Goal: Task Accomplishment & Management: Use online tool/utility

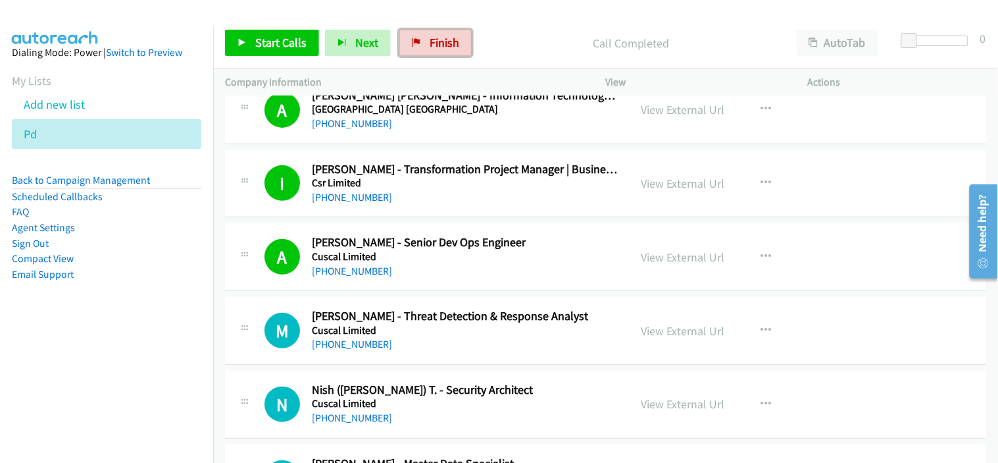
click at [441, 41] on span "Finish" at bounding box center [445, 42] width 30 height 15
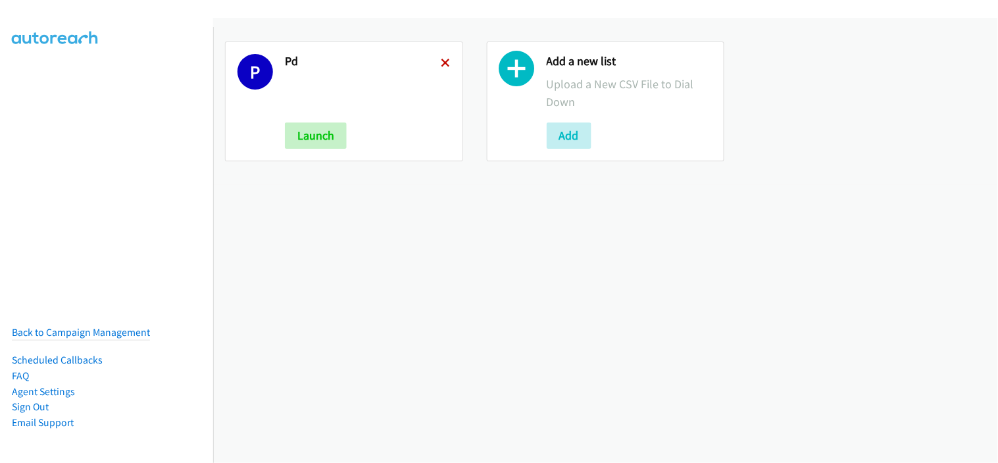
click at [444, 63] on icon at bounding box center [446, 63] width 9 height 9
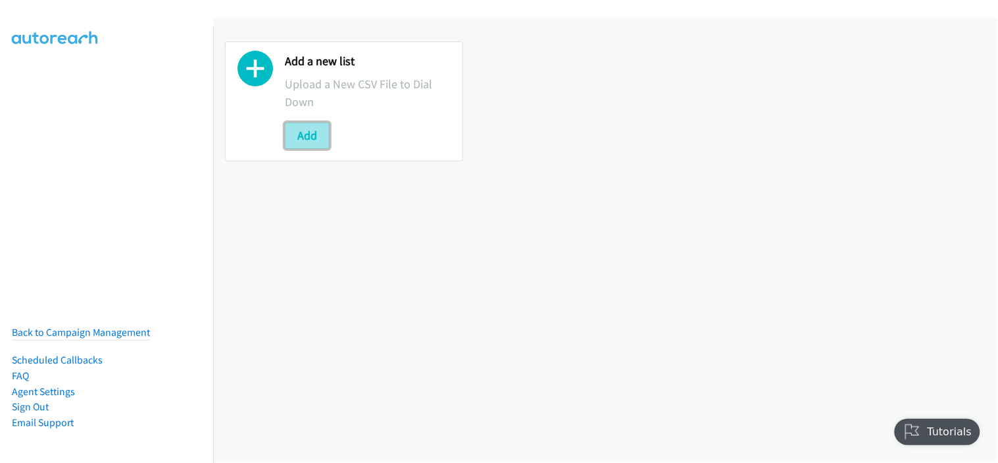
click at [313, 143] on button "Add" at bounding box center [307, 135] width 45 height 26
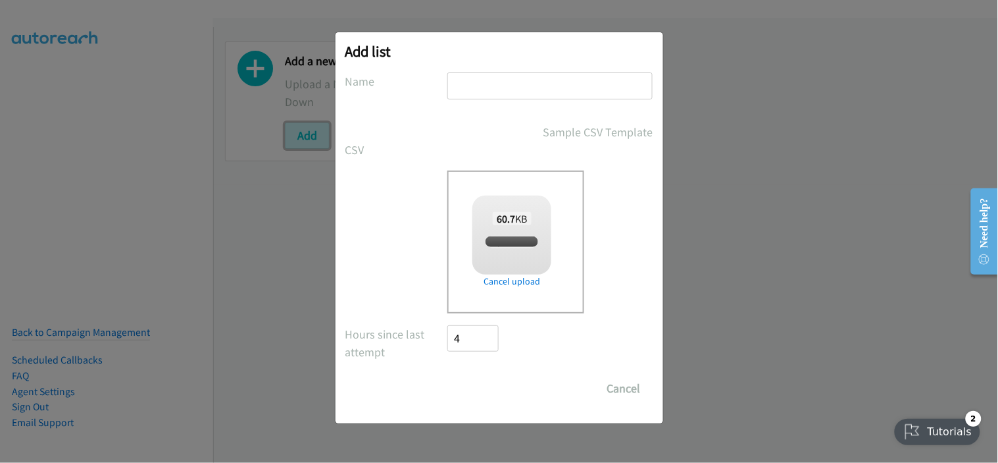
checkbox input "true"
click at [492, 86] on input "text" at bounding box center [549, 85] width 205 height 27
type input "pp"
click at [470, 387] on input "Save List" at bounding box center [482, 388] width 69 height 26
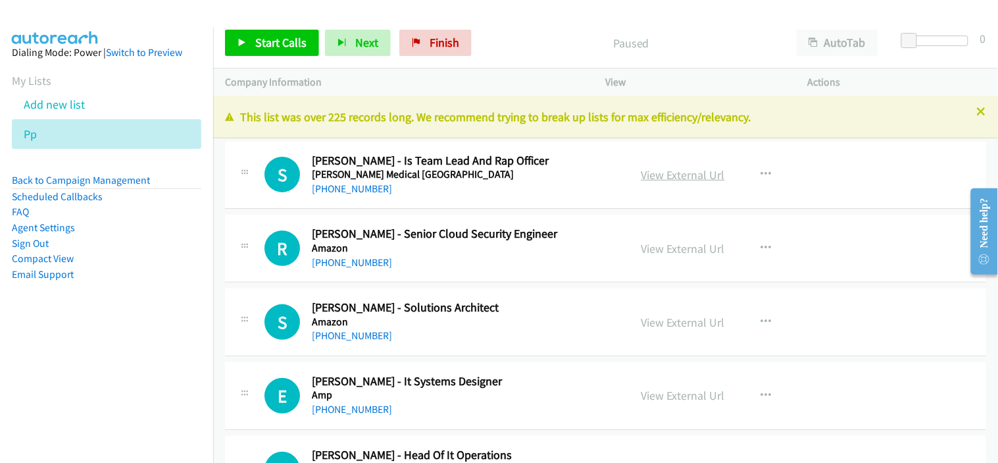
click at [674, 169] on link "View External Url" at bounding box center [684, 174] width 84 height 15
click at [292, 43] on span "Start Calls" at bounding box center [280, 42] width 51 height 15
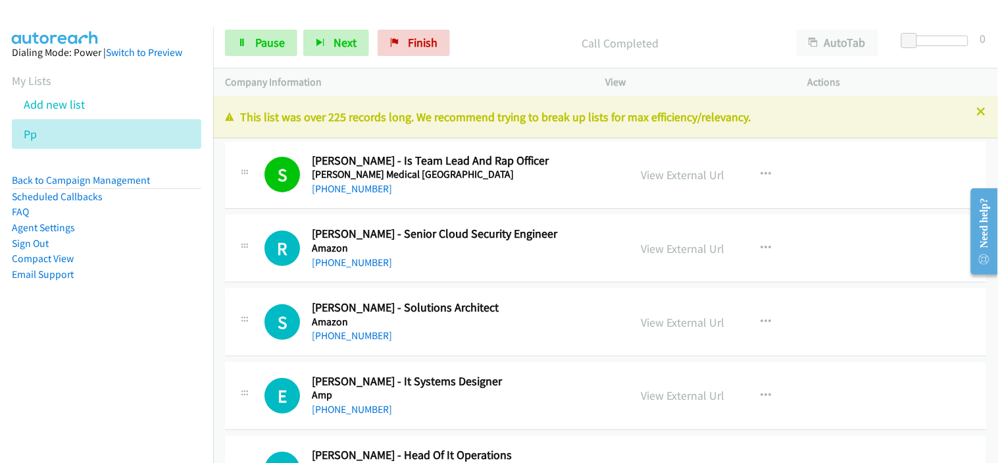
click at [422, 266] on div "[PHONE_NUMBER]" at bounding box center [462, 263] width 301 height 16
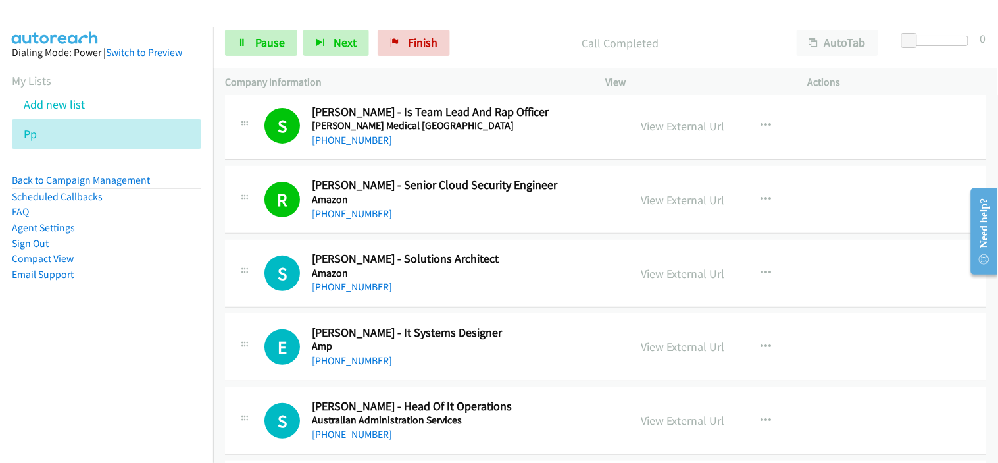
scroll to position [73, 0]
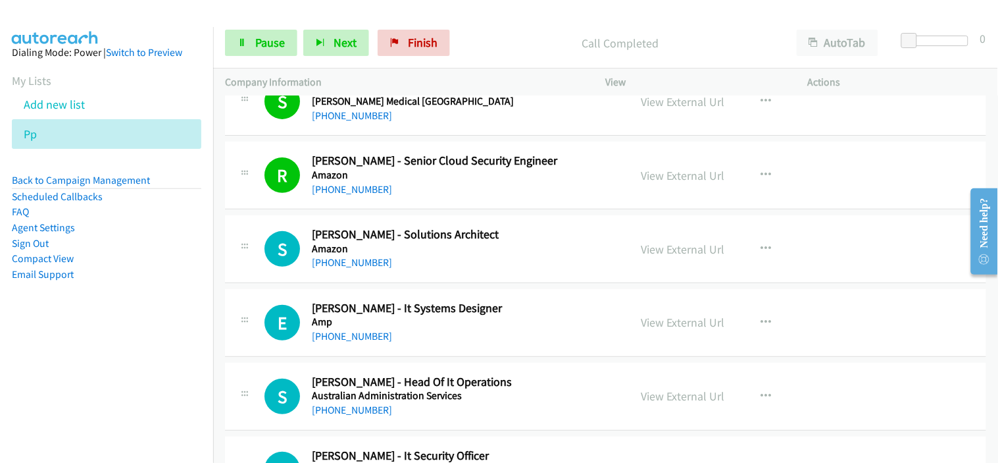
click at [439, 248] on h5 "Amazon" at bounding box center [462, 248] width 301 height 13
click at [345, 259] on link "[PHONE_NUMBER]" at bounding box center [352, 262] width 80 height 13
click at [454, 330] on div "[PHONE_NUMBER]" at bounding box center [462, 336] width 301 height 16
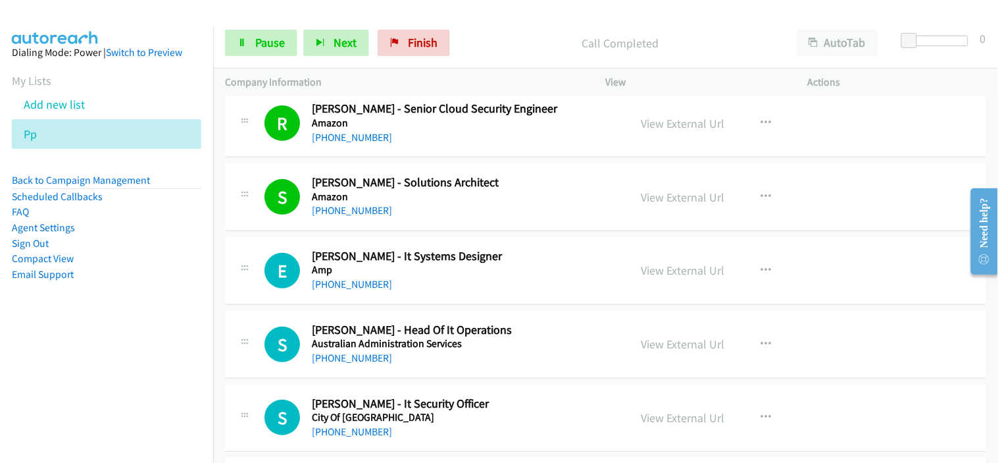
scroll to position [146, 0]
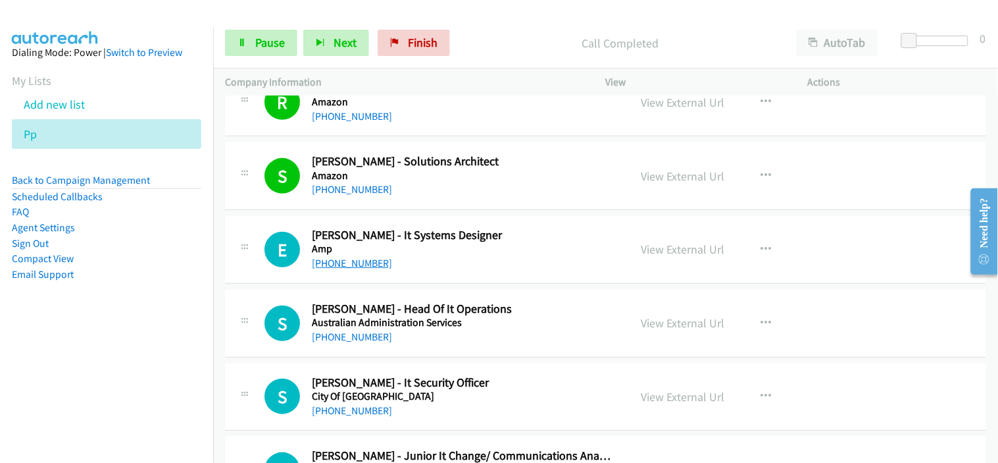
click at [337, 265] on link "[PHONE_NUMBER]" at bounding box center [352, 263] width 80 height 13
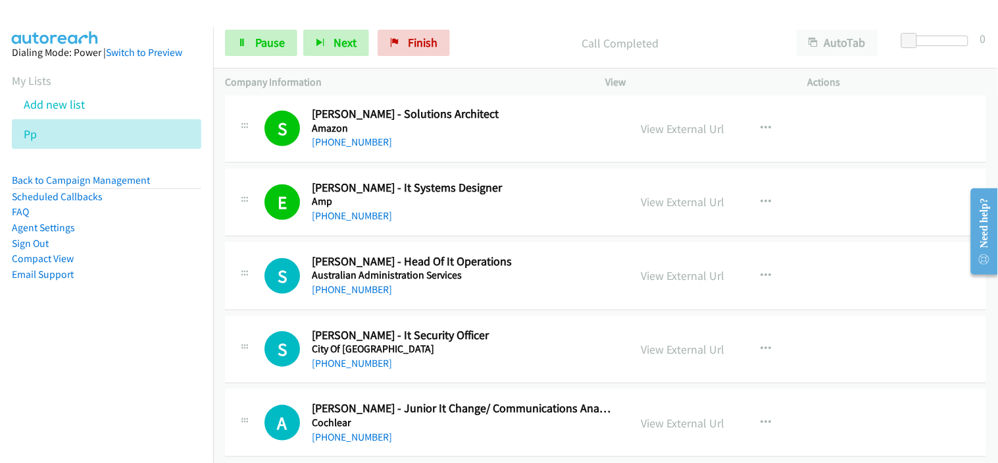
scroll to position [219, 0]
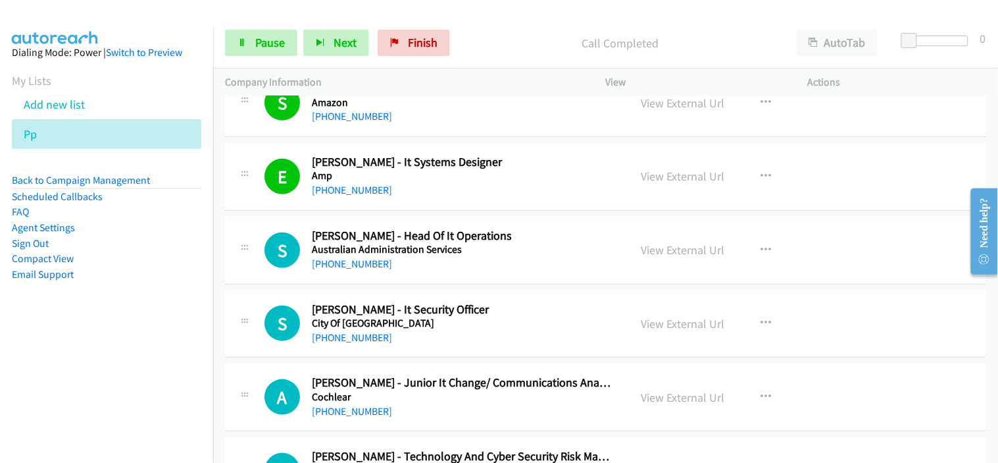
click at [417, 268] on div "[PHONE_NUMBER]" at bounding box center [462, 264] width 301 height 16
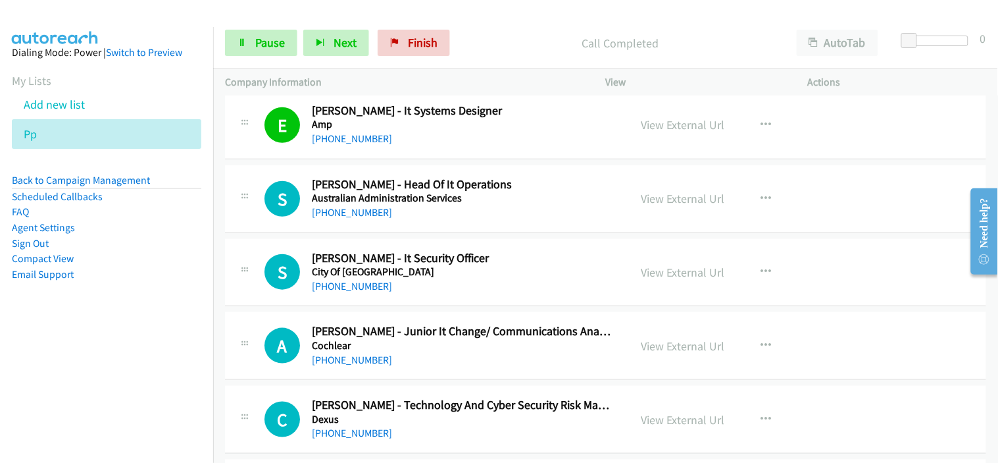
scroll to position [292, 0]
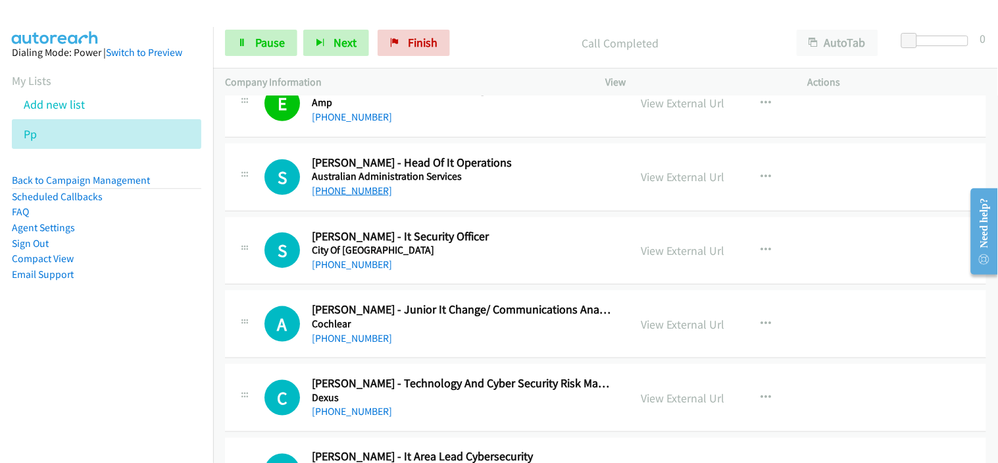
click at [355, 193] on link "[PHONE_NUMBER]" at bounding box center [352, 190] width 80 height 13
click at [431, 263] on div "[PHONE_NUMBER]" at bounding box center [462, 265] width 301 height 16
drag, startPoint x: 332, startPoint y: 265, endPoint x: 422, endPoint y: 261, distance: 90.9
click at [353, 267] on link "[PHONE_NUMBER]" at bounding box center [352, 264] width 80 height 13
drag, startPoint x: 439, startPoint y: 336, endPoint x: 448, endPoint y: 315, distance: 23.0
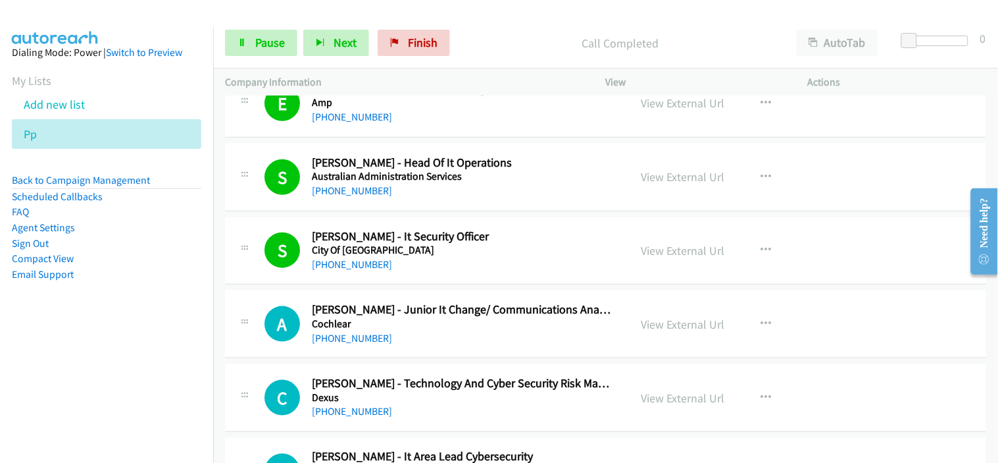
click at [439, 336] on div "[PHONE_NUMBER]" at bounding box center [462, 338] width 301 height 16
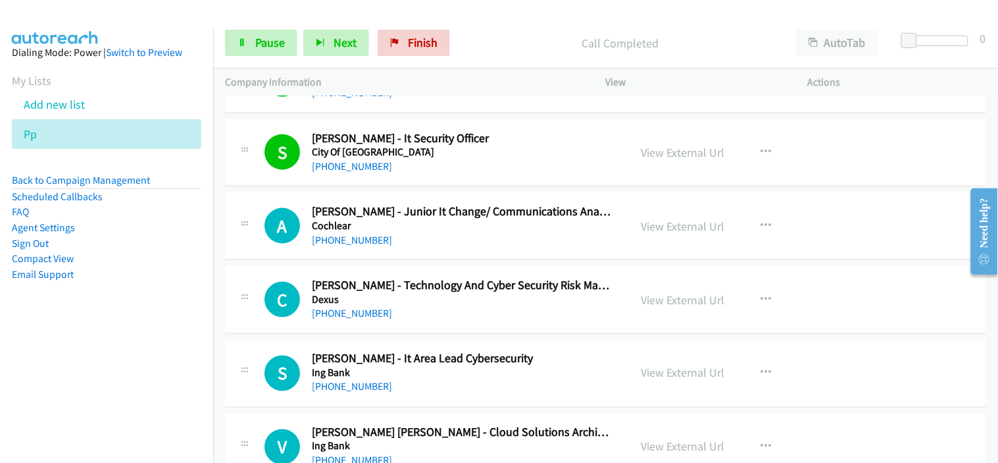
scroll to position [365, 0]
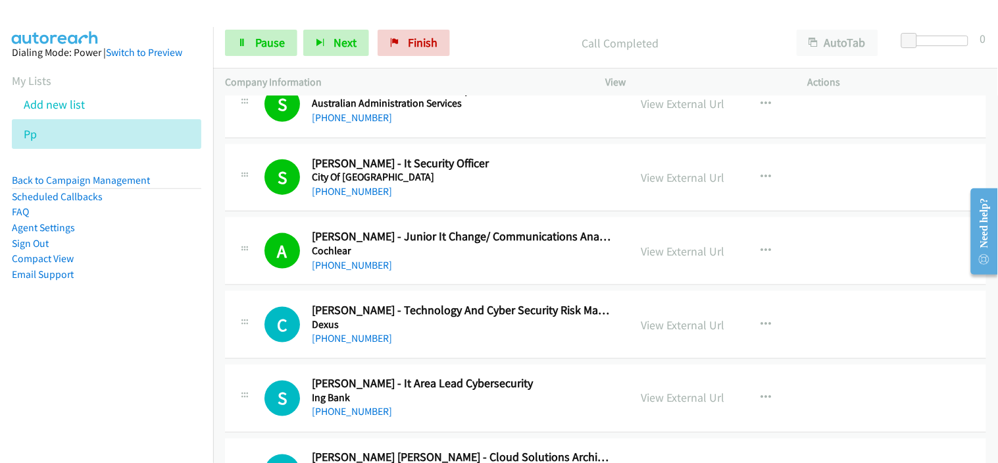
click at [420, 329] on h5 "Dexus" at bounding box center [462, 324] width 301 height 13
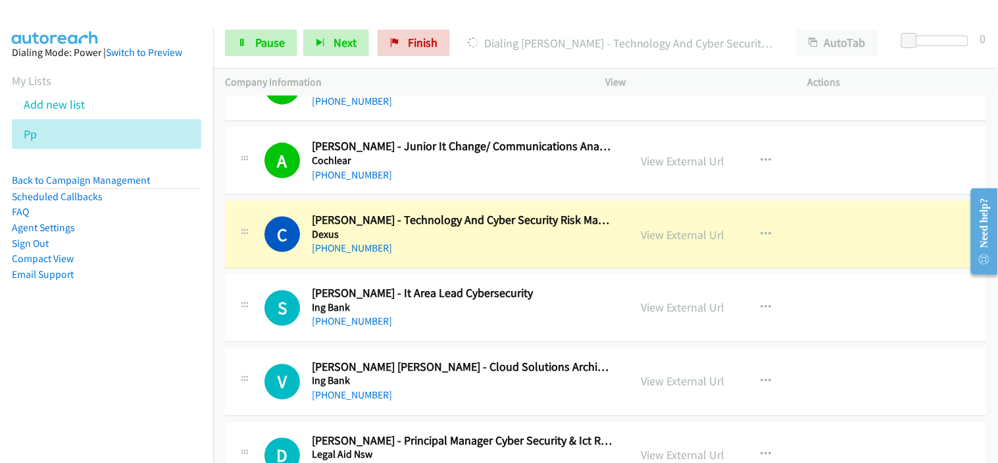
scroll to position [438, 0]
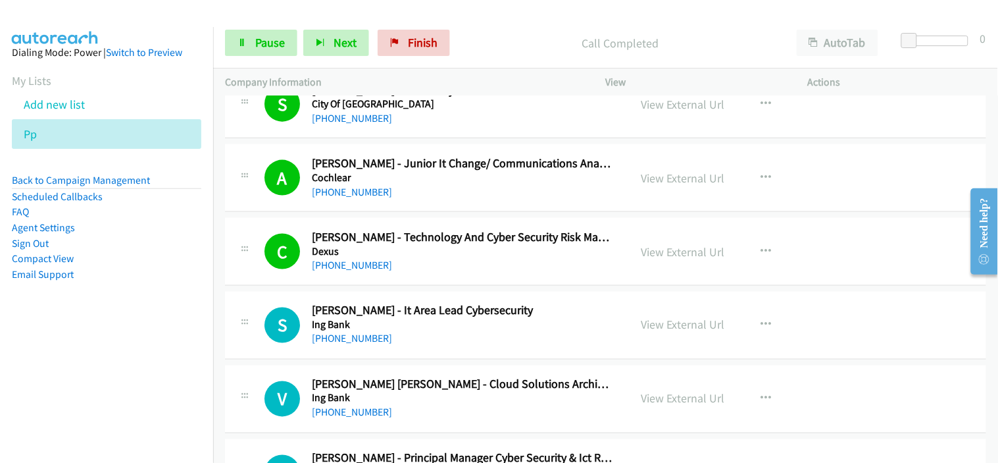
click at [428, 273] on div "C Callback Scheduled [PERSON_NAME] - Technology And Cyber Security Risk Manager…" at bounding box center [605, 252] width 761 height 68
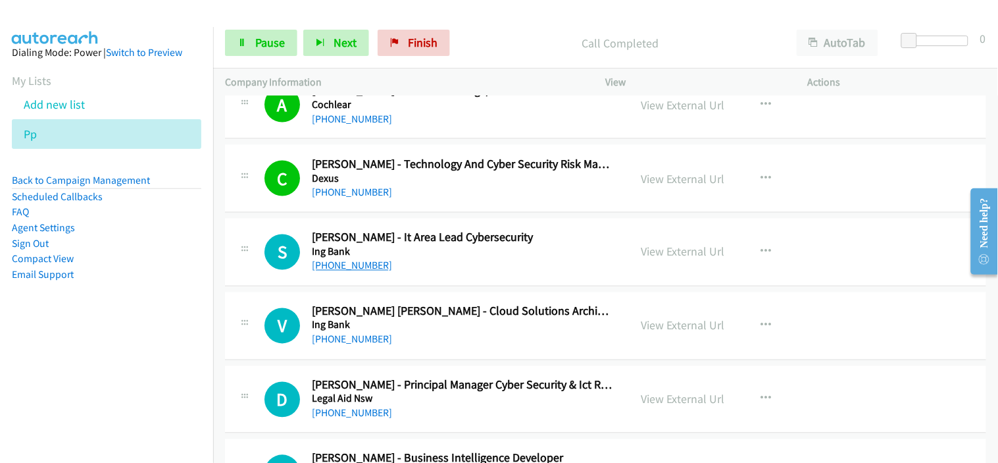
click at [372, 267] on link "[PHONE_NUMBER]" at bounding box center [352, 265] width 80 height 13
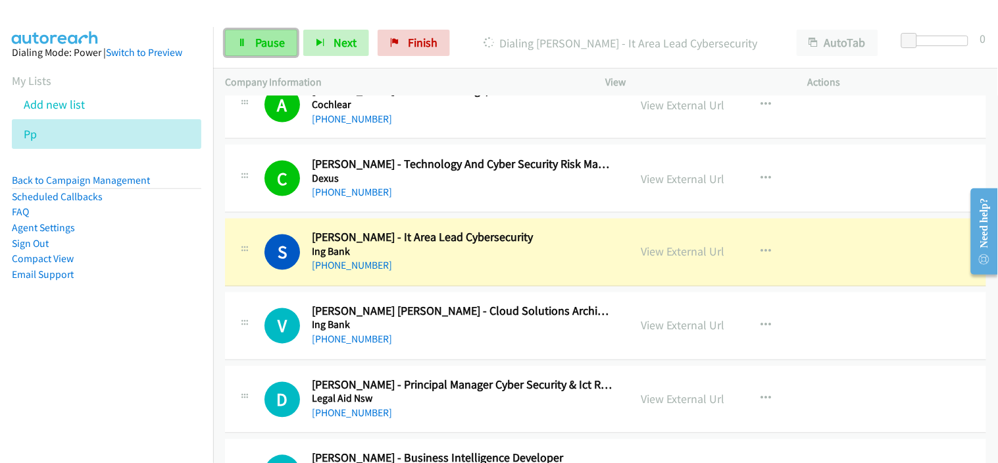
drag, startPoint x: 259, startPoint y: 38, endPoint x: 270, endPoint y: 28, distance: 14.4
click at [259, 38] on span "Pause" at bounding box center [270, 42] width 30 height 15
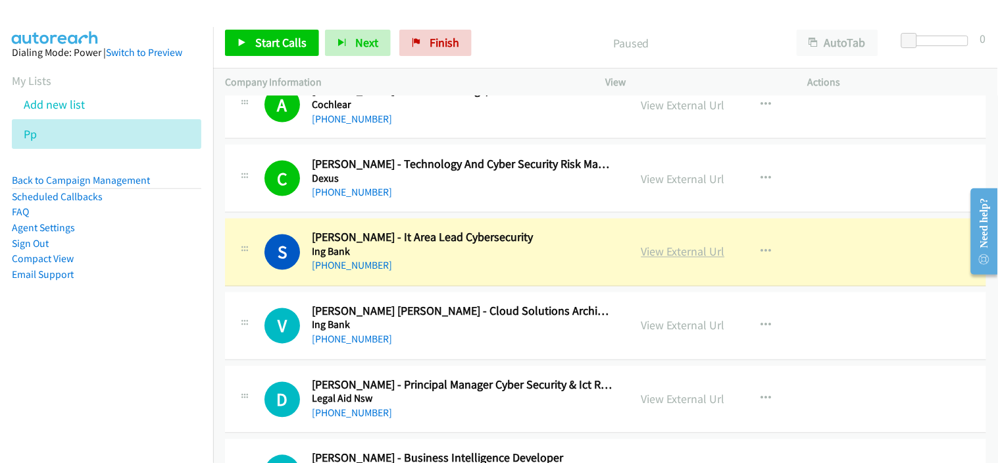
click at [686, 250] on link "View External Url" at bounding box center [684, 251] width 84 height 15
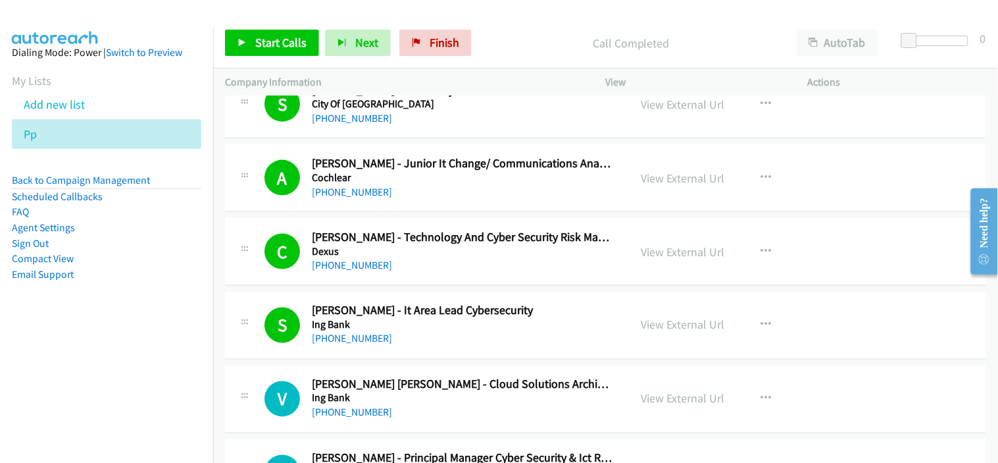
scroll to position [584, 0]
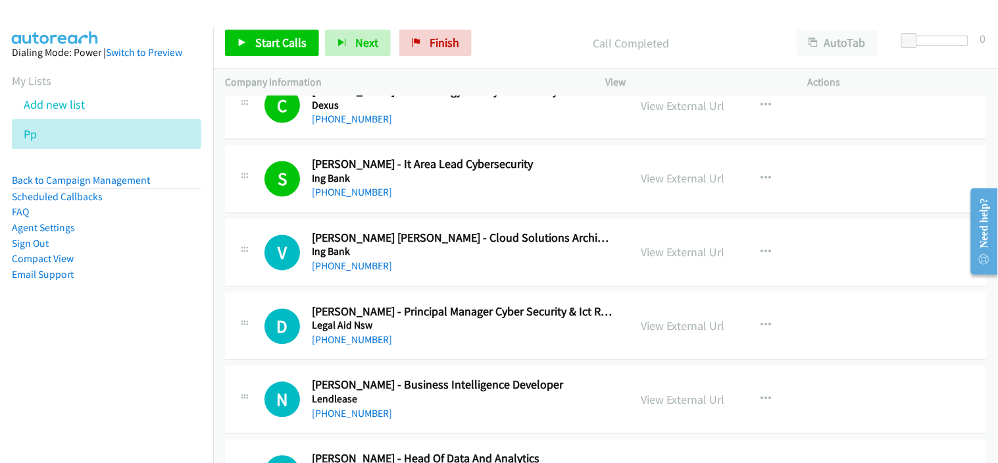
drag, startPoint x: 340, startPoint y: 267, endPoint x: 492, endPoint y: 280, distance: 152.6
click at [340, 267] on link "[PHONE_NUMBER]" at bounding box center [352, 266] width 80 height 13
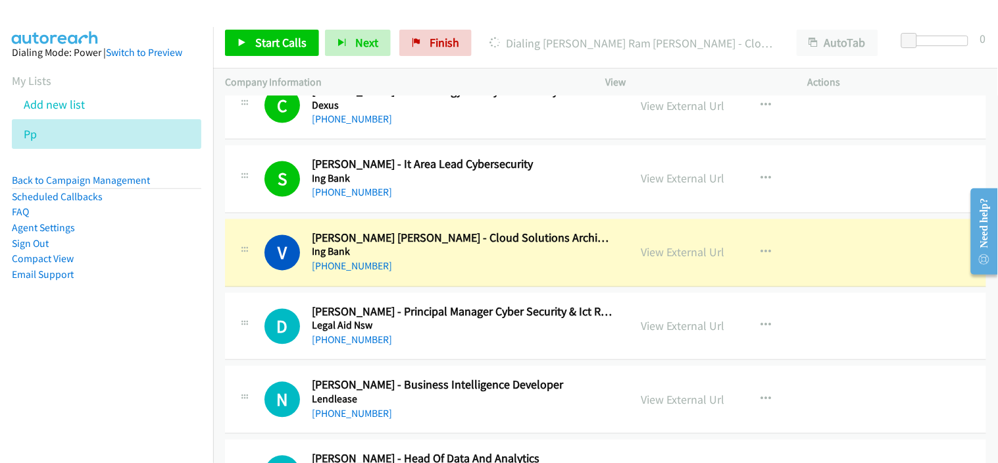
click at [443, 255] on h5 "Ing Bank" at bounding box center [462, 251] width 301 height 13
click at [680, 254] on link "View External Url" at bounding box center [684, 252] width 84 height 15
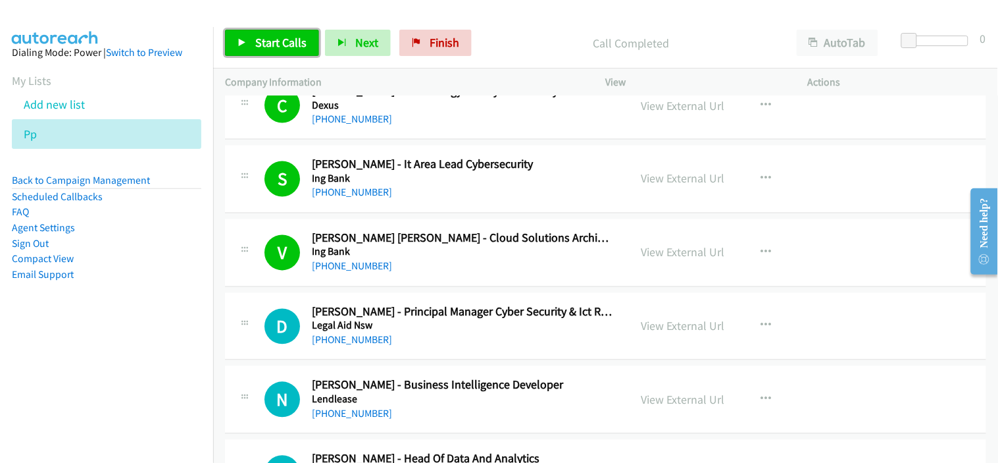
click at [284, 47] on span "Start Calls" at bounding box center [280, 42] width 51 height 15
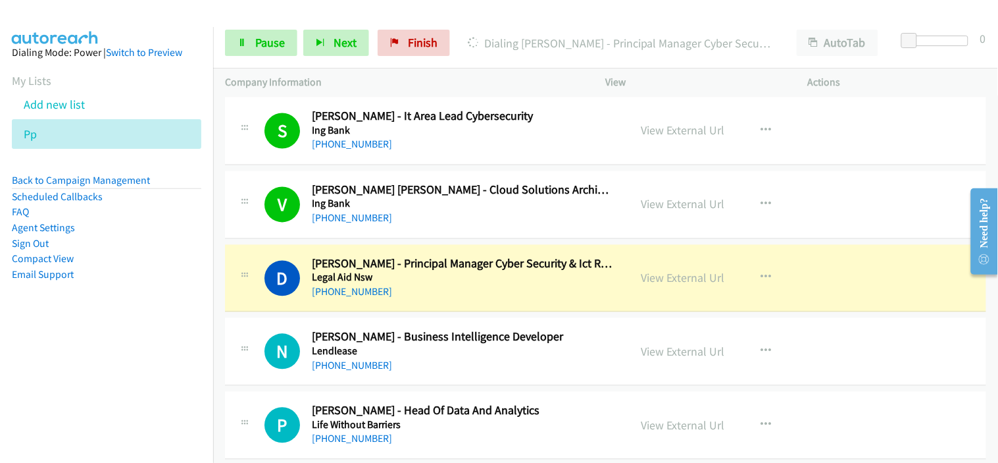
scroll to position [658, 0]
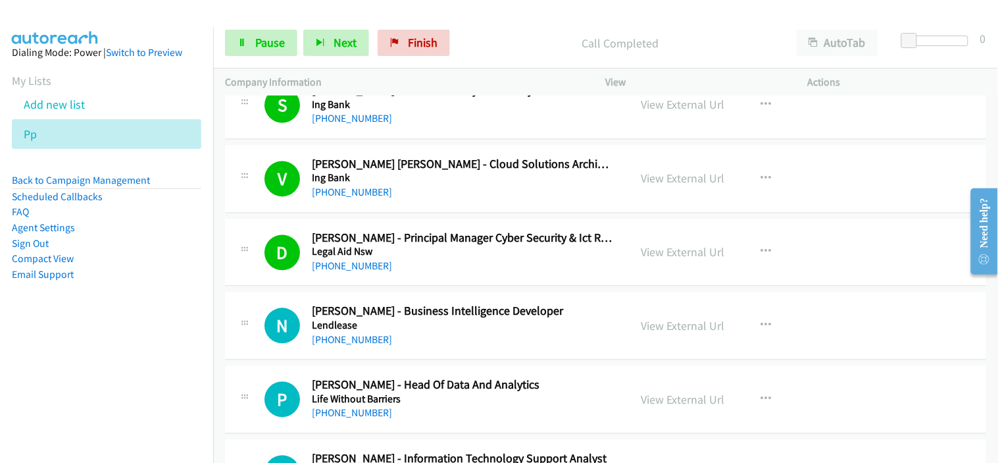
click at [409, 334] on div "[PHONE_NUMBER]" at bounding box center [462, 340] width 301 height 16
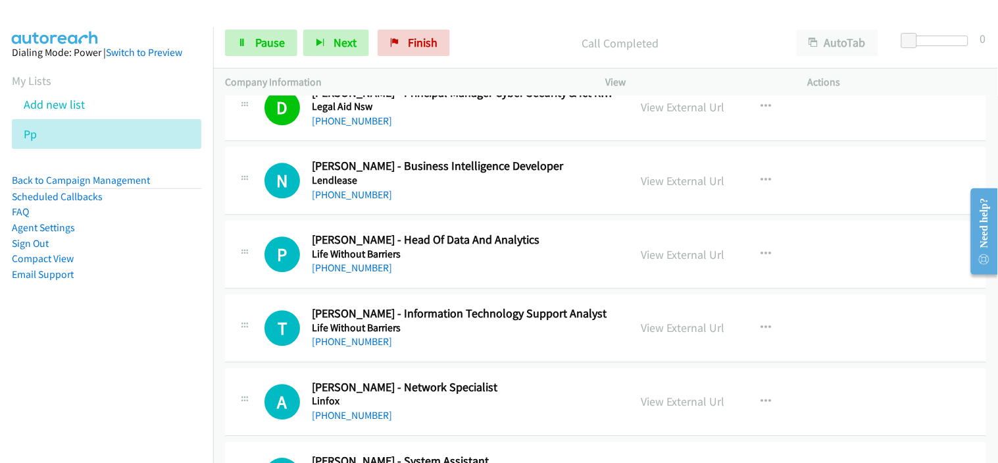
scroll to position [804, 0]
click at [367, 193] on link "[PHONE_NUMBER]" at bounding box center [352, 194] width 80 height 13
click at [420, 268] on div "[PHONE_NUMBER]" at bounding box center [462, 267] width 301 height 16
click at [369, 272] on link "[PHONE_NUMBER]" at bounding box center [352, 267] width 80 height 13
click at [451, 345] on div "[PHONE_NUMBER]" at bounding box center [462, 341] width 301 height 16
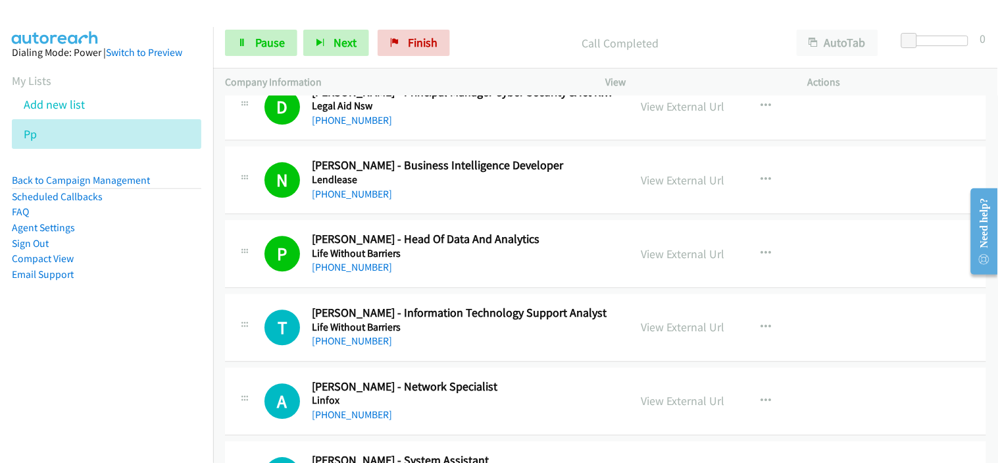
scroll to position [877, 0]
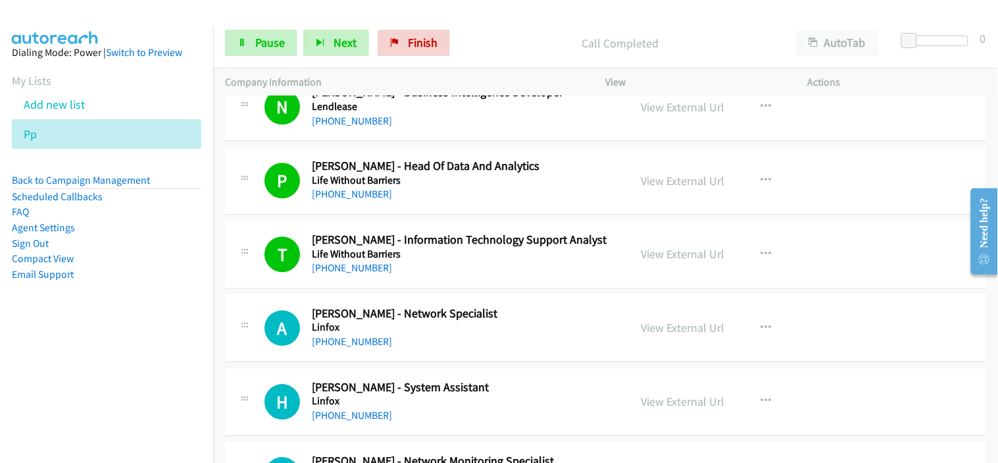
click at [451, 334] on div "[PHONE_NUMBER]" at bounding box center [462, 342] width 301 height 16
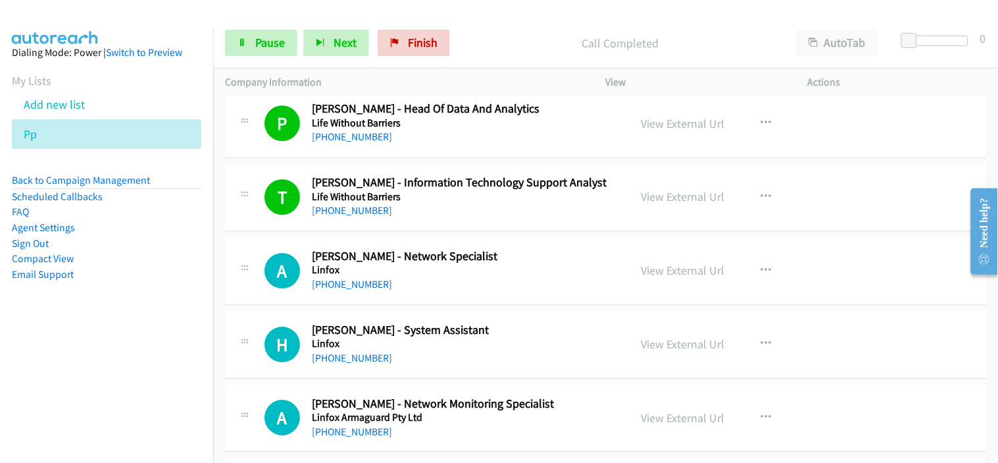
scroll to position [950, 0]
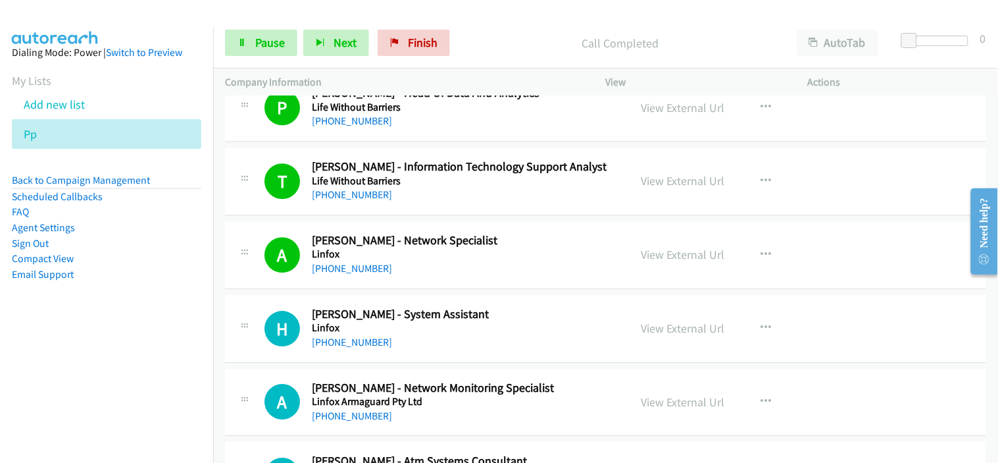
click at [405, 266] on div "[PHONE_NUMBER]" at bounding box center [462, 269] width 301 height 16
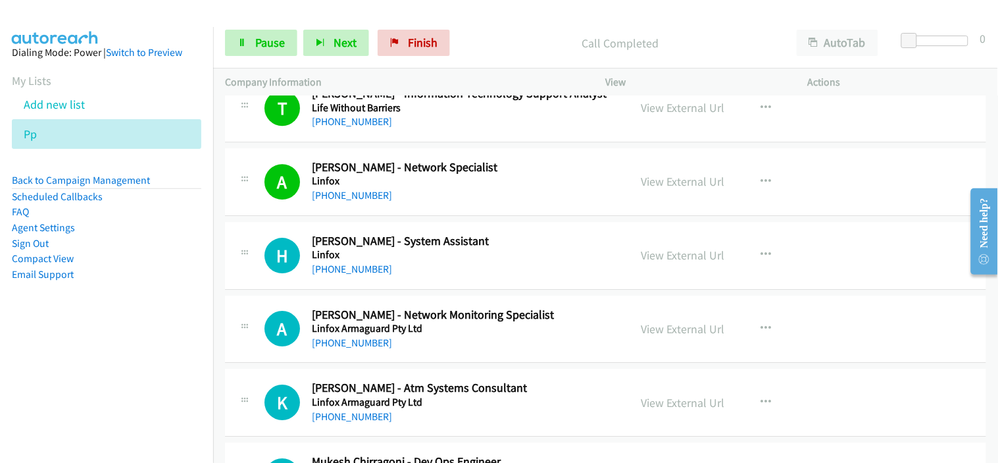
click at [344, 259] on h5 "Linfox" at bounding box center [462, 254] width 301 height 13
click at [344, 267] on link "[PHONE_NUMBER]" at bounding box center [352, 269] width 80 height 13
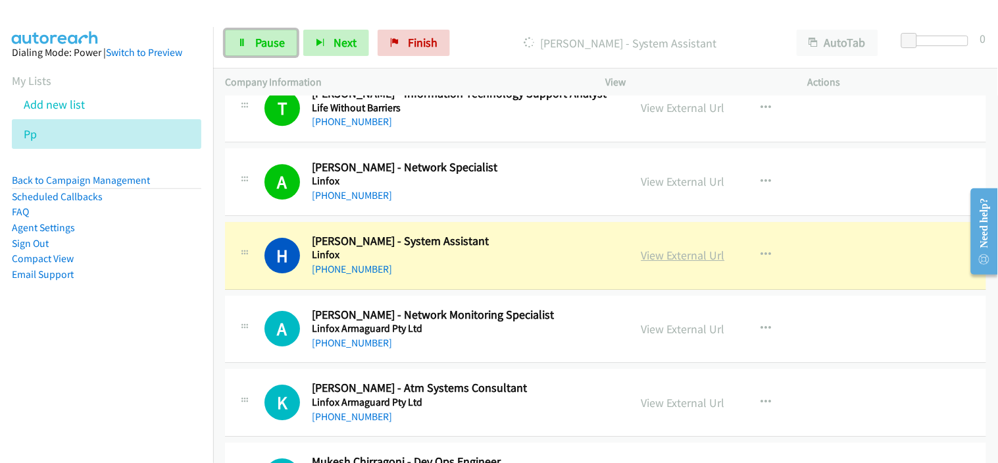
drag, startPoint x: 255, startPoint y: 43, endPoint x: 676, endPoint y: 254, distance: 471.2
click at [255, 43] on span "Pause" at bounding box center [270, 42] width 30 height 15
click at [676, 254] on link "View External Url" at bounding box center [684, 254] width 84 height 15
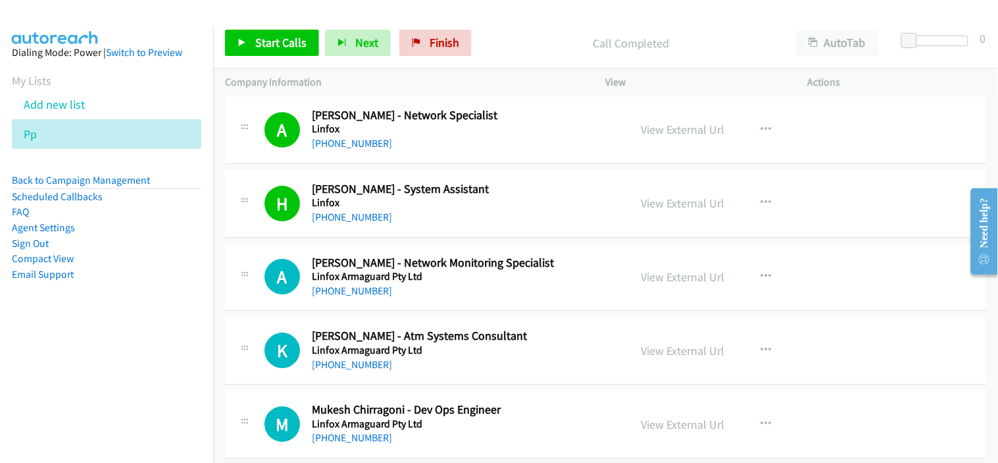
scroll to position [1169, 0]
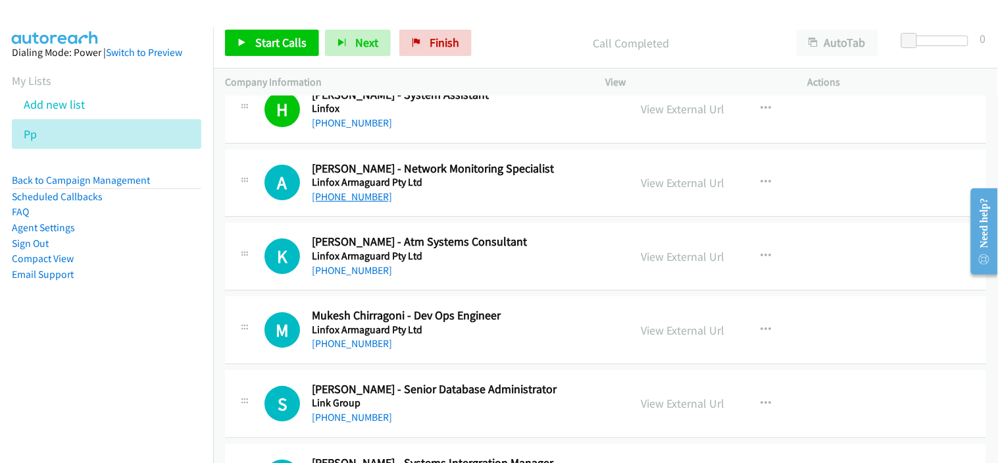
click at [358, 199] on link "[PHONE_NUMBER]" at bounding box center [352, 196] width 80 height 13
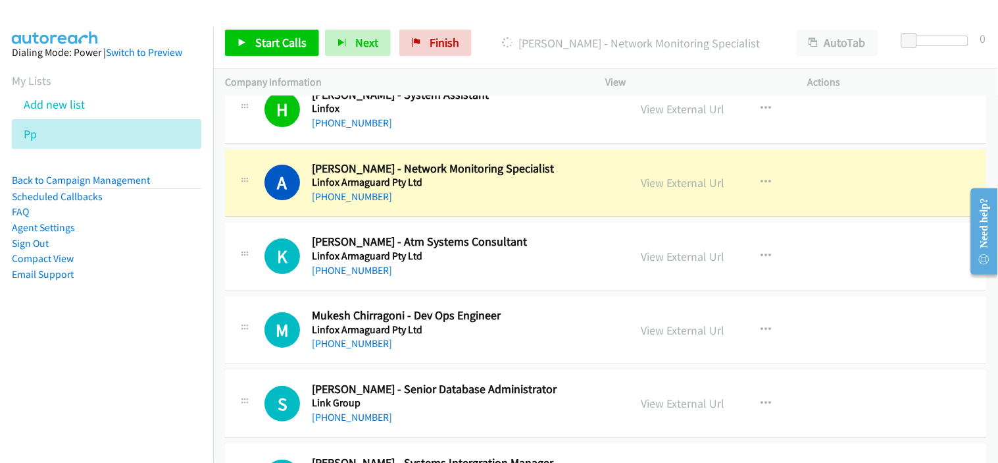
click at [436, 203] on div "[PHONE_NUMBER]" at bounding box center [462, 197] width 301 height 16
click at [667, 182] on link "View External Url" at bounding box center [684, 182] width 84 height 15
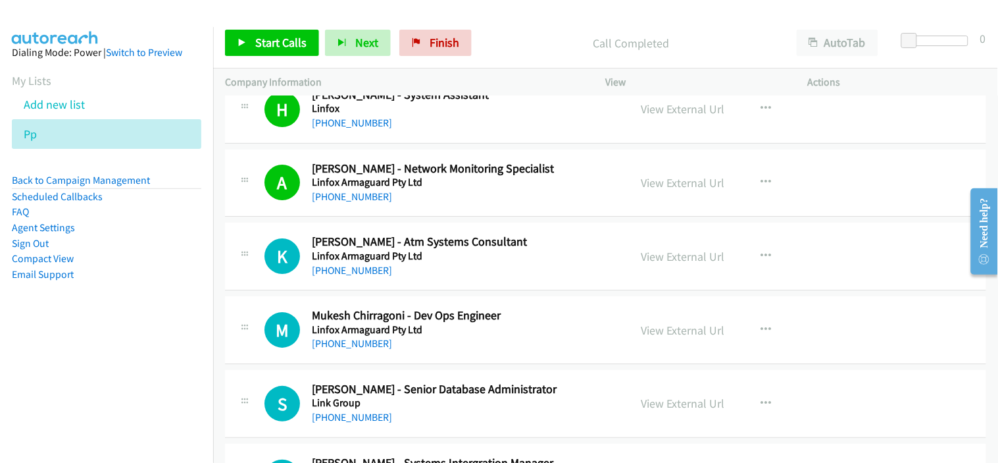
click at [446, 280] on div "K Callback Scheduled [PERSON_NAME] - Atm Systems Consultant Linfox Armaguard Pt…" at bounding box center [605, 256] width 761 height 68
click at [354, 268] on link "[PHONE_NUMBER]" at bounding box center [352, 270] width 80 height 13
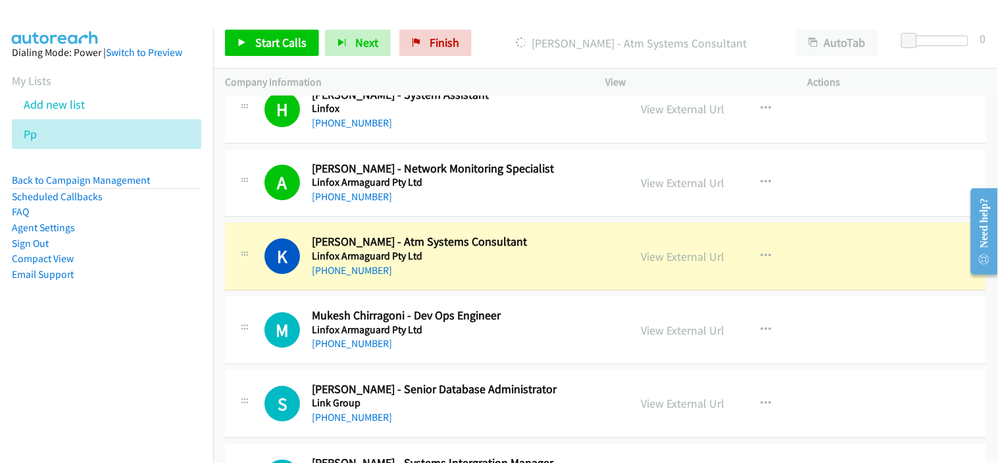
click at [420, 272] on div "[PHONE_NUMBER]" at bounding box center [462, 271] width 301 height 16
click at [669, 260] on link "View External Url" at bounding box center [684, 256] width 84 height 15
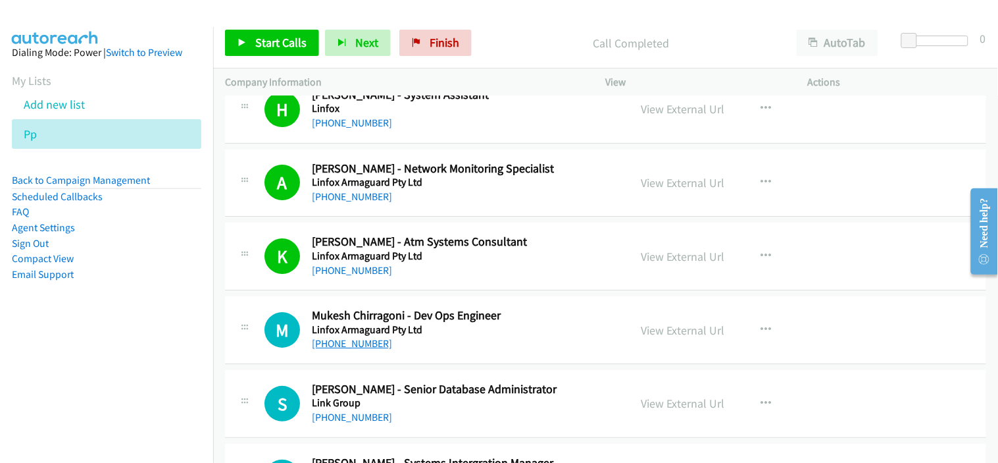
scroll to position [1242, 0]
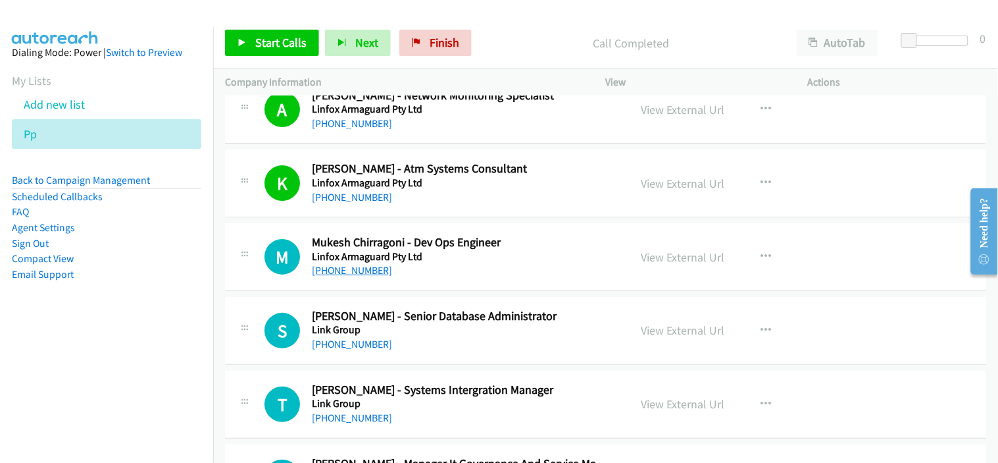
click at [357, 275] on link "[PHONE_NUMBER]" at bounding box center [352, 270] width 80 height 13
click at [406, 349] on div "[PHONE_NUMBER]" at bounding box center [462, 344] width 301 height 16
click at [367, 349] on link "[PHONE_NUMBER]" at bounding box center [352, 344] width 80 height 13
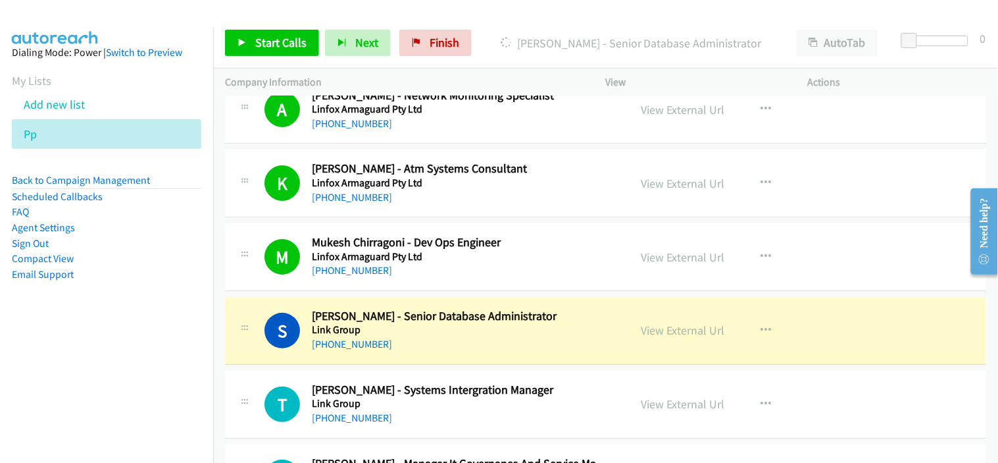
click at [438, 349] on div "[PHONE_NUMBER]" at bounding box center [462, 344] width 301 height 16
click at [653, 336] on link "View External Url" at bounding box center [684, 329] width 84 height 15
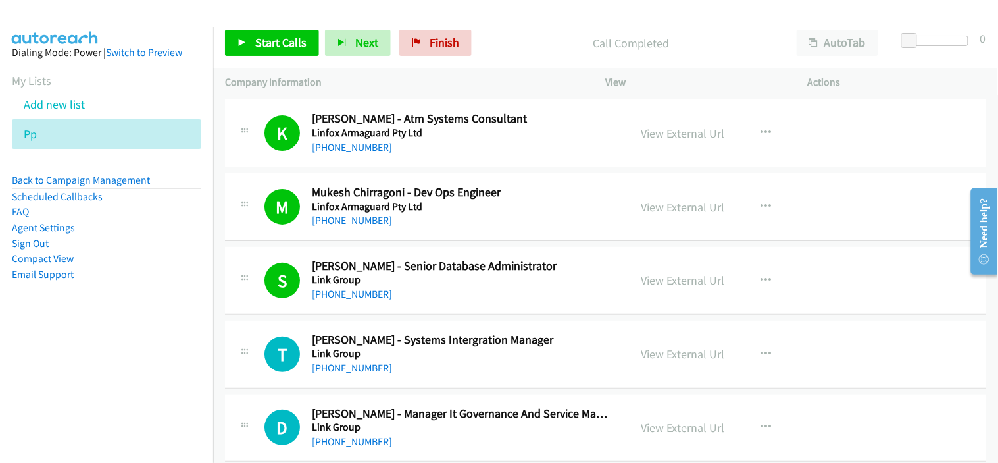
scroll to position [1389, 0]
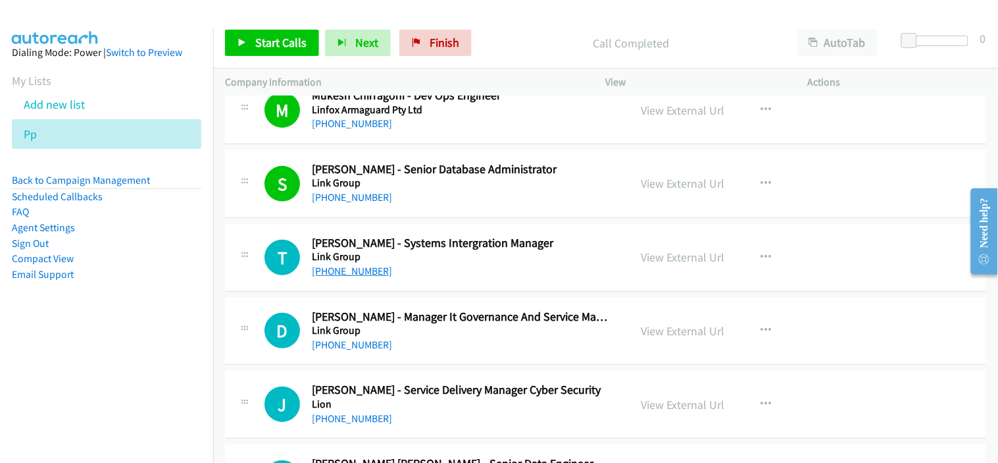
click at [349, 272] on link "[PHONE_NUMBER]" at bounding box center [352, 271] width 80 height 13
click at [447, 271] on div "[PHONE_NUMBER]" at bounding box center [462, 271] width 301 height 16
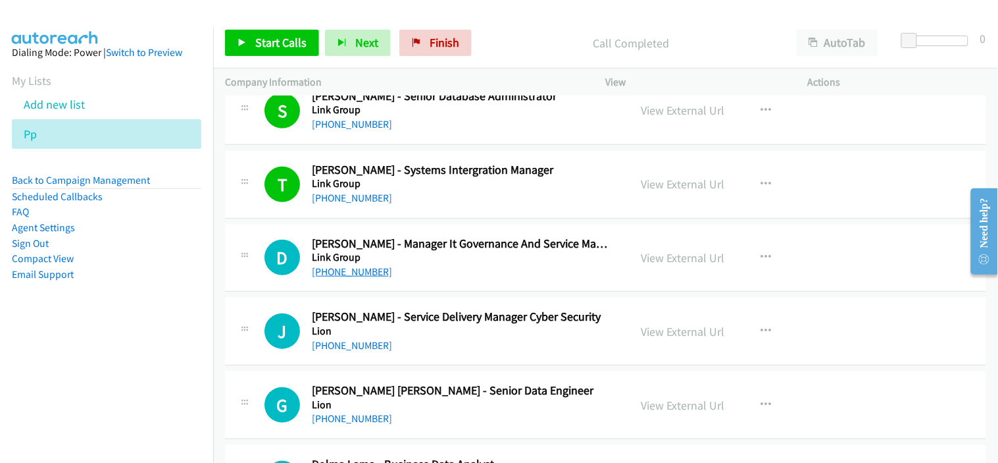
click at [377, 274] on link "[PHONE_NUMBER]" at bounding box center [352, 271] width 80 height 13
click at [253, 42] on link "Start Calls" at bounding box center [272, 43] width 94 height 26
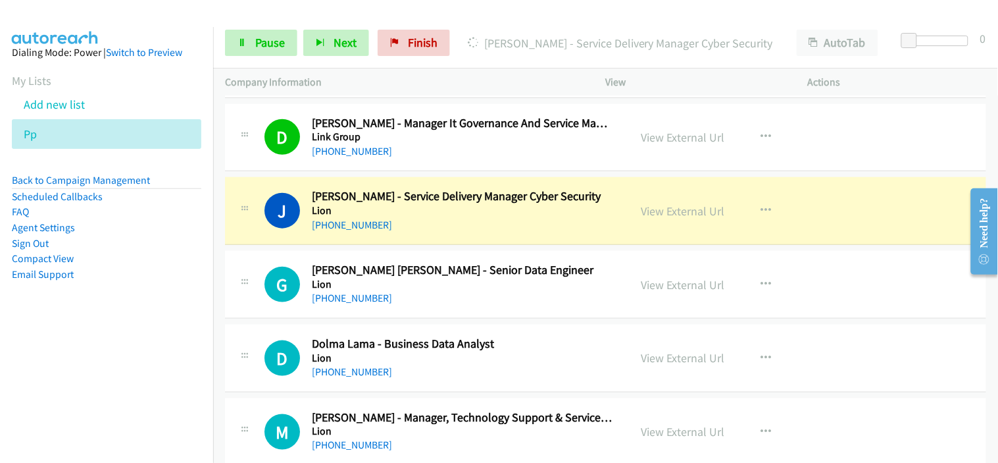
scroll to position [1608, 0]
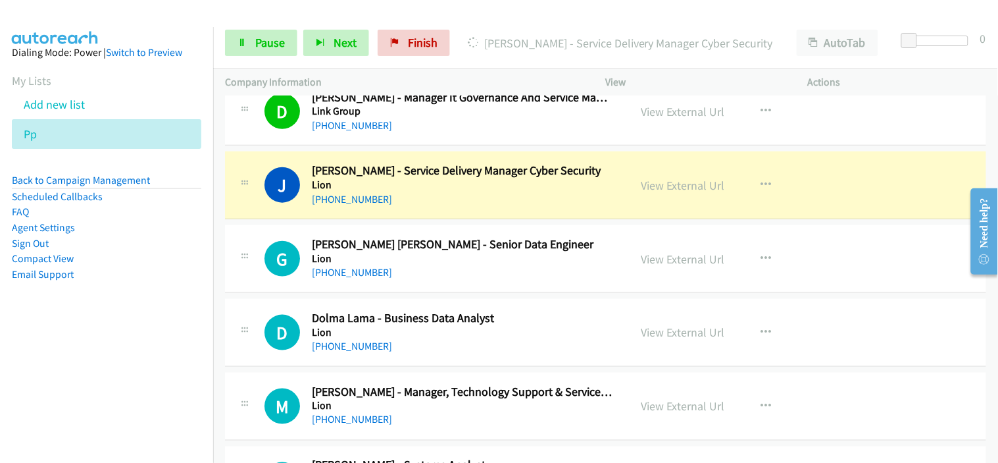
click at [439, 282] on div "G Callback Scheduled [PERSON_NAME] [PERSON_NAME] - Senior Data Engineer Lion [G…" at bounding box center [605, 259] width 761 height 68
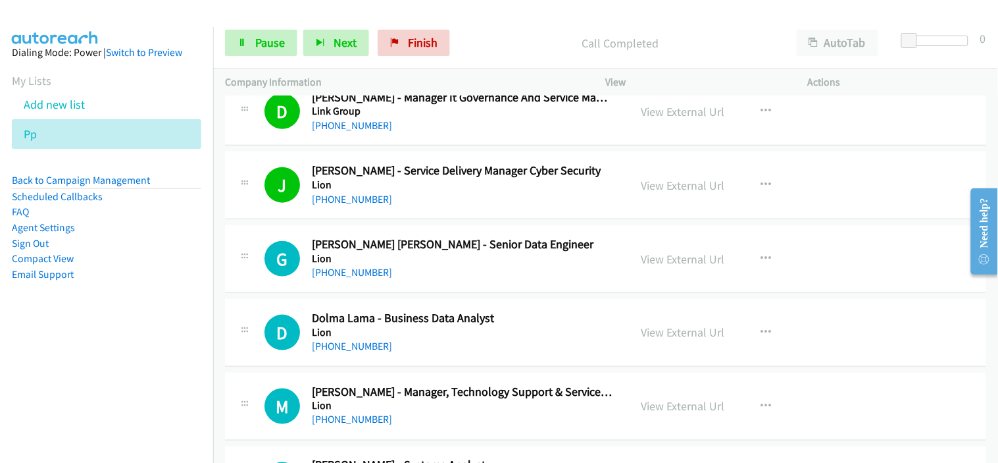
click at [371, 277] on link "[PHONE_NUMBER]" at bounding box center [352, 272] width 80 height 13
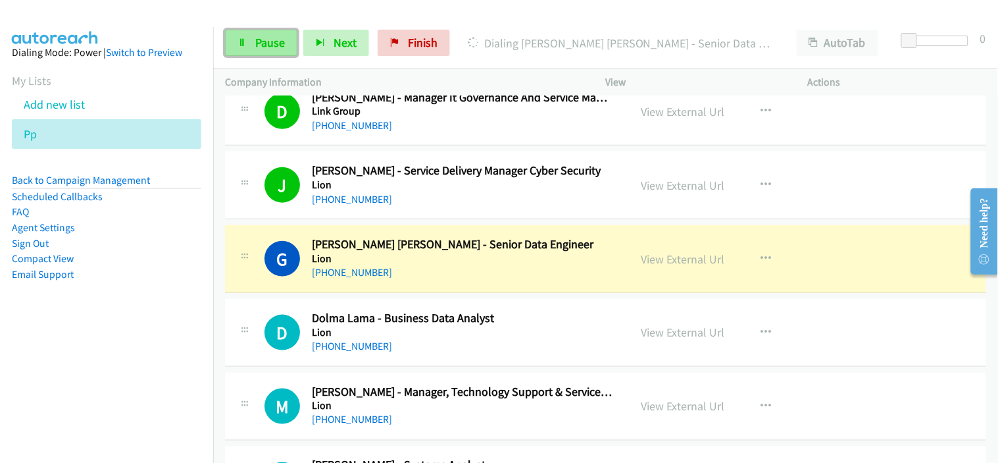
click at [261, 48] on span "Pause" at bounding box center [270, 42] width 30 height 15
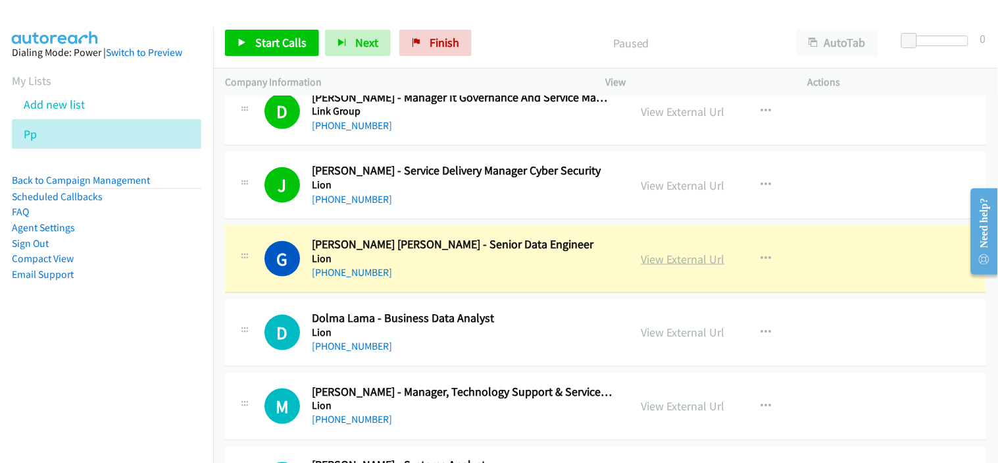
click at [653, 253] on link "View External Url" at bounding box center [684, 258] width 84 height 15
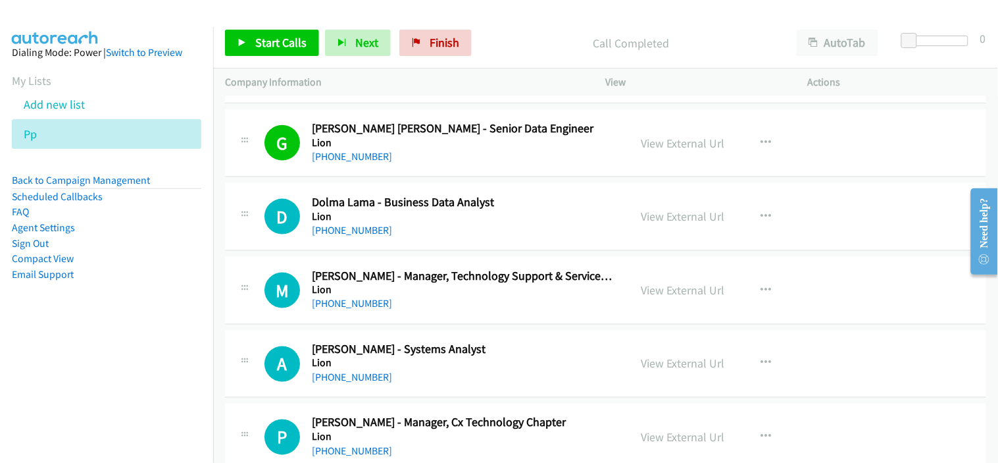
scroll to position [1754, 0]
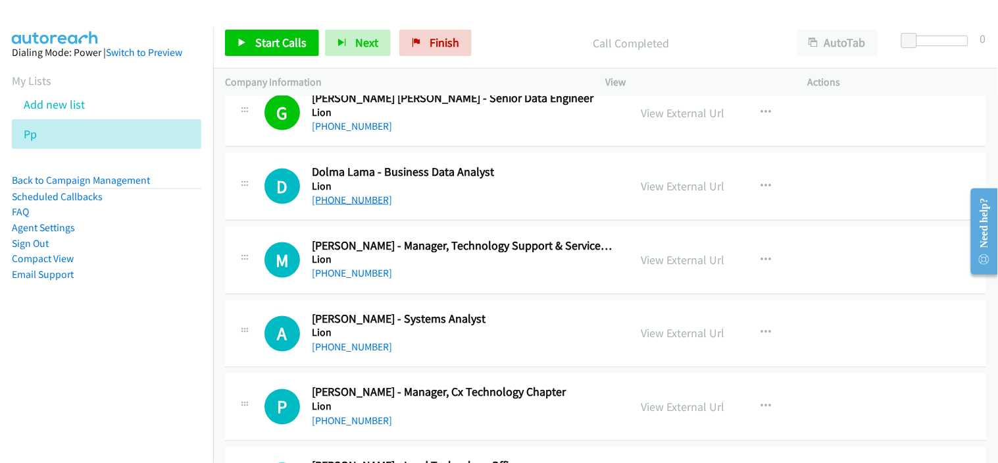
click at [369, 195] on link "[PHONE_NUMBER]" at bounding box center [352, 199] width 80 height 13
click at [437, 270] on div "[PHONE_NUMBER]" at bounding box center [462, 274] width 301 height 16
click at [365, 272] on link "[PHONE_NUMBER]" at bounding box center [352, 273] width 80 height 13
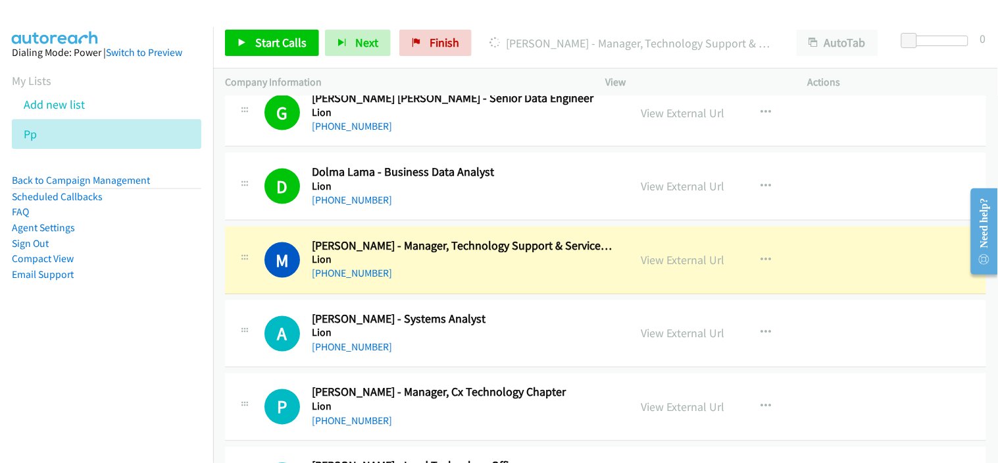
click at [437, 272] on div "[PHONE_NUMBER]" at bounding box center [462, 274] width 301 height 16
click at [688, 265] on link "View External Url" at bounding box center [684, 259] width 84 height 15
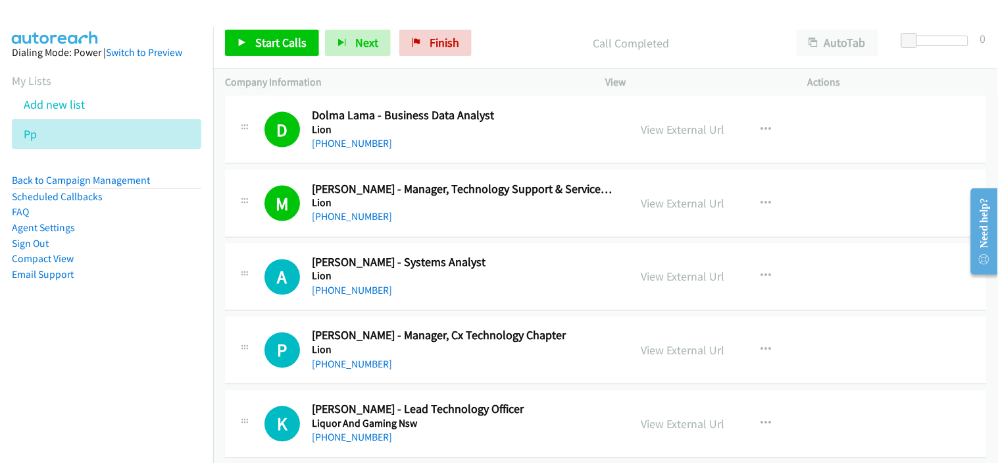
scroll to position [1827, 0]
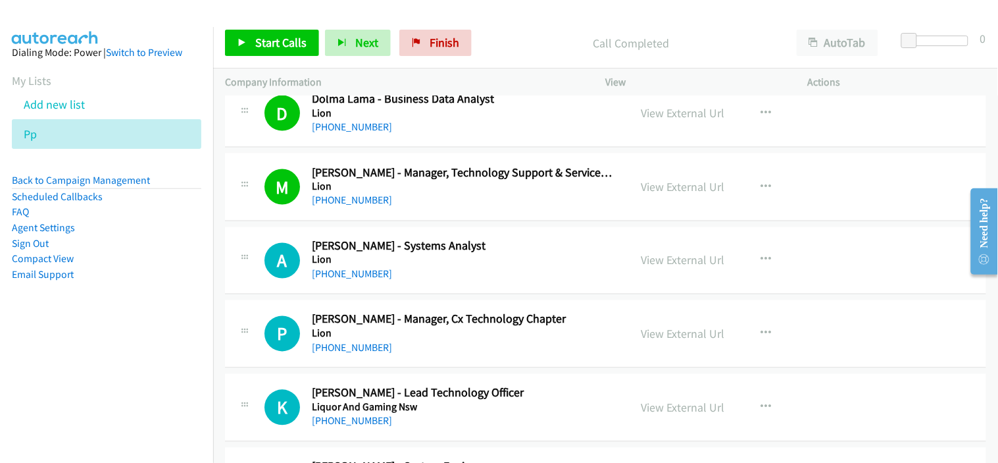
click at [343, 273] on link "[PHONE_NUMBER]" at bounding box center [352, 274] width 80 height 13
drag, startPoint x: 425, startPoint y: 343, endPoint x: 428, endPoint y: 333, distance: 10.9
click at [425, 343] on div "[PHONE_NUMBER]" at bounding box center [462, 348] width 301 height 16
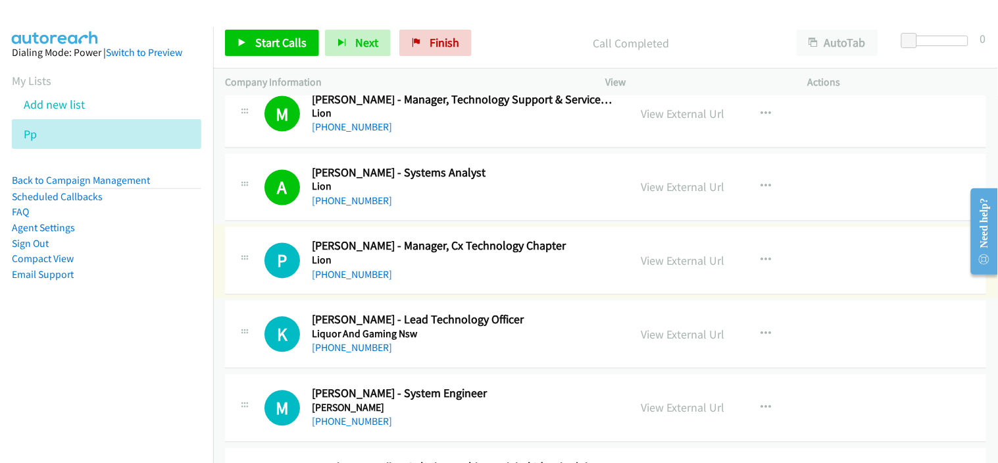
click at [370, 276] on link "[PHONE_NUMBER]" at bounding box center [352, 274] width 80 height 13
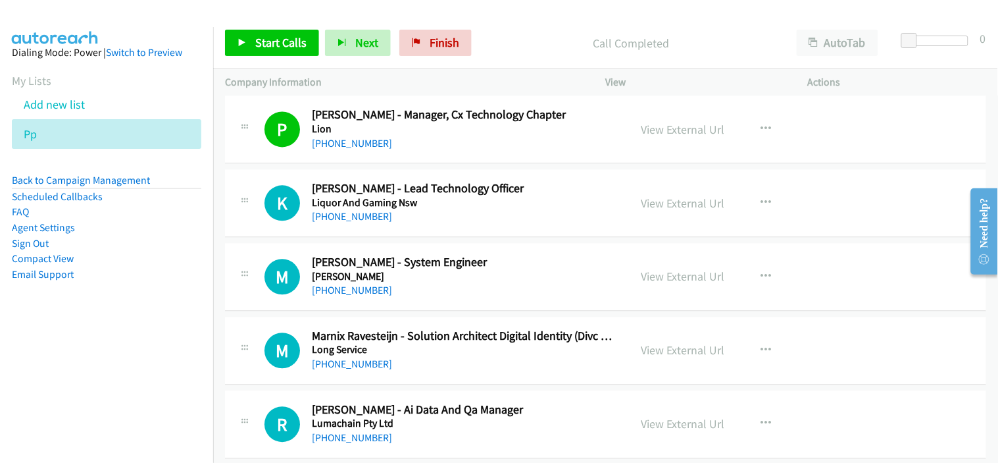
scroll to position [2047, 0]
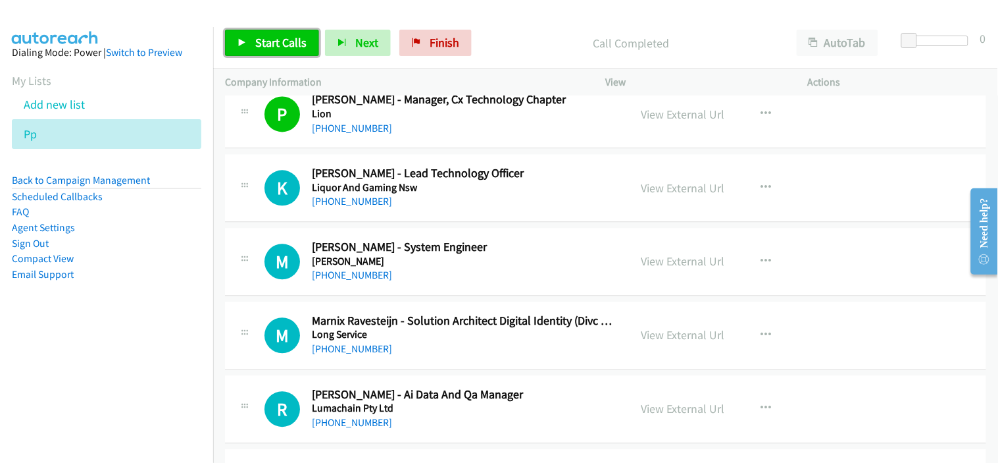
click at [264, 53] on link "Start Calls" at bounding box center [272, 43] width 94 height 26
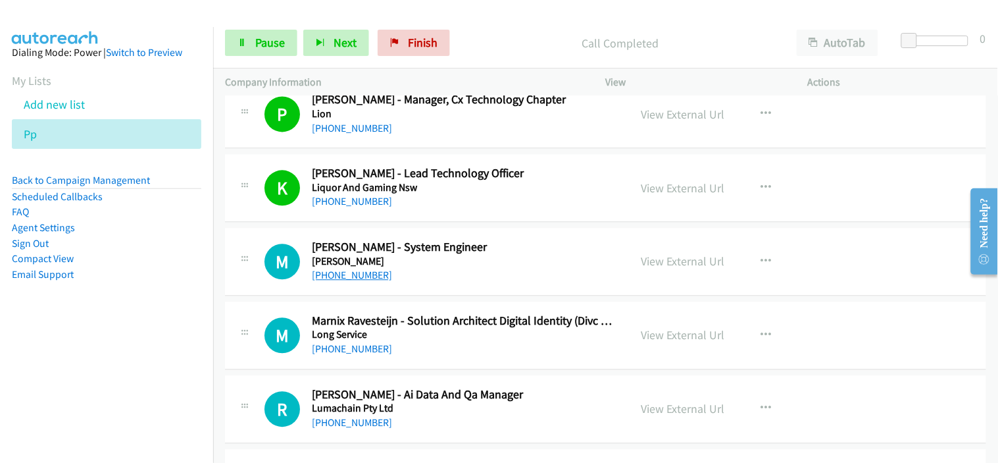
drag, startPoint x: 367, startPoint y: 274, endPoint x: 457, endPoint y: 270, distance: 90.9
click at [367, 274] on link "[PHONE_NUMBER]" at bounding box center [352, 274] width 80 height 13
click at [412, 280] on div "[PHONE_NUMBER]" at bounding box center [462, 275] width 301 height 16
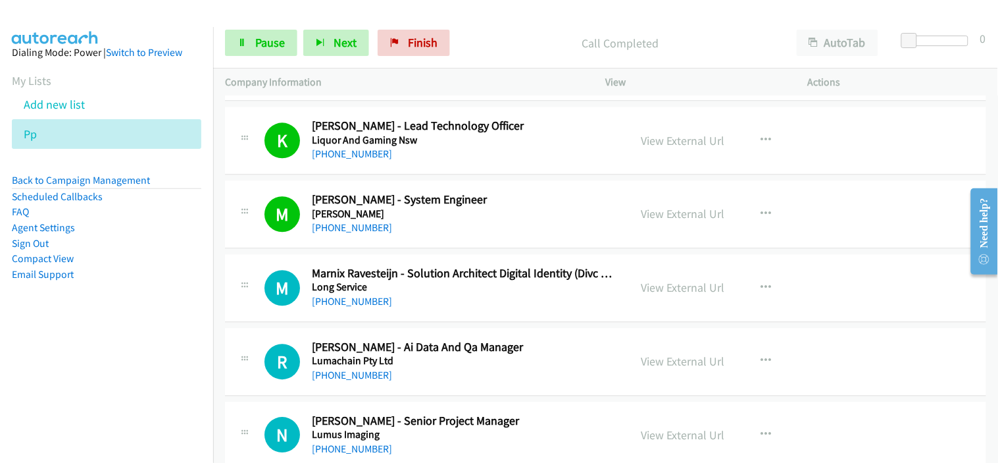
scroll to position [2120, 0]
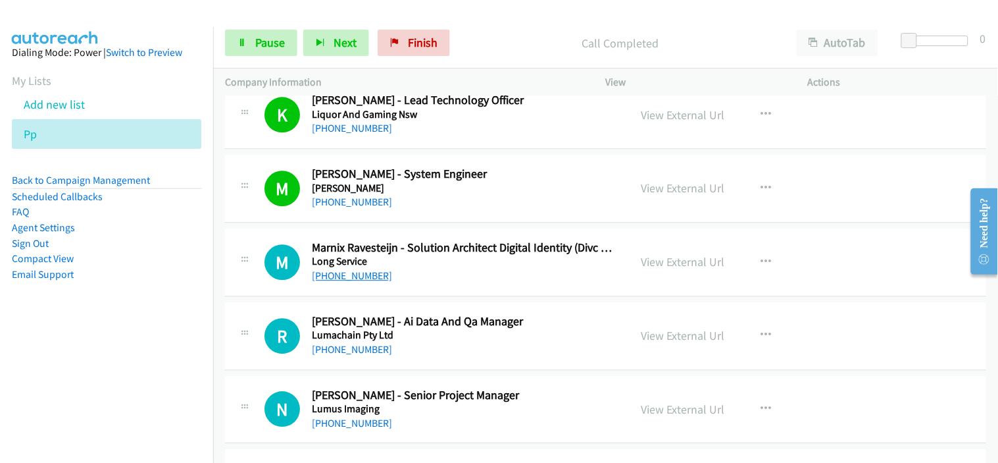
click at [360, 278] on link "[PHONE_NUMBER]" at bounding box center [352, 275] width 80 height 13
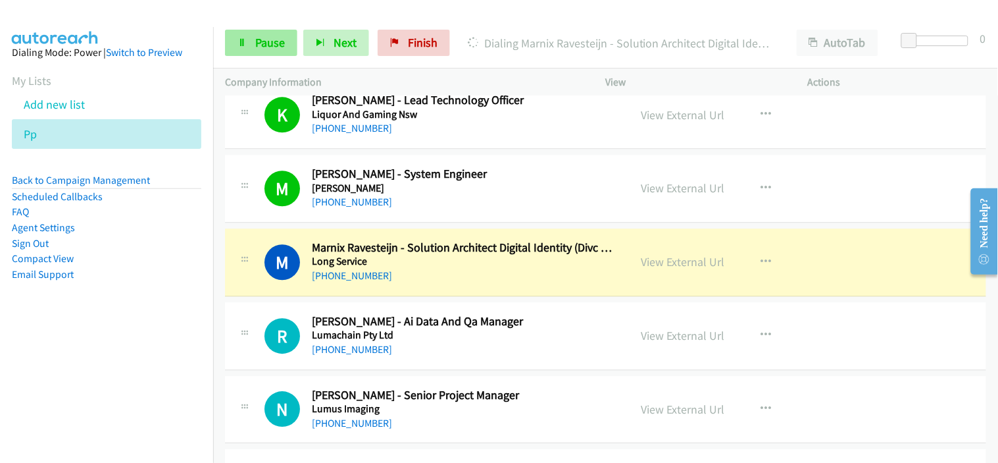
drag, startPoint x: 255, startPoint y: 22, endPoint x: 257, endPoint y: 39, distance: 17.2
click at [255, 22] on div "Start Calls Pause Next Finish Dialing Marnix Ravesteijn - Solution Architect Di…" at bounding box center [605, 43] width 785 height 51
click at [257, 49] on span "Pause" at bounding box center [270, 42] width 30 height 15
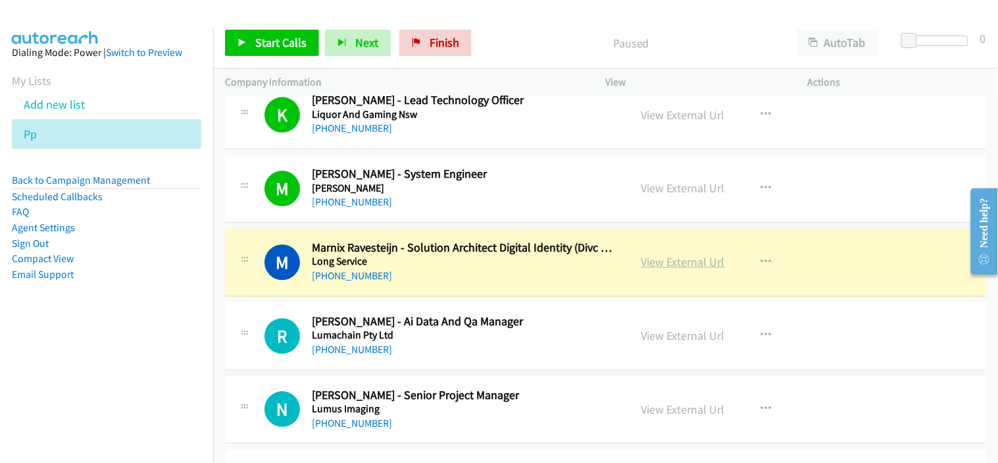
click at [678, 260] on link "View External Url" at bounding box center [684, 261] width 84 height 15
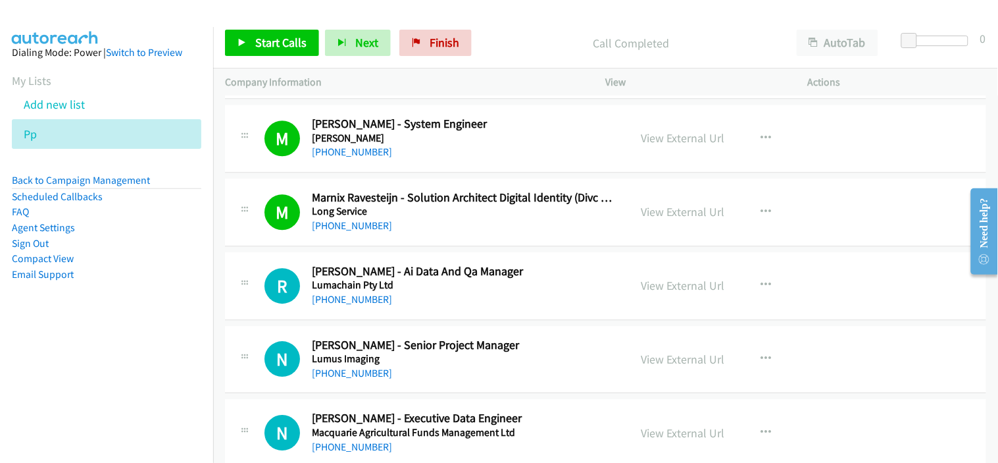
scroll to position [2193, 0]
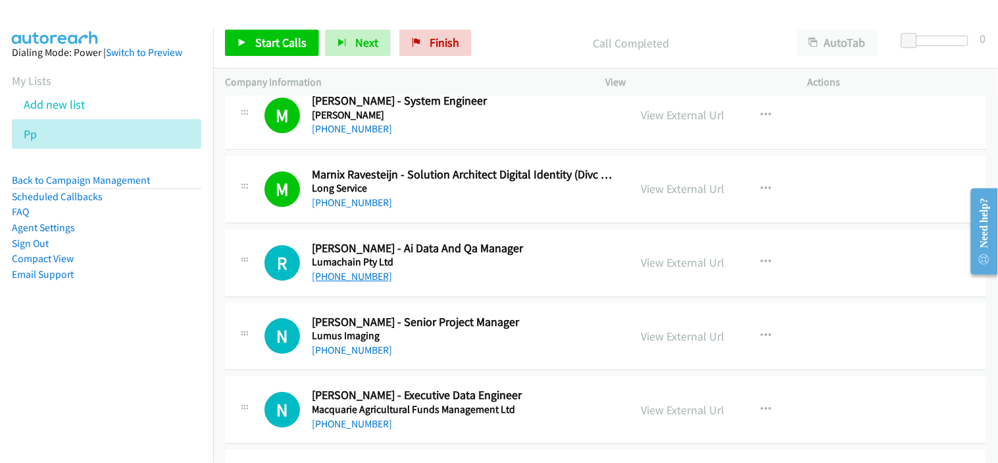
click at [337, 270] on link "[PHONE_NUMBER]" at bounding box center [352, 276] width 80 height 13
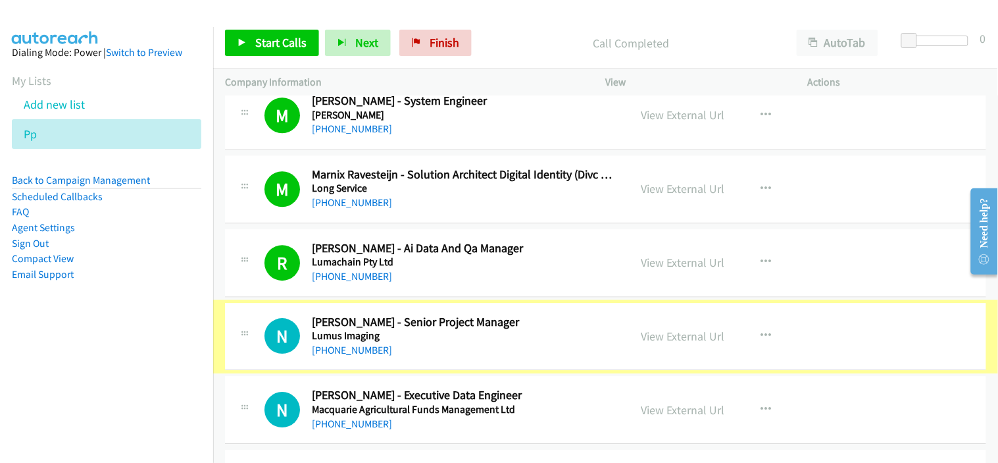
scroll to position [2266, 0]
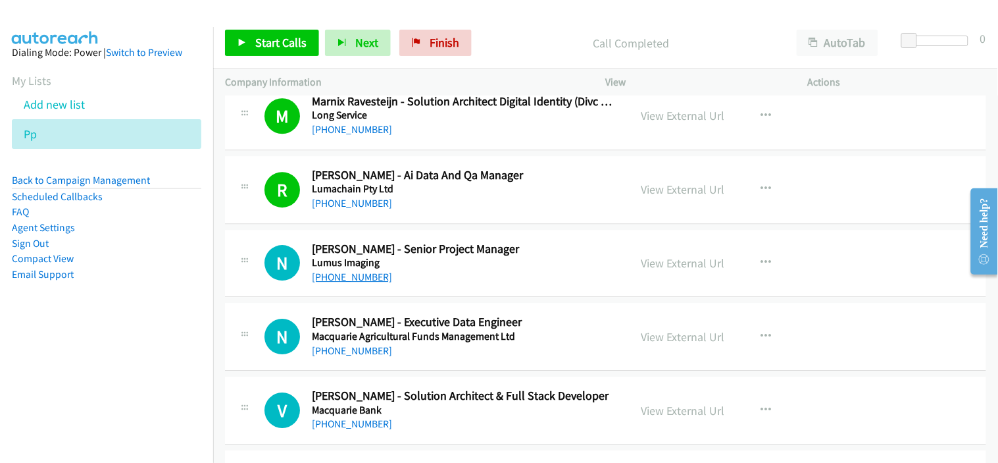
click at [334, 277] on link "[PHONE_NUMBER]" at bounding box center [352, 276] width 80 height 13
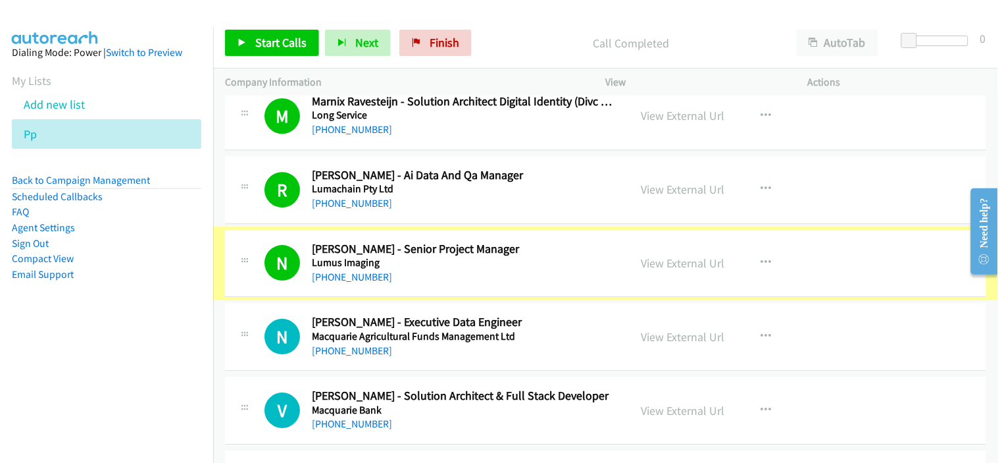
scroll to position [2412, 0]
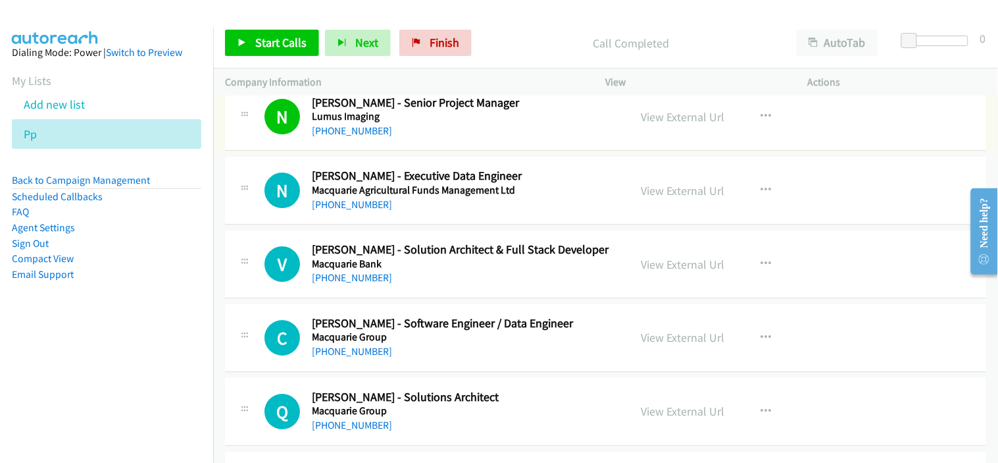
drag, startPoint x: 354, startPoint y: 207, endPoint x: 445, endPoint y: 229, distance: 93.4
click at [354, 207] on link "[PHONE_NUMBER]" at bounding box center [352, 204] width 80 height 13
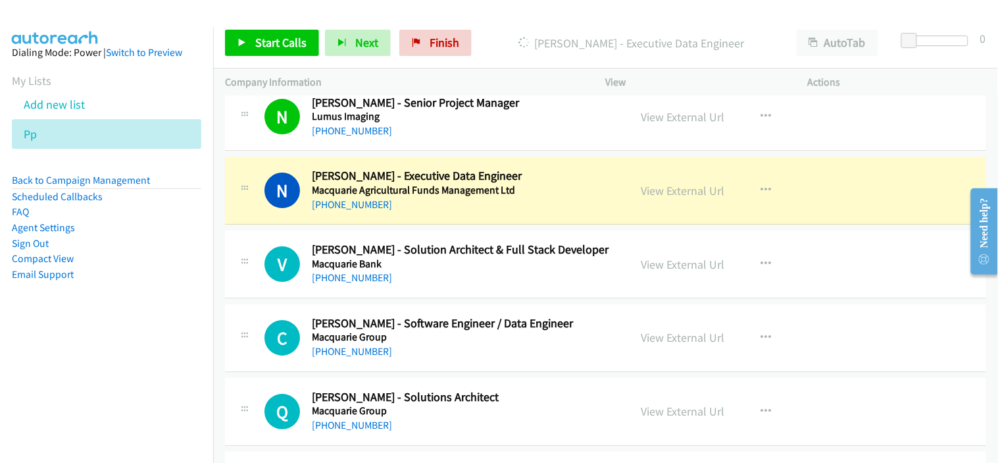
click at [445, 211] on div "[PHONE_NUMBER]" at bounding box center [462, 205] width 301 height 16
click at [658, 193] on link "View External Url" at bounding box center [684, 190] width 84 height 15
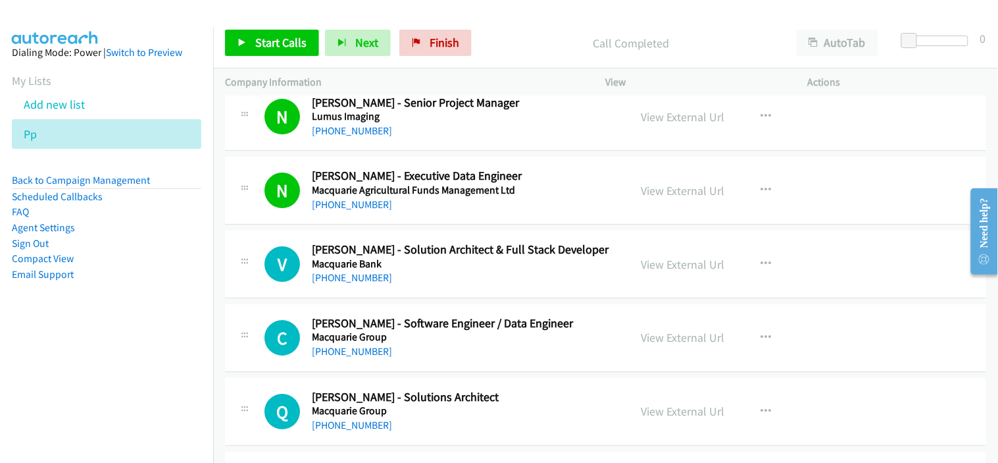
drag, startPoint x: 369, startPoint y: 281, endPoint x: 492, endPoint y: 278, distance: 123.1
click at [297, 41] on span "Start Calls" at bounding box center [280, 42] width 51 height 15
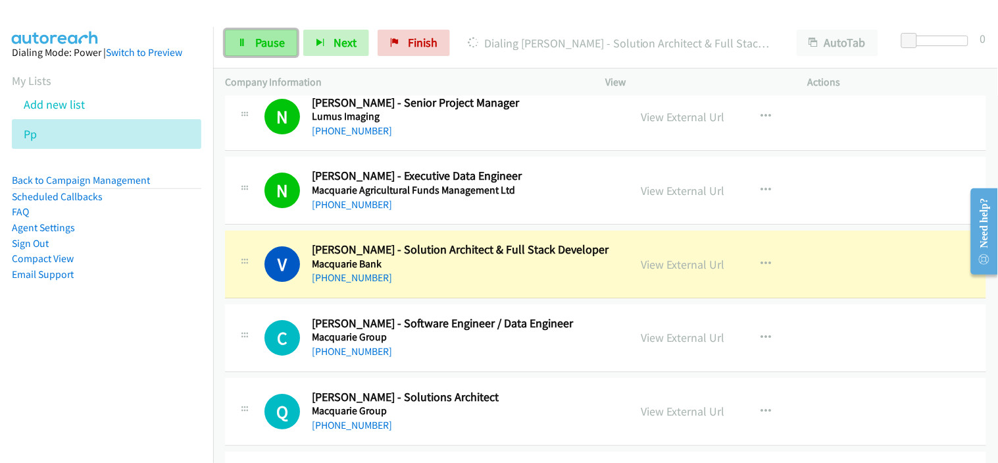
click at [247, 38] on link "Pause" at bounding box center [261, 43] width 72 height 26
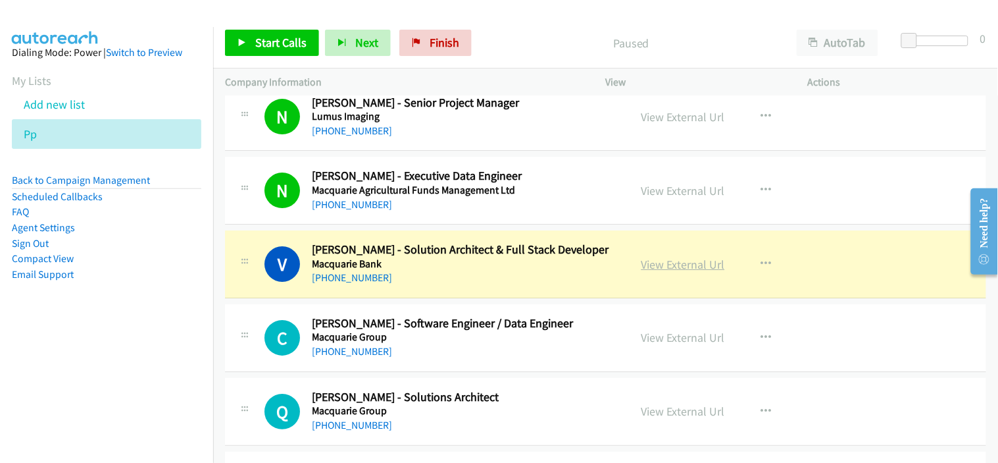
drag, startPoint x: 670, startPoint y: 267, endPoint x: 665, endPoint y: 261, distance: 7.5
click at [674, 272] on div "View External Url" at bounding box center [684, 264] width 84 height 18
click at [678, 267] on link "View External Url" at bounding box center [684, 264] width 84 height 15
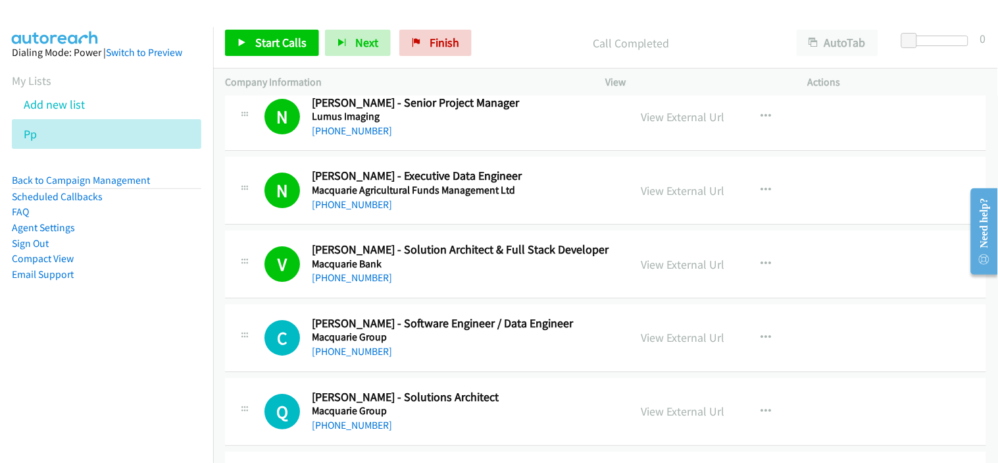
scroll to position [2558, 0]
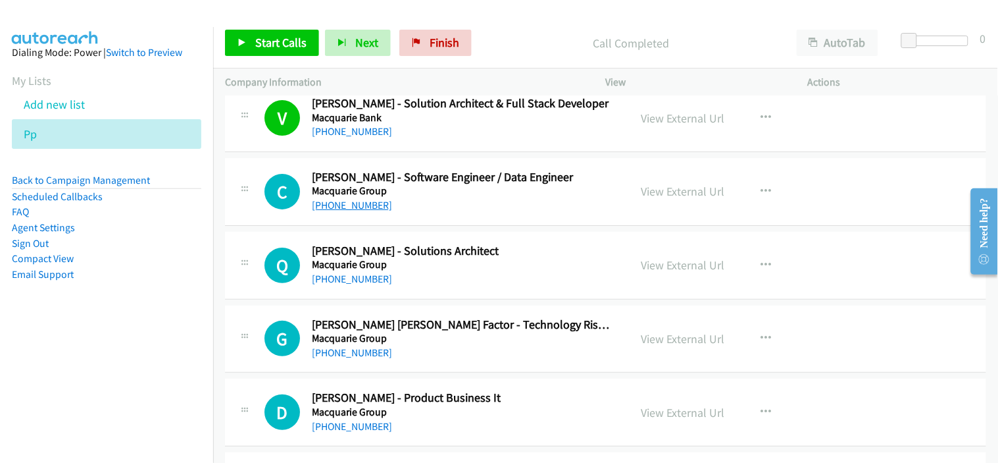
click at [365, 209] on link "[PHONE_NUMBER]" at bounding box center [352, 205] width 80 height 13
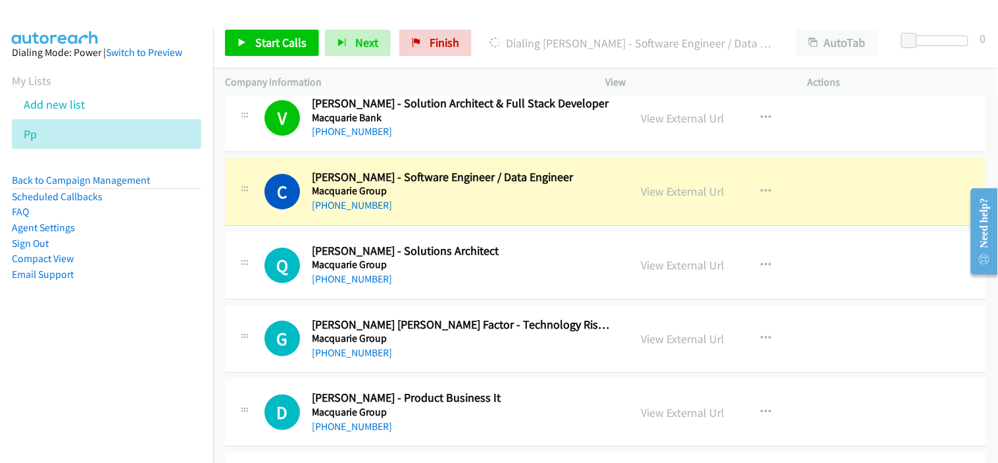
click at [421, 207] on div "[PHONE_NUMBER]" at bounding box center [462, 205] width 301 height 16
click at [674, 194] on link "View External Url" at bounding box center [684, 191] width 84 height 15
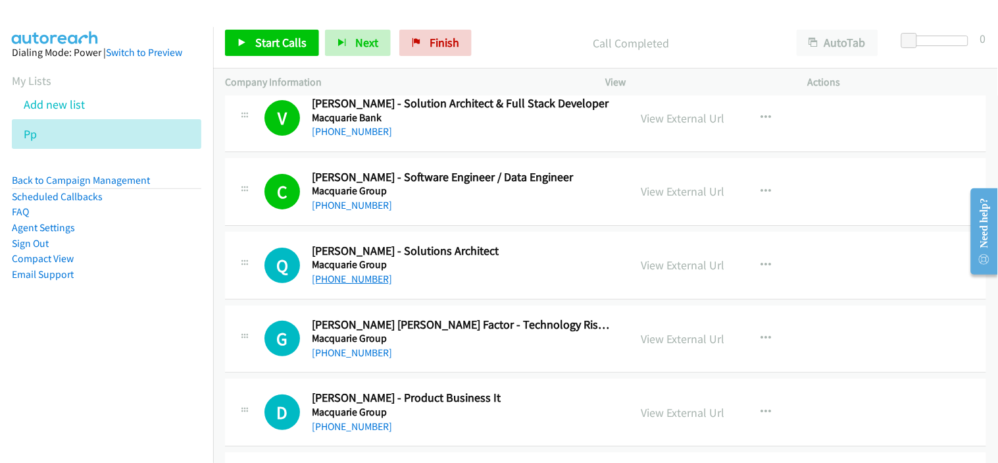
click at [333, 283] on link "[PHONE_NUMBER]" at bounding box center [352, 278] width 80 height 13
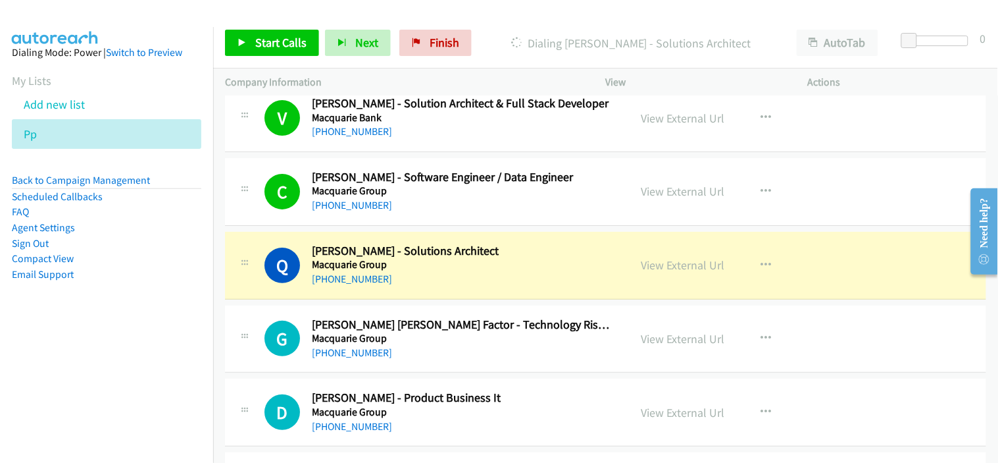
click at [423, 284] on div "[PHONE_NUMBER]" at bounding box center [462, 279] width 301 height 16
click at [655, 272] on link "View External Url" at bounding box center [684, 264] width 84 height 15
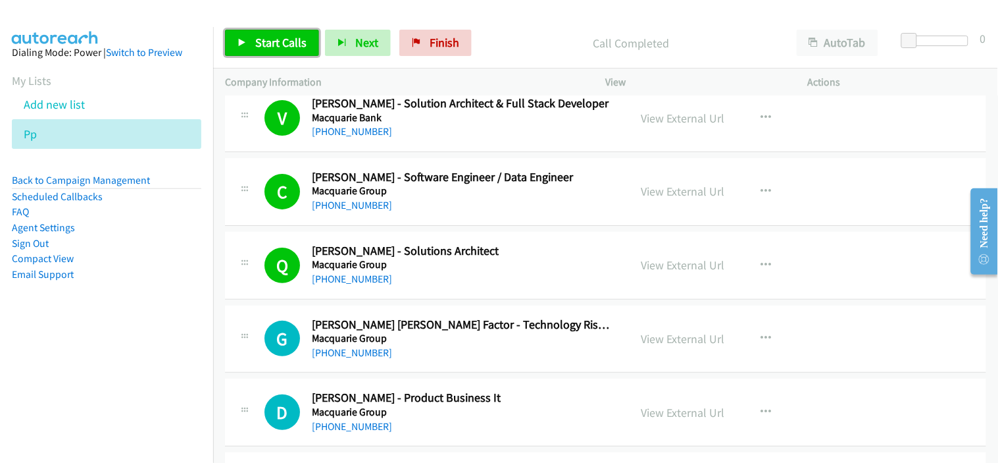
click at [298, 43] on span "Start Calls" at bounding box center [280, 42] width 51 height 15
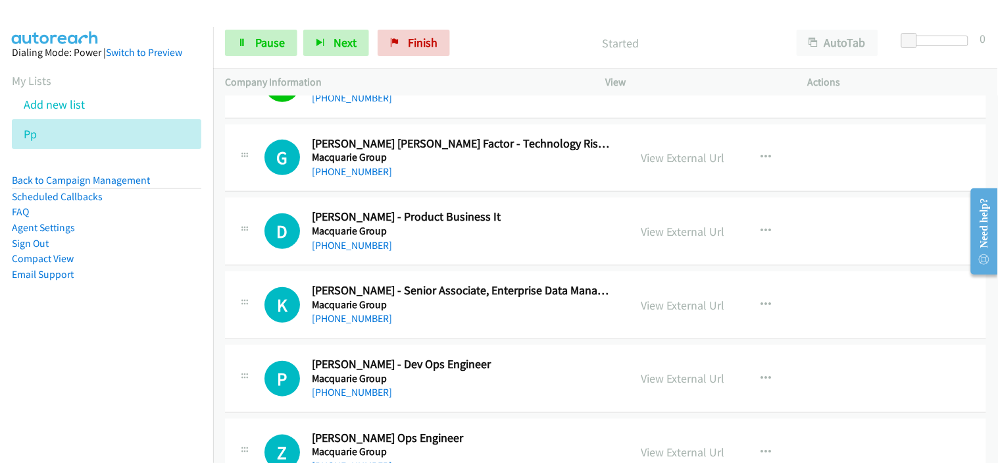
scroll to position [2705, 0]
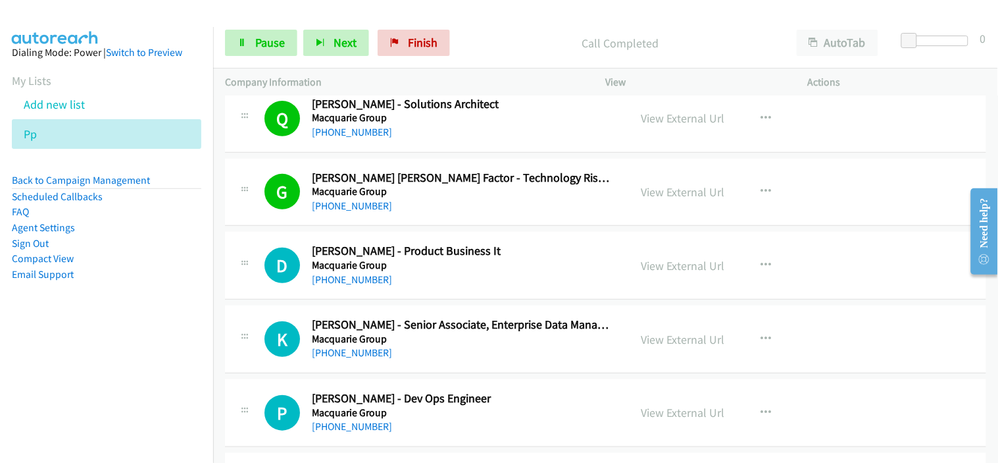
drag, startPoint x: 367, startPoint y: 283, endPoint x: 429, endPoint y: 281, distance: 62.5
click at [367, 283] on link "[PHONE_NUMBER]" at bounding box center [352, 279] width 80 height 13
click at [416, 277] on div "[PHONE_NUMBER]" at bounding box center [462, 280] width 301 height 16
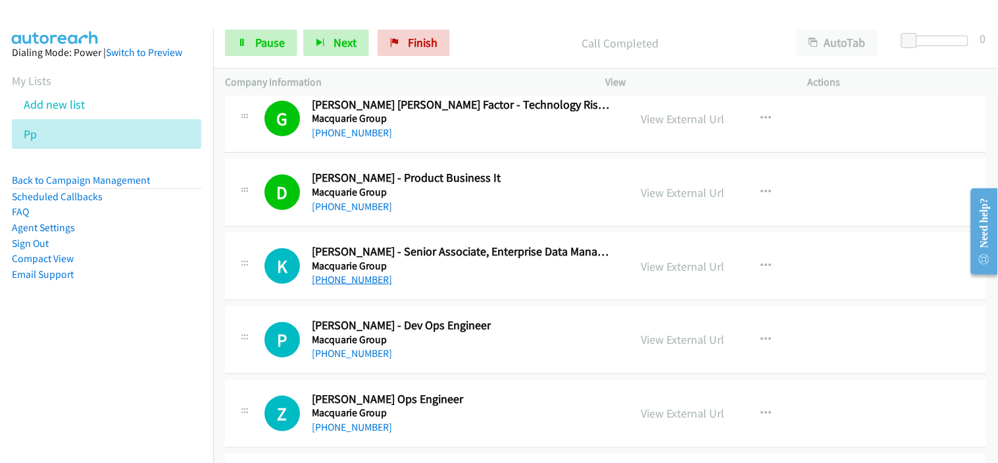
click at [369, 274] on link "[PHONE_NUMBER]" at bounding box center [352, 279] width 80 height 13
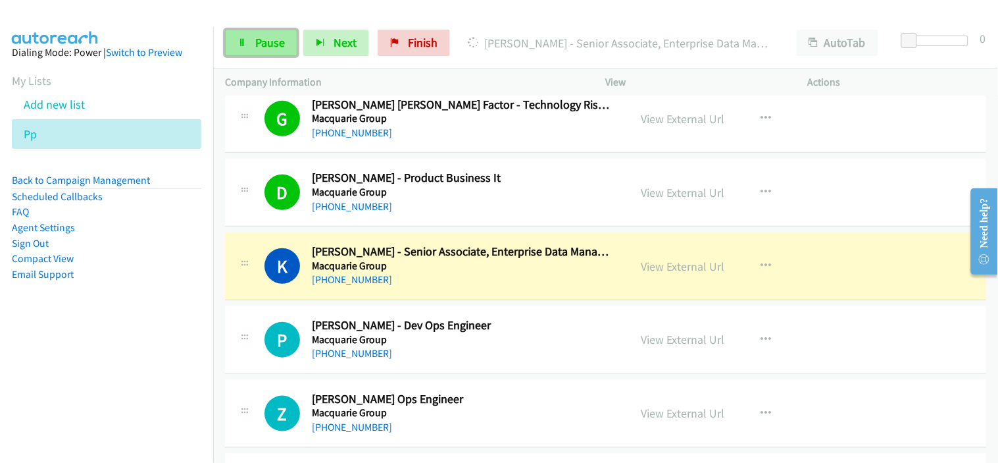
click at [285, 51] on link "Pause" at bounding box center [261, 43] width 72 height 26
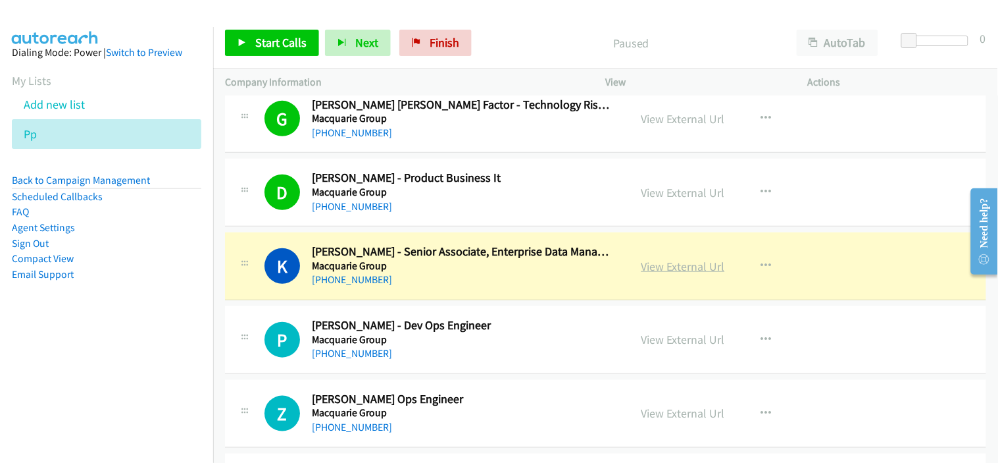
click at [674, 268] on link "View External Url" at bounding box center [684, 266] width 84 height 15
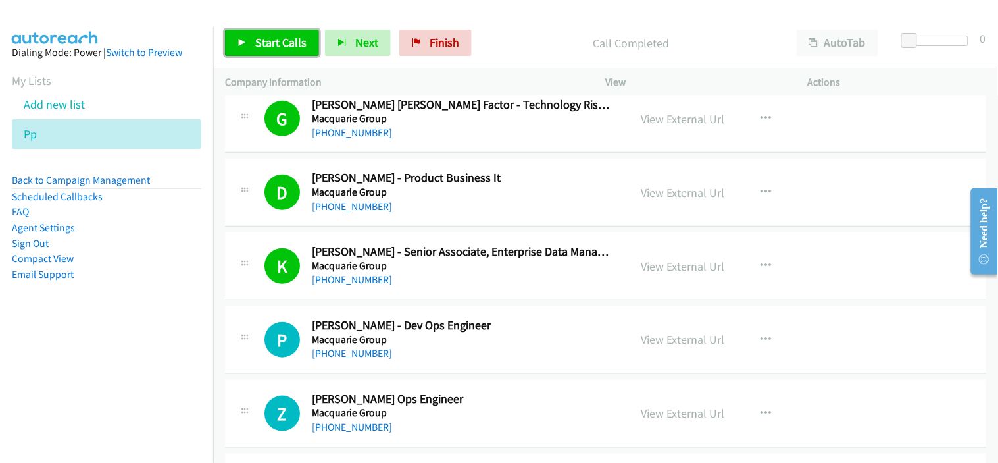
click at [265, 38] on span "Start Calls" at bounding box center [280, 42] width 51 height 15
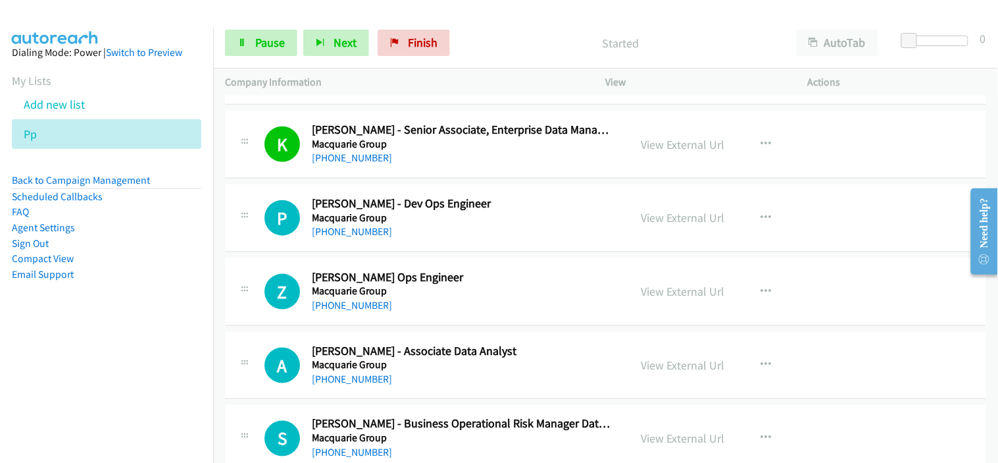
scroll to position [2924, 0]
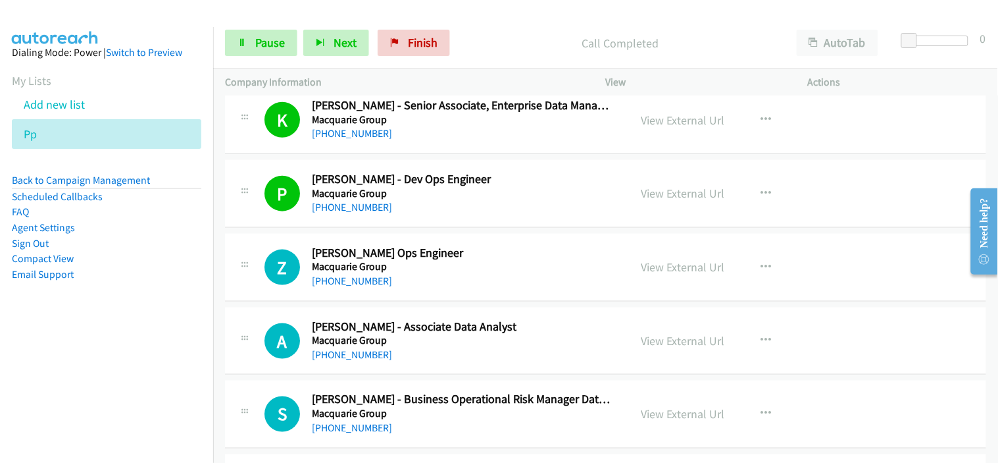
click at [454, 276] on div "[PHONE_NUMBER]" at bounding box center [462, 281] width 301 height 16
drag, startPoint x: 374, startPoint y: 283, endPoint x: 496, endPoint y: 290, distance: 121.9
click at [374, 283] on link "[PHONE_NUMBER]" at bounding box center [352, 280] width 80 height 13
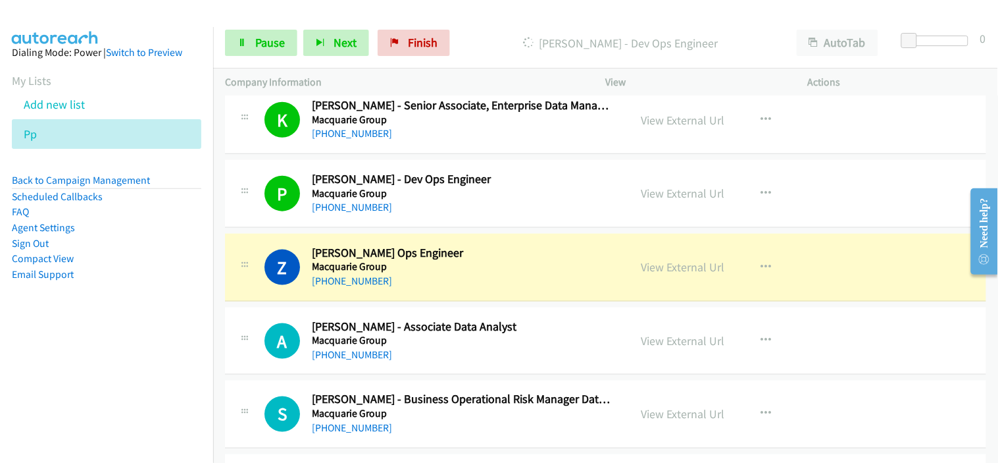
drag, startPoint x: 457, startPoint y: 355, endPoint x: 463, endPoint y: 327, distance: 28.8
click at [457, 355] on div "[PHONE_NUMBER]" at bounding box center [462, 355] width 301 height 16
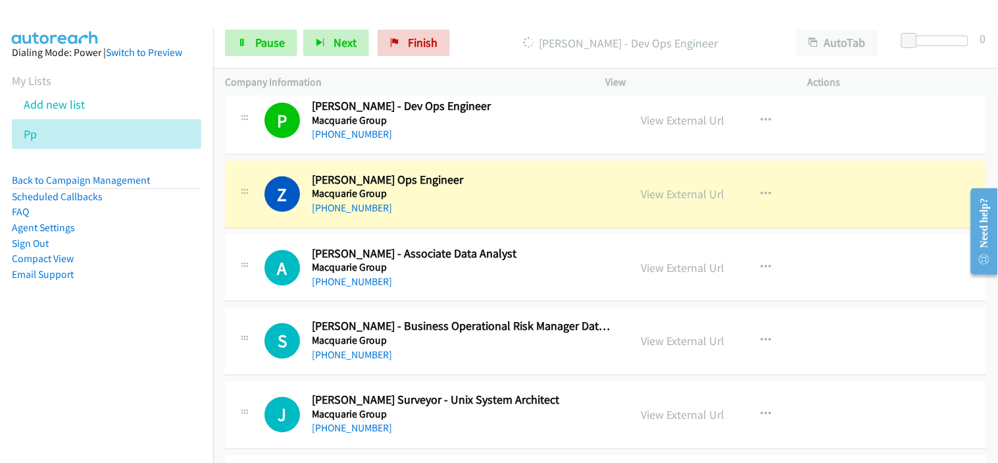
drag, startPoint x: 343, startPoint y: 288, endPoint x: 447, endPoint y: 293, distance: 104.8
click at [343, 288] on link "[PHONE_NUMBER]" at bounding box center [352, 281] width 80 height 13
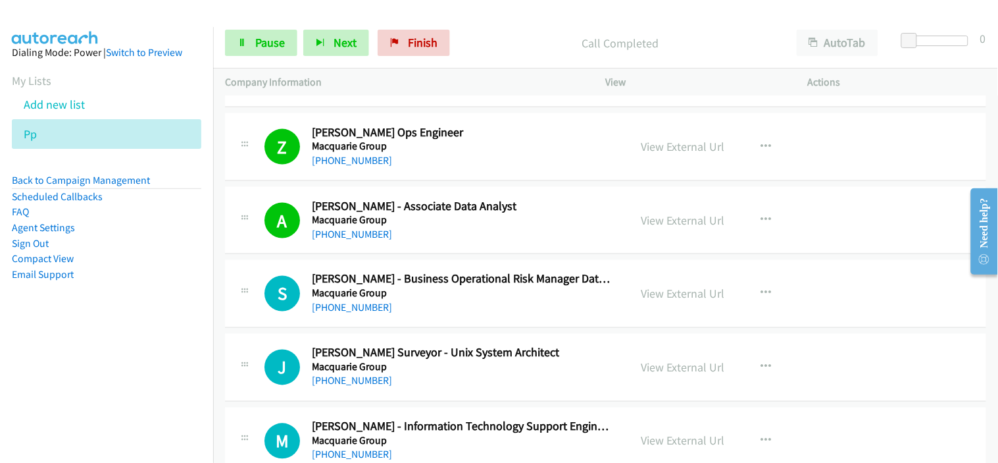
scroll to position [3070, 0]
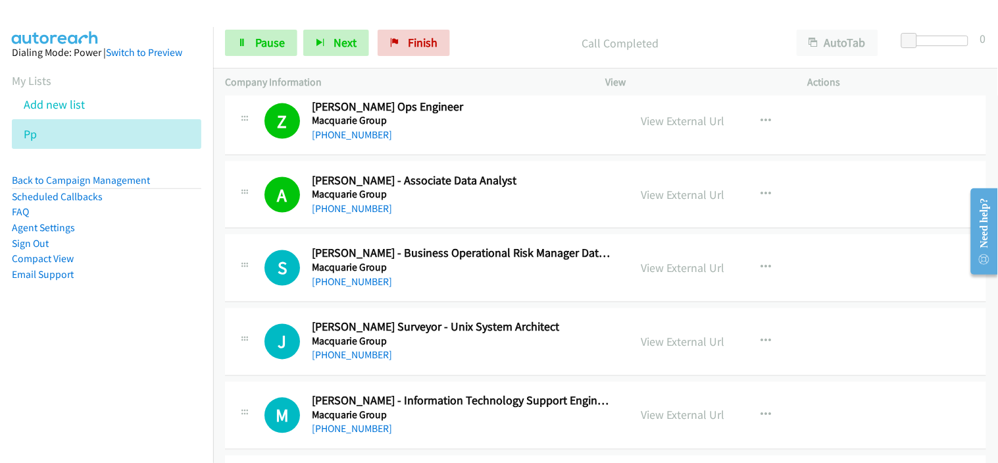
click at [422, 280] on div "[PHONE_NUMBER]" at bounding box center [462, 282] width 301 height 16
drag, startPoint x: 372, startPoint y: 286, endPoint x: 459, endPoint y: 286, distance: 87.5
click at [372, 286] on link "[PHONE_NUMBER]" at bounding box center [352, 282] width 80 height 13
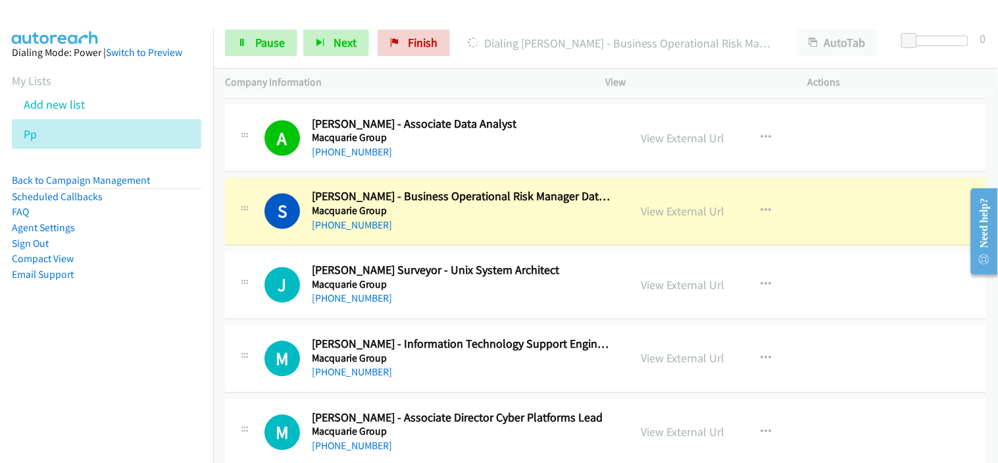
scroll to position [3143, 0]
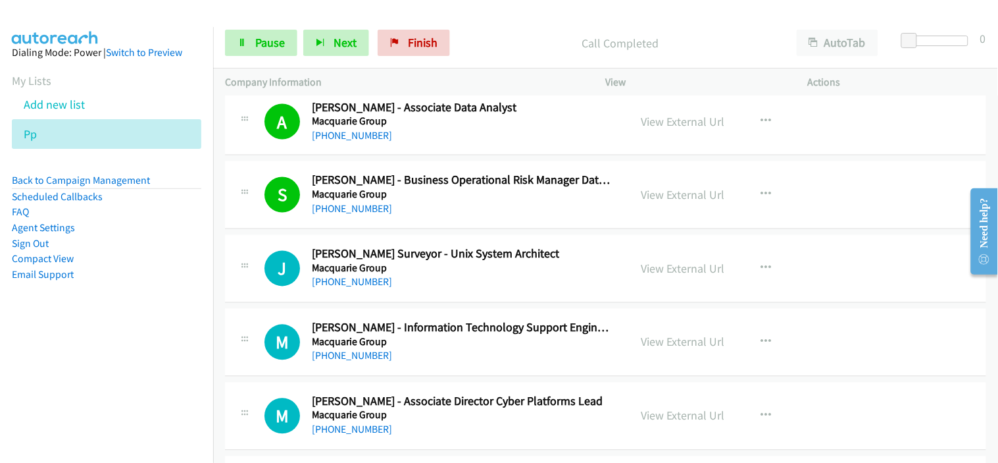
drag, startPoint x: 361, startPoint y: 286, endPoint x: 466, endPoint y: 320, distance: 110.9
click at [361, 286] on link "[PHONE_NUMBER]" at bounding box center [352, 282] width 80 height 13
drag, startPoint x: 426, startPoint y: 347, endPoint x: 428, endPoint y: 332, distance: 15.3
click at [426, 347] on h5 "Macquarie Group" at bounding box center [462, 342] width 301 height 13
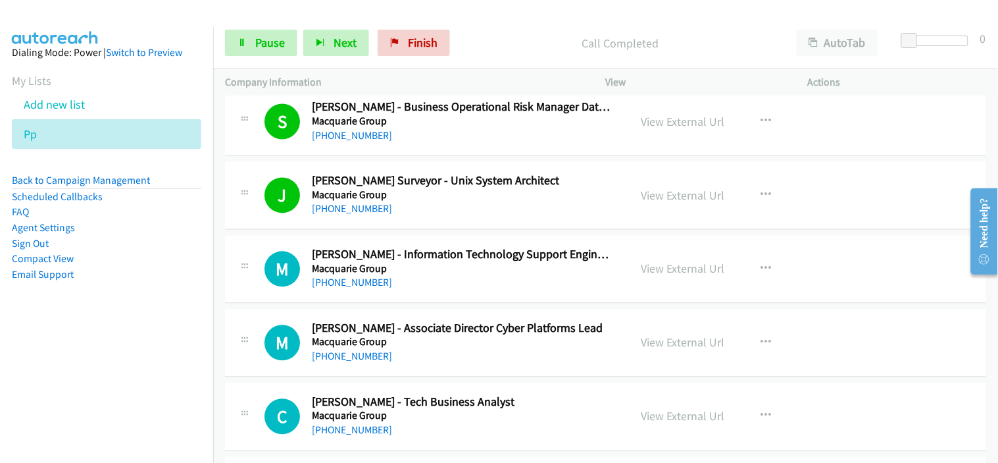
drag, startPoint x: 360, startPoint y: 286, endPoint x: 503, endPoint y: 319, distance: 146.5
click at [360, 286] on link "[PHONE_NUMBER]" at bounding box center [352, 282] width 80 height 13
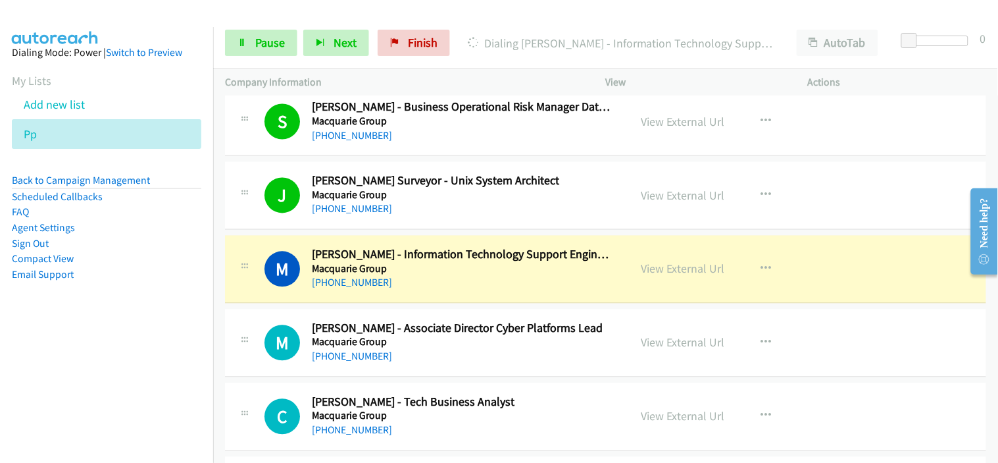
scroll to position [3290, 0]
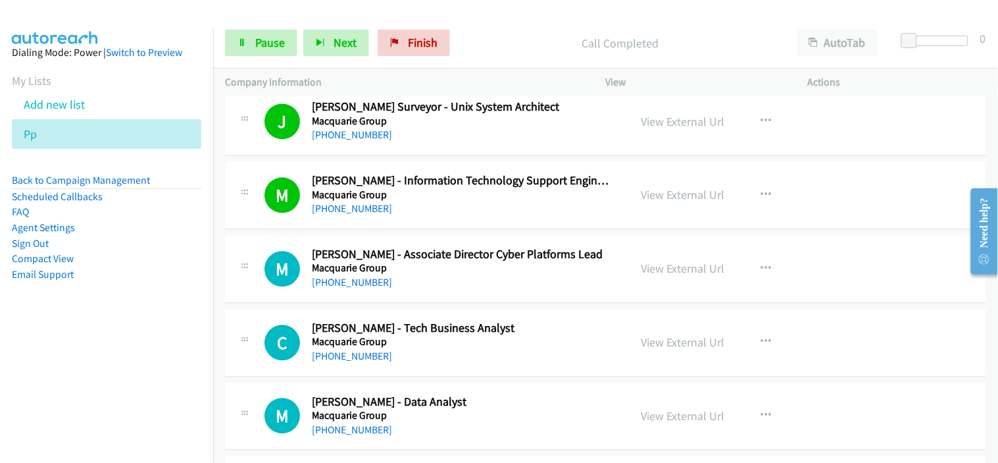
drag, startPoint x: 372, startPoint y: 288, endPoint x: 465, endPoint y: 293, distance: 93.0
click at [372, 288] on link "[PHONE_NUMBER]" at bounding box center [352, 282] width 80 height 13
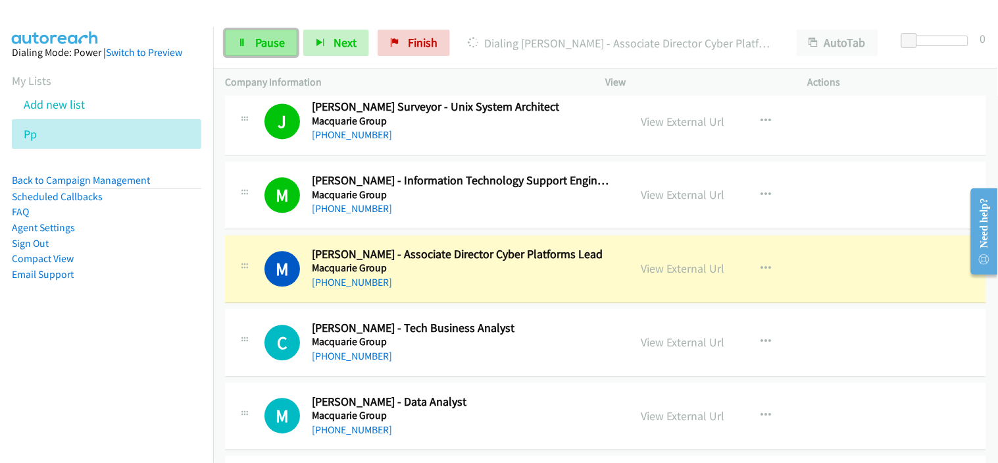
click at [265, 49] on span "Pause" at bounding box center [270, 42] width 30 height 15
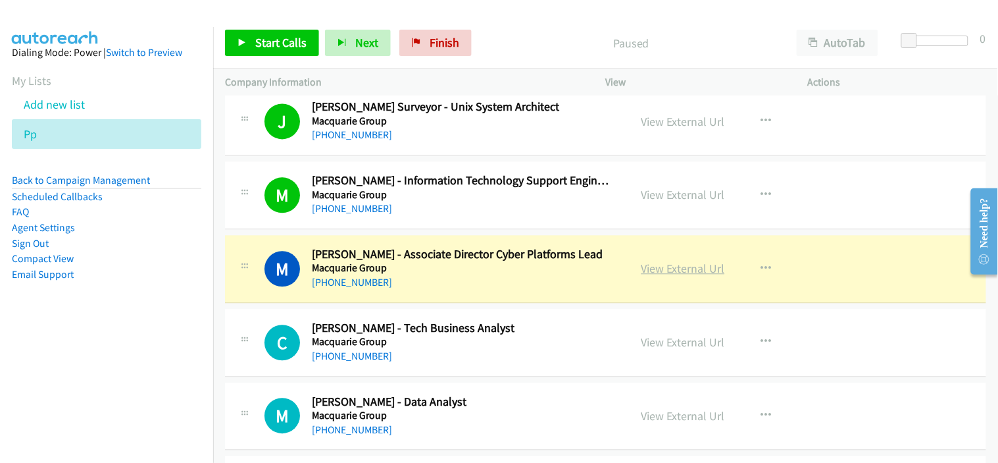
click at [679, 273] on link "View External Url" at bounding box center [684, 268] width 84 height 15
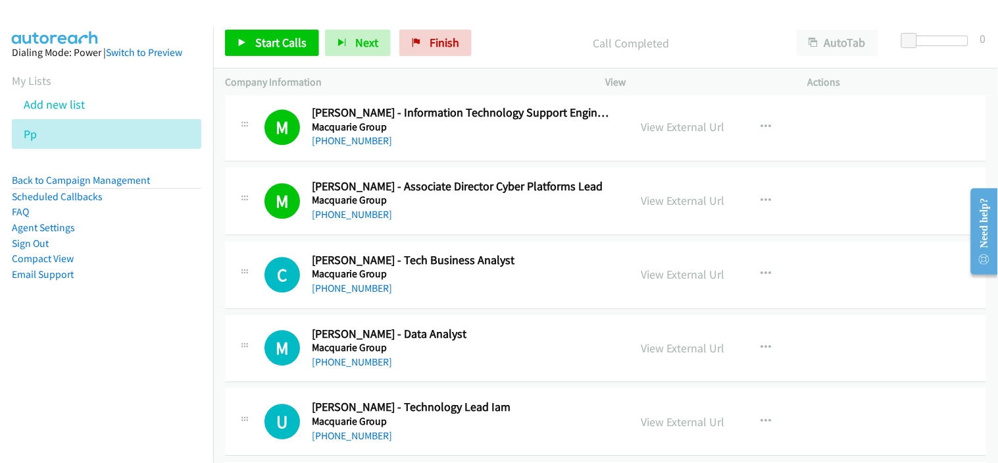
scroll to position [3436, 0]
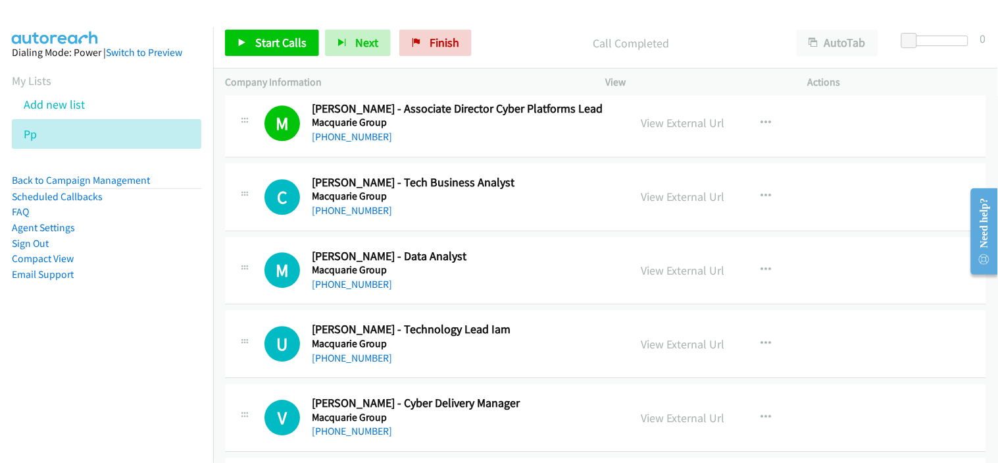
drag, startPoint x: 338, startPoint y: 207, endPoint x: 395, endPoint y: 215, distance: 57.8
click at [338, 207] on link "[PHONE_NUMBER]" at bounding box center [352, 210] width 80 height 13
drag, startPoint x: 363, startPoint y: 286, endPoint x: 438, endPoint y: 315, distance: 80.2
click at [363, 286] on link "[PHONE_NUMBER]" at bounding box center [352, 284] width 80 height 13
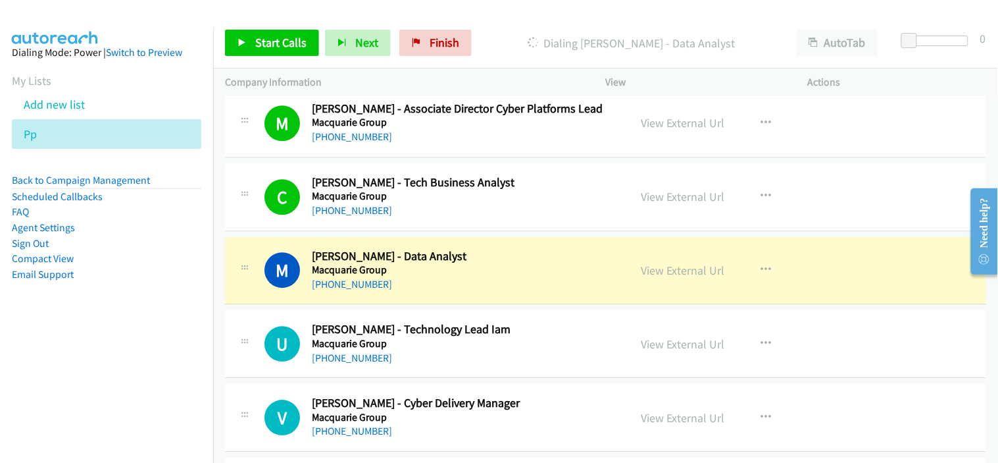
click at [478, 284] on div "[PHONE_NUMBER]" at bounding box center [462, 284] width 301 height 16
click at [682, 270] on link "View External Url" at bounding box center [684, 270] width 84 height 15
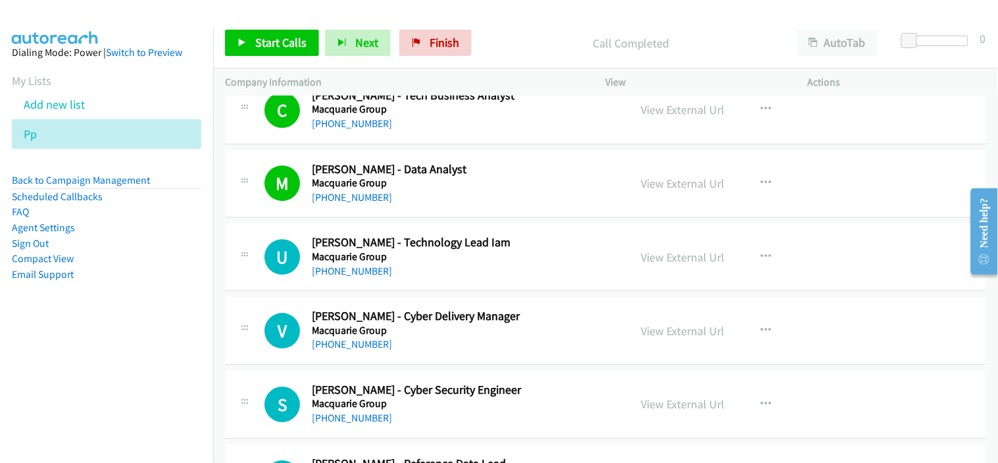
scroll to position [3582, 0]
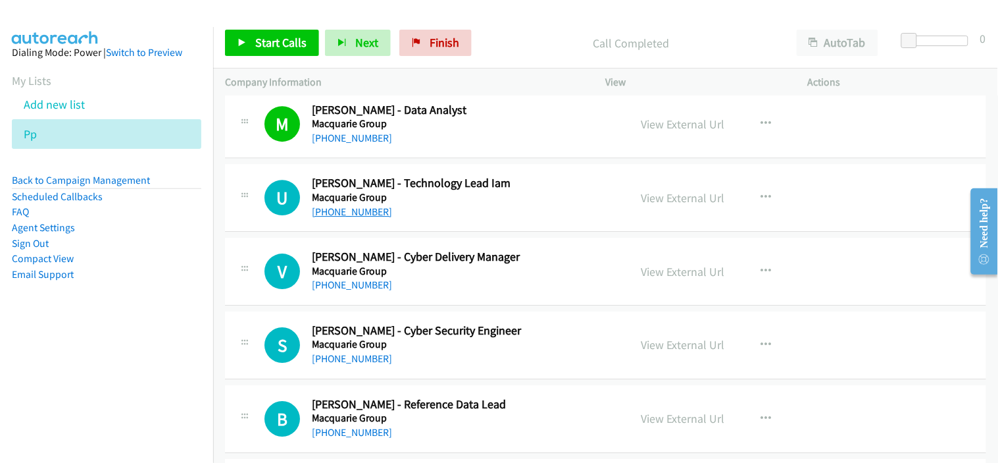
click at [347, 217] on link "[PHONE_NUMBER]" at bounding box center [352, 211] width 80 height 13
click at [432, 296] on div "V Callback Scheduled [PERSON_NAME] - Cyber Delivery Manager Macquarie Group [GE…" at bounding box center [605, 272] width 761 height 68
click at [369, 290] on link "[PHONE_NUMBER]" at bounding box center [352, 284] width 80 height 13
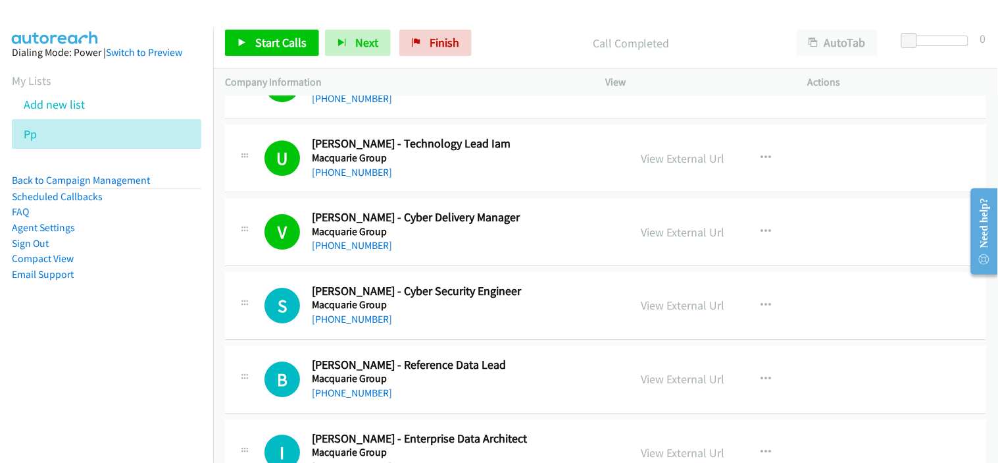
scroll to position [3655, 0]
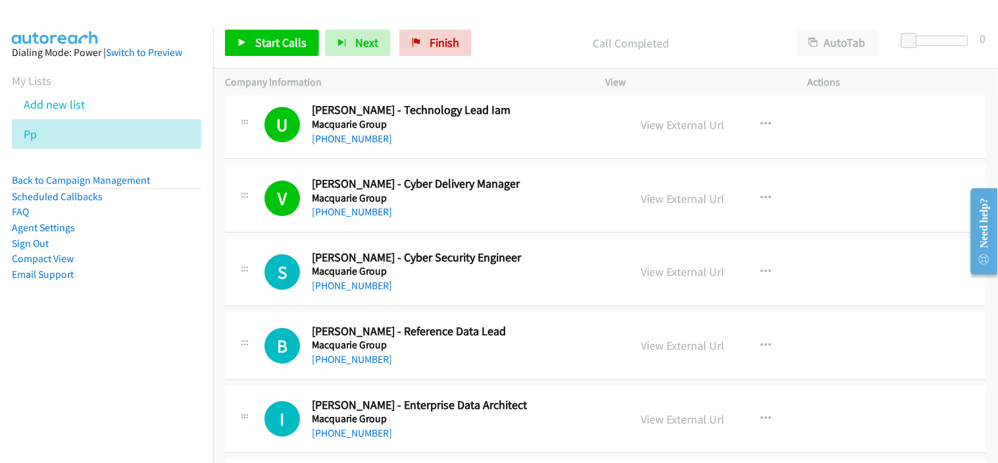
drag, startPoint x: 367, startPoint y: 282, endPoint x: 433, endPoint y: 282, distance: 65.8
click at [367, 282] on link "[PHONE_NUMBER]" at bounding box center [352, 285] width 80 height 13
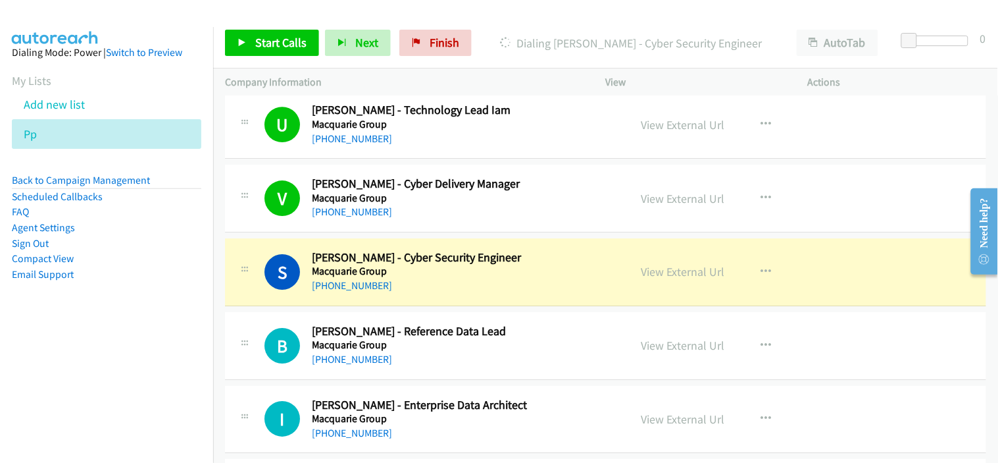
click at [494, 296] on div "S Callback Scheduled [PERSON_NAME] - Cyber Security Engineer Macquarie Group [G…" at bounding box center [605, 272] width 761 height 68
click at [704, 279] on link "View External Url" at bounding box center [684, 271] width 84 height 15
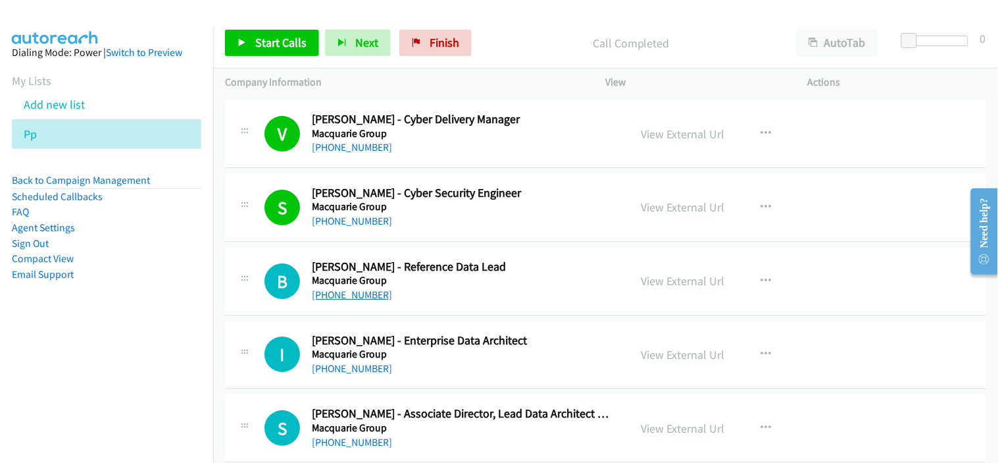
scroll to position [3802, 0]
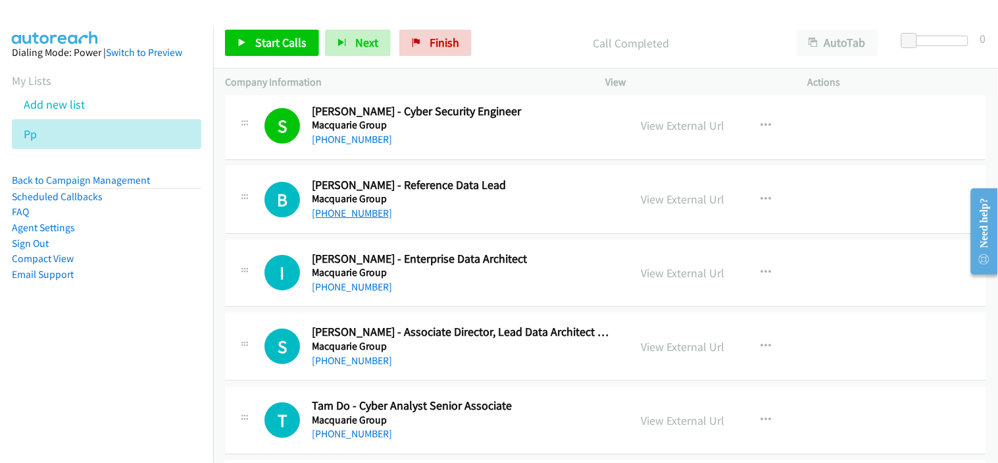
click at [355, 212] on link "[PHONE_NUMBER]" at bounding box center [352, 213] width 80 height 13
drag, startPoint x: 437, startPoint y: 290, endPoint x: 436, endPoint y: 280, distance: 10.5
click at [437, 290] on div "[PHONE_NUMBER]" at bounding box center [462, 287] width 301 height 16
click at [288, 38] on span "Start Calls" at bounding box center [280, 42] width 51 height 15
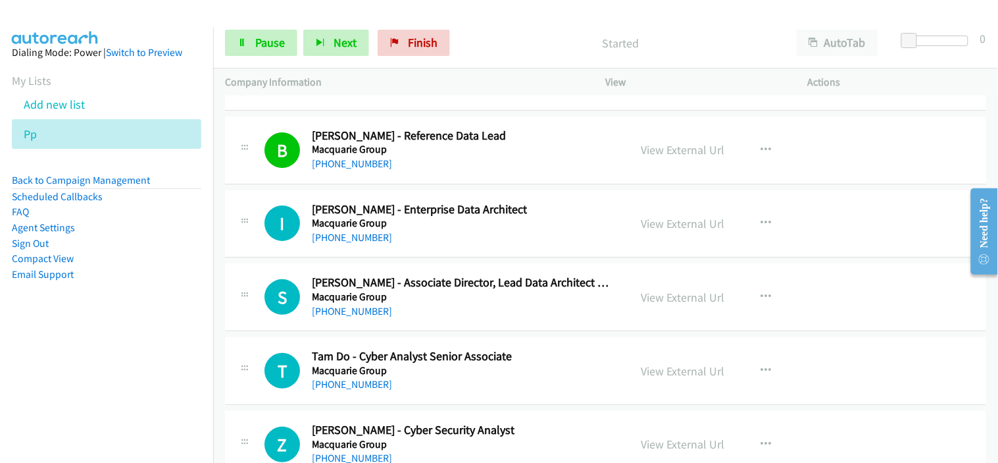
scroll to position [3875, 0]
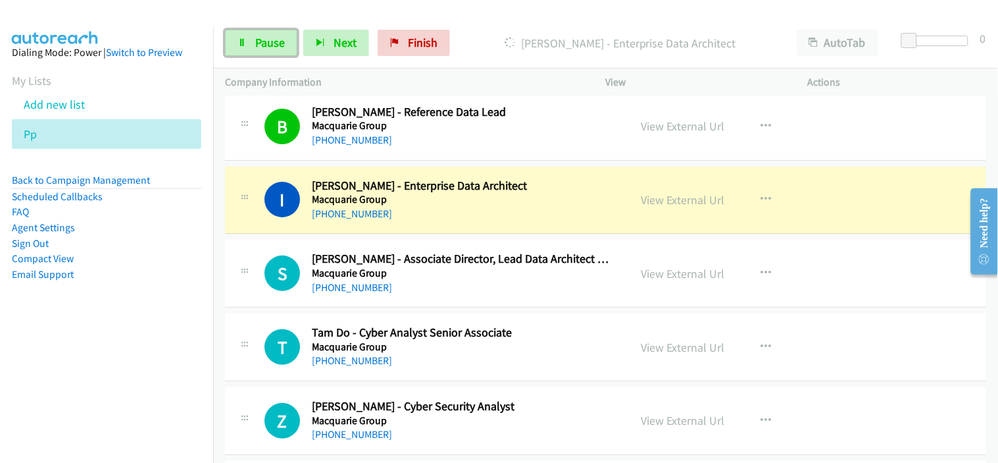
drag, startPoint x: 271, startPoint y: 46, endPoint x: 293, endPoint y: 56, distance: 23.9
click at [271, 46] on span "Pause" at bounding box center [270, 42] width 30 height 15
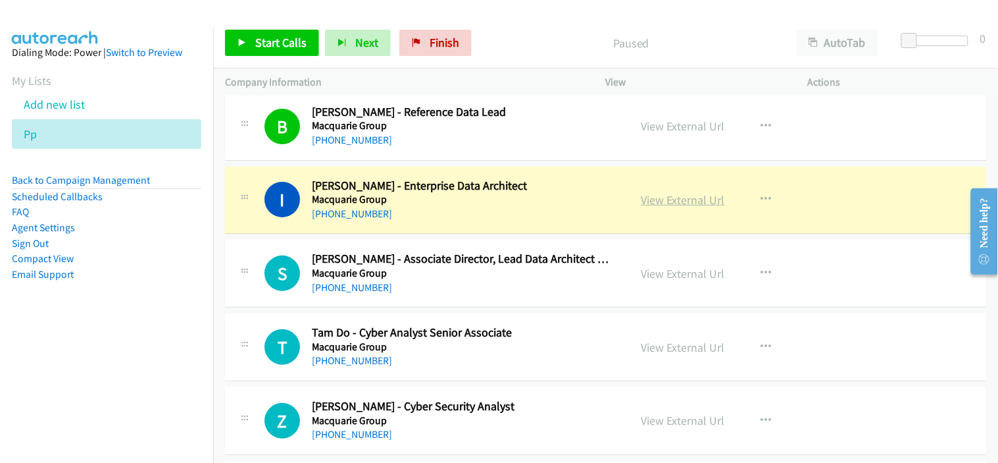
click at [669, 201] on link "View External Url" at bounding box center [684, 199] width 84 height 15
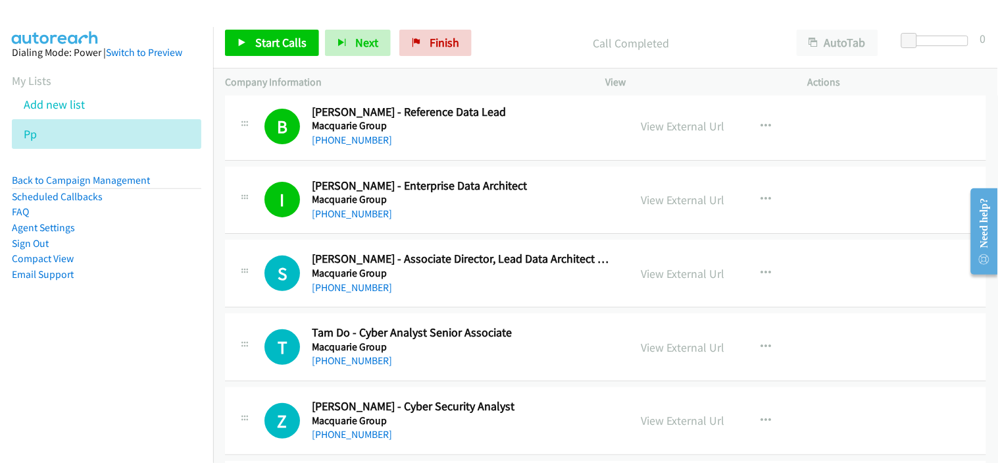
drag, startPoint x: 365, startPoint y: 284, endPoint x: 418, endPoint y: 275, distance: 54.0
click at [365, 284] on link "[PHONE_NUMBER]" at bounding box center [352, 287] width 80 height 13
drag, startPoint x: 487, startPoint y: 366, endPoint x: 457, endPoint y: 361, distance: 30.1
click at [487, 366] on div "[PHONE_NUMBER]" at bounding box center [462, 361] width 301 height 16
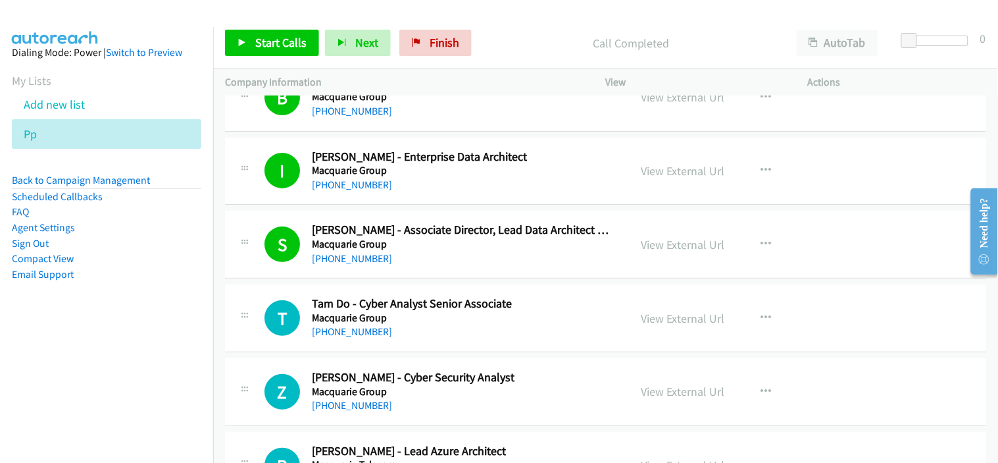
scroll to position [3948, 0]
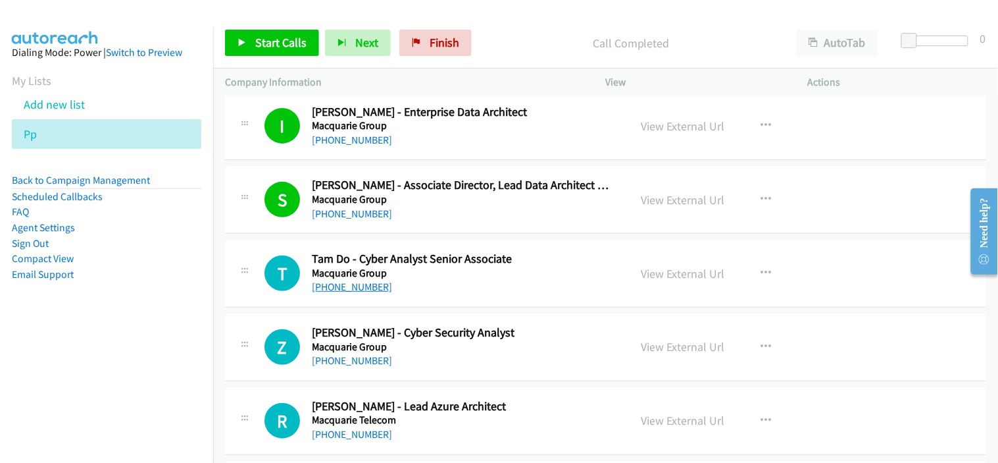
click at [360, 293] on link "[PHONE_NUMBER]" at bounding box center [352, 286] width 80 height 13
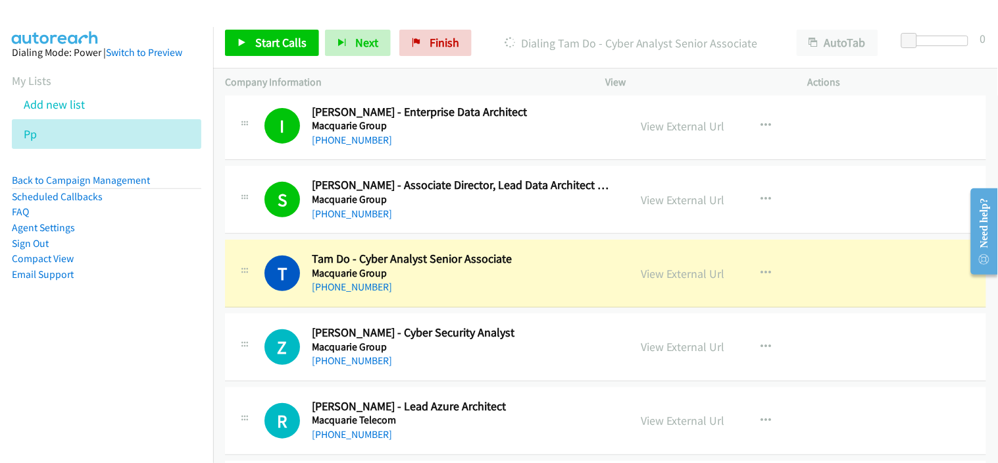
drag, startPoint x: 475, startPoint y: 291, endPoint x: 501, endPoint y: 279, distance: 28.3
click at [475, 291] on div "[PHONE_NUMBER]" at bounding box center [462, 287] width 301 height 16
click at [650, 272] on link "View External Url" at bounding box center [684, 273] width 84 height 15
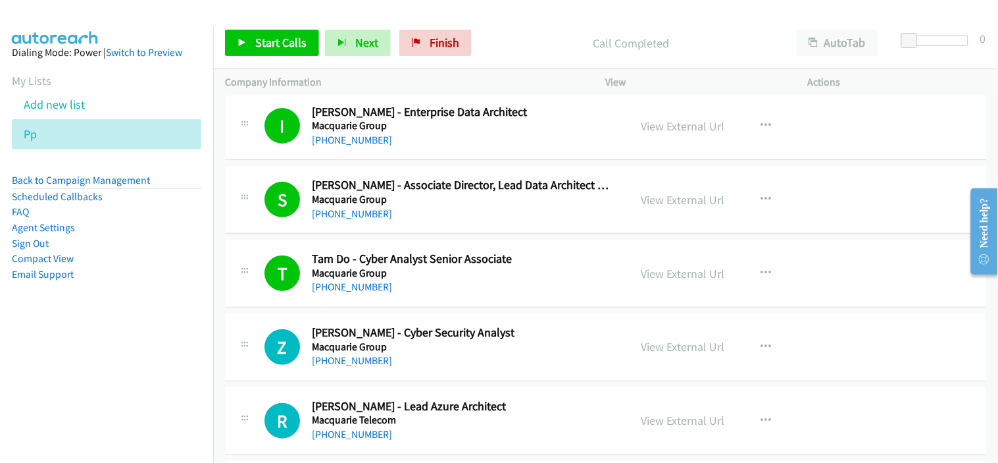
scroll to position [4021, 0]
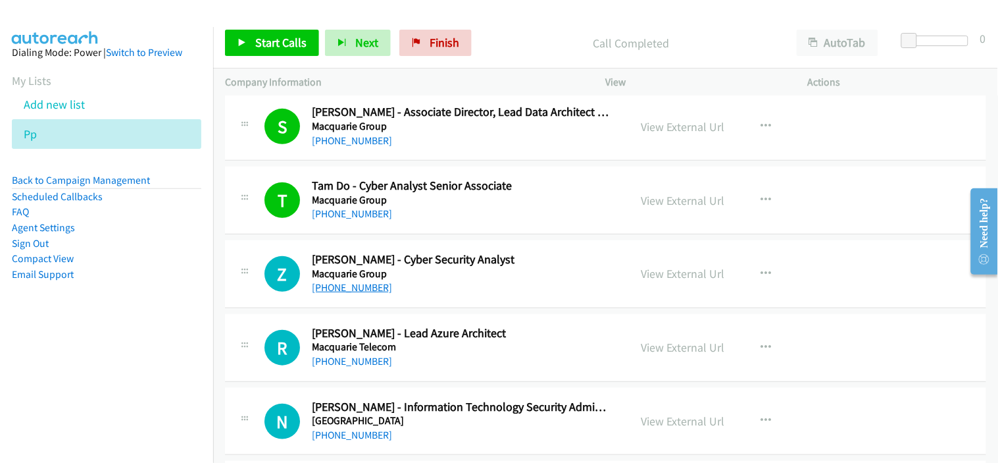
click at [351, 292] on link "[PHONE_NUMBER]" at bounding box center [352, 287] width 80 height 13
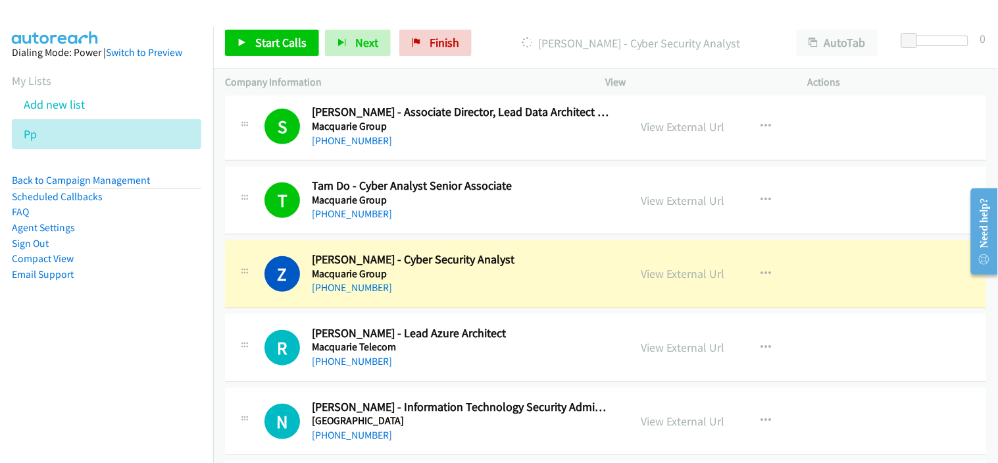
scroll to position [4094, 0]
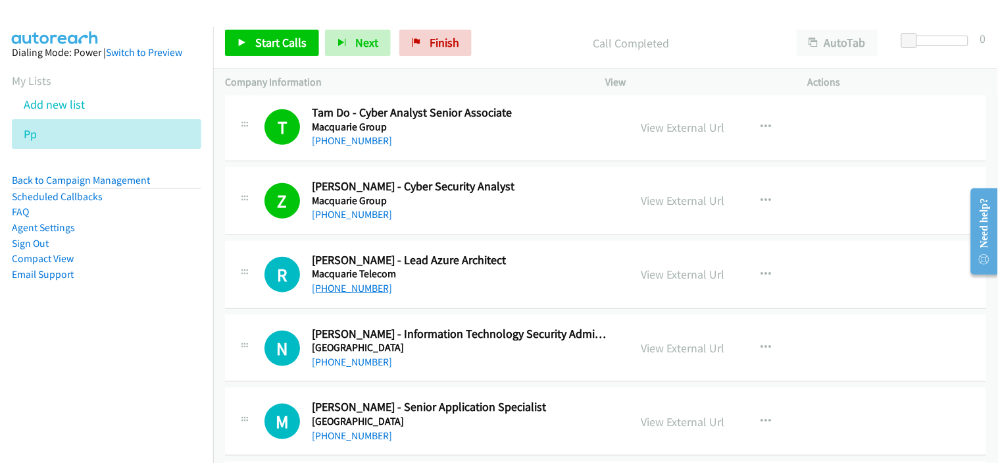
drag, startPoint x: 373, startPoint y: 294, endPoint x: 451, endPoint y: 298, distance: 78.4
click at [373, 294] on link "[PHONE_NUMBER]" at bounding box center [352, 288] width 80 height 13
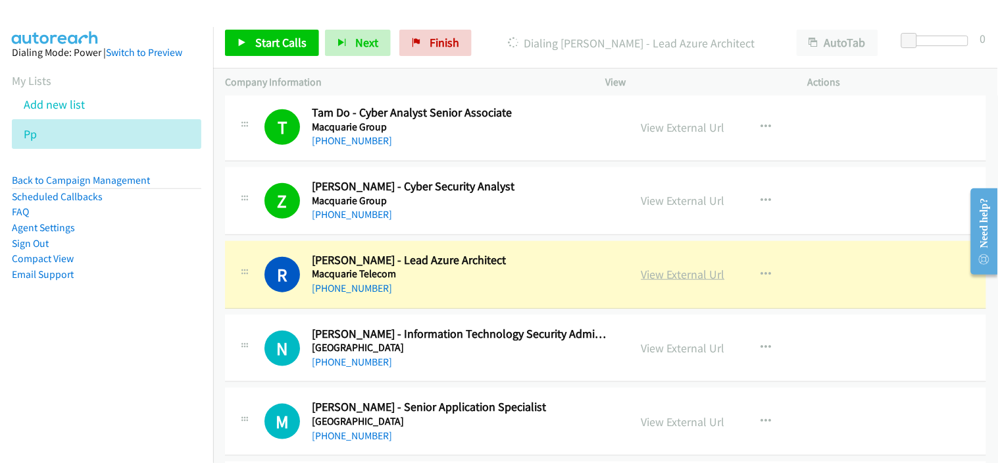
drag, startPoint x: 453, startPoint y: 286, endPoint x: 665, endPoint y: 277, distance: 212.7
click at [665, 277] on link "View External Url" at bounding box center [684, 274] width 84 height 15
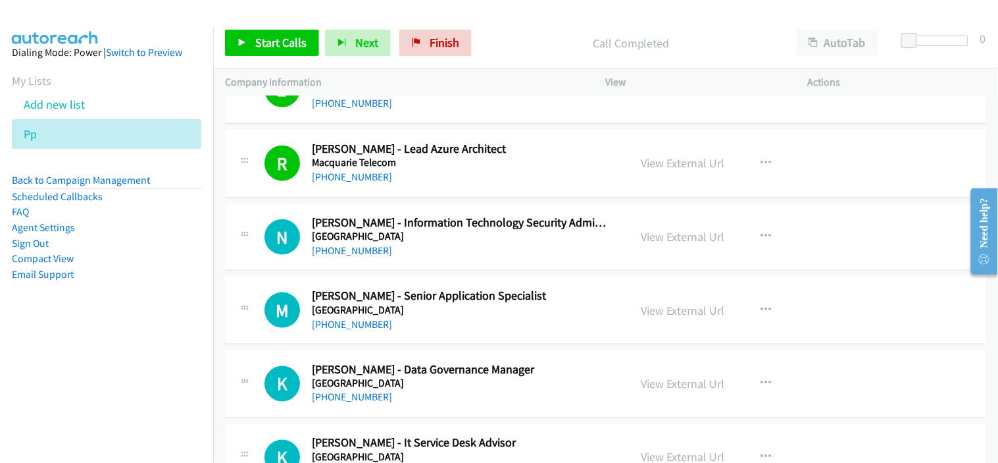
scroll to position [4240, 0]
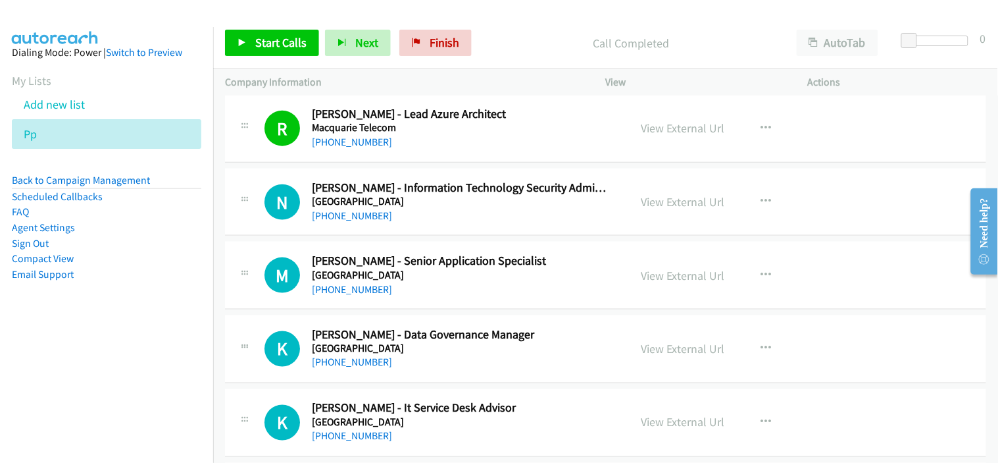
drag, startPoint x: 343, startPoint y: 213, endPoint x: 445, endPoint y: 220, distance: 102.3
click at [343, 213] on link "[PHONE_NUMBER]" at bounding box center [352, 215] width 80 height 13
click at [369, 293] on link "[PHONE_NUMBER]" at bounding box center [352, 289] width 80 height 13
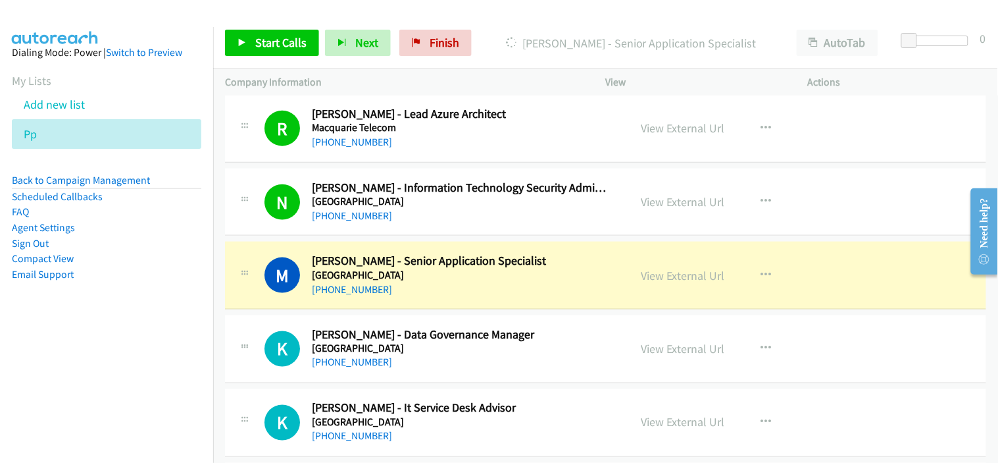
drag, startPoint x: 425, startPoint y: 364, endPoint x: 429, endPoint y: 357, distance: 8.2
click at [425, 364] on div "[PHONE_NUMBER]" at bounding box center [462, 363] width 301 height 16
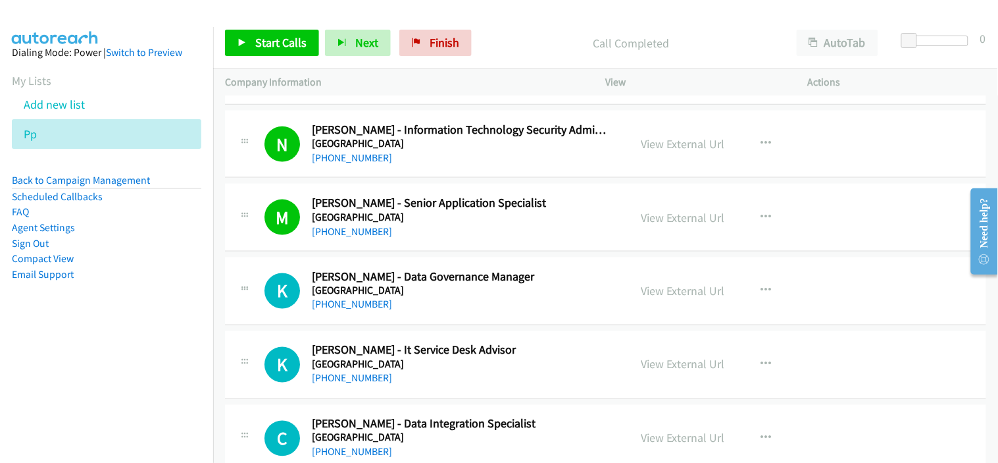
scroll to position [4313, 0]
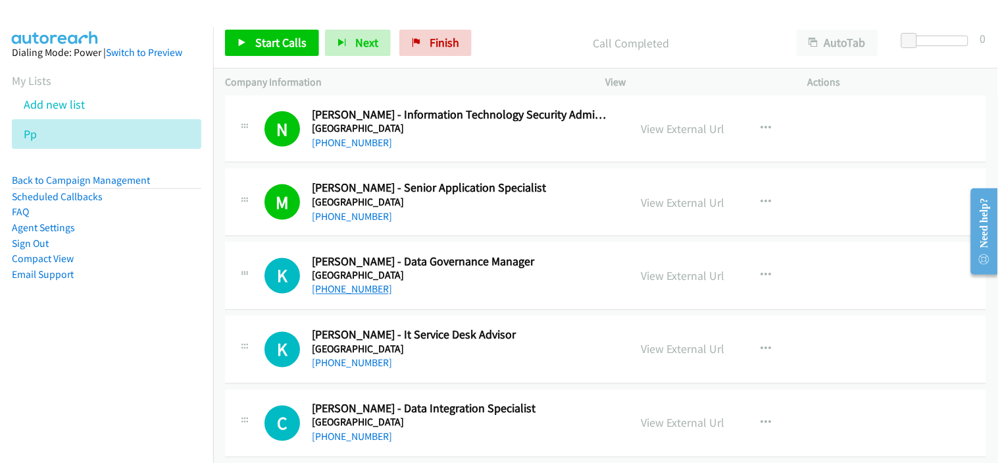
click at [361, 292] on link "[PHONE_NUMBER]" at bounding box center [352, 289] width 80 height 13
click at [459, 219] on div "[PHONE_NUMBER]" at bounding box center [462, 217] width 301 height 16
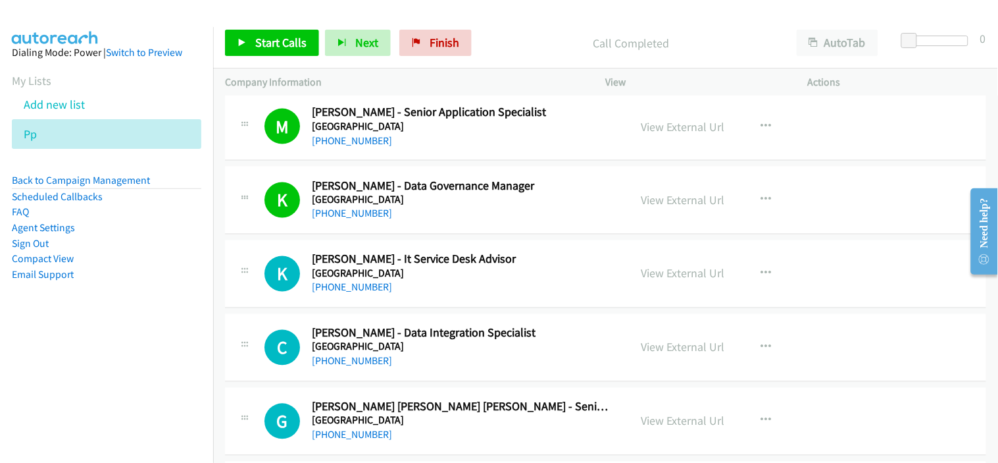
scroll to position [4460, 0]
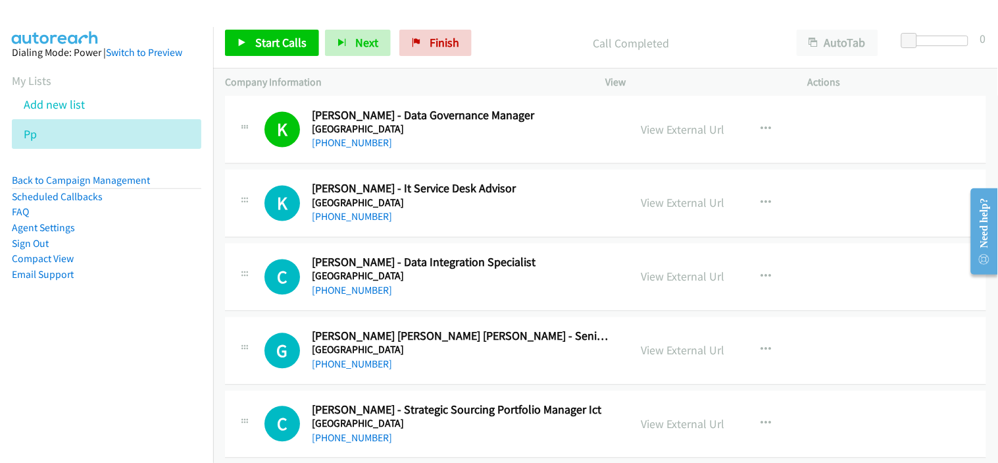
drag, startPoint x: 439, startPoint y: 219, endPoint x: 442, endPoint y: 212, distance: 8.0
click at [439, 219] on div "[PHONE_NUMBER]" at bounding box center [462, 217] width 301 height 16
drag, startPoint x: 284, startPoint y: 43, endPoint x: 349, endPoint y: 81, distance: 75.2
click at [284, 43] on span "Start Calls" at bounding box center [280, 42] width 51 height 15
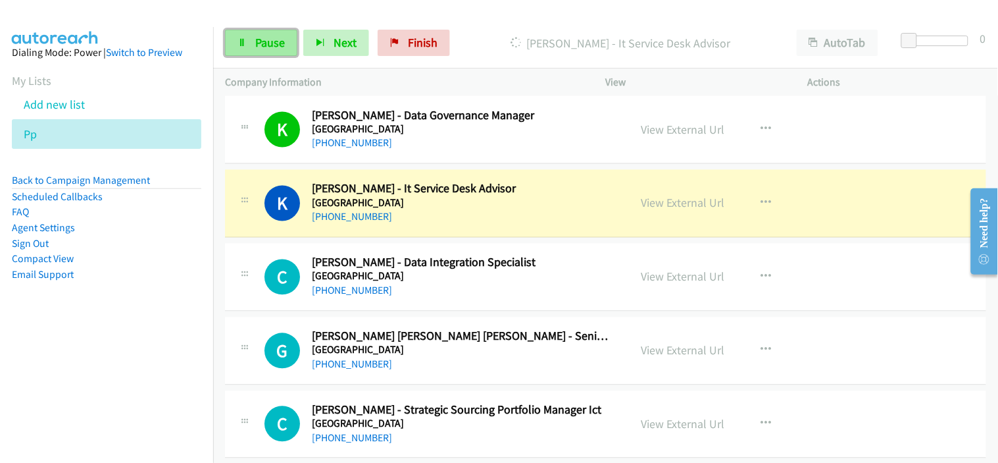
click at [273, 54] on link "Pause" at bounding box center [261, 43] width 72 height 26
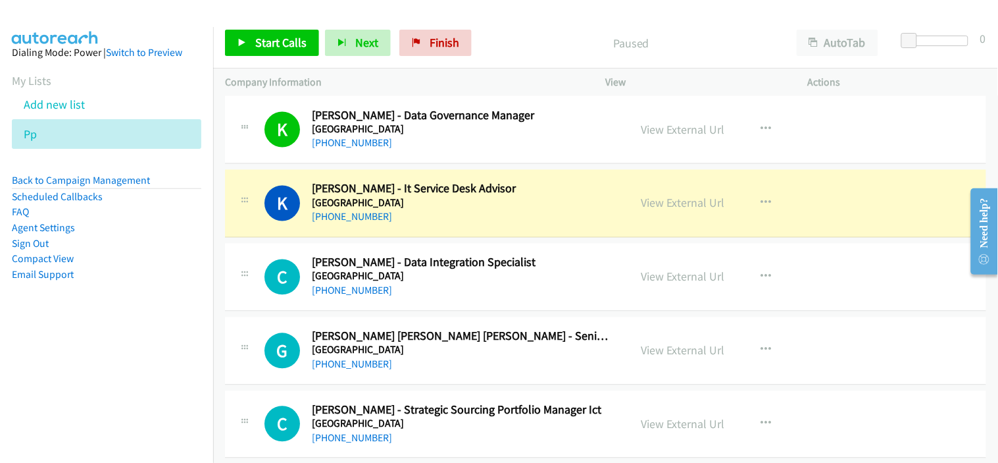
drag, startPoint x: 405, startPoint y: 214, endPoint x: 534, endPoint y: 209, distance: 129.1
click at [405, 214] on div "[PHONE_NUMBER]" at bounding box center [462, 217] width 301 height 16
click at [653, 199] on link "View External Url" at bounding box center [684, 202] width 84 height 15
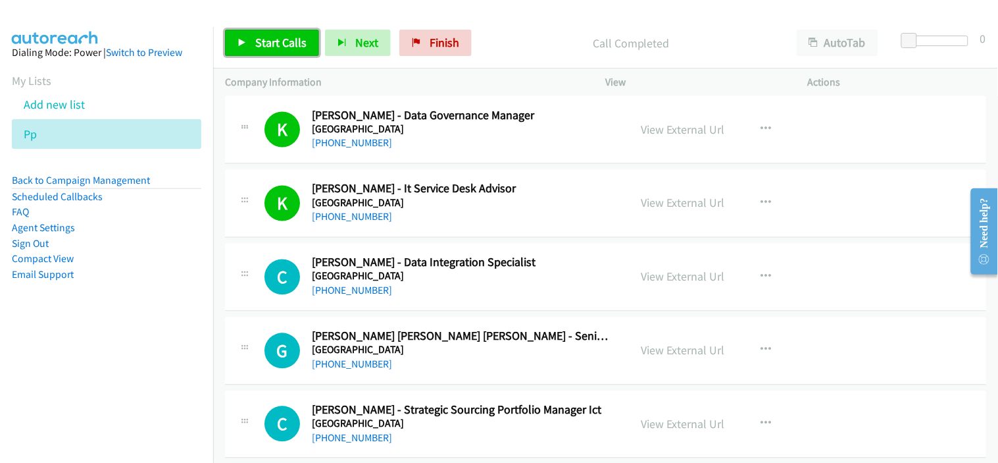
click at [288, 47] on span "Start Calls" at bounding box center [280, 42] width 51 height 15
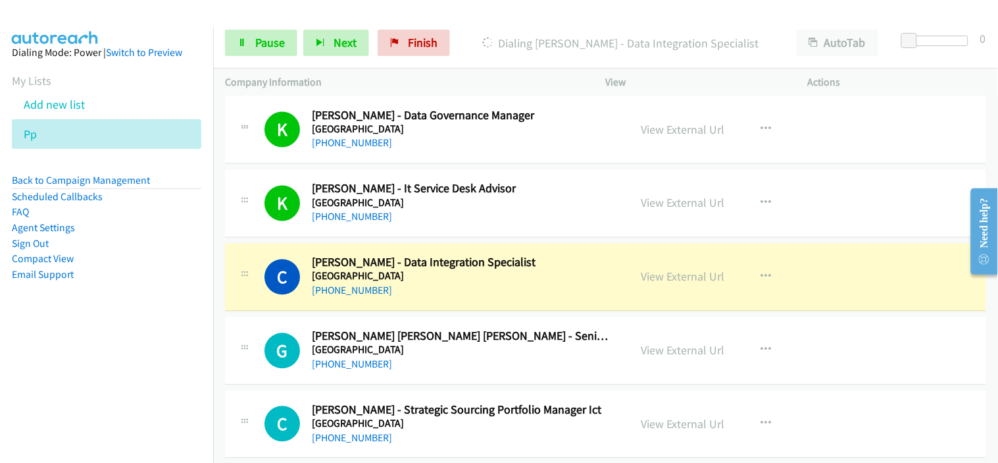
scroll to position [4533, 0]
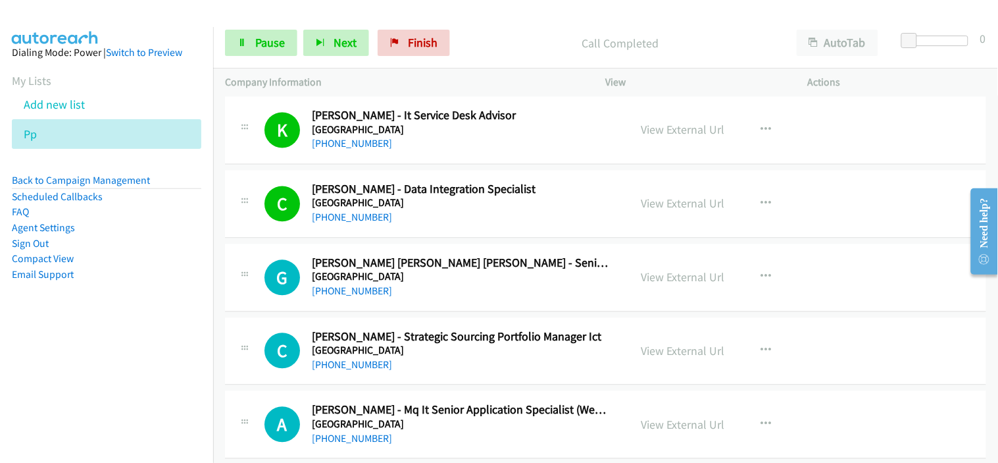
drag, startPoint x: 333, startPoint y: 291, endPoint x: 459, endPoint y: 296, distance: 125.8
click at [333, 291] on link "[PHONE_NUMBER]" at bounding box center [352, 291] width 80 height 13
click at [449, 290] on div "[PHONE_NUMBER]" at bounding box center [462, 292] width 301 height 16
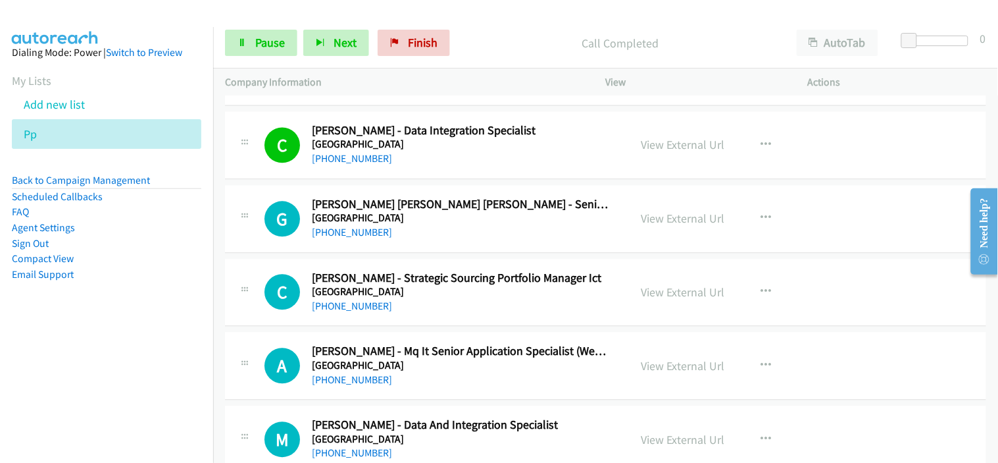
scroll to position [4606, 0]
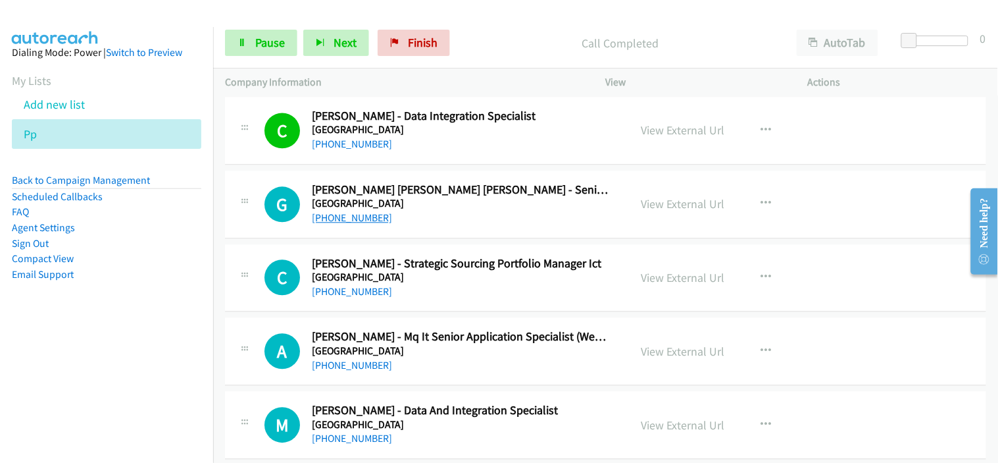
click at [345, 221] on link "[PHONE_NUMBER]" at bounding box center [352, 217] width 80 height 13
click at [434, 293] on div "[PHONE_NUMBER]" at bounding box center [462, 292] width 301 height 16
drag, startPoint x: 366, startPoint y: 293, endPoint x: 475, endPoint y: 286, distance: 109.5
click at [366, 293] on link "[PHONE_NUMBER]" at bounding box center [352, 291] width 80 height 13
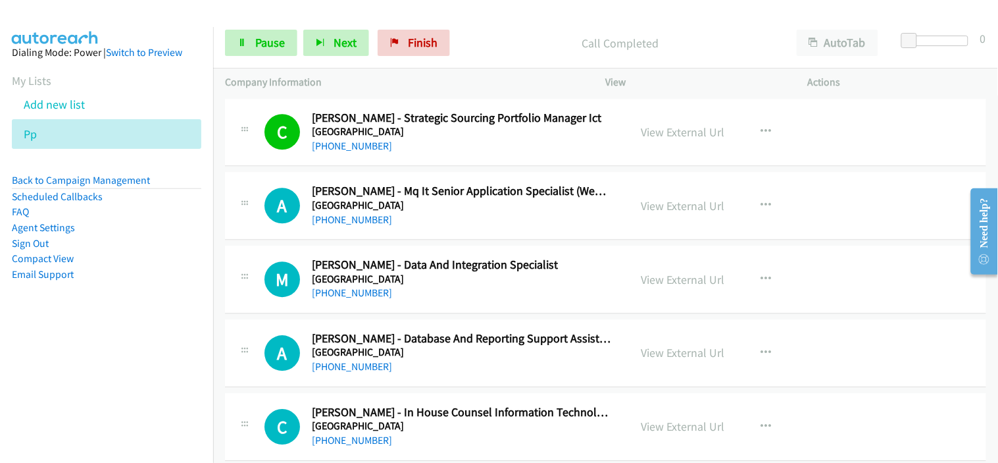
scroll to position [4752, 0]
drag, startPoint x: 436, startPoint y: 224, endPoint x: 359, endPoint y: 214, distance: 77.6
click at [436, 224] on div "[PHONE_NUMBER]" at bounding box center [462, 219] width 301 height 16
click at [358, 214] on link "[PHONE_NUMBER]" at bounding box center [352, 219] width 80 height 13
click at [343, 298] on link "[PHONE_NUMBER]" at bounding box center [352, 292] width 80 height 13
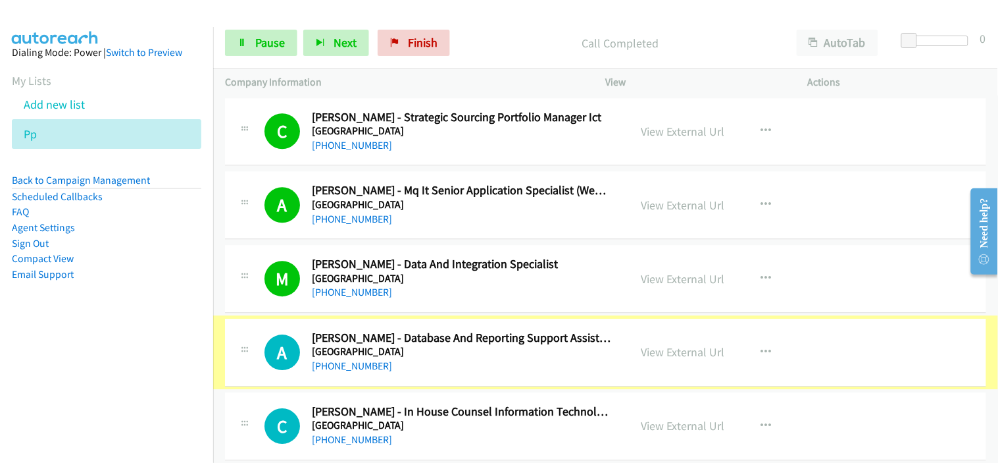
scroll to position [4825, 0]
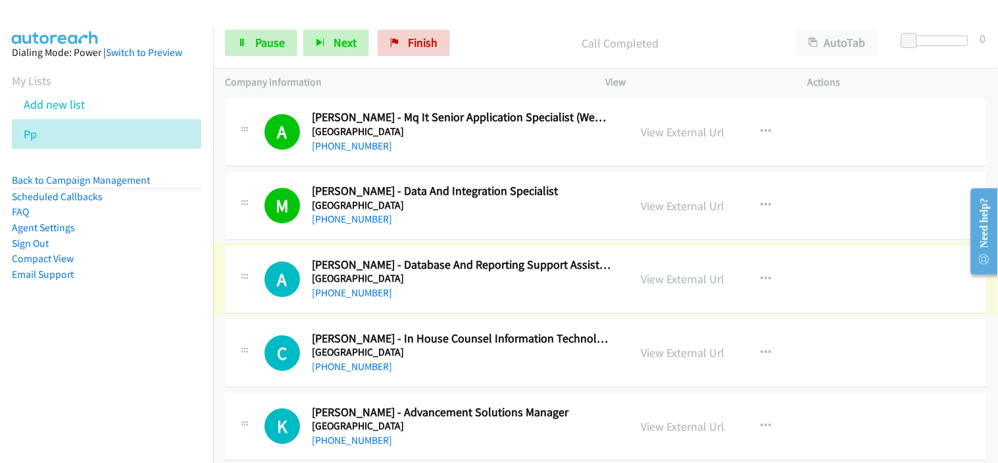
drag, startPoint x: 365, startPoint y: 294, endPoint x: 431, endPoint y: 294, distance: 66.5
click at [365, 294] on link "[PHONE_NUMBER]" at bounding box center [352, 292] width 80 height 13
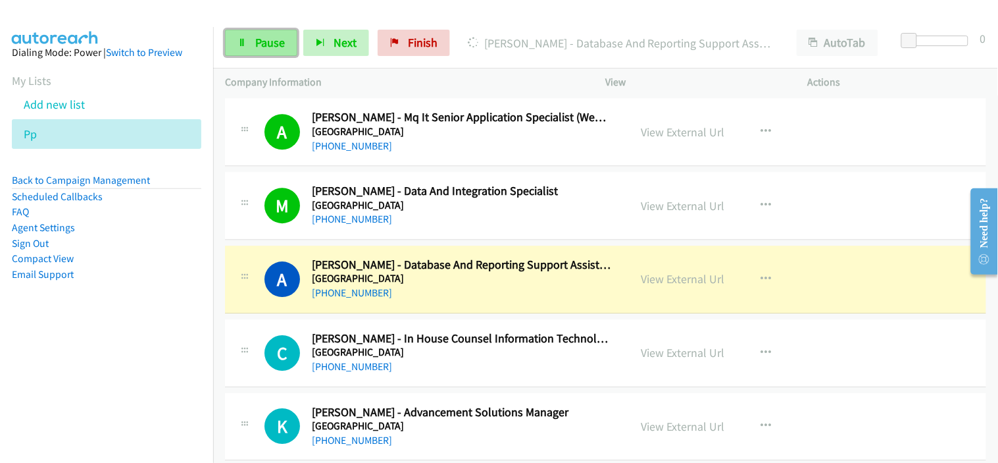
click at [283, 53] on link "Pause" at bounding box center [261, 43] width 72 height 26
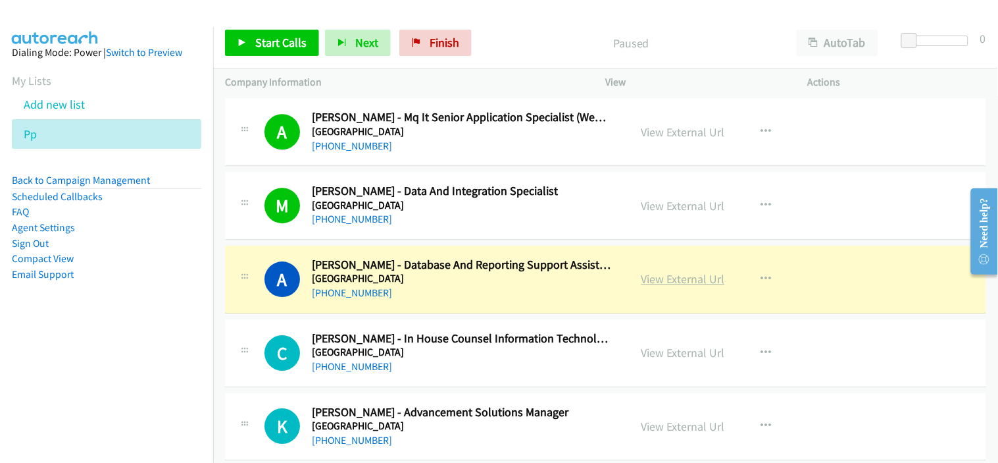
click at [673, 282] on link "View External Url" at bounding box center [684, 278] width 84 height 15
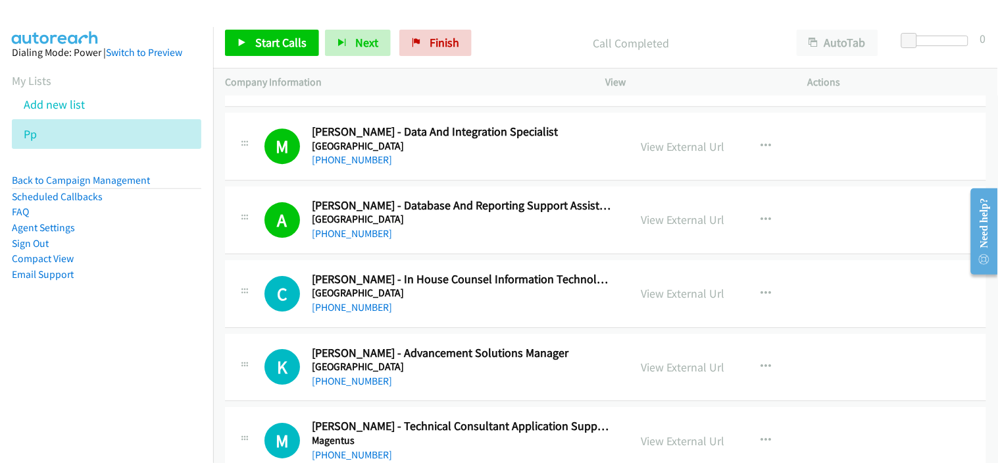
scroll to position [4898, 0]
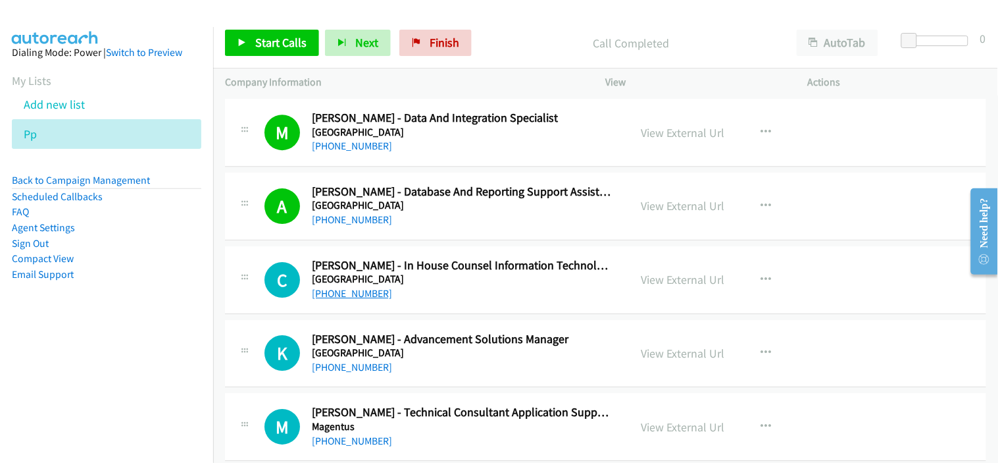
click at [354, 293] on link "[PHONE_NUMBER]" at bounding box center [352, 293] width 80 height 13
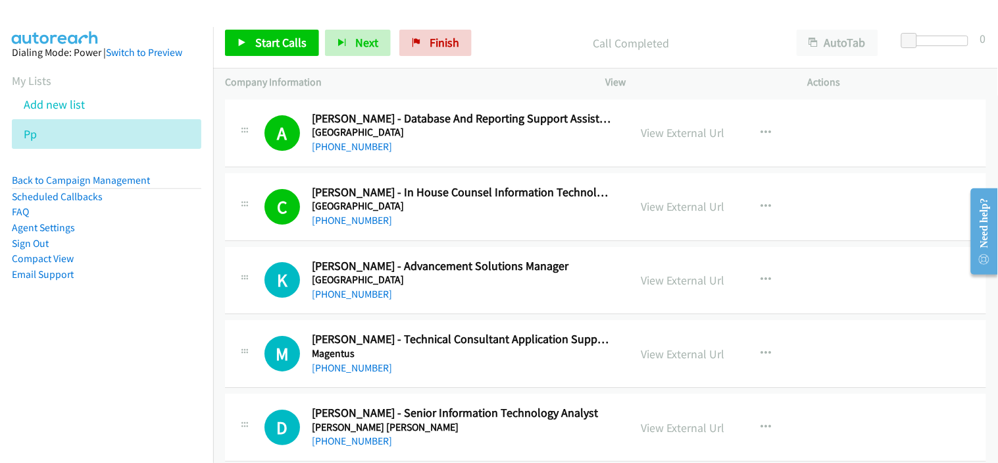
drag, startPoint x: 447, startPoint y: 287, endPoint x: 436, endPoint y: 287, distance: 11.2
click at [447, 287] on div "[PHONE_NUMBER]" at bounding box center [462, 294] width 301 height 16
click at [373, 293] on link "[PHONE_NUMBER]" at bounding box center [352, 294] width 80 height 13
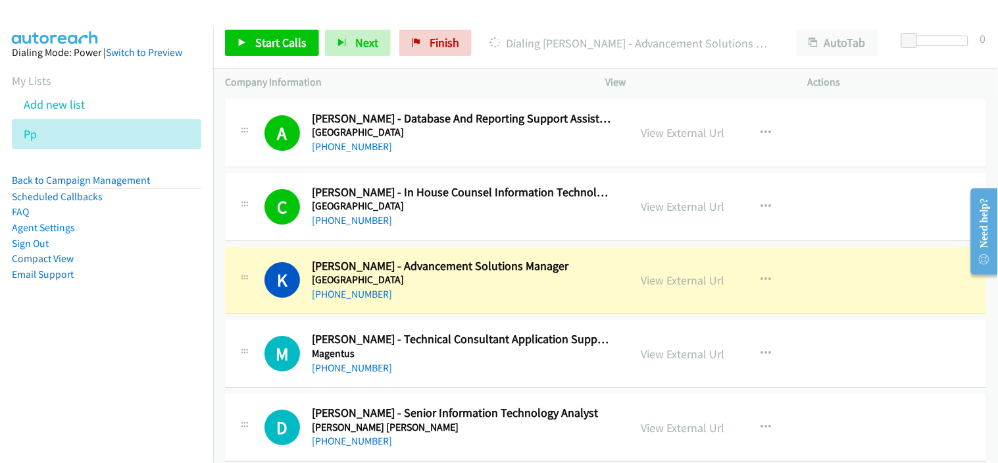
click at [451, 283] on h5 "[GEOGRAPHIC_DATA]" at bounding box center [462, 279] width 301 height 13
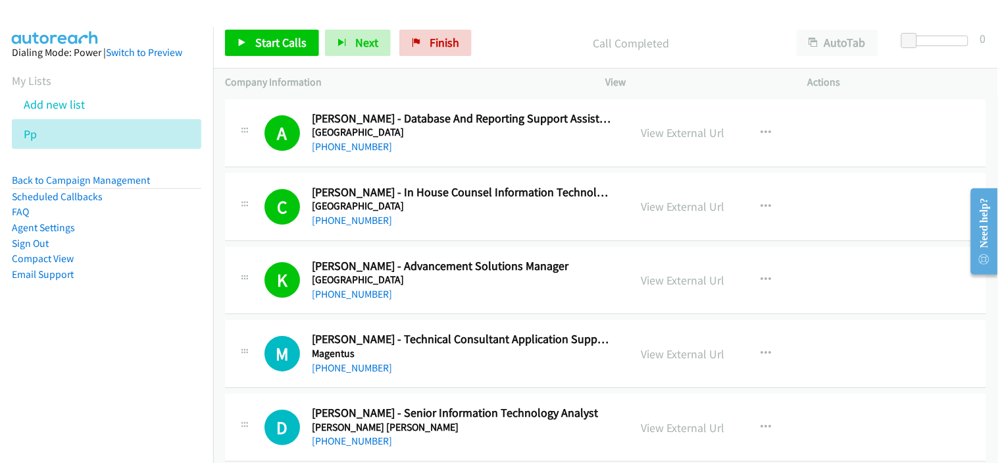
click at [457, 305] on div "K Callback Scheduled [PERSON_NAME] - Advancement Solutions Manager [GEOGRAPHIC_…" at bounding box center [605, 281] width 761 height 68
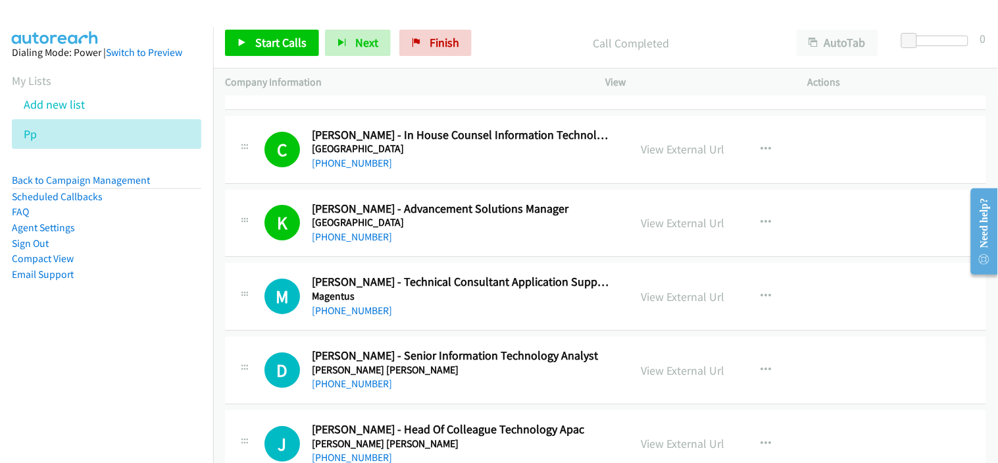
scroll to position [5045, 0]
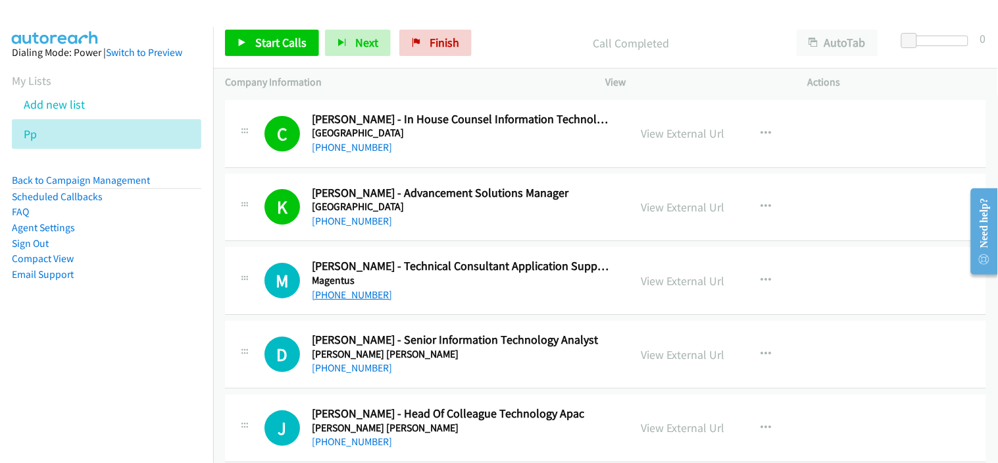
click at [349, 293] on link "[PHONE_NUMBER]" at bounding box center [352, 294] width 80 height 13
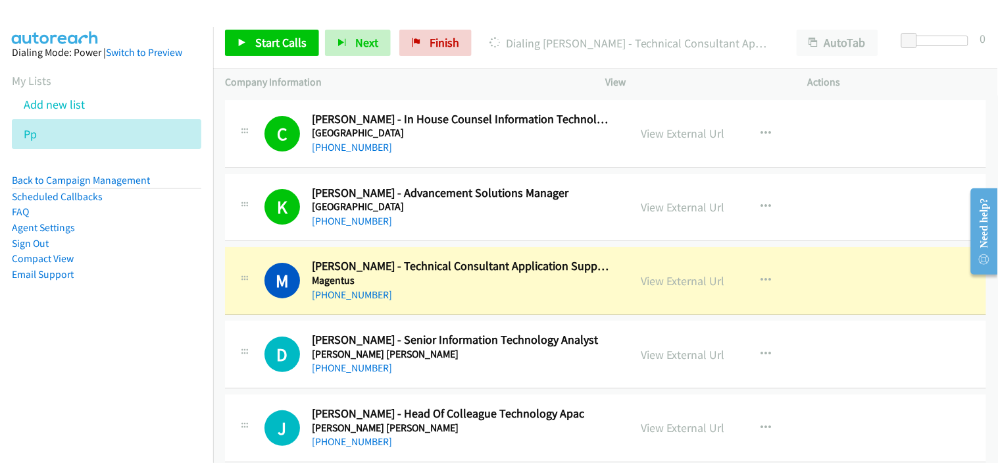
scroll to position [5118, 0]
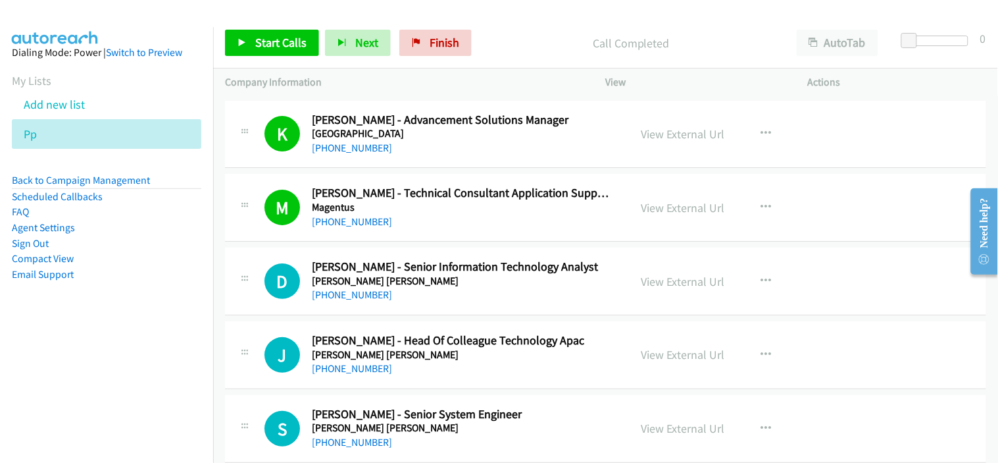
drag, startPoint x: 367, startPoint y: 290, endPoint x: 445, endPoint y: 290, distance: 79.0
click at [367, 290] on link "[PHONE_NUMBER]" at bounding box center [352, 294] width 80 height 13
click at [487, 291] on div "[PHONE_NUMBER]" at bounding box center [462, 295] width 301 height 16
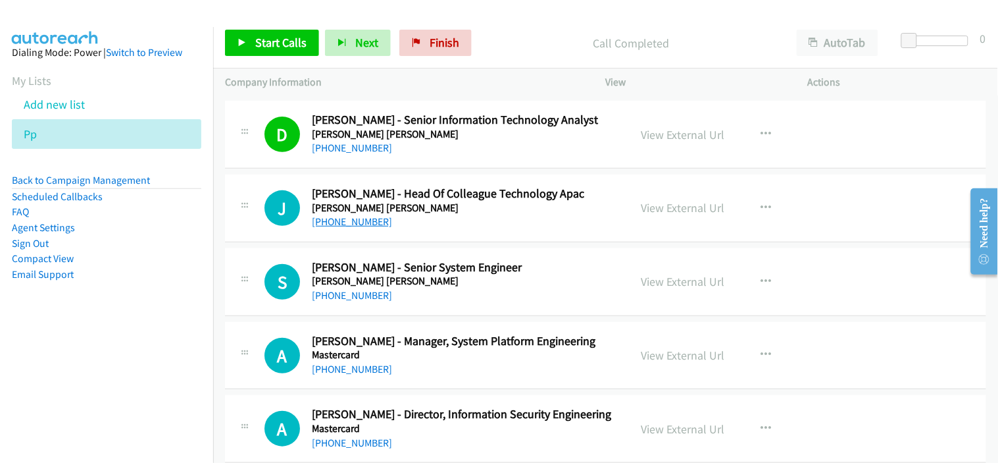
click at [362, 227] on link "[PHONE_NUMBER]" at bounding box center [352, 221] width 80 height 13
drag, startPoint x: 293, startPoint y: 47, endPoint x: 293, endPoint y: 61, distance: 13.8
click at [293, 47] on span "Start Calls" at bounding box center [280, 42] width 51 height 15
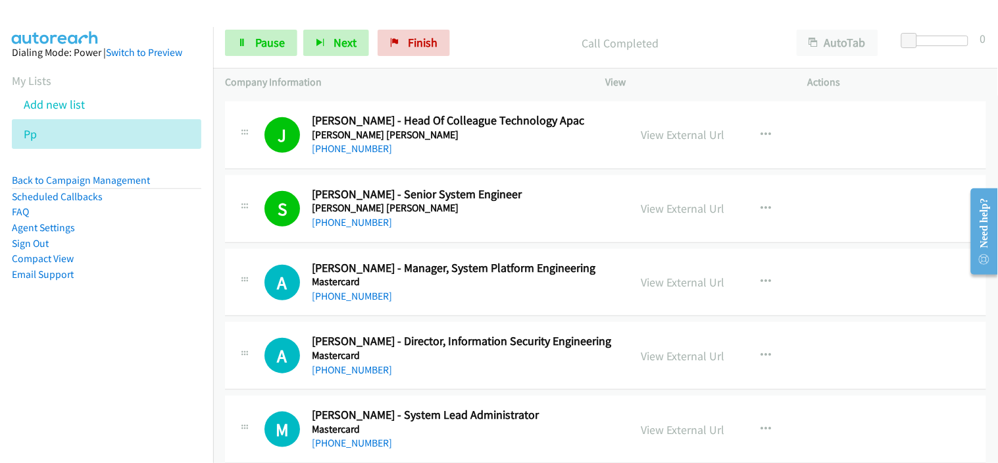
scroll to position [5410, 0]
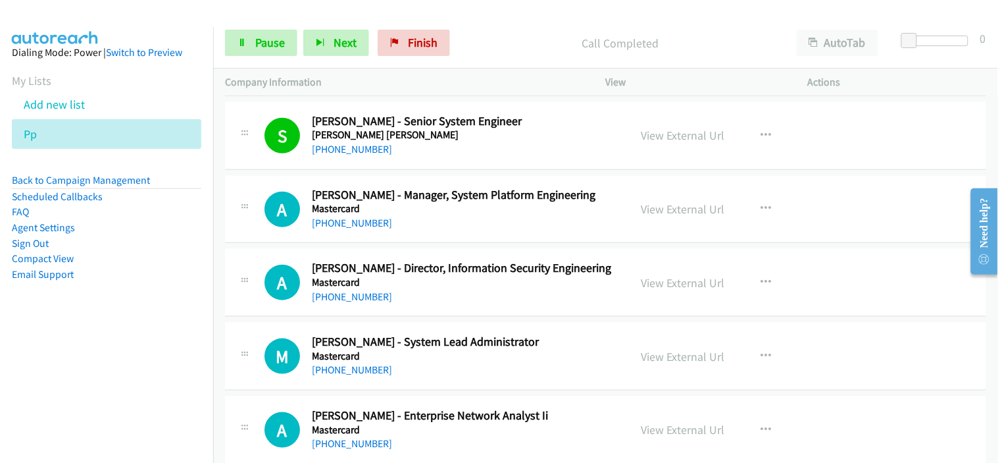
click at [363, 231] on div "[PHONE_NUMBER]" at bounding box center [462, 223] width 301 height 16
click at [375, 222] on link "[PHONE_NUMBER]" at bounding box center [352, 222] width 80 height 13
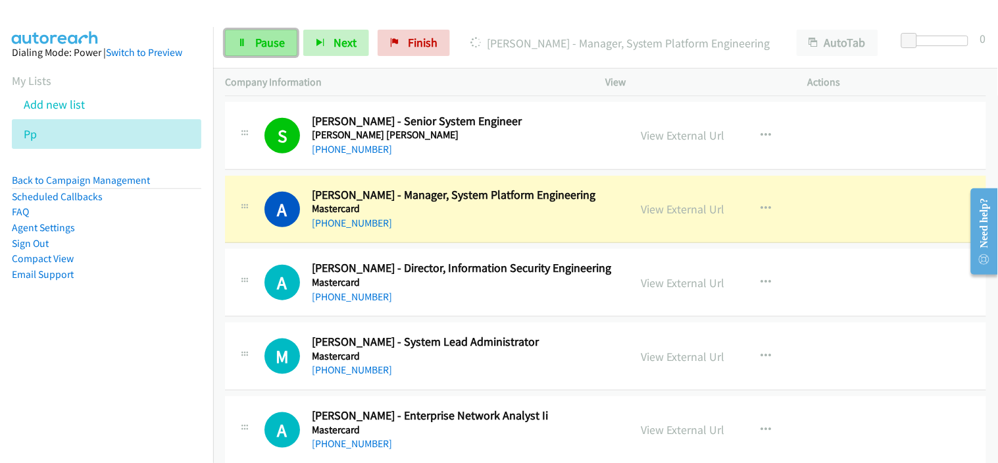
click at [282, 34] on link "Pause" at bounding box center [261, 43] width 72 height 26
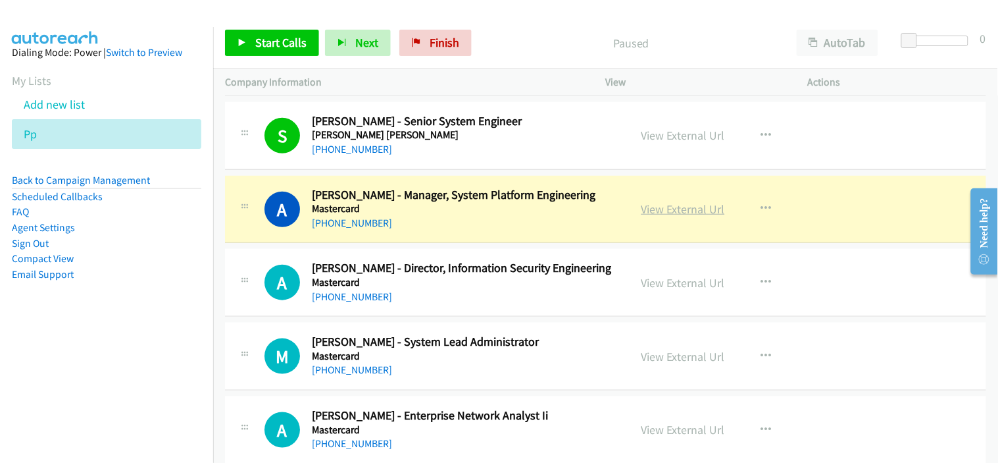
click at [682, 209] on link "View External Url" at bounding box center [684, 208] width 84 height 15
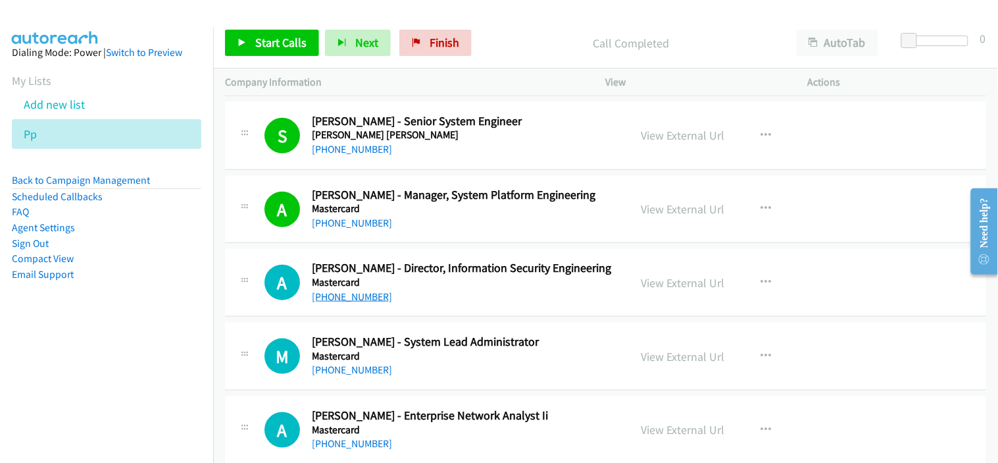
click at [332, 303] on link "[PHONE_NUMBER]" at bounding box center [352, 296] width 80 height 13
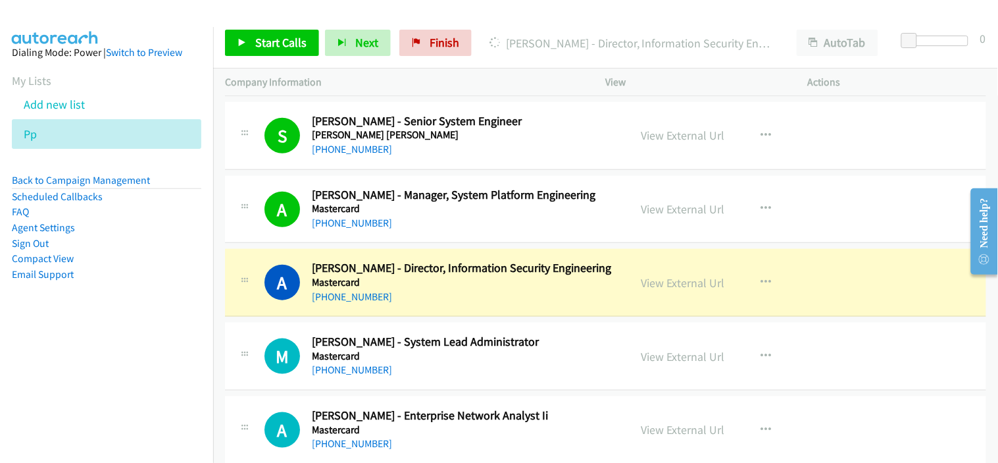
click at [426, 298] on div "[PHONE_NUMBER]" at bounding box center [462, 297] width 301 height 16
click at [655, 286] on link "View External Url" at bounding box center [684, 282] width 84 height 15
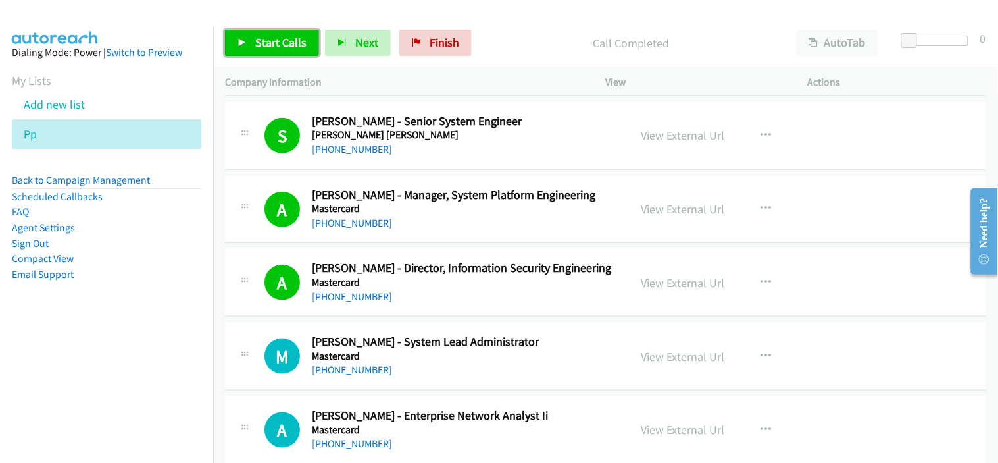
drag, startPoint x: 293, startPoint y: 47, endPoint x: 305, endPoint y: 68, distance: 25.1
click at [293, 47] on span "Start Calls" at bounding box center [280, 42] width 51 height 15
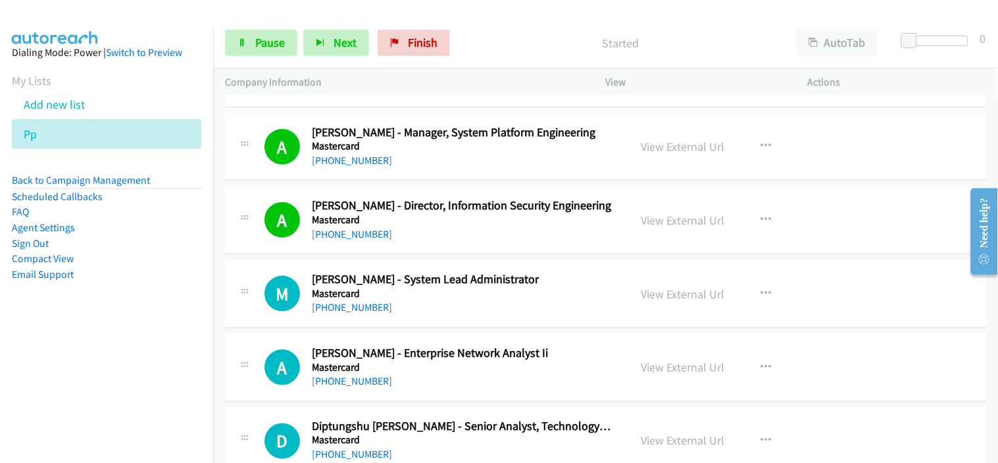
scroll to position [5483, 0]
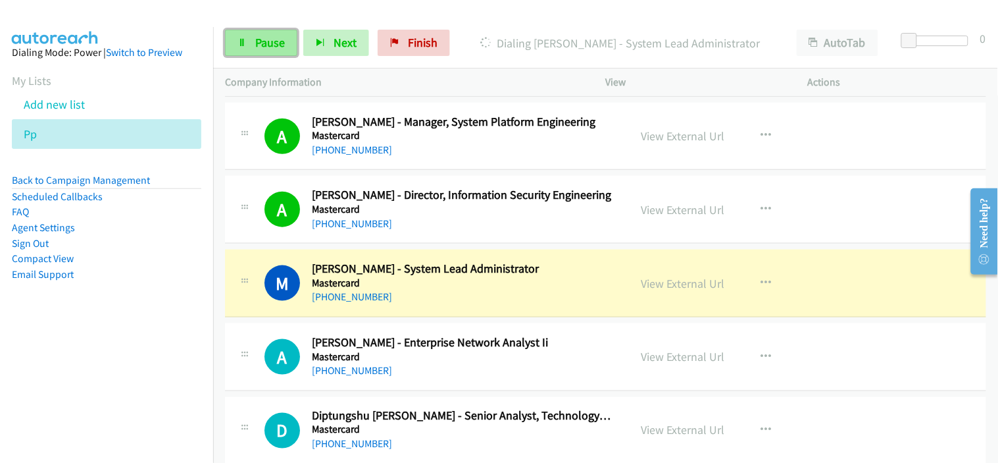
drag, startPoint x: 251, startPoint y: 49, endPoint x: 261, endPoint y: 51, distance: 10.1
click at [251, 49] on link "Pause" at bounding box center [261, 43] width 72 height 26
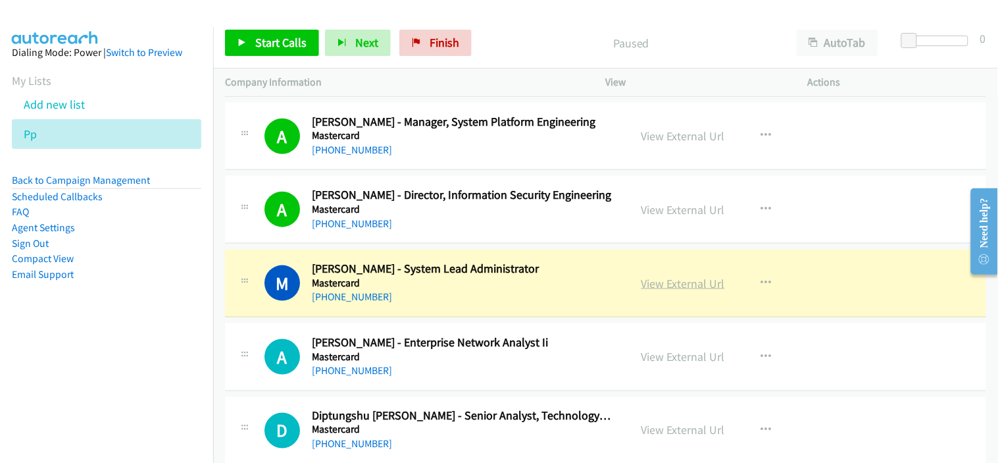
click at [667, 286] on link "View External Url" at bounding box center [684, 283] width 84 height 15
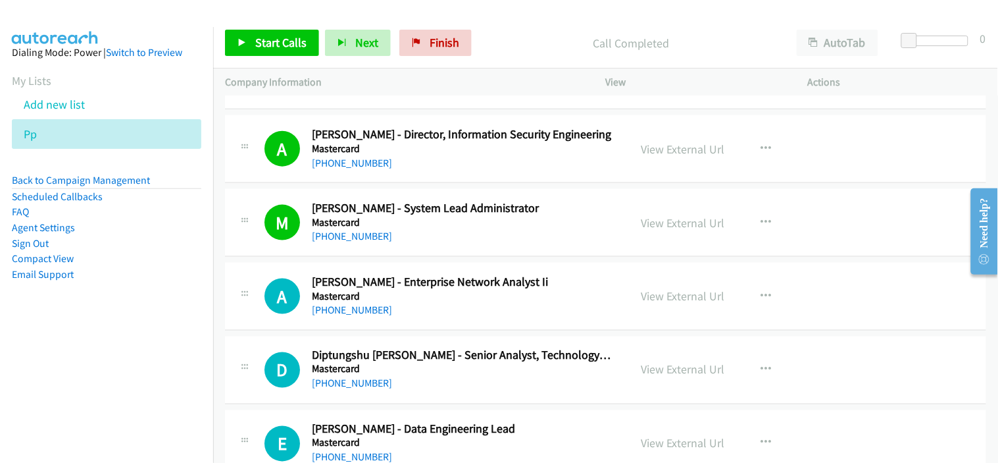
scroll to position [5557, 0]
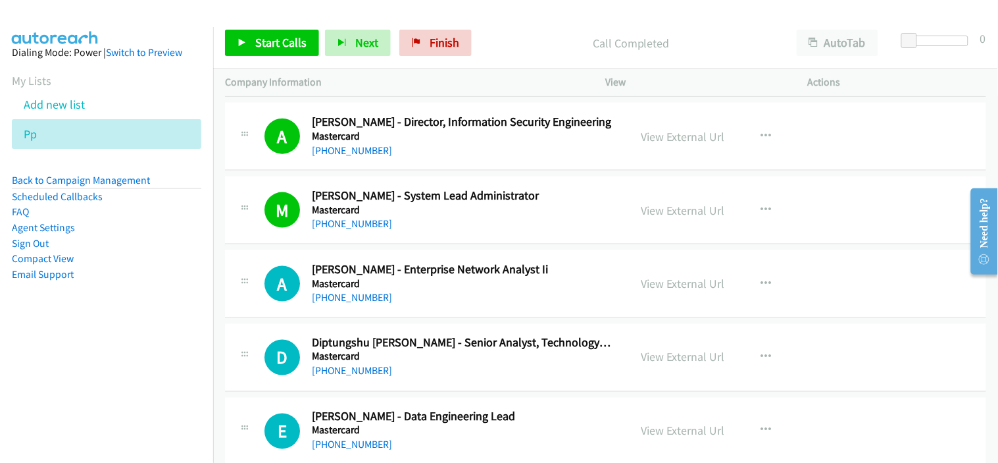
drag, startPoint x: 369, startPoint y: 298, endPoint x: 442, endPoint y: 305, distance: 73.4
click at [369, 298] on link "[PHONE_NUMBER]" at bounding box center [352, 297] width 80 height 13
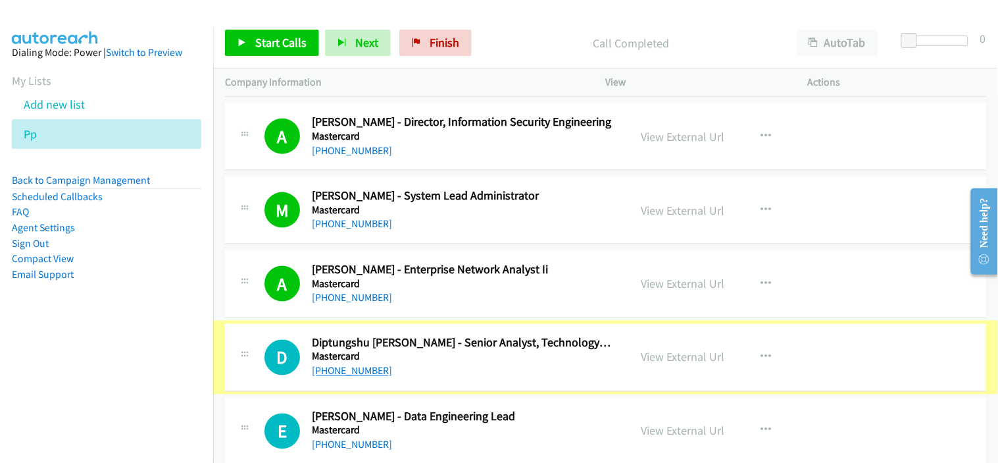
scroll to position [5630, 0]
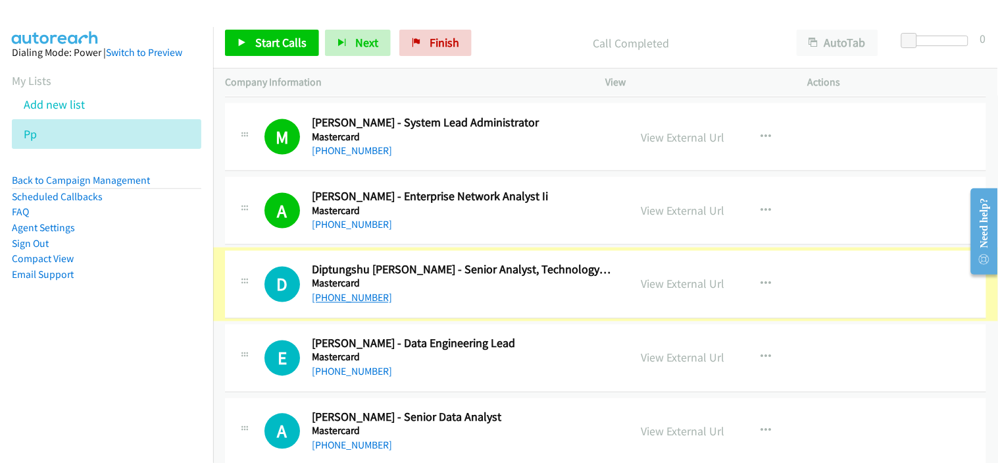
click at [351, 296] on link "[PHONE_NUMBER]" at bounding box center [352, 298] width 80 height 13
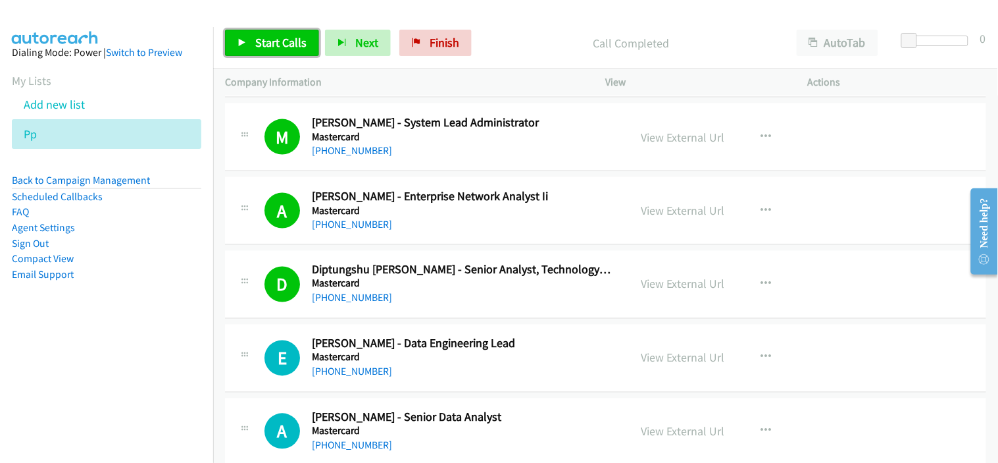
drag, startPoint x: 265, startPoint y: 47, endPoint x: 285, endPoint y: 53, distance: 20.6
click at [265, 47] on span "Start Calls" at bounding box center [280, 42] width 51 height 15
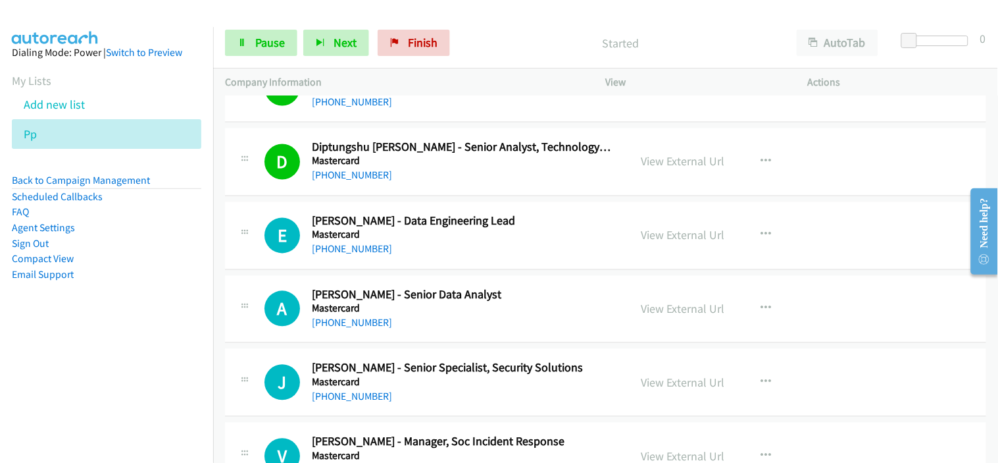
scroll to position [5776, 0]
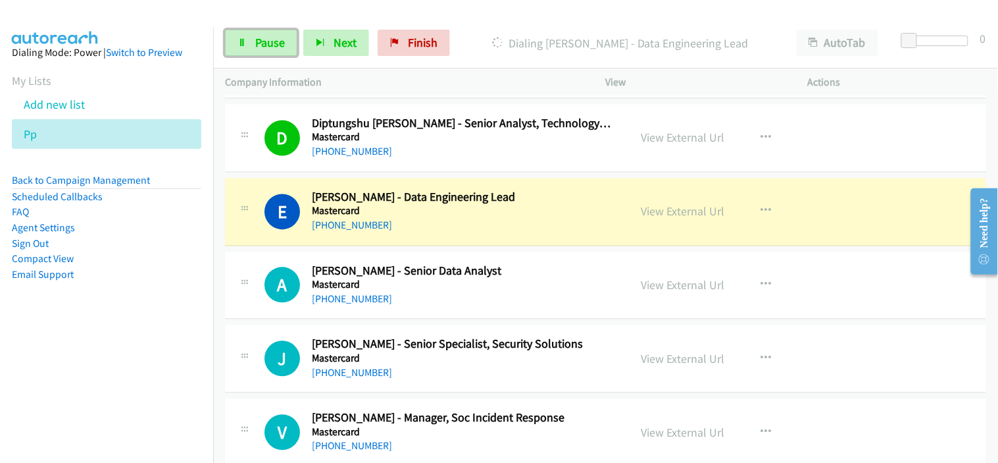
drag, startPoint x: 260, startPoint y: 47, endPoint x: 357, endPoint y: 95, distance: 108.3
click at [260, 47] on span "Pause" at bounding box center [270, 42] width 30 height 15
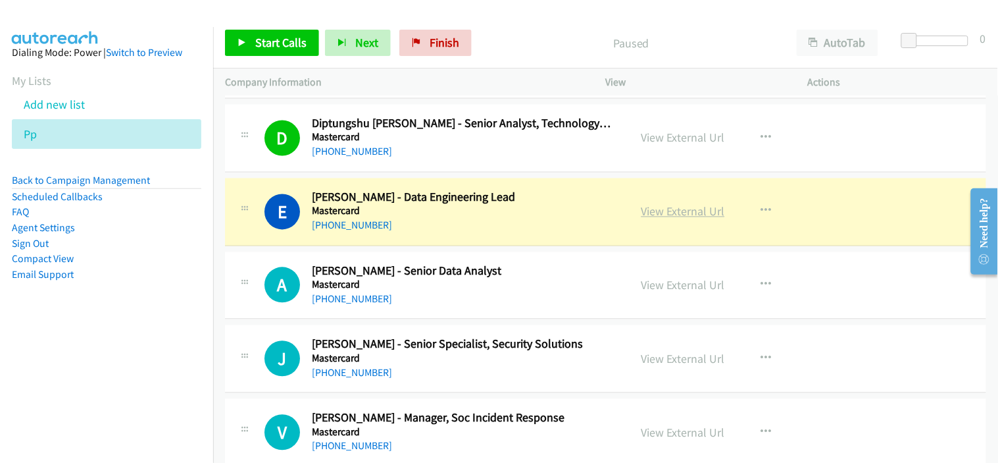
click at [673, 215] on link "View External Url" at bounding box center [684, 211] width 84 height 15
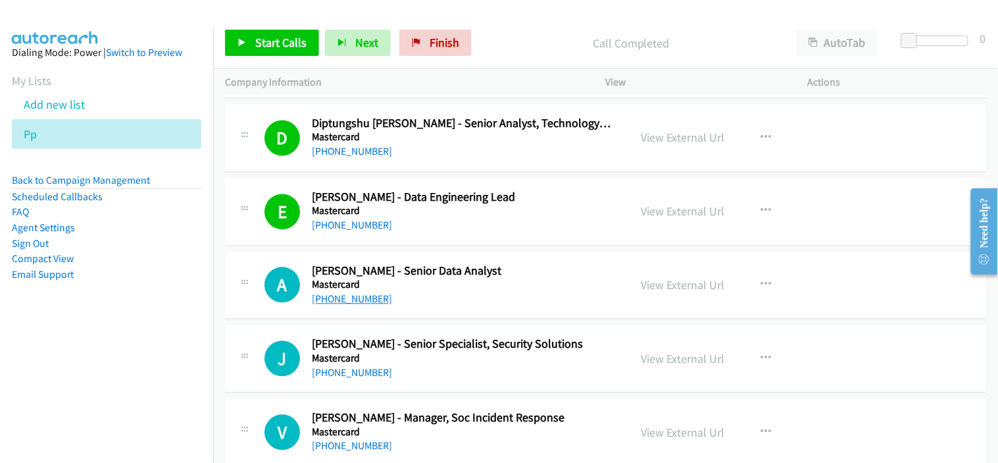
click at [369, 301] on link "[PHONE_NUMBER]" at bounding box center [352, 299] width 80 height 13
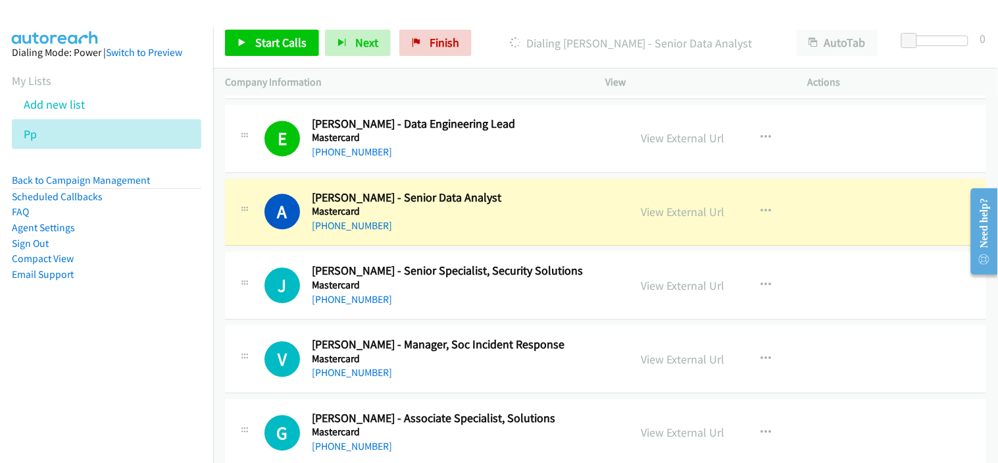
click at [476, 232] on div "[PHONE_NUMBER]" at bounding box center [462, 226] width 301 height 16
click at [654, 213] on link "View External Url" at bounding box center [684, 212] width 84 height 15
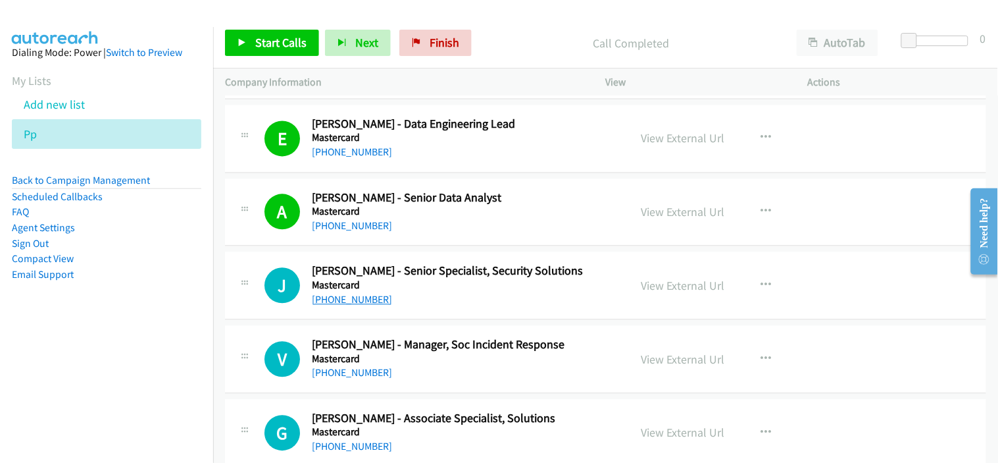
click at [357, 303] on link "[PHONE_NUMBER]" at bounding box center [352, 299] width 80 height 13
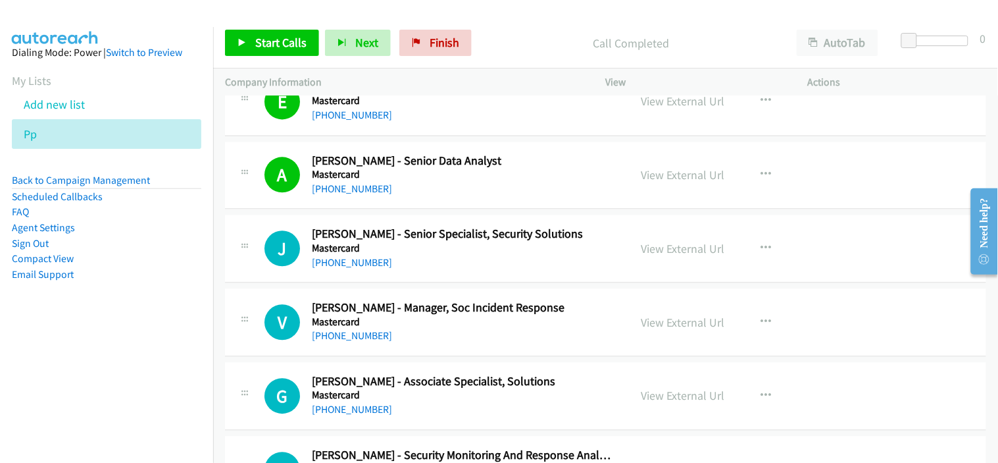
scroll to position [5922, 0]
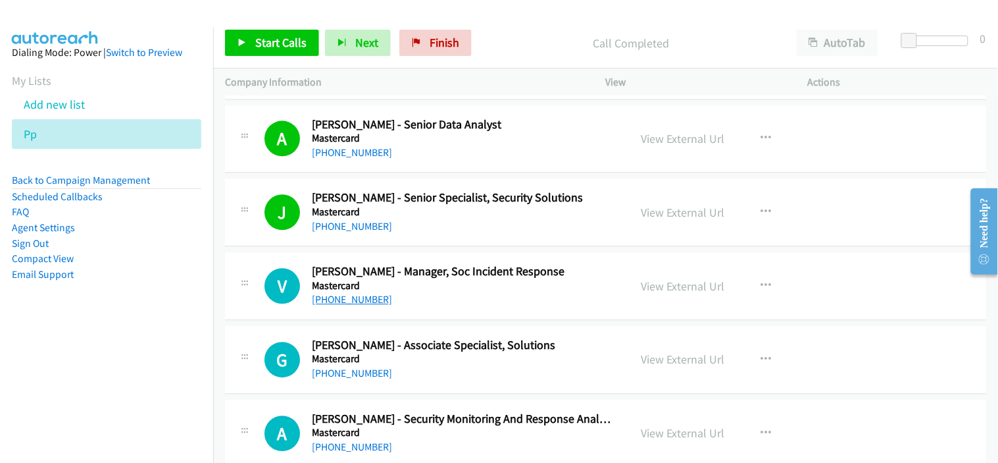
click at [355, 298] on link "[PHONE_NUMBER]" at bounding box center [352, 299] width 80 height 13
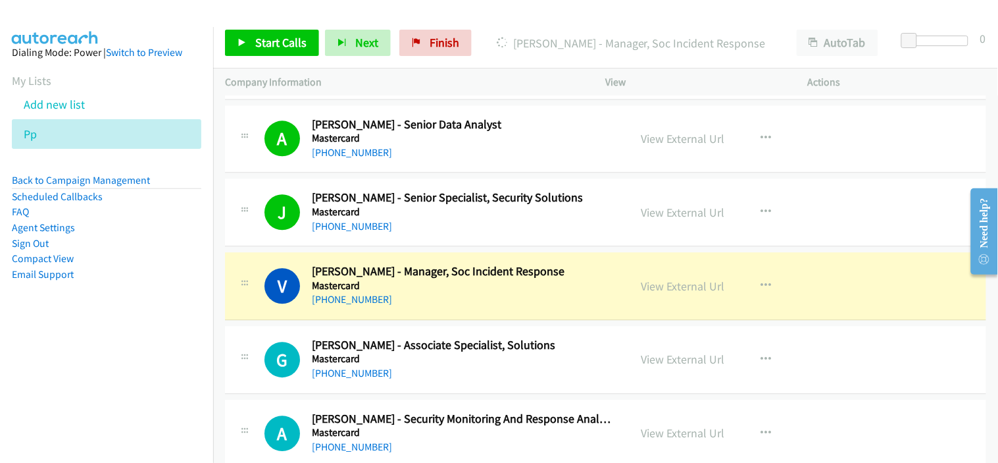
click at [452, 371] on div "[PHONE_NUMBER]" at bounding box center [462, 373] width 301 height 16
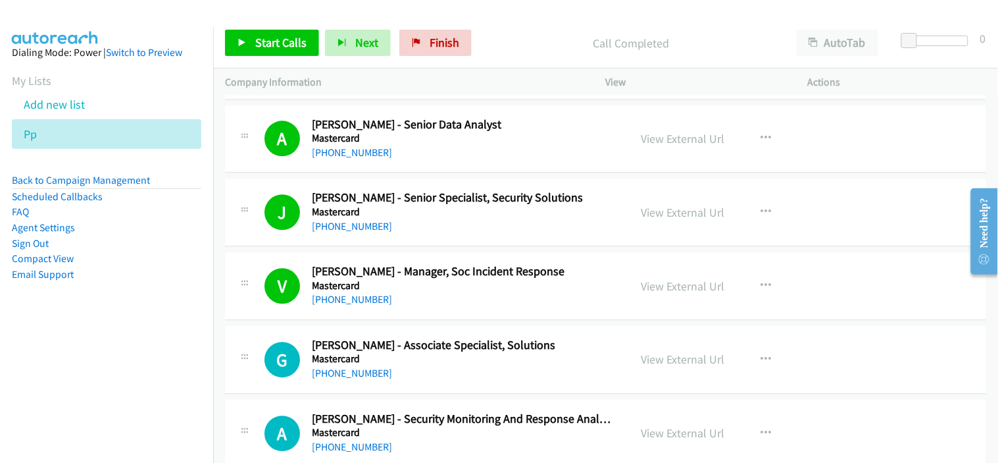
click at [444, 299] on div "[PHONE_NUMBER]" at bounding box center [462, 300] width 301 height 16
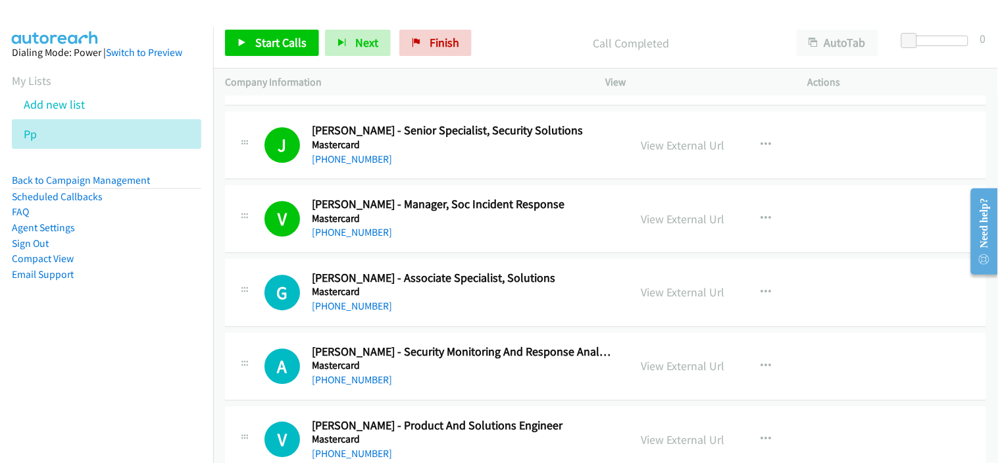
scroll to position [6068, 0]
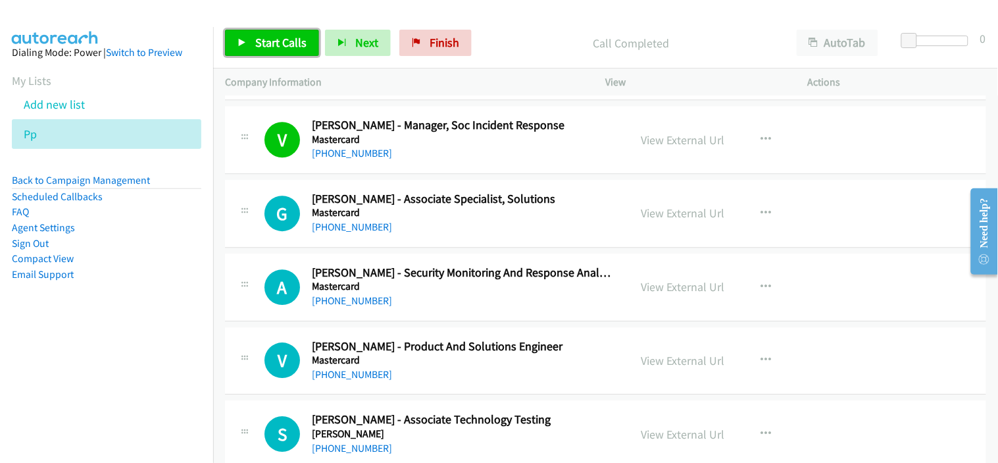
click at [292, 47] on span "Start Calls" at bounding box center [280, 42] width 51 height 15
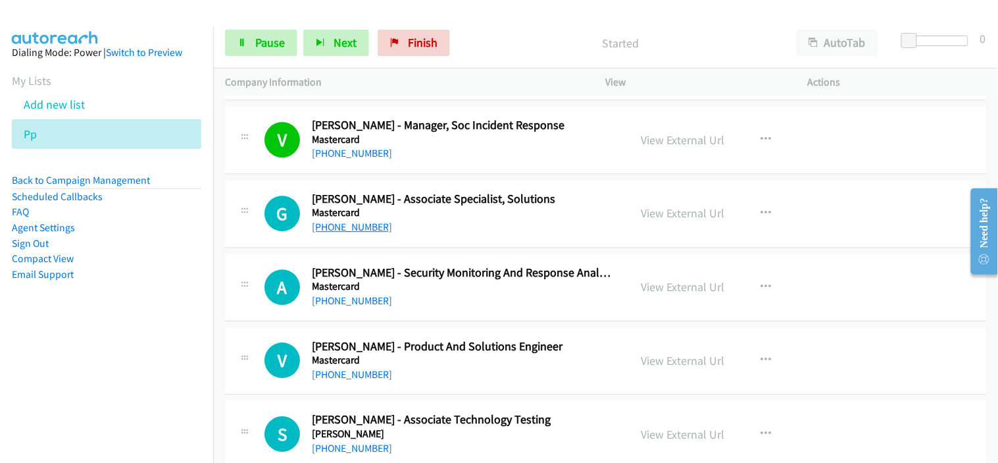
click at [362, 228] on link "[PHONE_NUMBER]" at bounding box center [352, 226] width 80 height 13
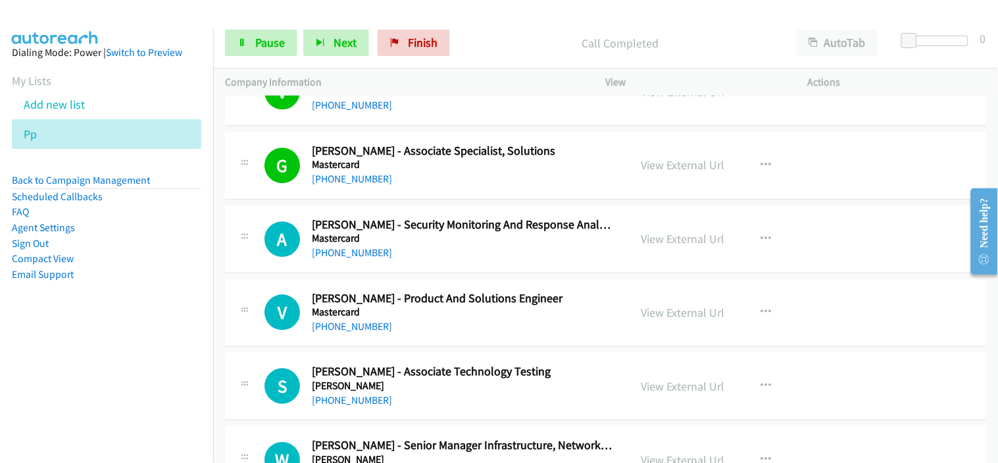
scroll to position [6142, 0]
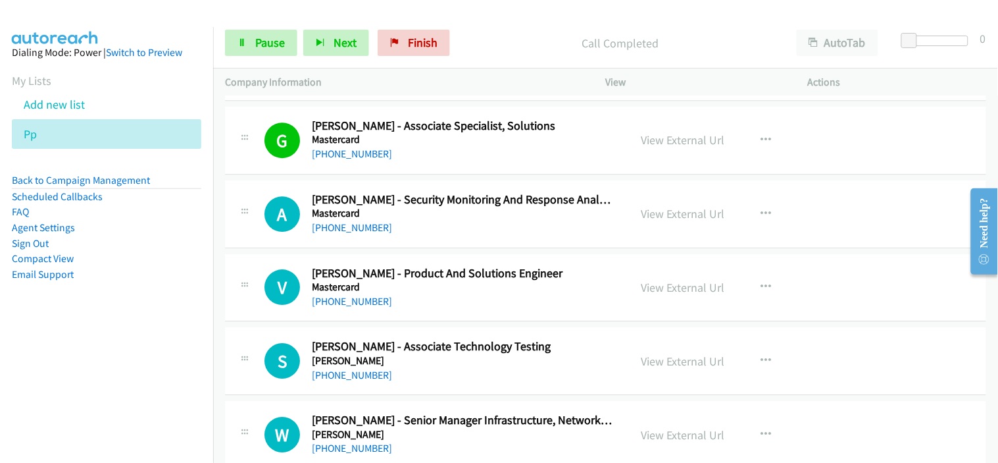
click at [466, 239] on div "A Callback Scheduled [PERSON_NAME] - Security Monitoring And Response Analyst M…" at bounding box center [605, 214] width 761 height 68
click at [370, 234] on link "[PHONE_NUMBER]" at bounding box center [352, 227] width 80 height 13
click at [373, 300] on link "[PHONE_NUMBER]" at bounding box center [352, 301] width 80 height 13
click at [357, 234] on link "[PHONE_NUMBER]" at bounding box center [352, 227] width 80 height 13
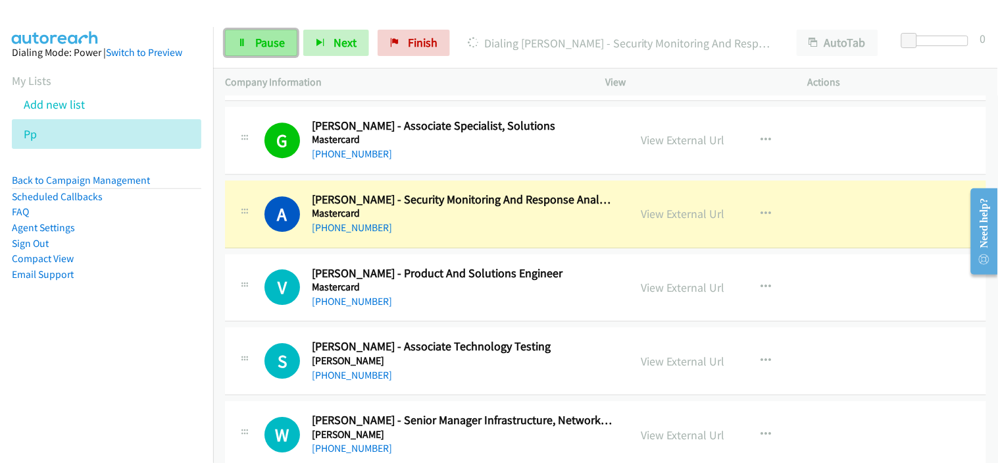
click at [267, 47] on span "Pause" at bounding box center [270, 42] width 30 height 15
click at [676, 216] on link "View External Url" at bounding box center [684, 213] width 84 height 15
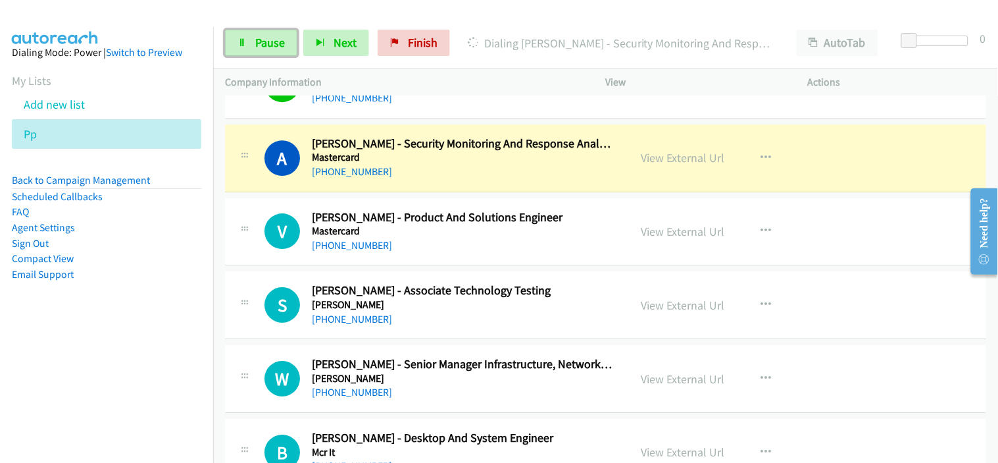
scroll to position [6215, 0]
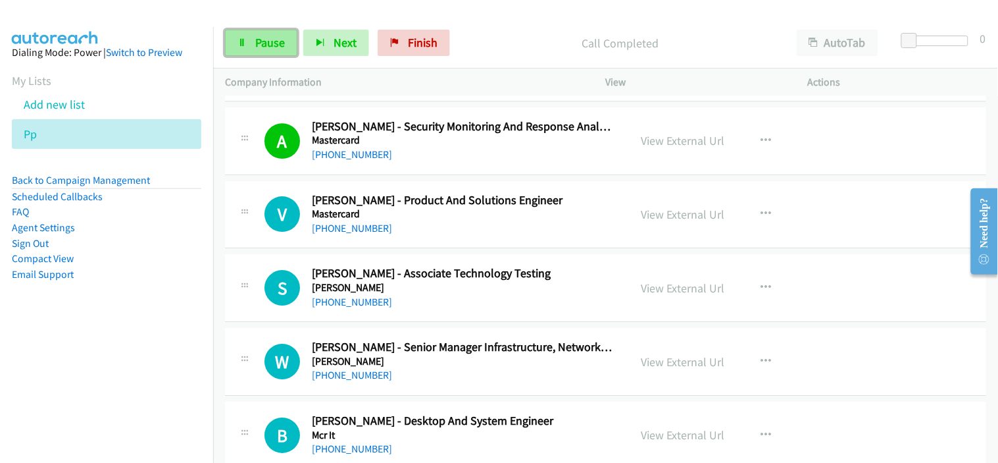
click at [245, 30] on link "Pause" at bounding box center [261, 43] width 72 height 26
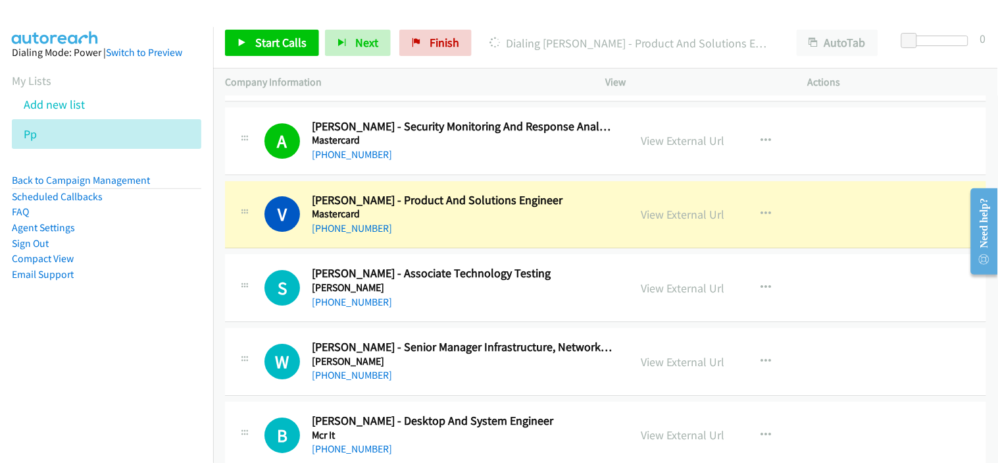
click at [476, 20] on div "Start Calls Pause Next Finish Dialing [PERSON_NAME] - Product And Solutions Eng…" at bounding box center [605, 43] width 785 height 51
click at [423, 231] on div "[PHONE_NUMBER]" at bounding box center [462, 228] width 301 height 16
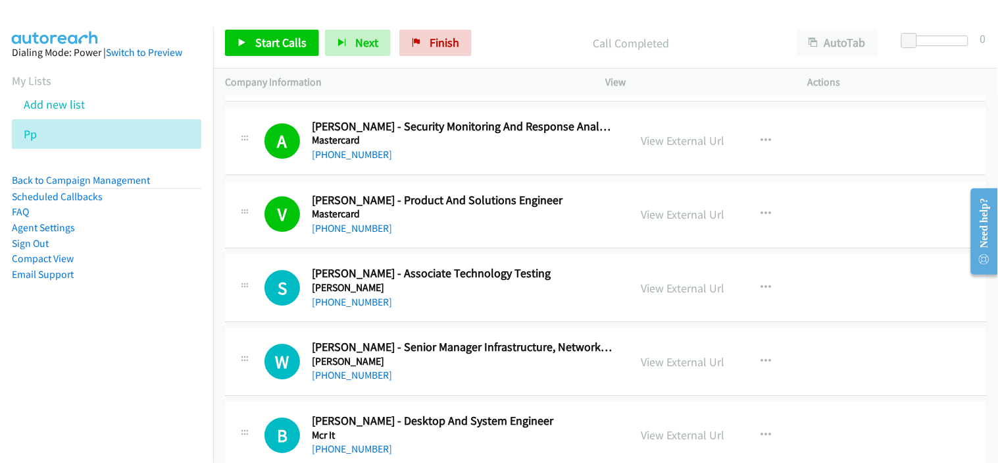
click at [443, 264] on div "S Callback Scheduled [PERSON_NAME] - Associate Technology Testing [PERSON_NAME]…" at bounding box center [605, 288] width 761 height 68
click at [273, 43] on span "Start Calls" at bounding box center [280, 42] width 51 height 15
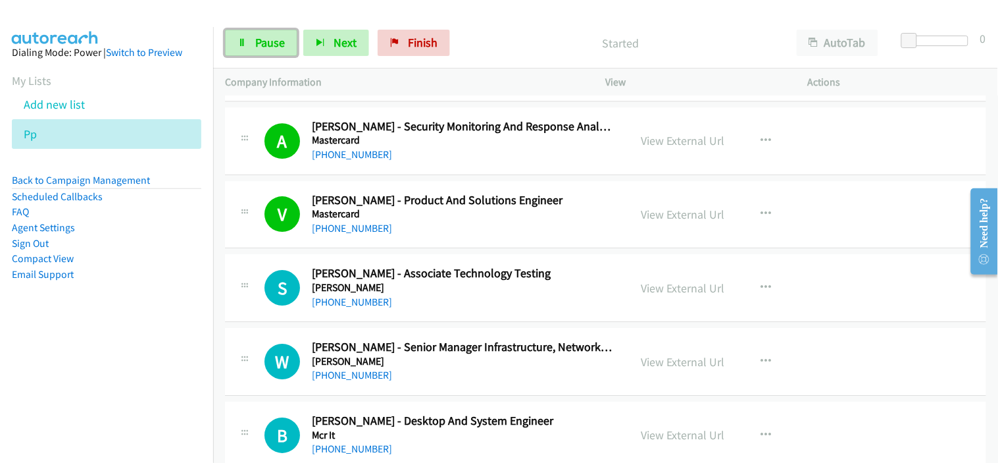
click at [270, 43] on span "Pause" at bounding box center [270, 42] width 30 height 15
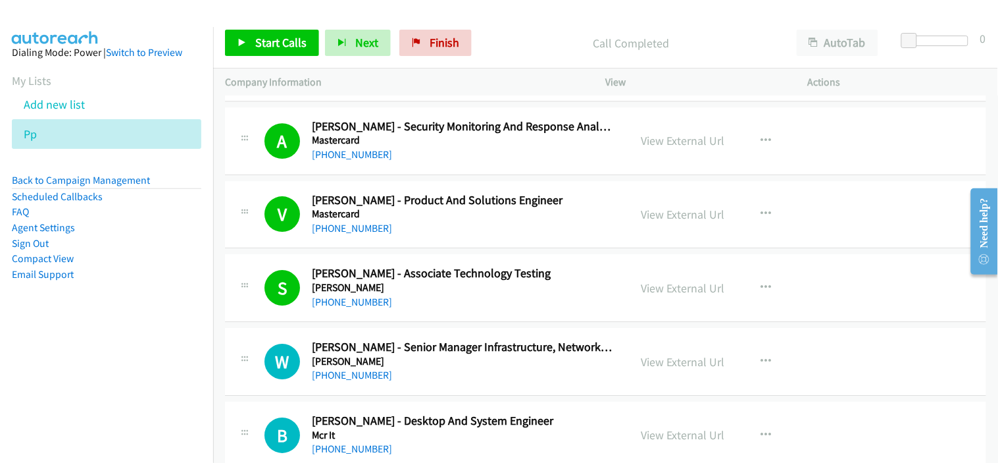
drag, startPoint x: 428, startPoint y: 236, endPoint x: 352, endPoint y: 314, distance: 108.9
click at [428, 236] on div "[PHONE_NUMBER]" at bounding box center [462, 228] width 301 height 16
drag, startPoint x: 353, startPoint y: 301, endPoint x: 478, endPoint y: 299, distance: 125.0
click at [353, 301] on link "[PHONE_NUMBER]" at bounding box center [352, 301] width 80 height 13
click at [279, 35] on span "Start Calls" at bounding box center [280, 42] width 51 height 15
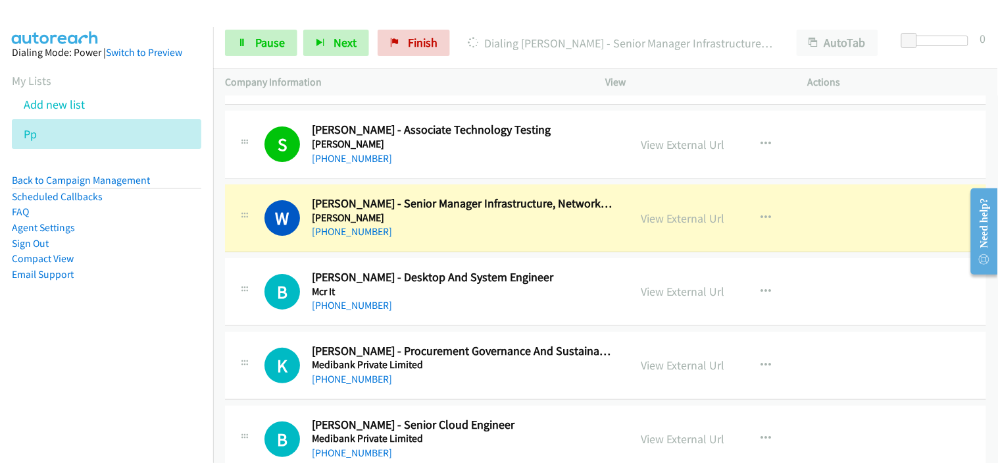
scroll to position [6361, 0]
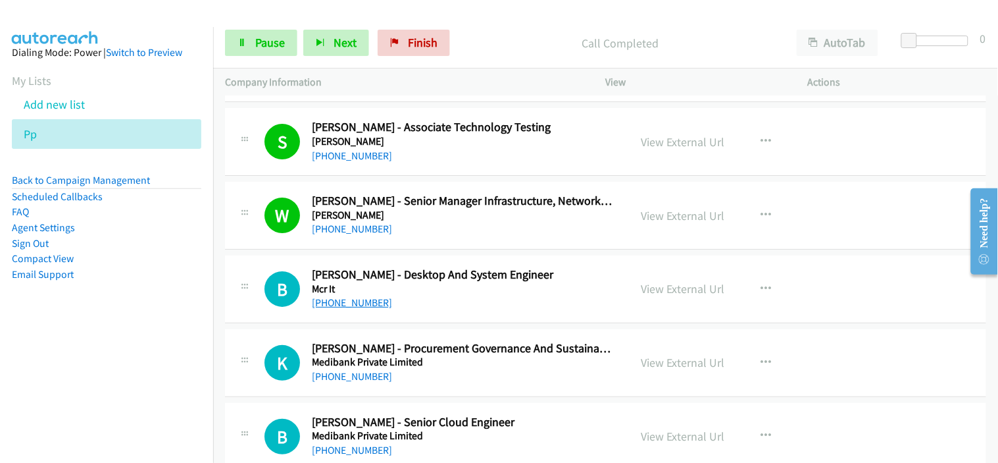
click at [361, 307] on link "[PHONE_NUMBER]" at bounding box center [352, 302] width 80 height 13
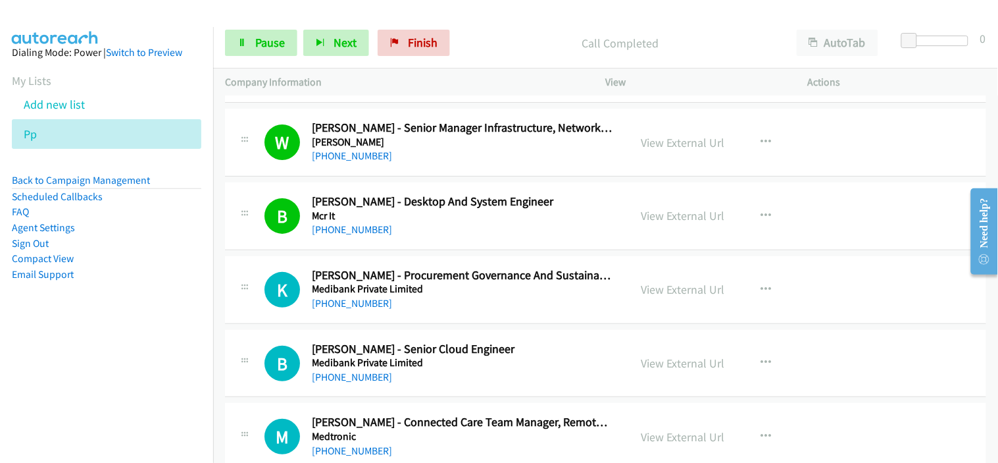
scroll to position [6507, 0]
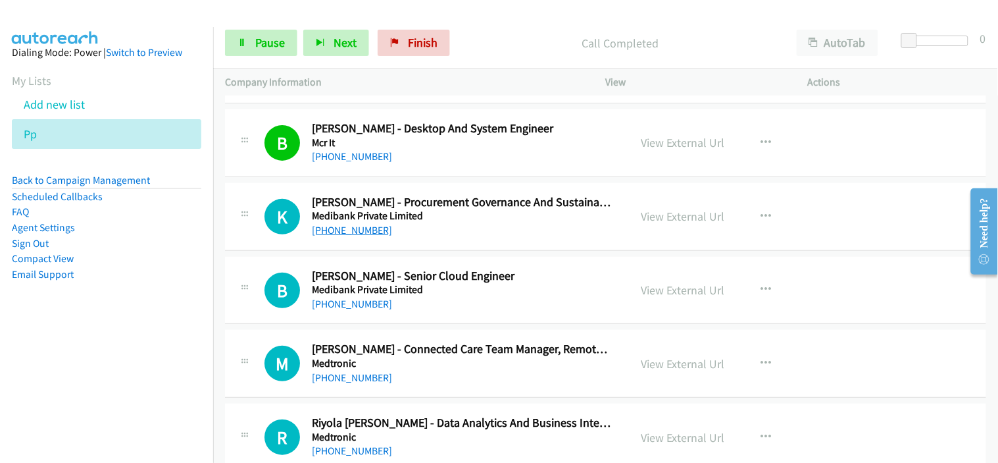
drag, startPoint x: 441, startPoint y: 236, endPoint x: 370, endPoint y: 234, distance: 70.4
click at [441, 236] on div "[PHONE_NUMBER]" at bounding box center [462, 230] width 301 height 16
click at [361, 234] on link "[PHONE_NUMBER]" at bounding box center [352, 230] width 80 height 13
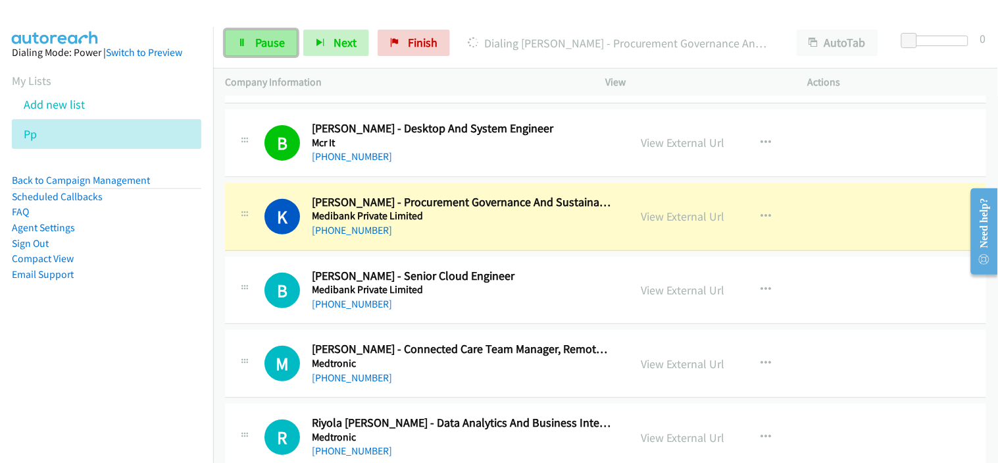
click at [270, 45] on span "Pause" at bounding box center [270, 42] width 30 height 15
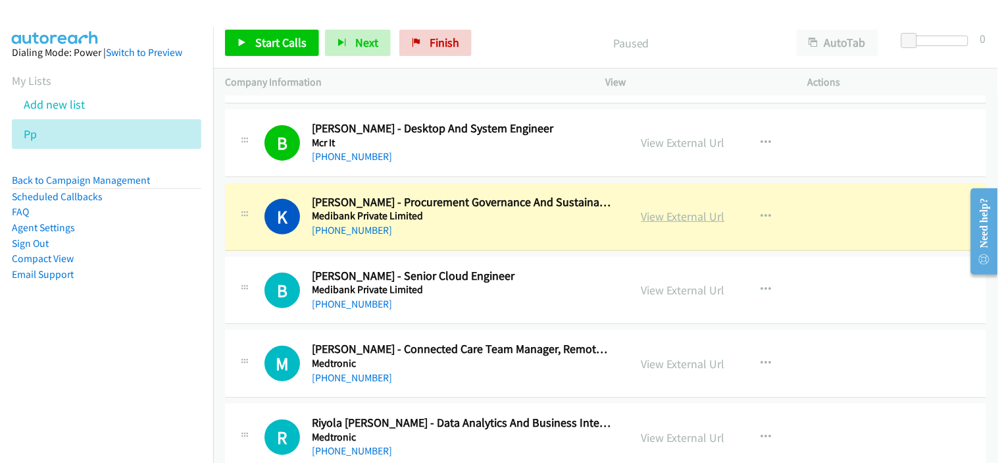
click at [659, 224] on link "View External Url" at bounding box center [684, 216] width 84 height 15
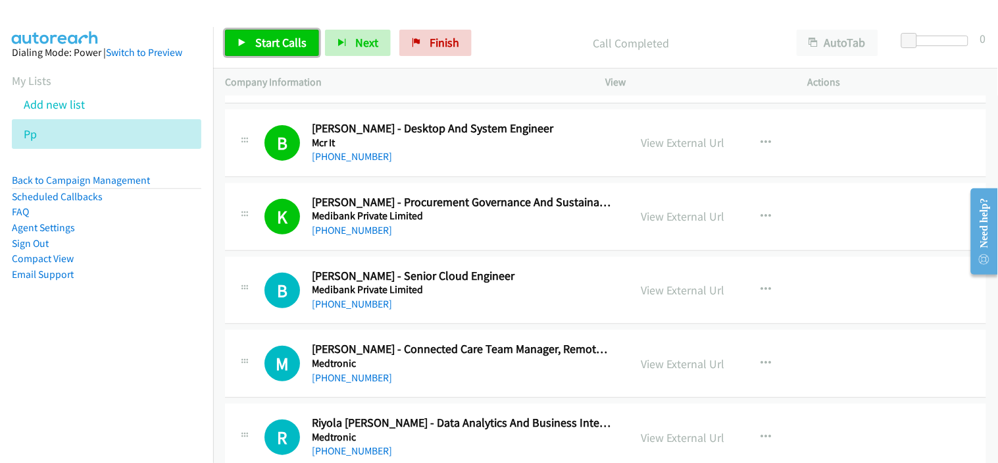
click at [279, 45] on span "Start Calls" at bounding box center [280, 42] width 51 height 15
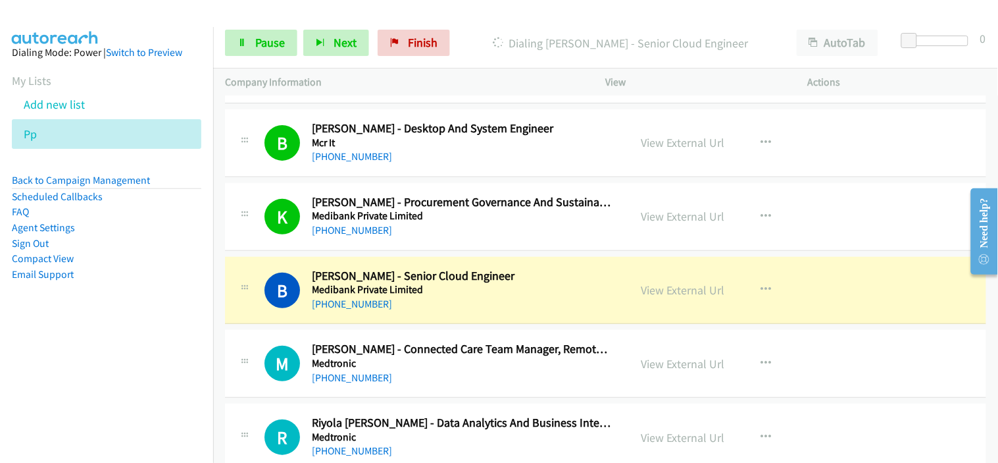
scroll to position [6580, 0]
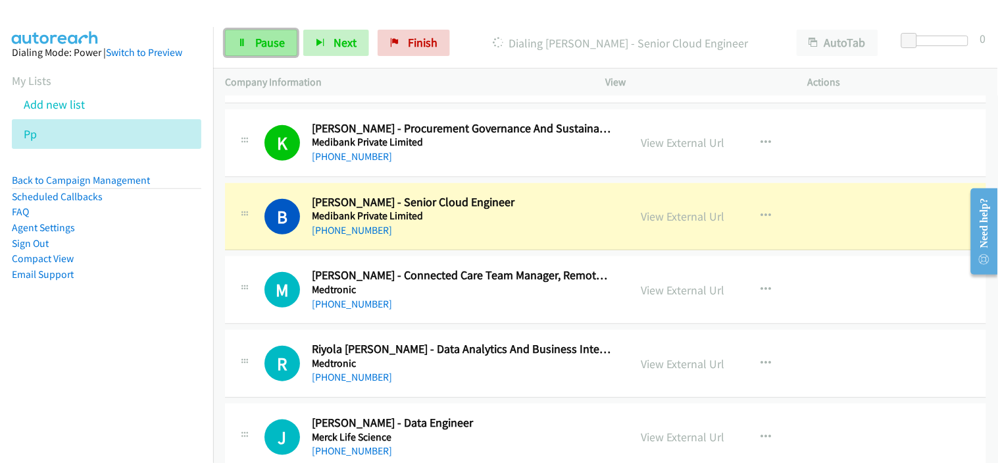
click at [266, 45] on span "Pause" at bounding box center [270, 42] width 30 height 15
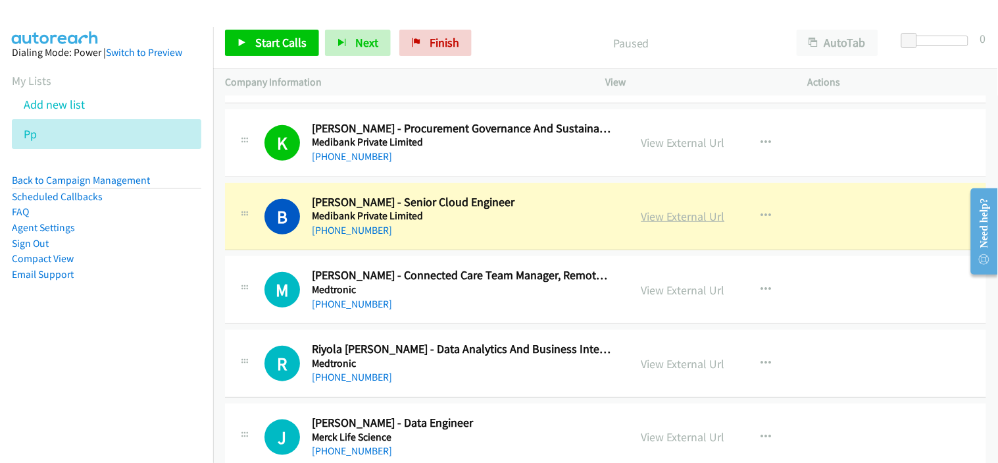
click at [685, 220] on link "View External Url" at bounding box center [684, 216] width 84 height 15
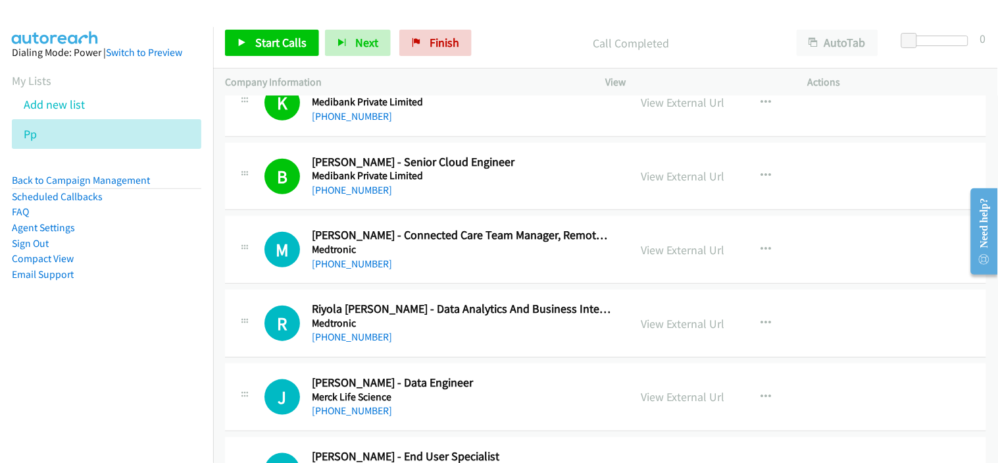
scroll to position [6653, 0]
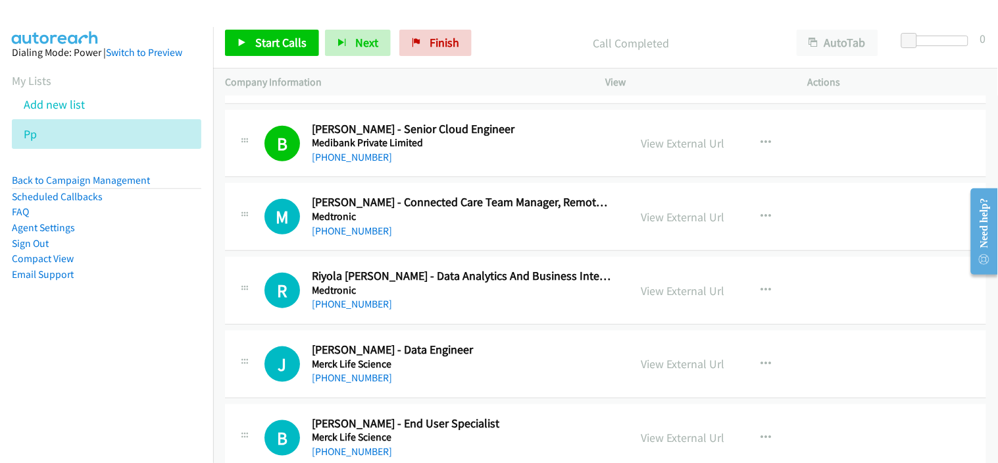
drag, startPoint x: 341, startPoint y: 234, endPoint x: 350, endPoint y: 216, distance: 20.6
click at [341, 234] on link "[PHONE_NUMBER]" at bounding box center [352, 230] width 80 height 13
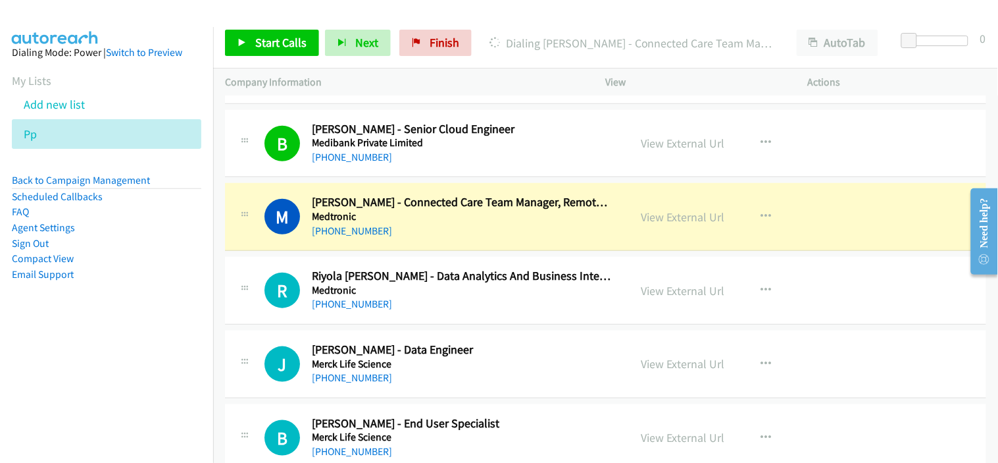
drag, startPoint x: 441, startPoint y: 222, endPoint x: 452, endPoint y: 219, distance: 11.5
click at [441, 222] on h5 "Medtronic" at bounding box center [462, 216] width 301 height 13
click at [706, 222] on link "View External Url" at bounding box center [684, 216] width 84 height 15
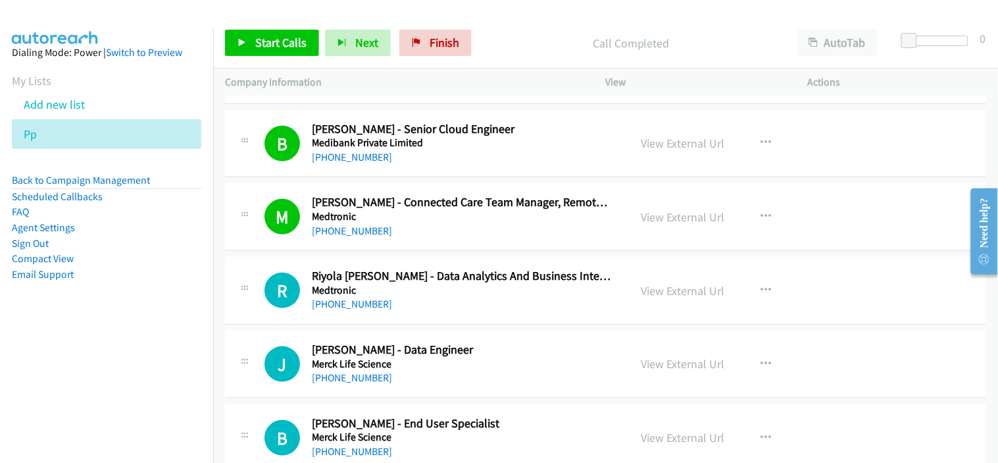
scroll to position [6727, 0]
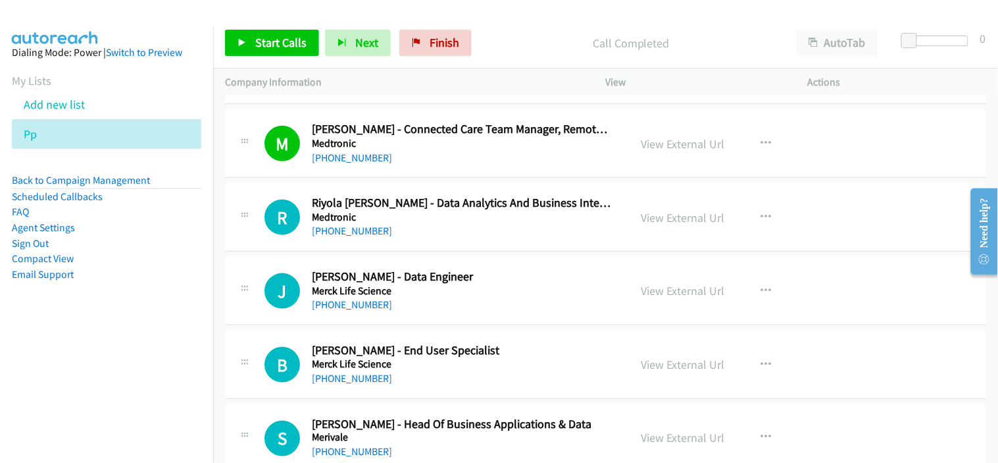
drag, startPoint x: 356, startPoint y: 231, endPoint x: 437, endPoint y: 230, distance: 80.9
click at [356, 231] on link "[PHONE_NUMBER]" at bounding box center [352, 230] width 80 height 13
click at [484, 299] on div "[PHONE_NUMBER]" at bounding box center [462, 305] width 301 height 16
click at [422, 242] on div "R Callback Scheduled Riyola [PERSON_NAME] - Data Analytics And Business Intelli…" at bounding box center [605, 218] width 761 height 68
click at [357, 313] on div "[PHONE_NUMBER]" at bounding box center [462, 305] width 301 height 16
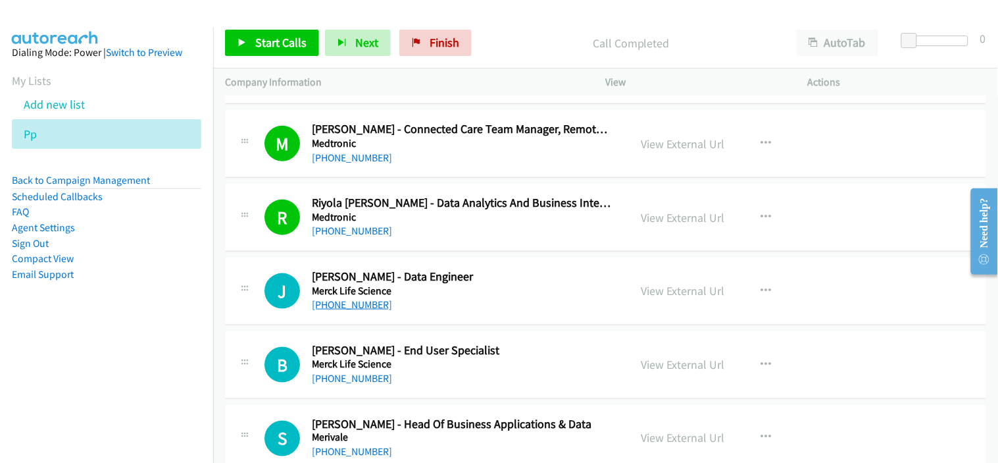
click at [359, 307] on link "[PHONE_NUMBER]" at bounding box center [352, 304] width 80 height 13
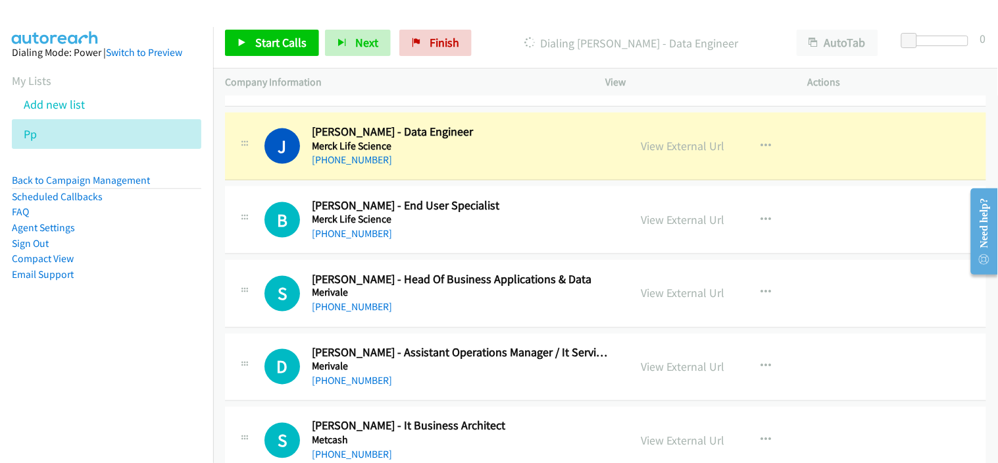
scroll to position [6873, 0]
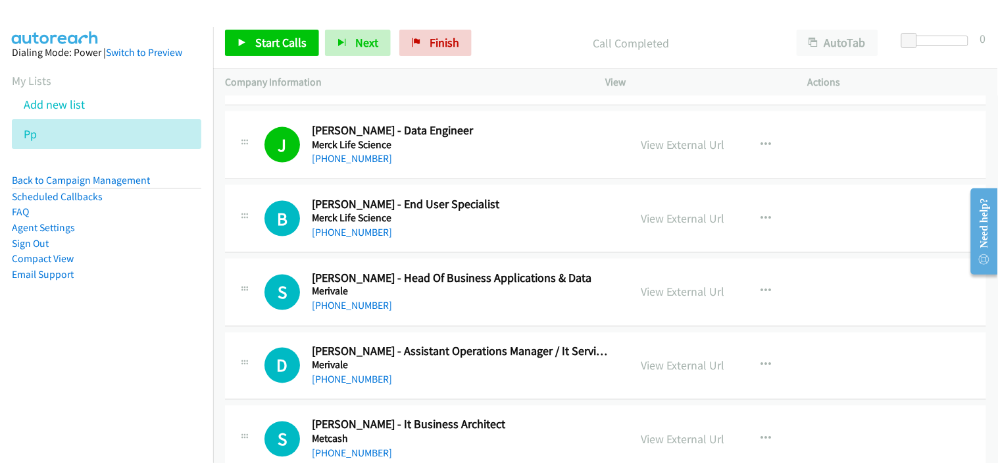
click at [374, 238] on link "[PHONE_NUMBER]" at bounding box center [352, 232] width 80 height 13
drag, startPoint x: 373, startPoint y: 309, endPoint x: 409, endPoint y: 293, distance: 39.2
click at [373, 309] on link "[PHONE_NUMBER]" at bounding box center [352, 305] width 80 height 13
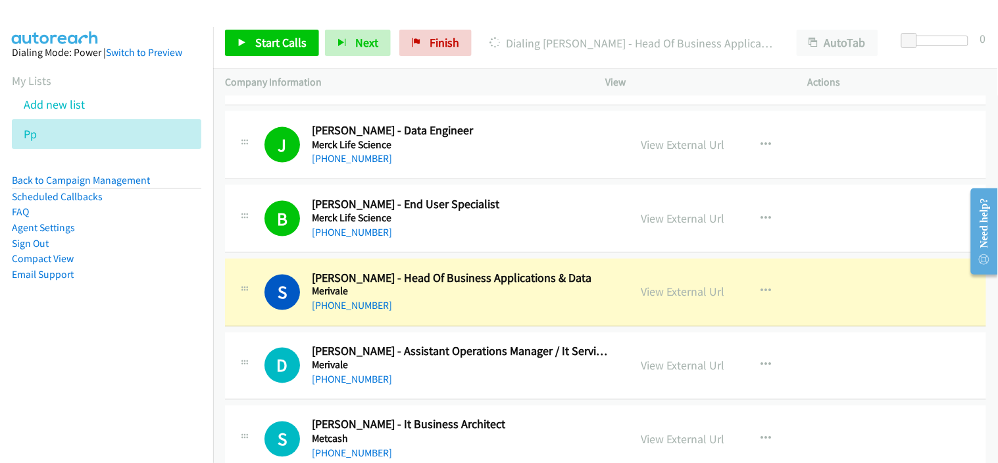
click at [433, 317] on div "S Callback Scheduled [PERSON_NAME] - Head Of Business Applications & Data Meriv…" at bounding box center [605, 293] width 761 height 68
click at [682, 297] on link "View External Url" at bounding box center [684, 291] width 84 height 15
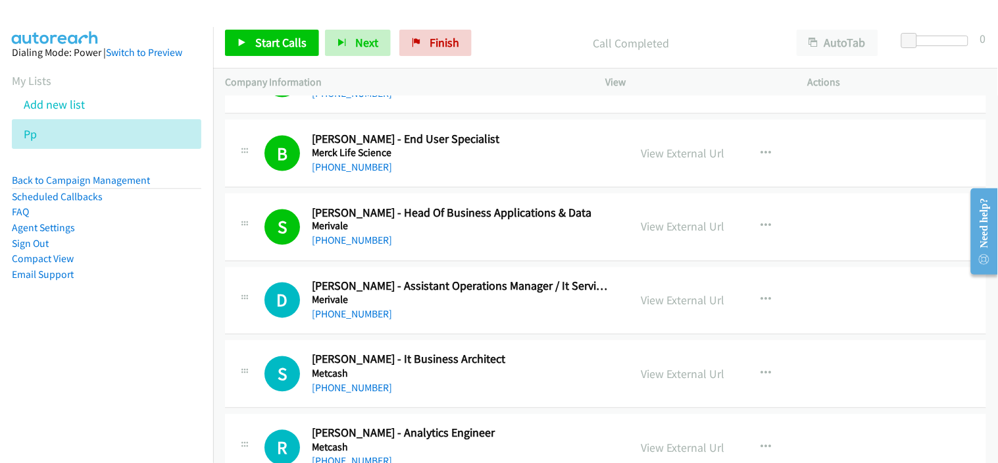
scroll to position [7019, 0]
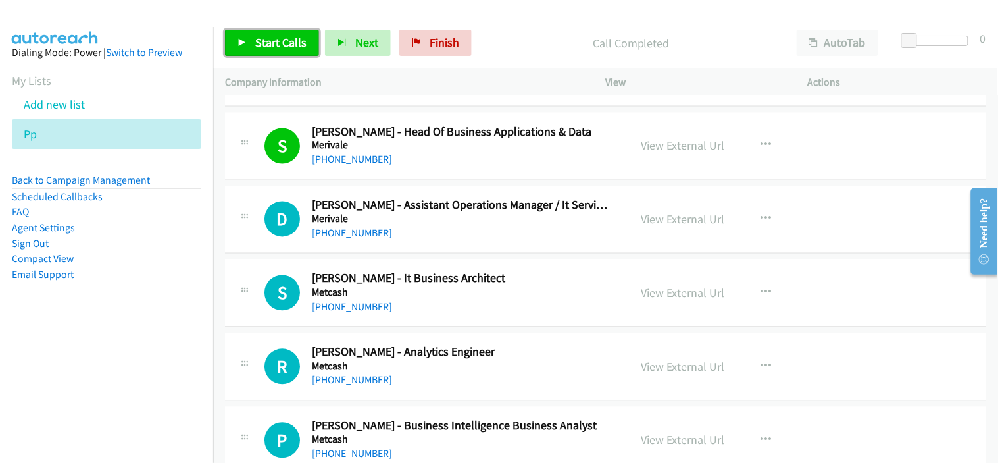
click at [283, 51] on link "Start Calls" at bounding box center [272, 43] width 94 height 26
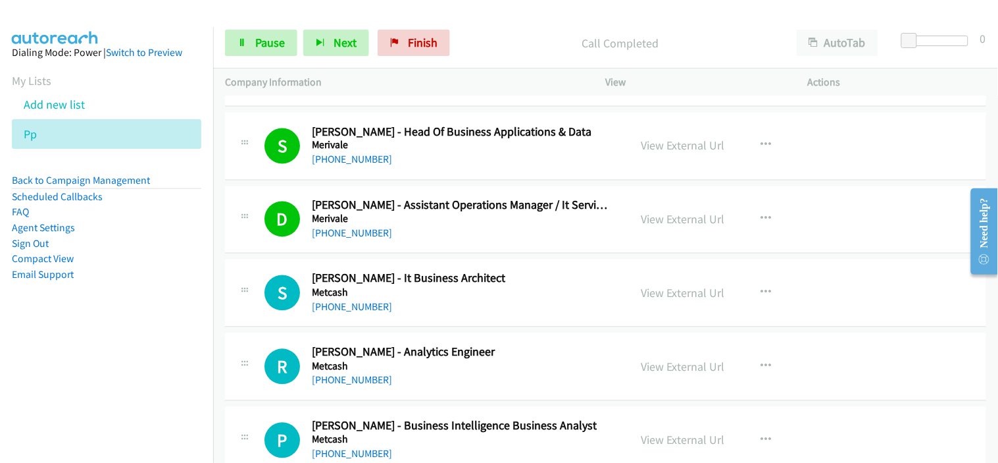
click at [436, 306] on div "[PHONE_NUMBER]" at bounding box center [462, 307] width 301 height 16
click at [347, 305] on link "[PHONE_NUMBER]" at bounding box center [352, 307] width 80 height 13
drag, startPoint x: 370, startPoint y: 380, endPoint x: 474, endPoint y: 353, distance: 107.4
click at [370, 380] on link "[PHONE_NUMBER]" at bounding box center [352, 380] width 80 height 13
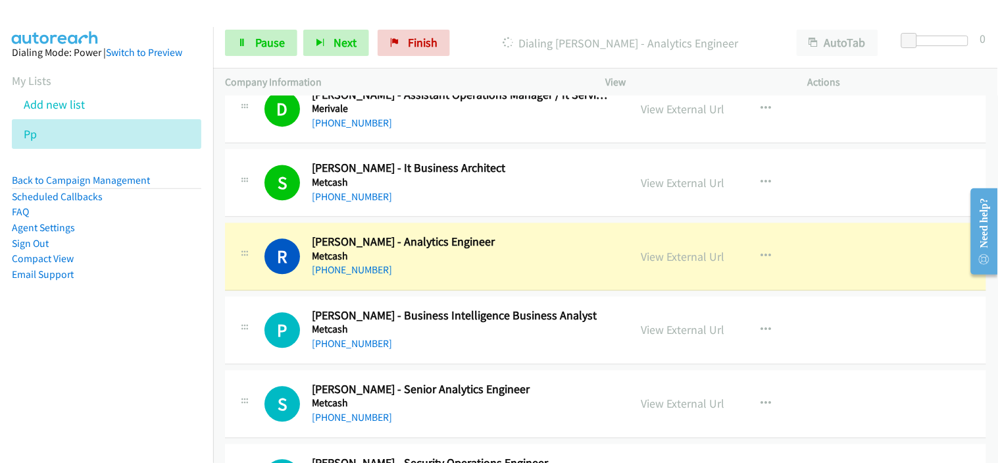
scroll to position [7165, 0]
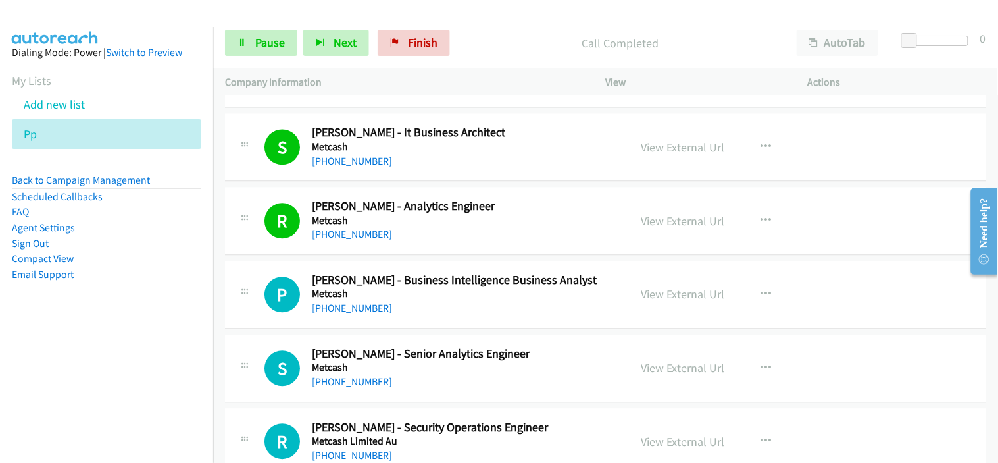
drag, startPoint x: 361, startPoint y: 309, endPoint x: 418, endPoint y: 304, distance: 57.5
click at [361, 309] on link "[PHONE_NUMBER]" at bounding box center [352, 307] width 80 height 13
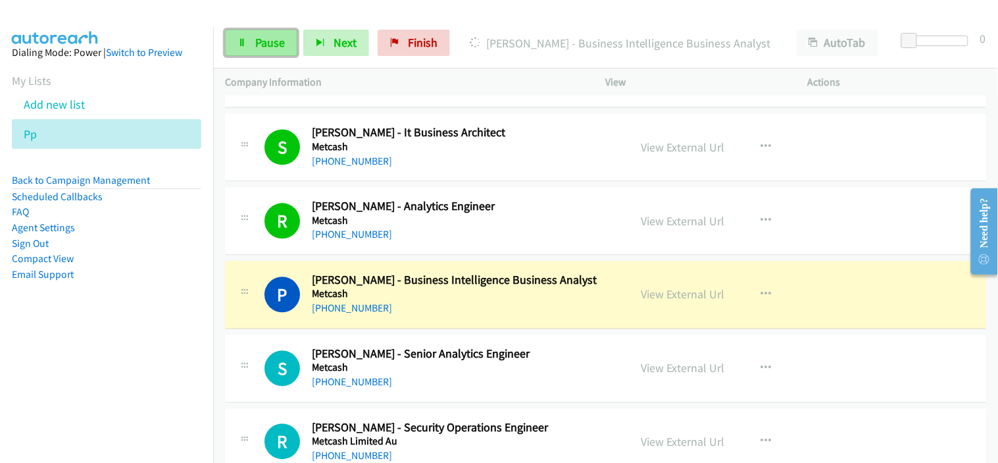
click at [279, 49] on span "Pause" at bounding box center [270, 42] width 30 height 15
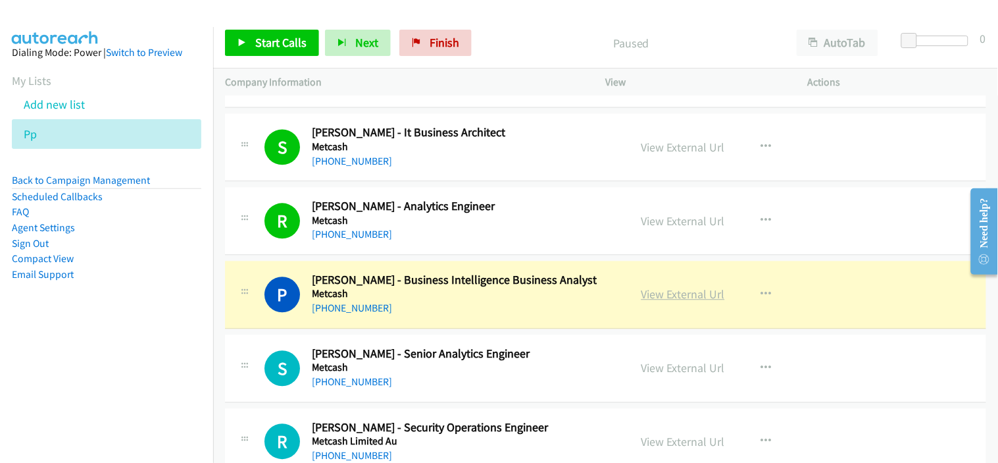
click at [681, 299] on link "View External Url" at bounding box center [684, 293] width 84 height 15
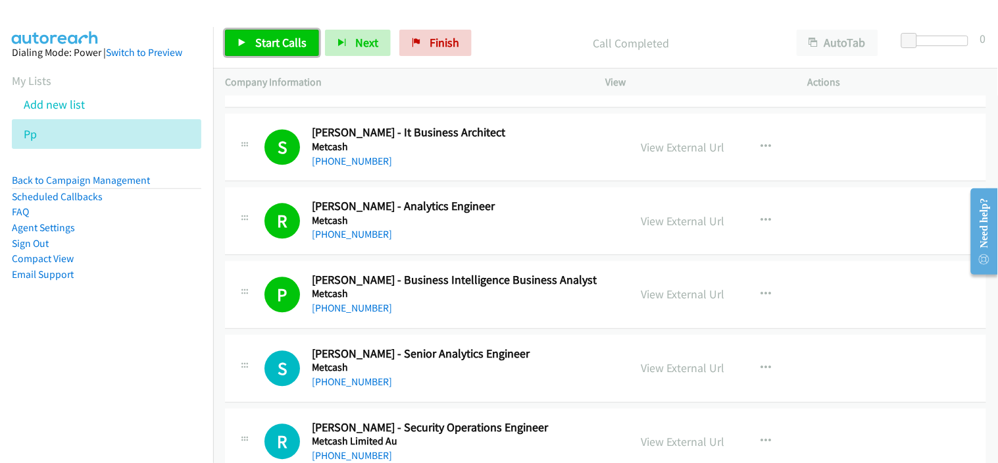
click at [309, 46] on link "Start Calls" at bounding box center [272, 43] width 94 height 26
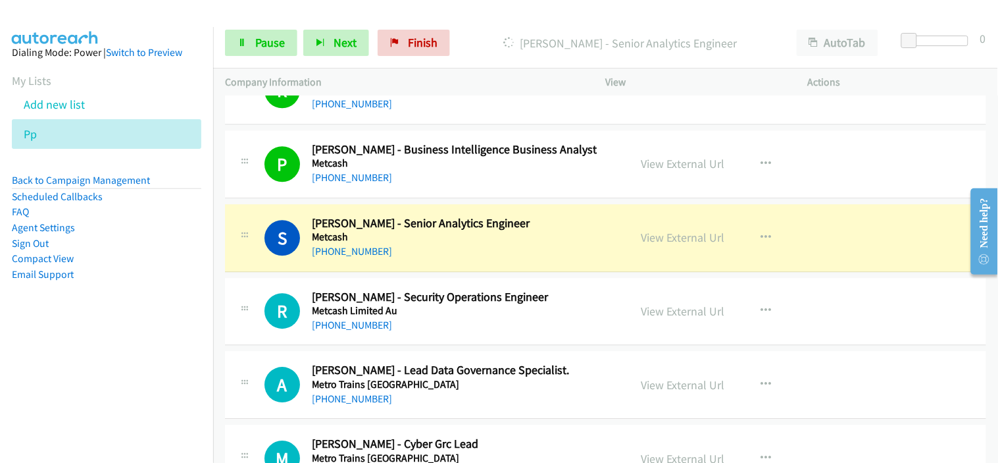
scroll to position [7312, 0]
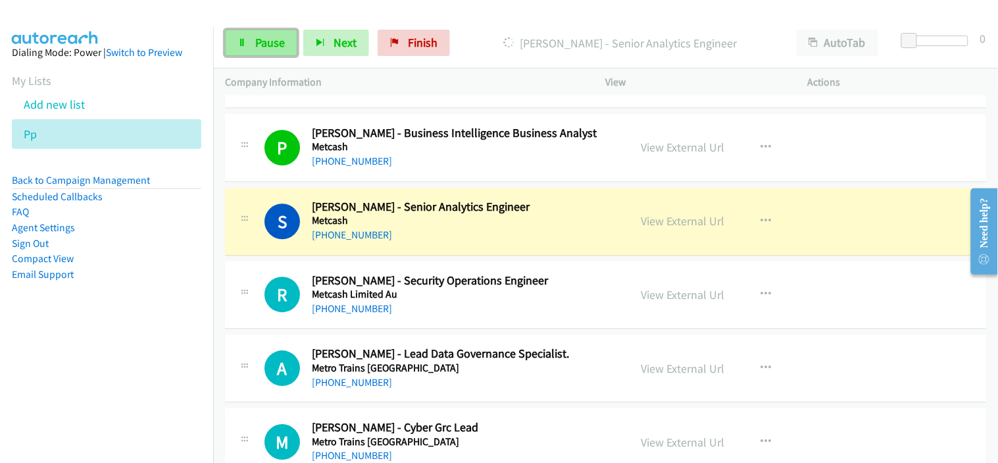
drag, startPoint x: 259, startPoint y: 36, endPoint x: 268, endPoint y: 38, distance: 8.8
click at [259, 36] on span "Pause" at bounding box center [270, 42] width 30 height 15
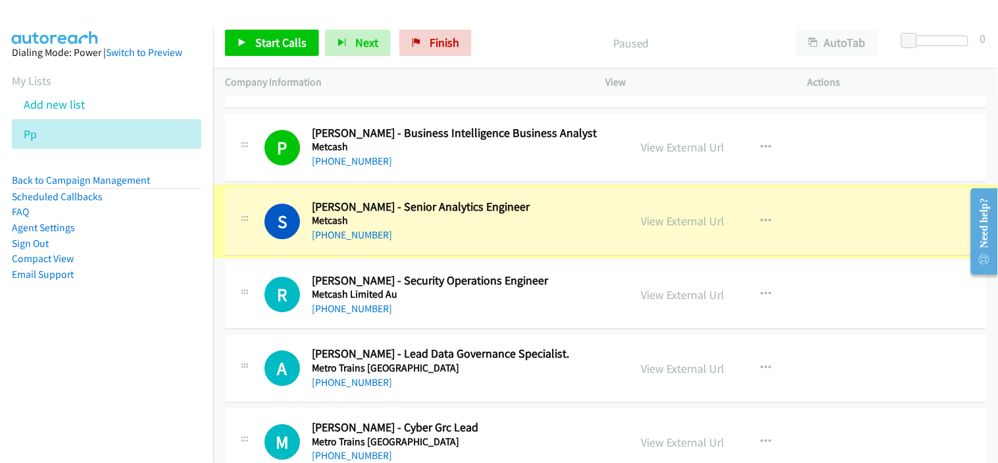
click at [665, 222] on link "View External Url" at bounding box center [684, 220] width 84 height 15
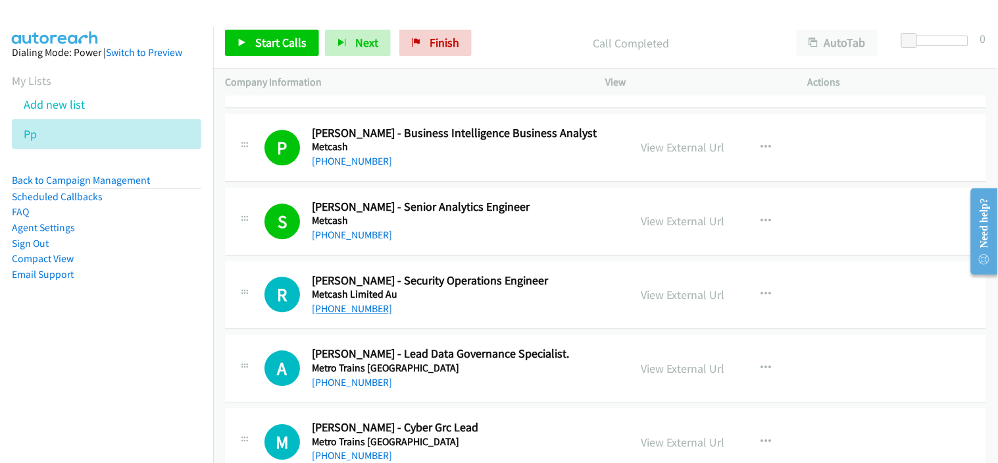
click at [347, 312] on link "[PHONE_NUMBER]" at bounding box center [352, 308] width 80 height 13
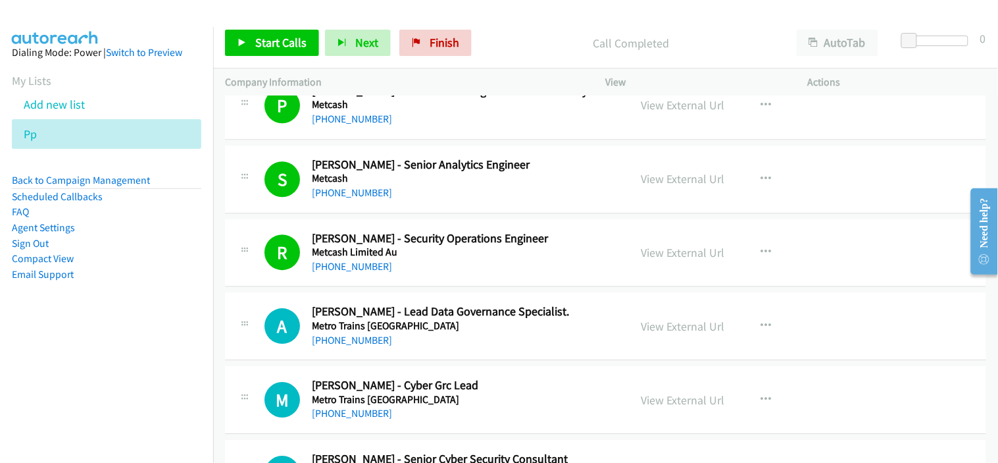
scroll to position [7385, 0]
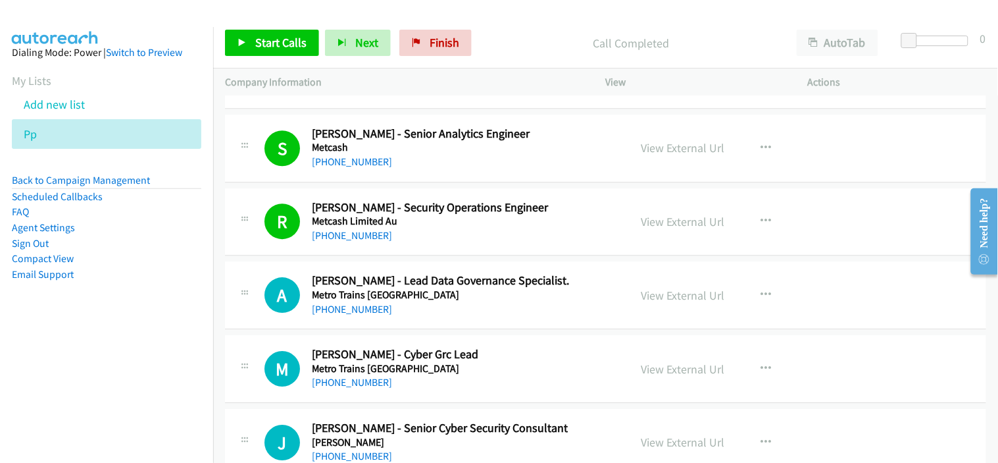
click at [367, 313] on link "[PHONE_NUMBER]" at bounding box center [352, 309] width 80 height 13
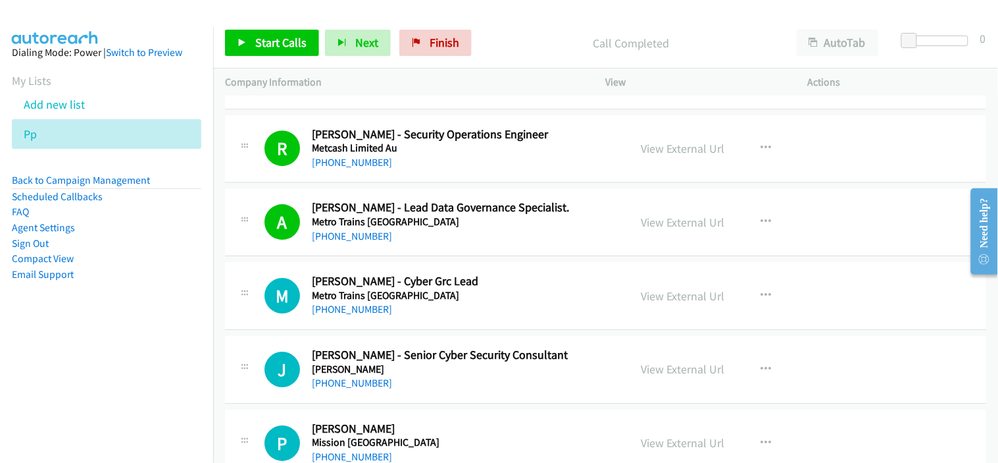
click at [422, 308] on div "[PHONE_NUMBER]" at bounding box center [462, 309] width 301 height 16
click at [363, 310] on link "[PHONE_NUMBER]" at bounding box center [352, 309] width 80 height 13
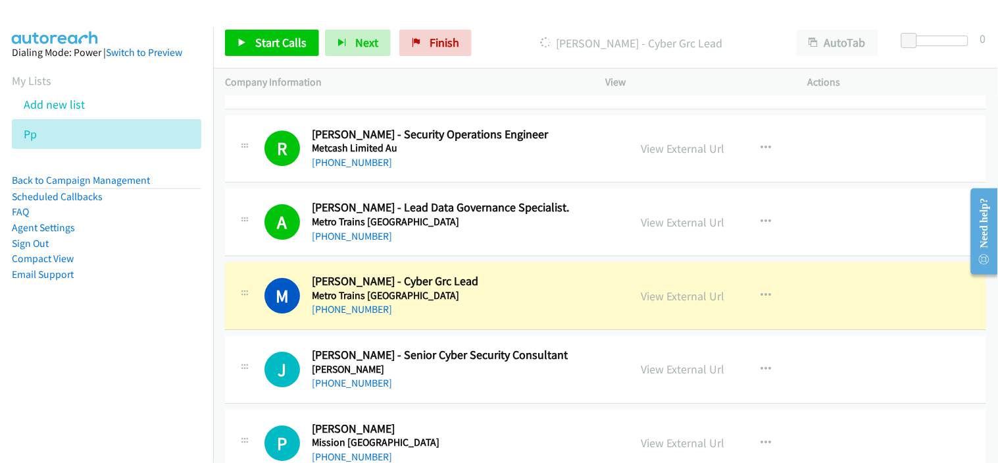
scroll to position [7531, 0]
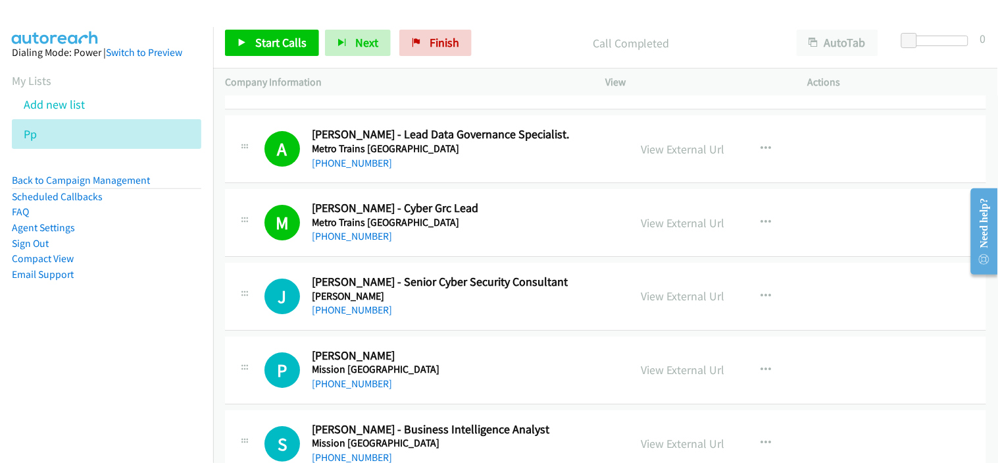
click at [448, 306] on div "[PHONE_NUMBER]" at bounding box center [462, 310] width 301 height 16
click at [349, 310] on link "[PHONE_NUMBER]" at bounding box center [352, 309] width 80 height 13
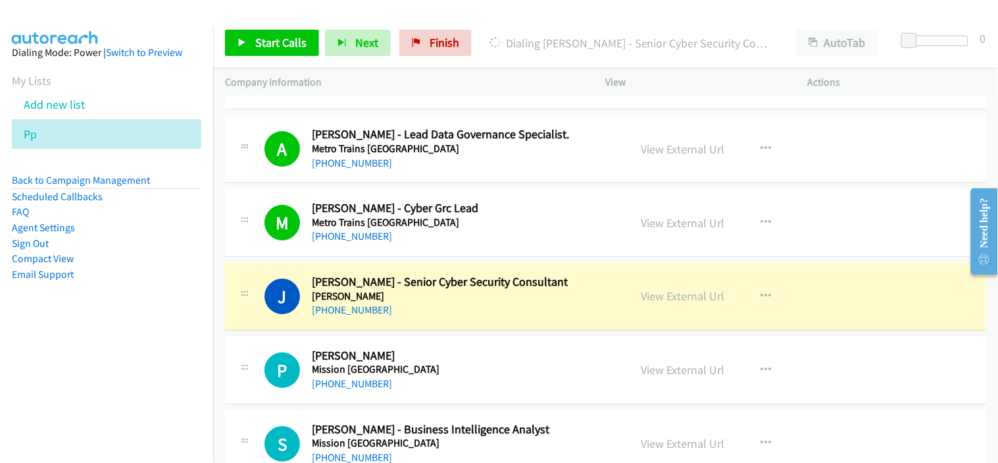
click at [480, 318] on div "[PHONE_NUMBER]" at bounding box center [462, 310] width 301 height 16
click at [674, 298] on link "View External Url" at bounding box center [684, 295] width 84 height 15
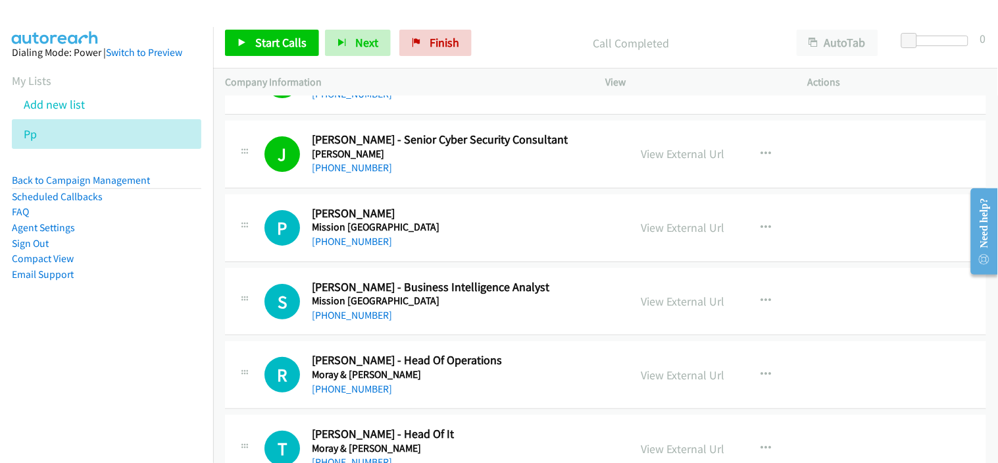
scroll to position [7677, 0]
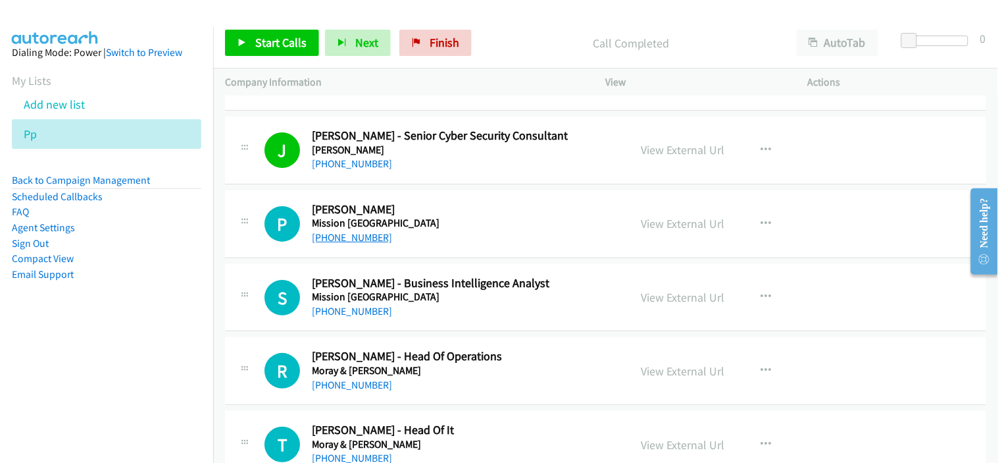
click at [356, 242] on link "[PHONE_NUMBER]" at bounding box center [352, 237] width 80 height 13
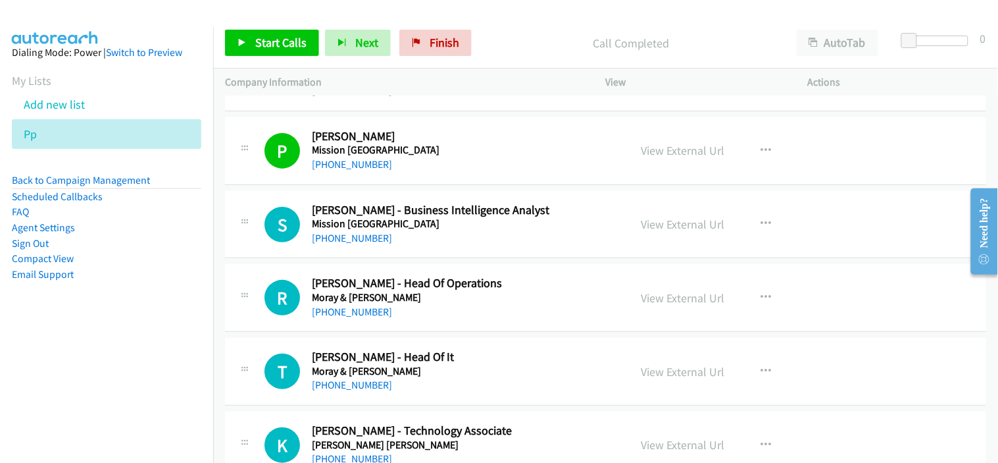
click at [369, 242] on link "[PHONE_NUMBER]" at bounding box center [352, 238] width 80 height 13
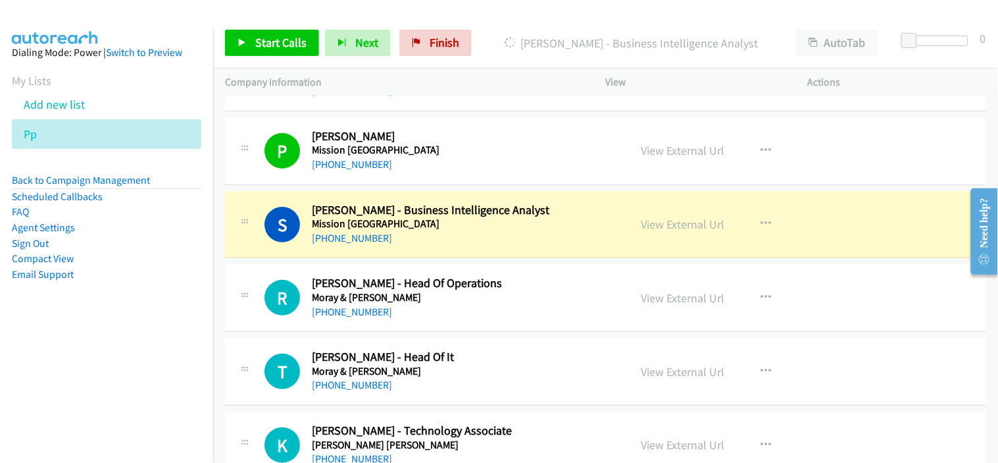
click at [432, 230] on h5 "Mission [GEOGRAPHIC_DATA]" at bounding box center [462, 223] width 301 height 13
click at [660, 229] on link "View External Url" at bounding box center [684, 223] width 84 height 15
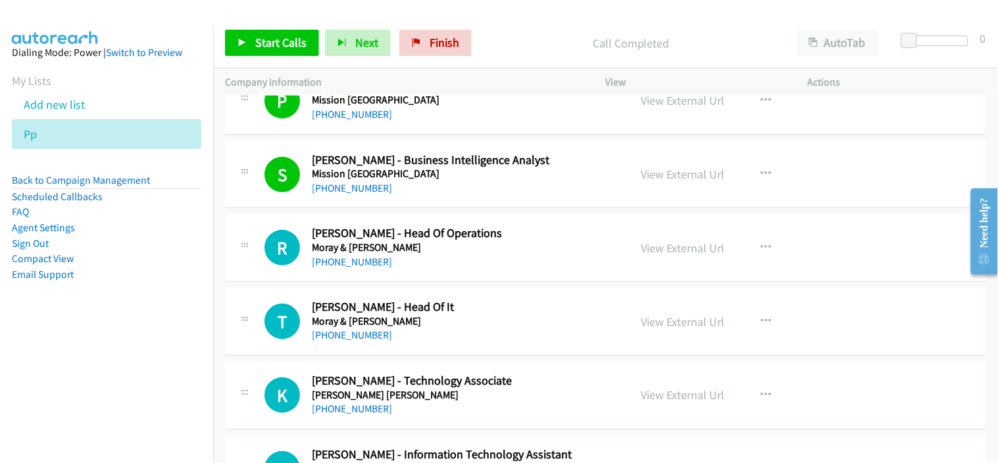
scroll to position [7823, 0]
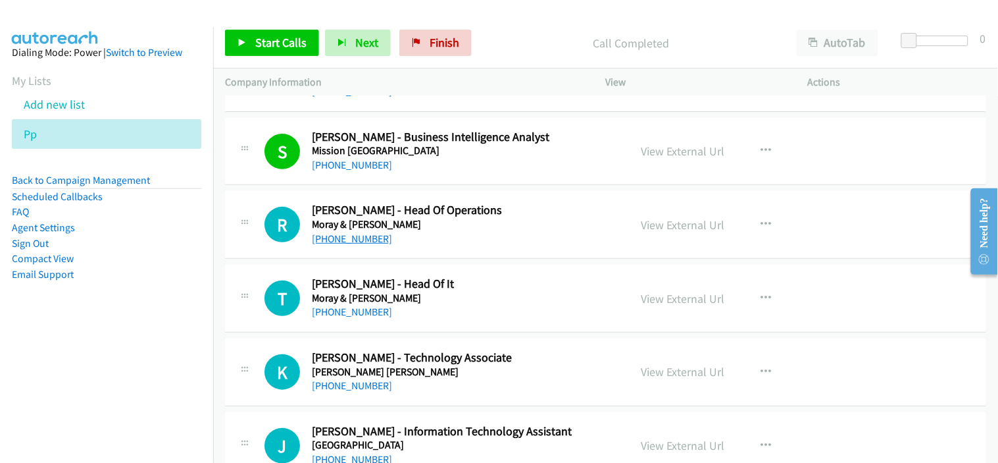
click at [375, 243] on link "[PHONE_NUMBER]" at bounding box center [352, 238] width 80 height 13
click at [261, 38] on span "Start Calls" at bounding box center [280, 42] width 51 height 15
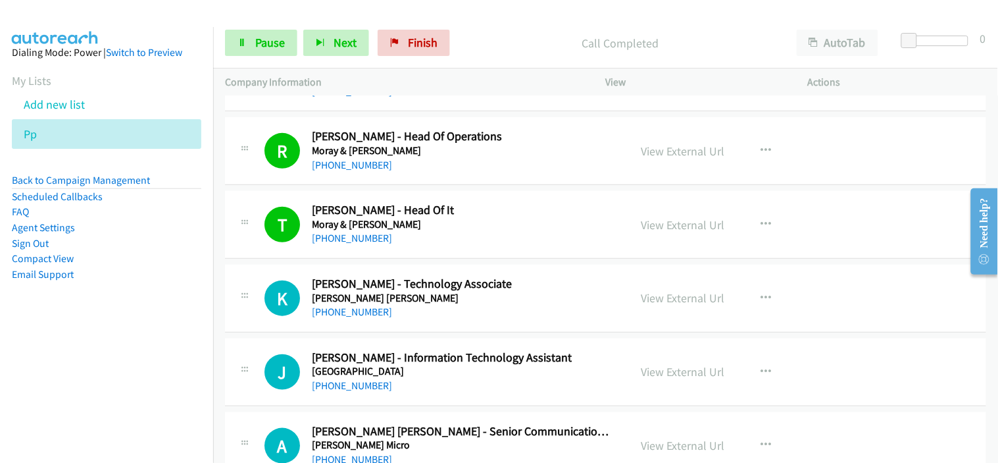
scroll to position [7970, 0]
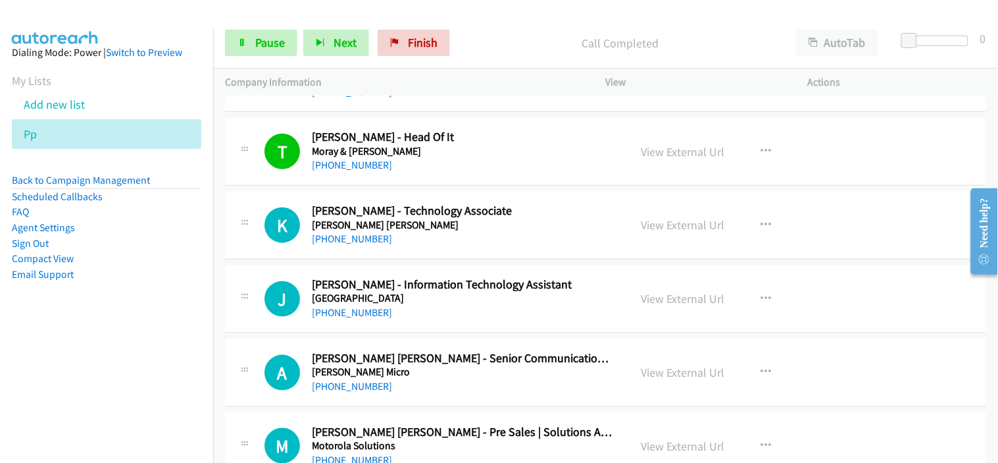
drag, startPoint x: 351, startPoint y: 237, endPoint x: 450, endPoint y: 255, distance: 100.3
click at [351, 237] on link "[PHONE_NUMBER]" at bounding box center [352, 238] width 80 height 13
drag, startPoint x: 435, startPoint y: 324, endPoint x: 385, endPoint y: 325, distance: 50.0
click at [435, 324] on div "J Callback Scheduled [PERSON_NAME] - Information Technology Assistant [GEOGRAPH…" at bounding box center [605, 299] width 761 height 68
click at [371, 317] on link "[PHONE_NUMBER]" at bounding box center [352, 312] width 80 height 13
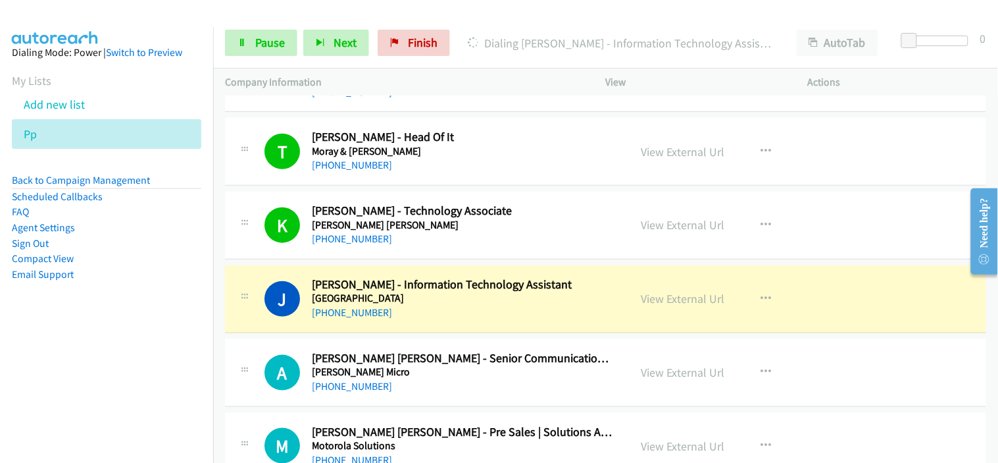
scroll to position [8043, 0]
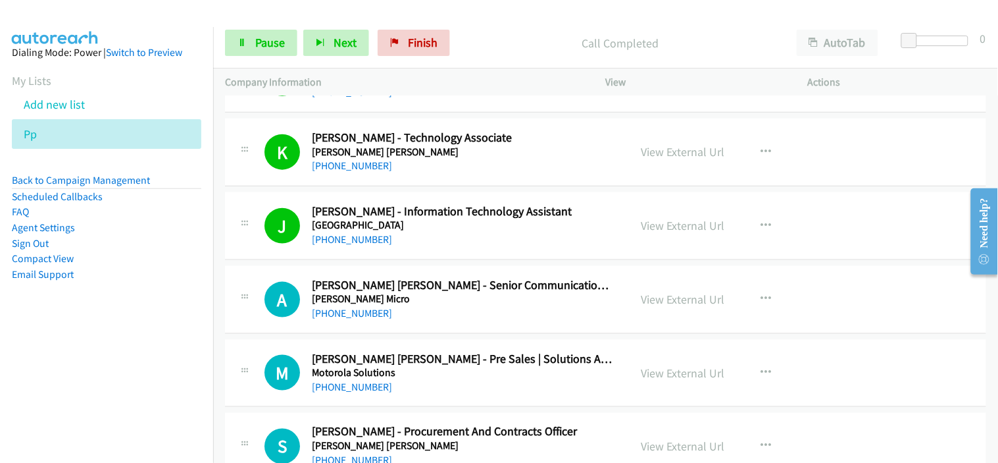
drag, startPoint x: 369, startPoint y: 315, endPoint x: 415, endPoint y: 311, distance: 46.2
click at [369, 315] on link "[PHONE_NUMBER]" at bounding box center [352, 313] width 80 height 13
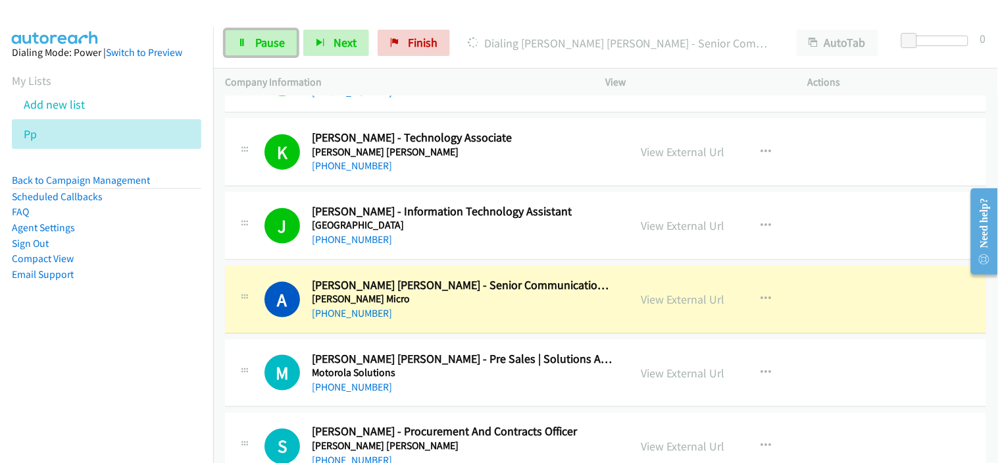
drag, startPoint x: 255, startPoint y: 43, endPoint x: 612, endPoint y: 259, distance: 417.4
click at [255, 43] on span "Pause" at bounding box center [270, 42] width 30 height 15
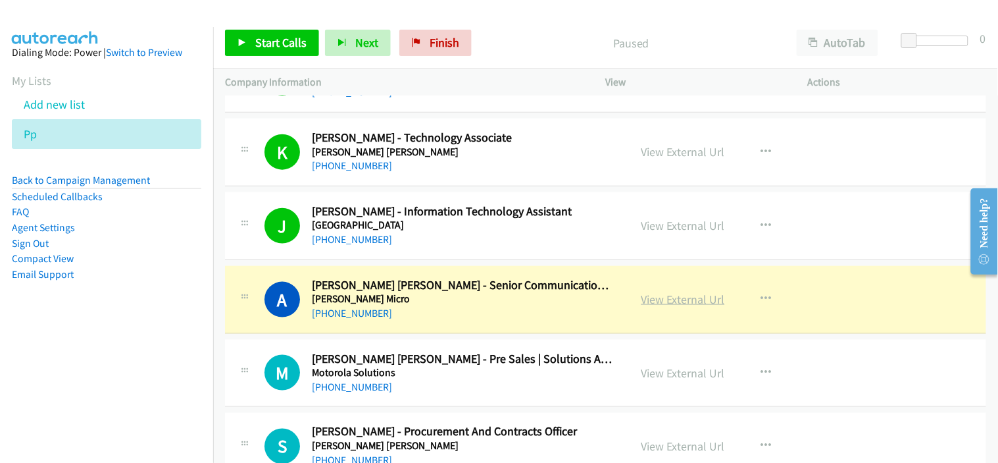
click at [682, 307] on link "View External Url" at bounding box center [684, 299] width 84 height 15
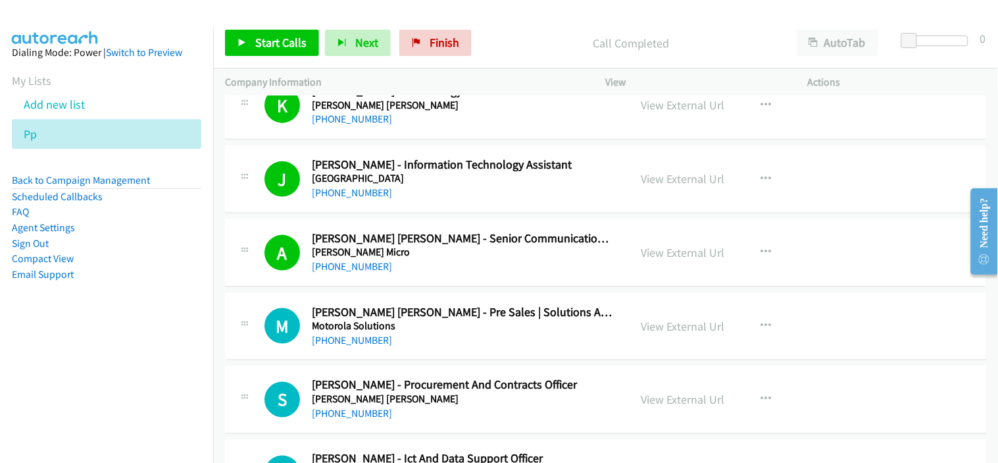
scroll to position [8116, 0]
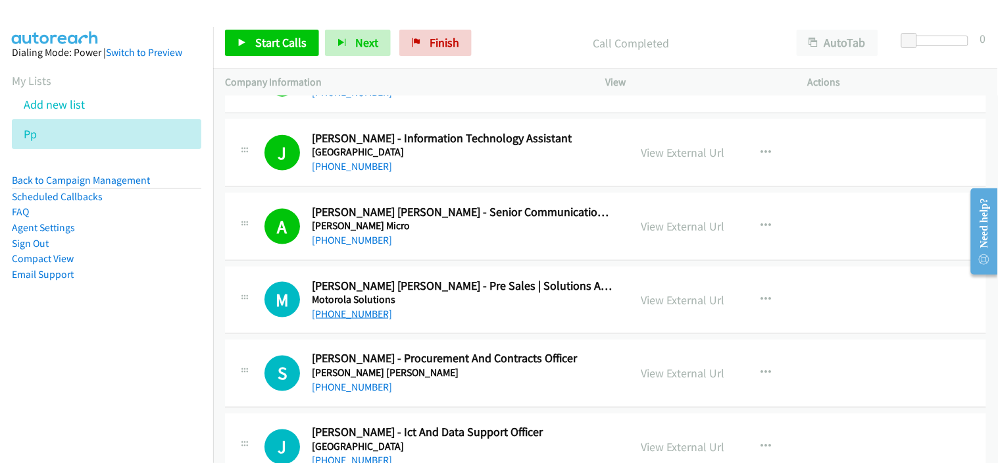
click at [340, 318] on link "[PHONE_NUMBER]" at bounding box center [352, 313] width 80 height 13
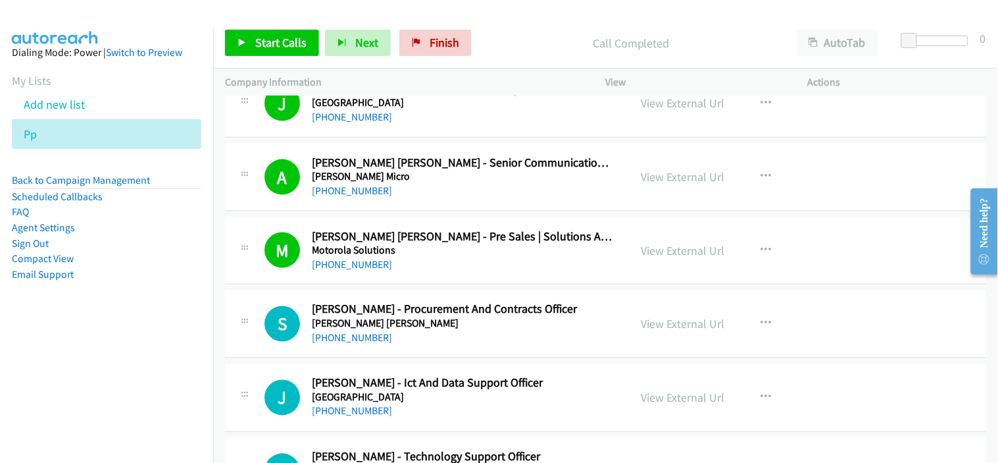
scroll to position [8189, 0]
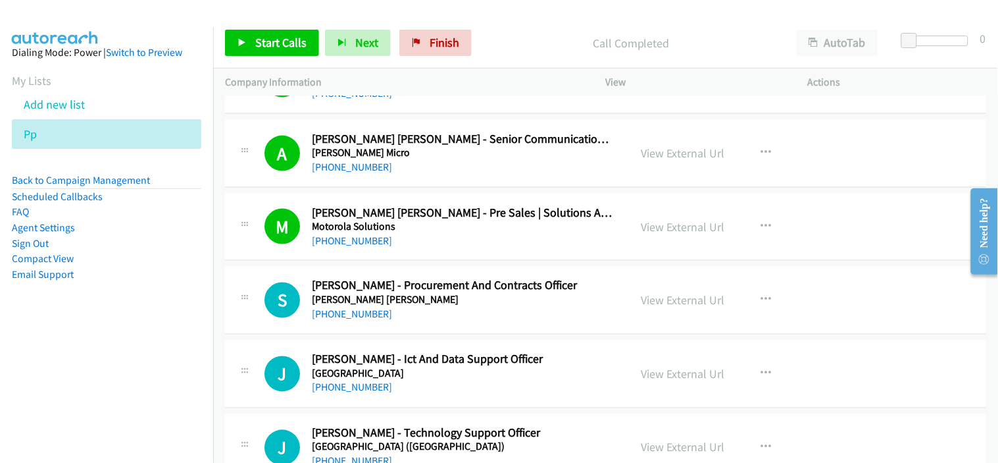
drag, startPoint x: 439, startPoint y: 318, endPoint x: 413, endPoint y: 318, distance: 26.3
click at [439, 318] on div "[PHONE_NUMBER]" at bounding box center [462, 315] width 301 height 16
drag, startPoint x: 365, startPoint y: 320, endPoint x: 399, endPoint y: 320, distance: 34.2
click at [365, 320] on link "[PHONE_NUMBER]" at bounding box center [352, 314] width 80 height 13
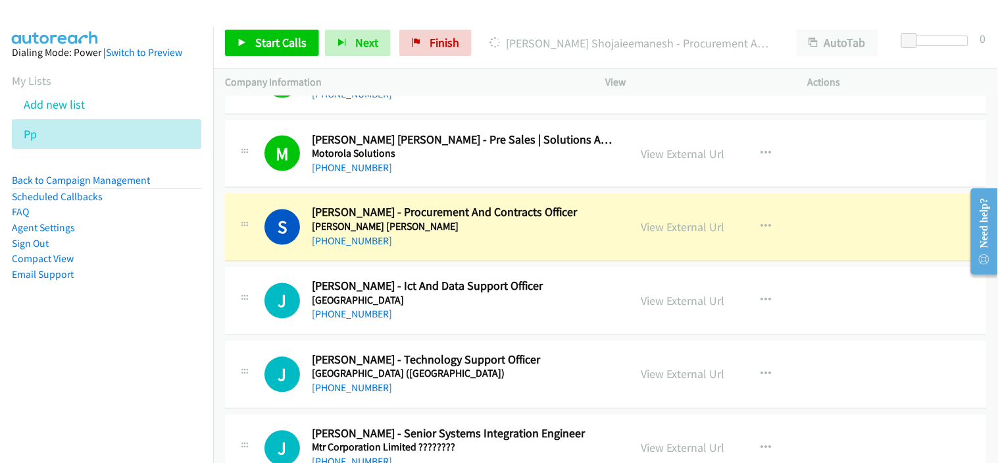
scroll to position [8335, 0]
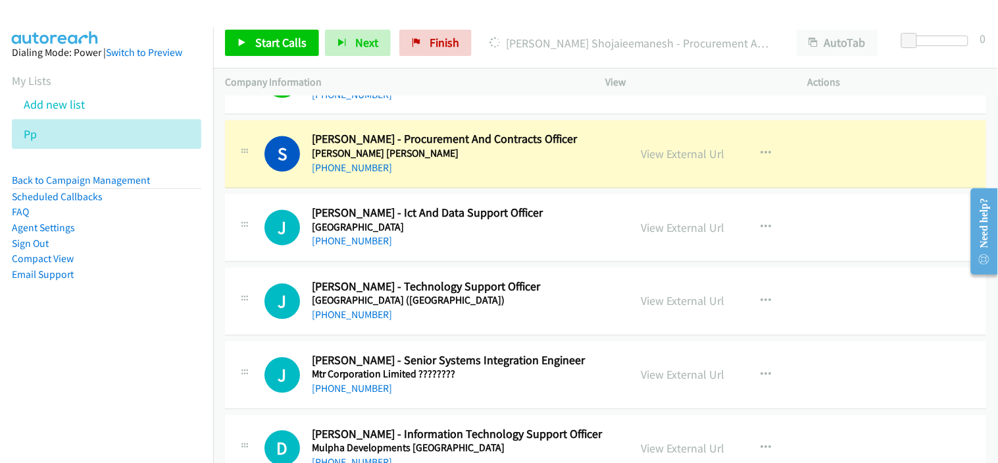
click at [459, 174] on div "[PHONE_NUMBER]" at bounding box center [462, 169] width 301 height 16
click at [656, 155] on link "View External Url" at bounding box center [684, 154] width 84 height 15
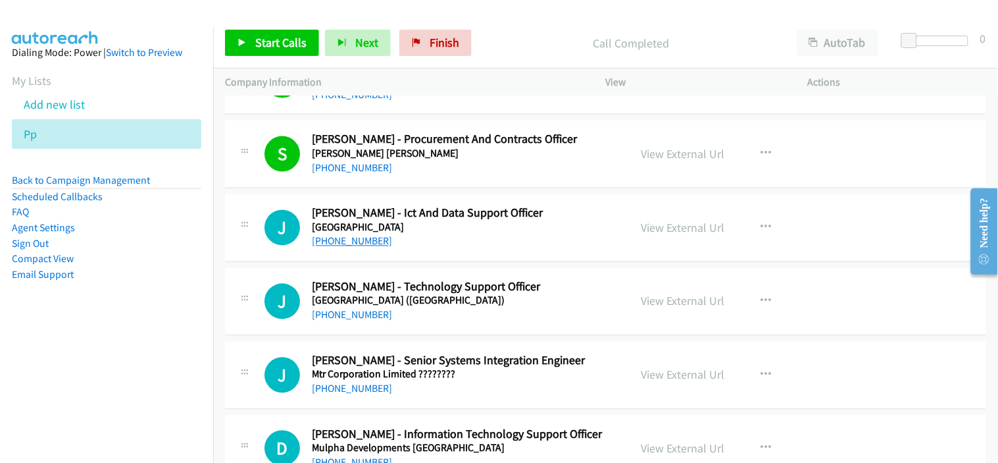
click at [345, 242] on link "[PHONE_NUMBER]" at bounding box center [352, 241] width 80 height 13
click at [440, 249] on div "[PHONE_NUMBER]" at bounding box center [462, 242] width 301 height 16
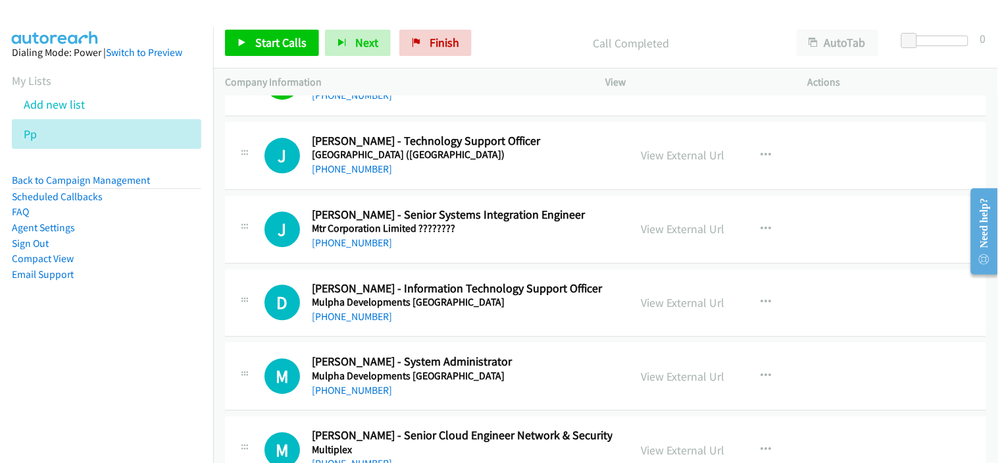
scroll to position [8408, 0]
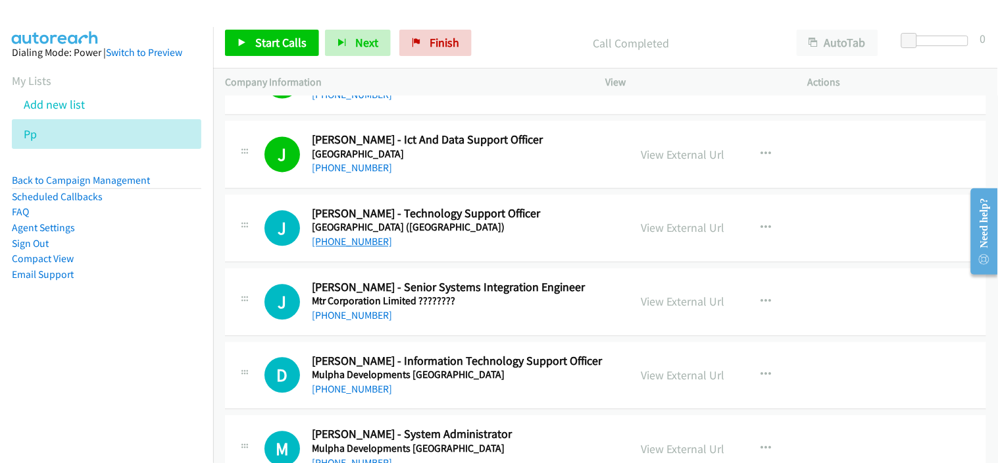
click at [363, 244] on link "[PHONE_NUMBER]" at bounding box center [352, 242] width 80 height 13
click at [469, 317] on div "[PHONE_NUMBER]" at bounding box center [462, 316] width 301 height 16
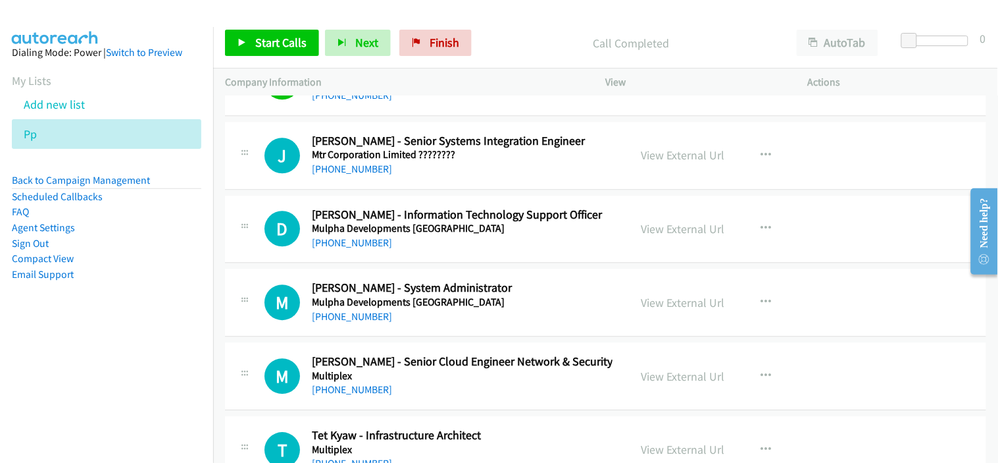
drag, startPoint x: 365, startPoint y: 172, endPoint x: 399, endPoint y: 175, distance: 35.0
click at [365, 172] on link "[PHONE_NUMBER]" at bounding box center [352, 169] width 80 height 13
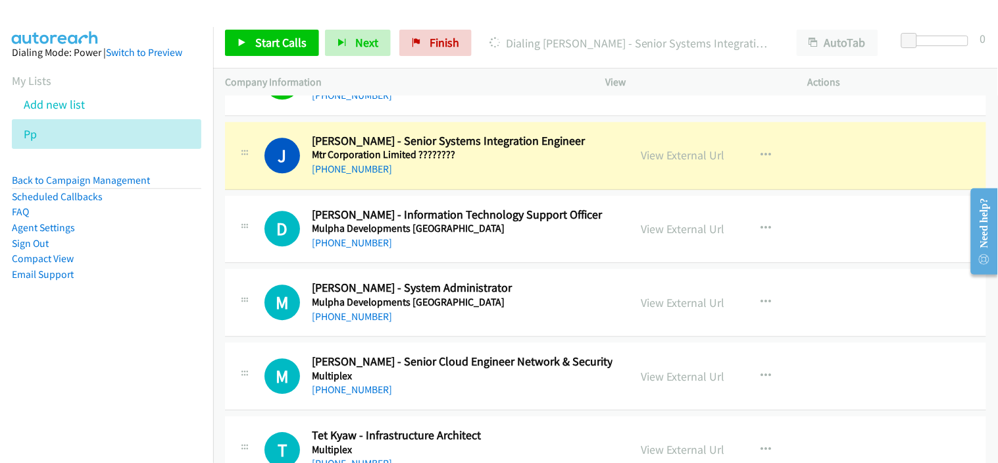
click at [411, 248] on div "[PHONE_NUMBER]" at bounding box center [462, 243] width 301 height 16
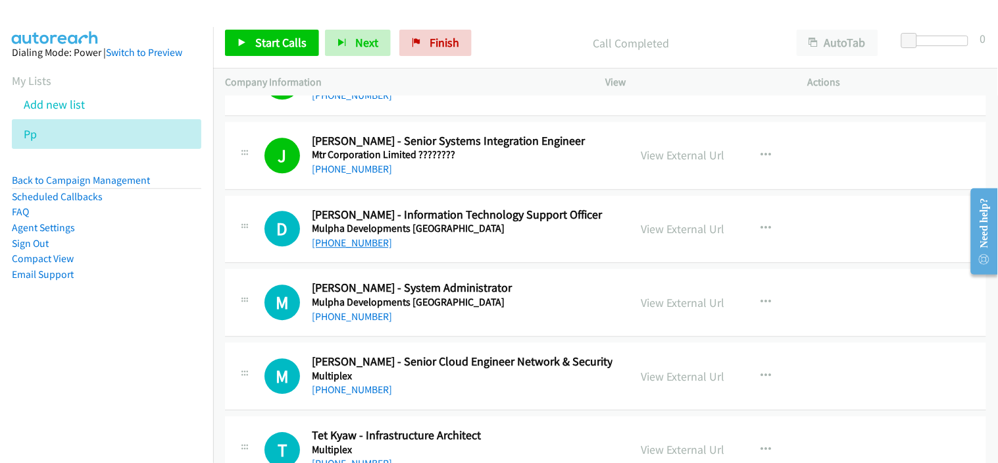
click at [336, 246] on link "[PHONE_NUMBER]" at bounding box center [352, 242] width 80 height 13
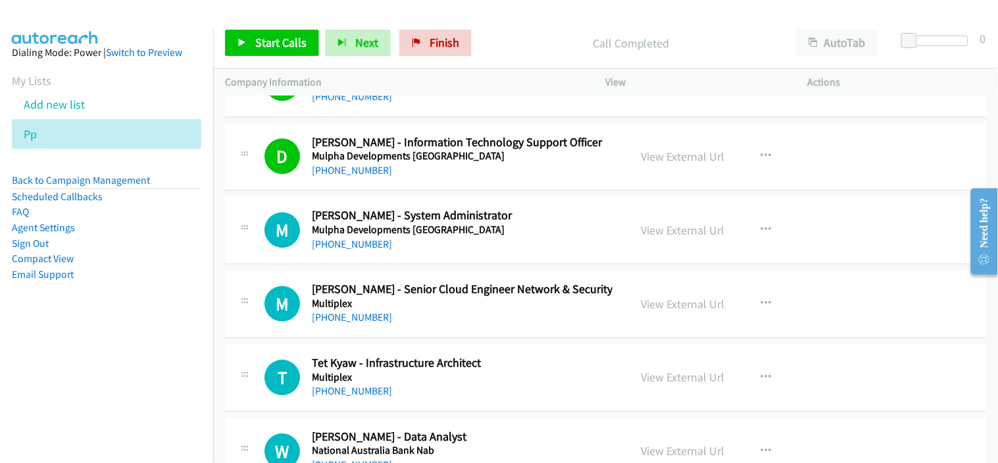
scroll to position [8628, 0]
click at [411, 251] on div "[PHONE_NUMBER]" at bounding box center [462, 244] width 301 height 16
click at [369, 249] on link "[PHONE_NUMBER]" at bounding box center [352, 243] width 80 height 13
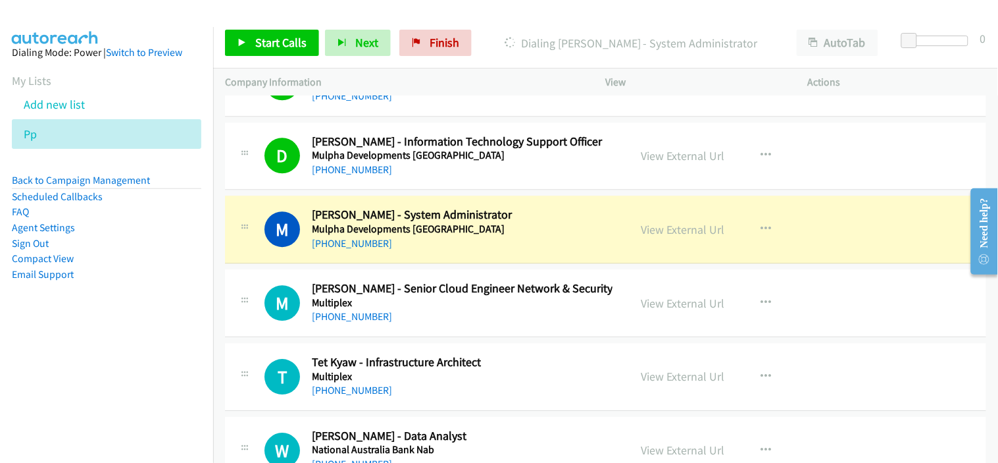
drag, startPoint x: 457, startPoint y: 262, endPoint x: 644, endPoint y: 279, distance: 187.0
click at [457, 262] on div "M Callback Scheduled [PERSON_NAME] - System Administrator [GEOGRAPHIC_DATA] [GE…" at bounding box center [605, 229] width 761 height 68
click at [686, 237] on link "View External Url" at bounding box center [684, 229] width 84 height 15
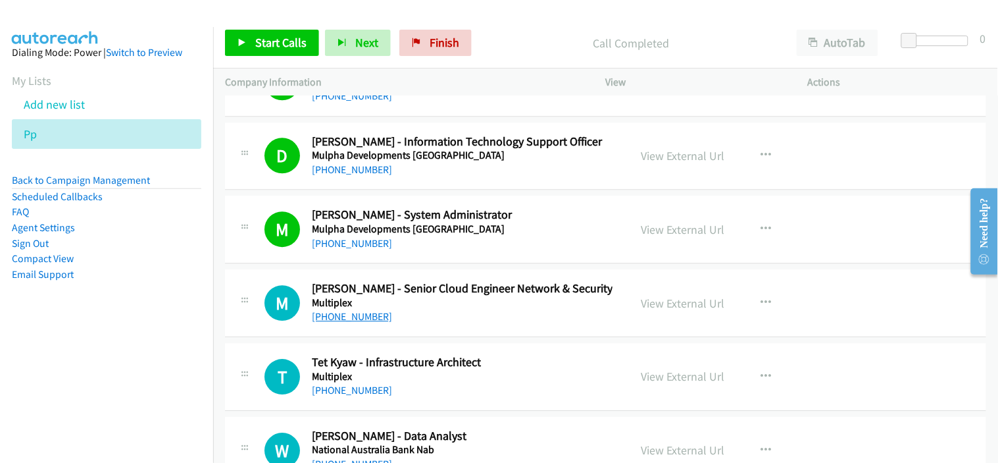
click at [367, 321] on link "[PHONE_NUMBER]" at bounding box center [352, 316] width 80 height 13
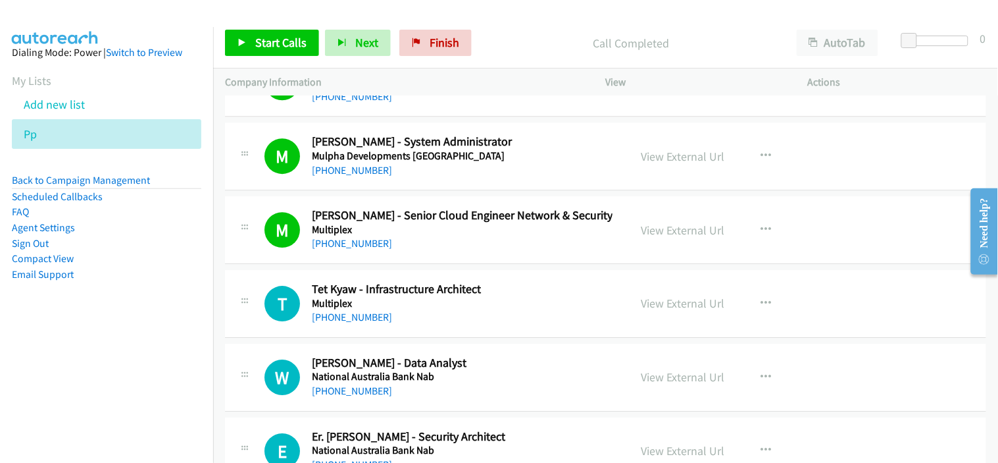
click at [347, 329] on div "T Callback Scheduled Tet Kyaw - Infrastructure Architect Multiplex [GEOGRAPHIC_…" at bounding box center [605, 304] width 761 height 68
click at [357, 320] on link "[PHONE_NUMBER]" at bounding box center [352, 317] width 80 height 13
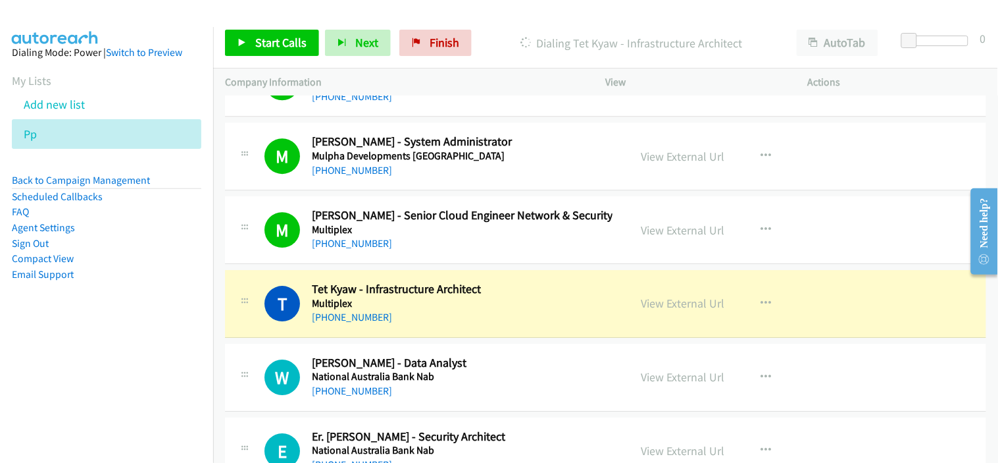
drag, startPoint x: 458, startPoint y: 322, endPoint x: 562, endPoint y: 319, distance: 104.0
click at [458, 322] on div "[PHONE_NUMBER]" at bounding box center [462, 317] width 301 height 16
click at [659, 305] on link "View External Url" at bounding box center [684, 302] width 84 height 15
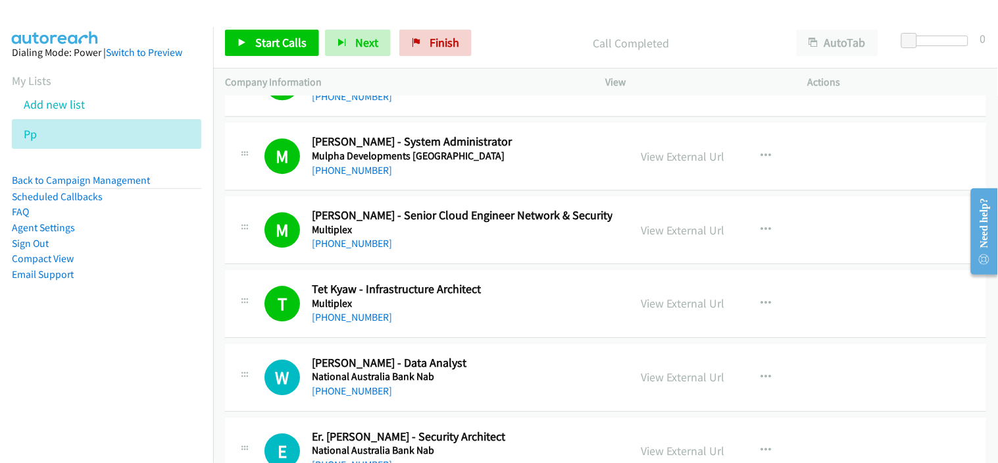
scroll to position [8847, 0]
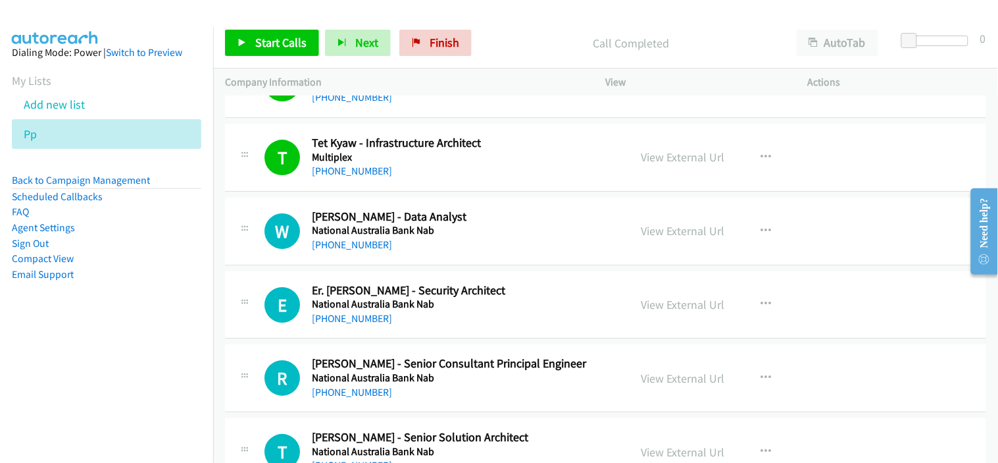
drag, startPoint x: 367, startPoint y: 248, endPoint x: 482, endPoint y: 274, distance: 118.0
click at [367, 248] on link "[PHONE_NUMBER]" at bounding box center [352, 244] width 80 height 13
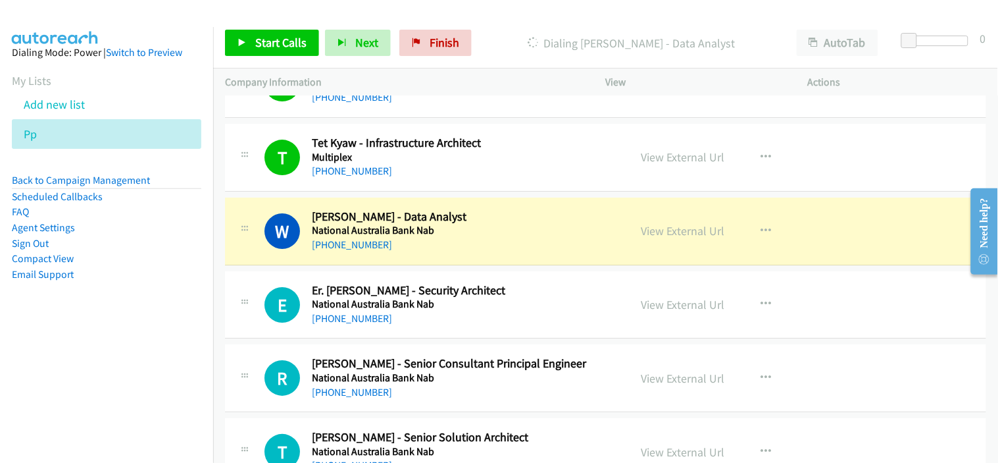
click at [471, 236] on h5 "National Australia Bank Nab" at bounding box center [462, 230] width 301 height 13
click at [649, 236] on link "View External Url" at bounding box center [684, 230] width 84 height 15
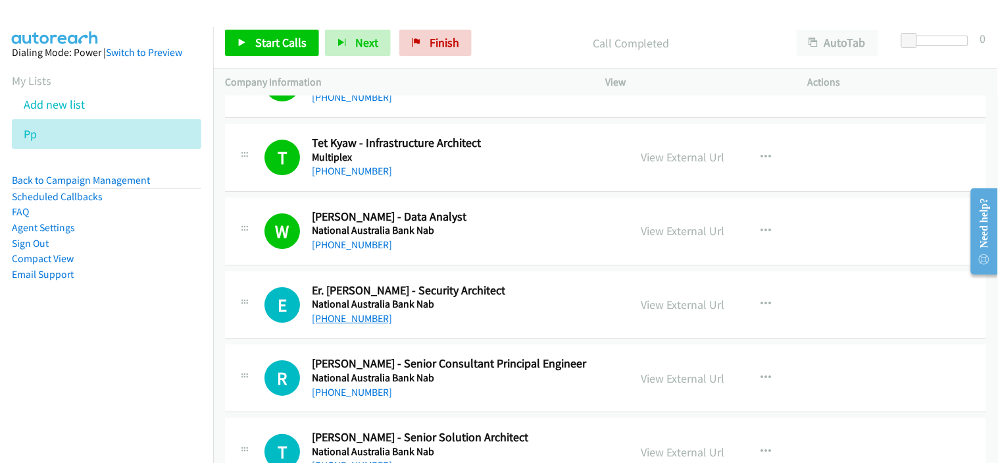
click at [364, 324] on link "[PHONE_NUMBER]" at bounding box center [352, 318] width 80 height 13
drag, startPoint x: 456, startPoint y: 220, endPoint x: 384, endPoint y: 260, distance: 81.9
click at [456, 220] on h2 "[PERSON_NAME] - Data Analyst" at bounding box center [462, 216] width 301 height 15
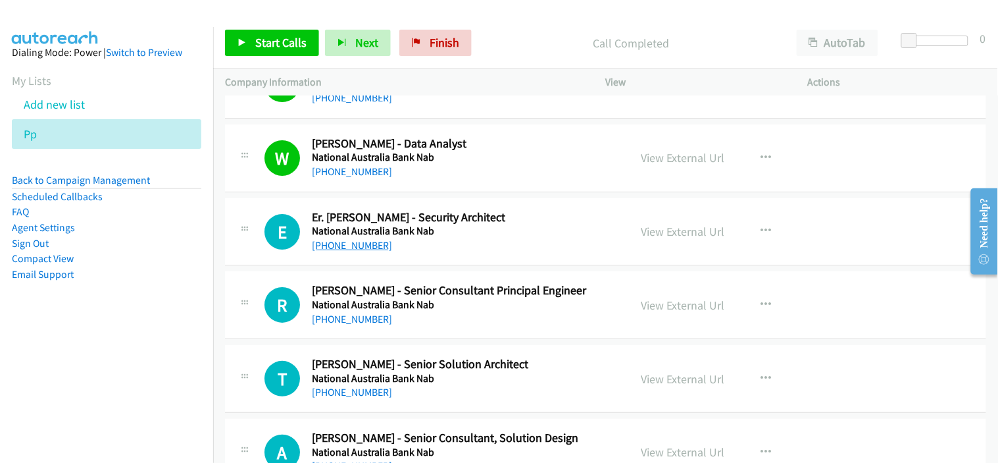
click at [347, 251] on link "[PHONE_NUMBER]" at bounding box center [352, 245] width 80 height 13
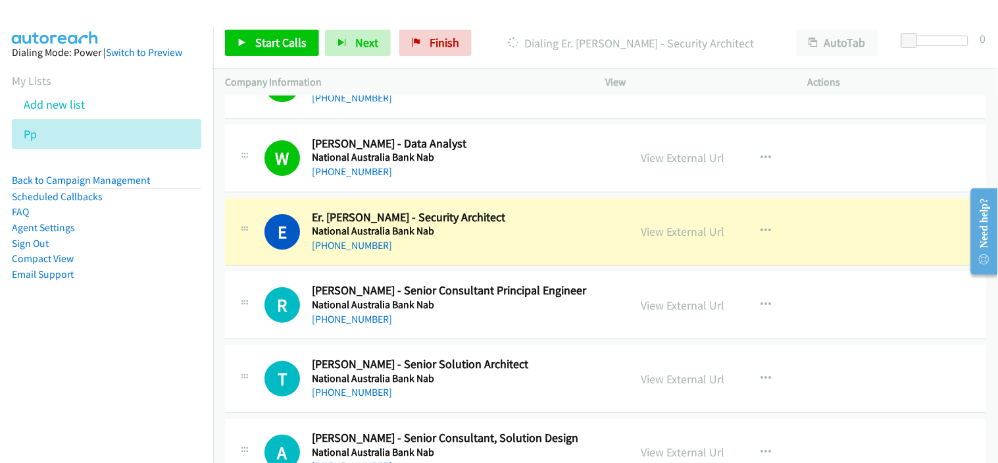
drag, startPoint x: 461, startPoint y: 317, endPoint x: 455, endPoint y: 293, distance: 25.1
click at [461, 317] on div "[PHONE_NUMBER]" at bounding box center [462, 319] width 301 height 16
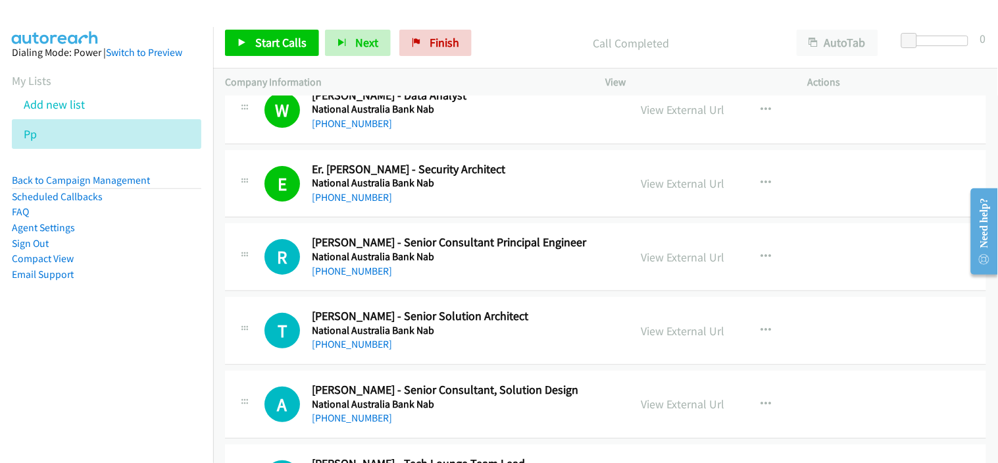
scroll to position [8993, 0]
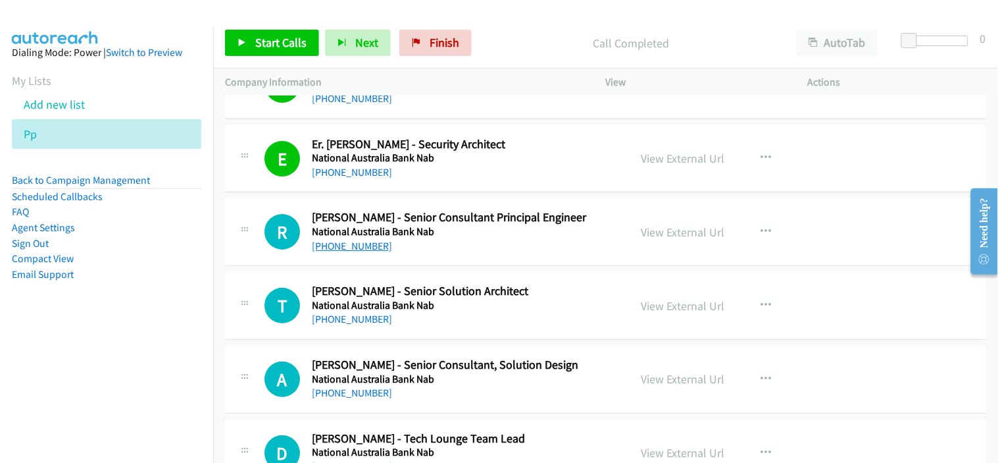
click at [336, 249] on link "[PHONE_NUMBER]" at bounding box center [352, 246] width 80 height 13
click at [451, 254] on div "[PHONE_NUMBER]" at bounding box center [462, 246] width 301 height 16
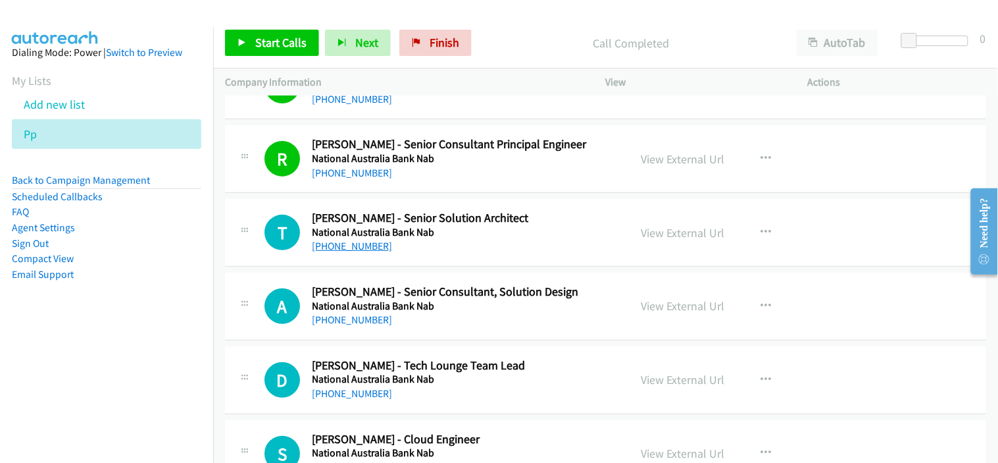
click at [367, 252] on link "[PHONE_NUMBER]" at bounding box center [352, 246] width 80 height 13
drag, startPoint x: 463, startPoint y: 322, endPoint x: 463, endPoint y: 283, distance: 39.5
click at [463, 322] on div "[PHONE_NUMBER]" at bounding box center [462, 320] width 301 height 16
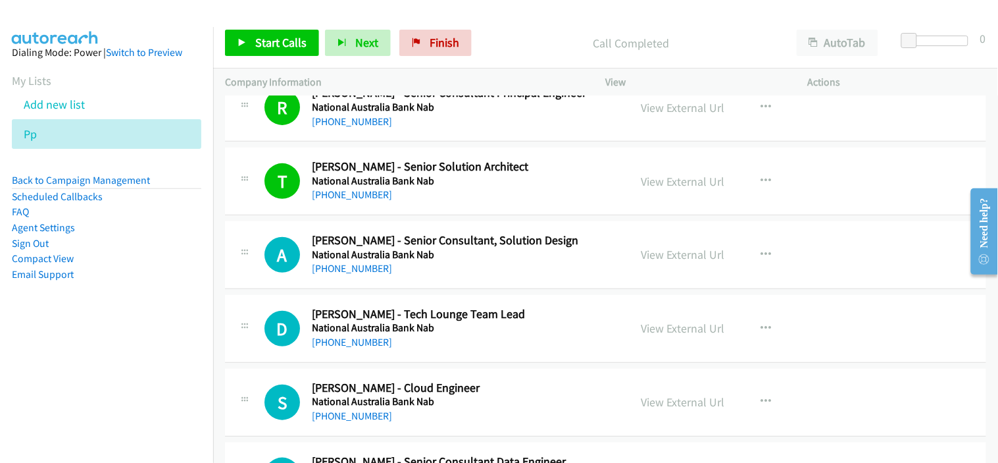
scroll to position [9139, 0]
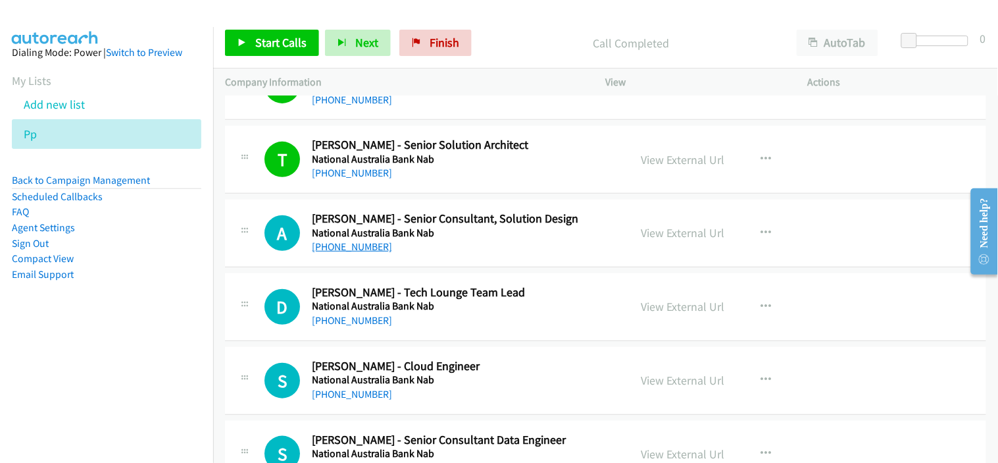
click at [366, 247] on link "[PHONE_NUMBER]" at bounding box center [352, 246] width 80 height 13
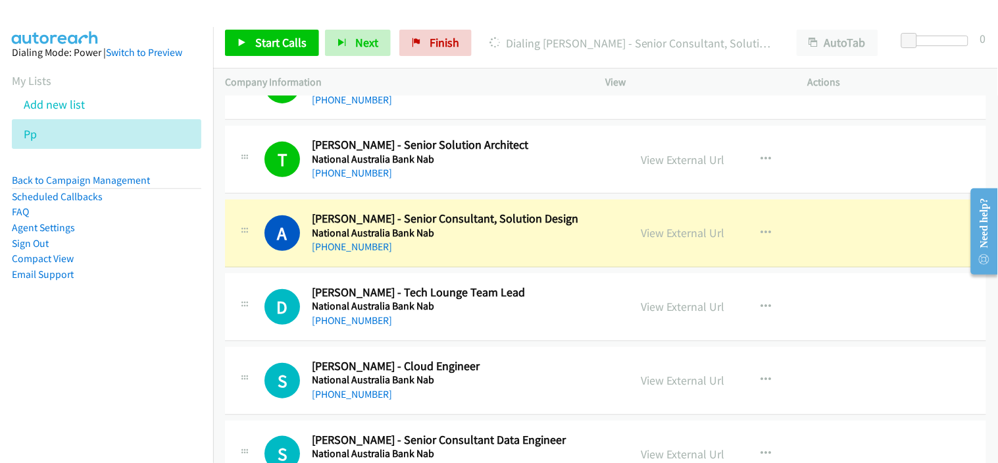
click at [458, 328] on div "[PHONE_NUMBER]" at bounding box center [462, 321] width 301 height 16
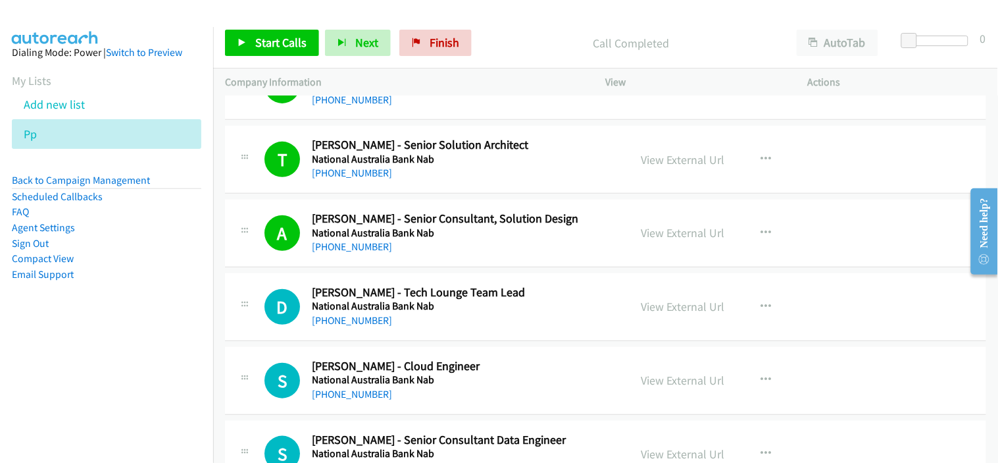
click at [486, 322] on div "[PHONE_NUMBER]" at bounding box center [462, 321] width 301 height 16
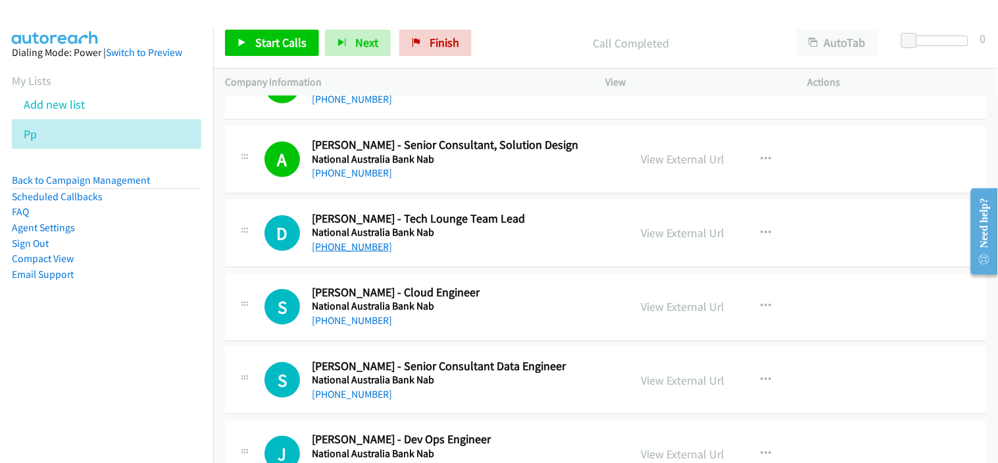
click at [357, 253] on link "[PHONE_NUMBER]" at bounding box center [352, 246] width 80 height 13
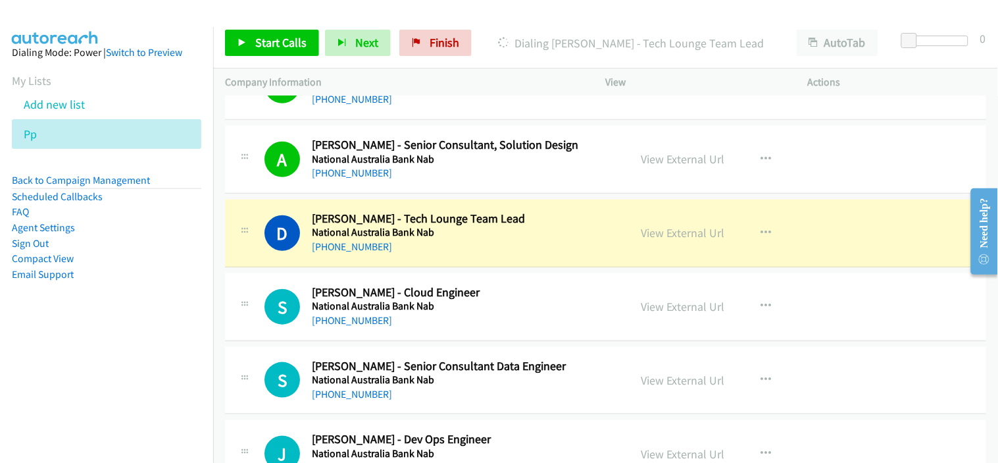
click at [469, 255] on div "[PHONE_NUMBER]" at bounding box center [462, 247] width 301 height 16
click at [680, 240] on link "View External Url" at bounding box center [684, 232] width 84 height 15
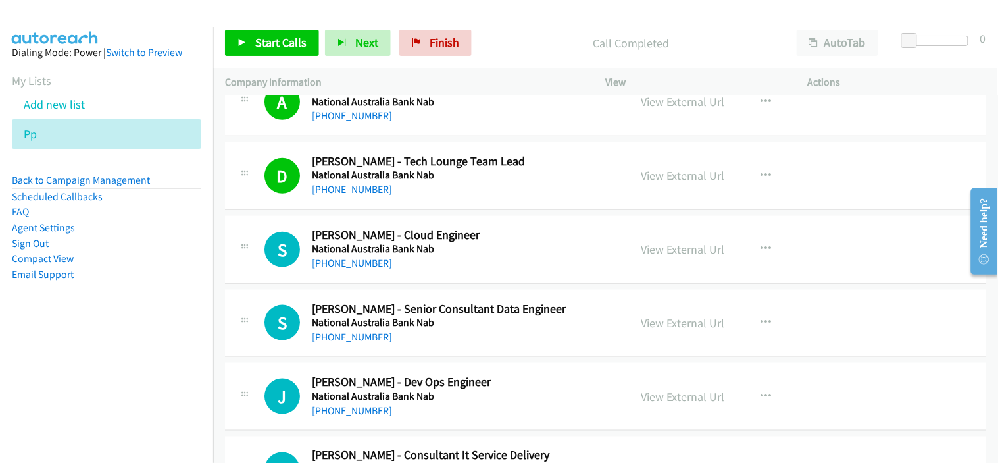
scroll to position [9286, 0]
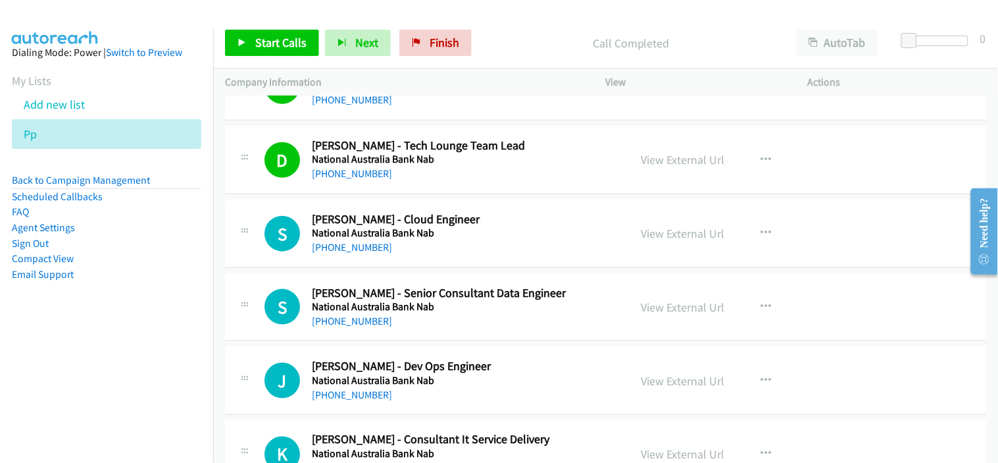
click at [362, 259] on div "S Callback Scheduled [PERSON_NAME] - Cloud Engineer National Australia Bank Nab…" at bounding box center [605, 234] width 761 height 68
click at [365, 253] on link "[PHONE_NUMBER]" at bounding box center [352, 247] width 80 height 13
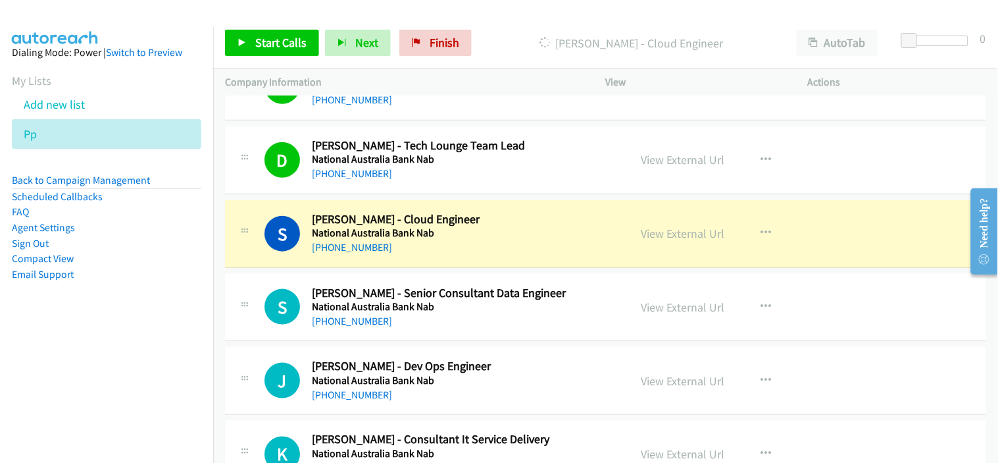
drag, startPoint x: 482, startPoint y: 261, endPoint x: 576, endPoint y: 245, distance: 95.3
click at [482, 261] on div "S Callback Scheduled [PERSON_NAME] - Cloud Engineer National Australia Bank Nab…" at bounding box center [605, 234] width 761 height 68
click at [658, 240] on link "View External Url" at bounding box center [684, 233] width 84 height 15
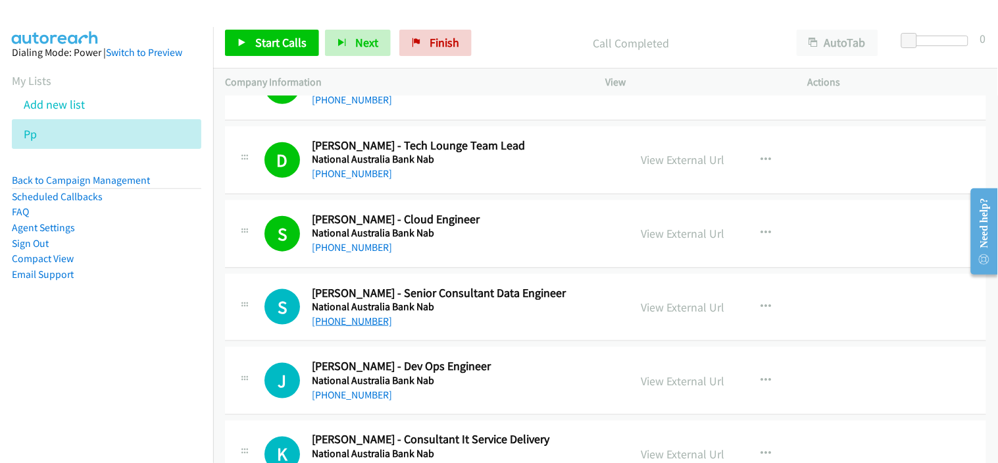
click at [354, 326] on link "[PHONE_NUMBER]" at bounding box center [352, 321] width 80 height 13
drag, startPoint x: 463, startPoint y: 384, endPoint x: 485, endPoint y: 349, distance: 41.6
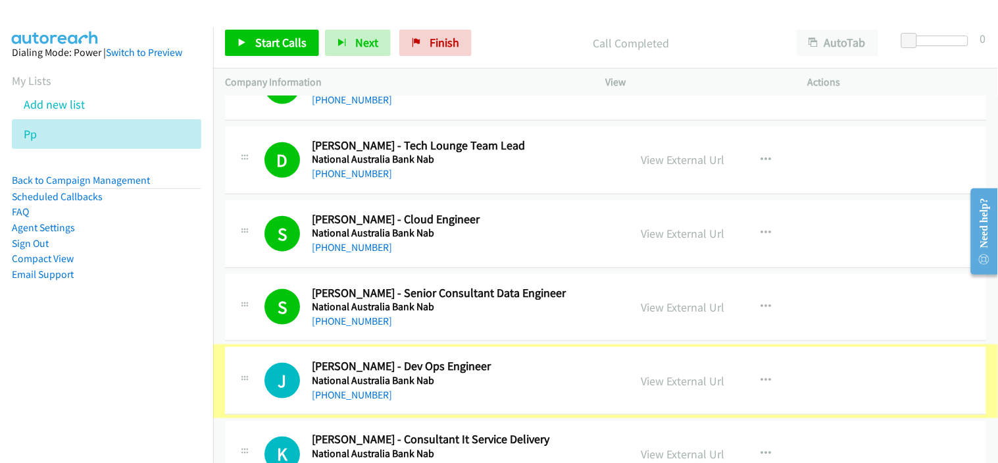
scroll to position [9432, 0]
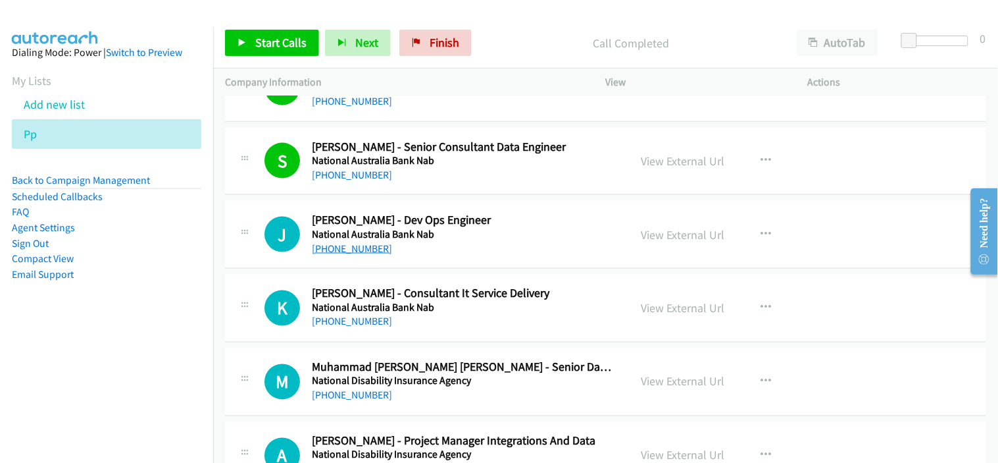
click at [371, 257] on div "[PHONE_NUMBER]" at bounding box center [462, 249] width 301 height 16
click at [371, 253] on link "[PHONE_NUMBER]" at bounding box center [352, 248] width 80 height 13
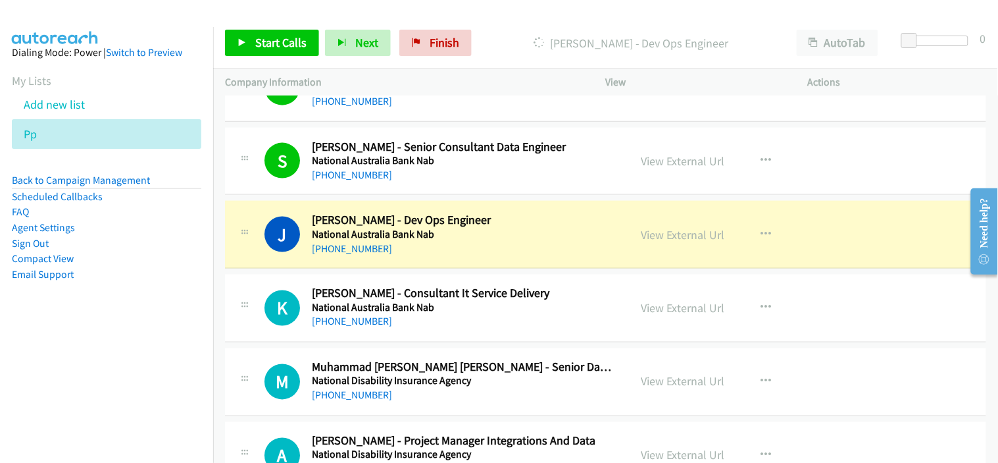
drag, startPoint x: 461, startPoint y: 249, endPoint x: 527, endPoint y: 255, distance: 66.7
click at [461, 249] on div "[PHONE_NUMBER]" at bounding box center [462, 249] width 301 height 16
click at [682, 238] on link "View External Url" at bounding box center [684, 234] width 84 height 15
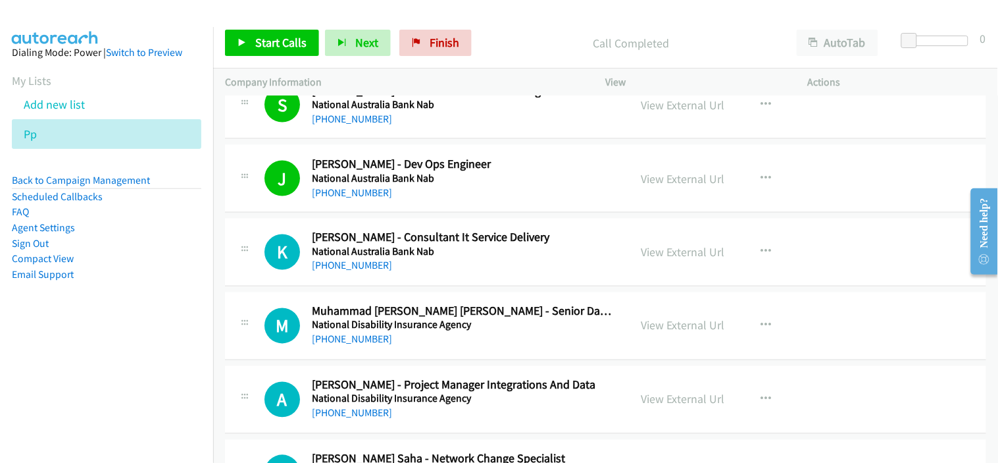
scroll to position [9505, 0]
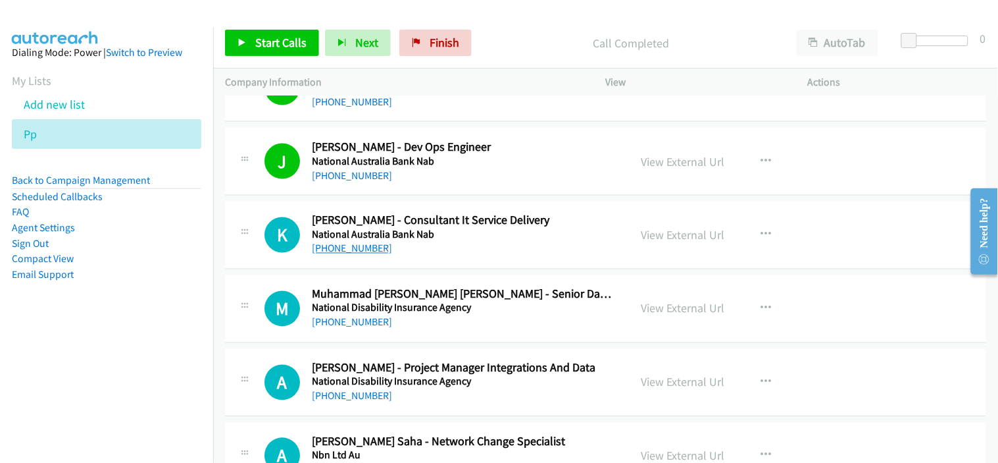
click at [358, 252] on link "[PHONE_NUMBER]" at bounding box center [352, 248] width 80 height 13
drag, startPoint x: 488, startPoint y: 336, endPoint x: 497, endPoint y: 287, distance: 50.2
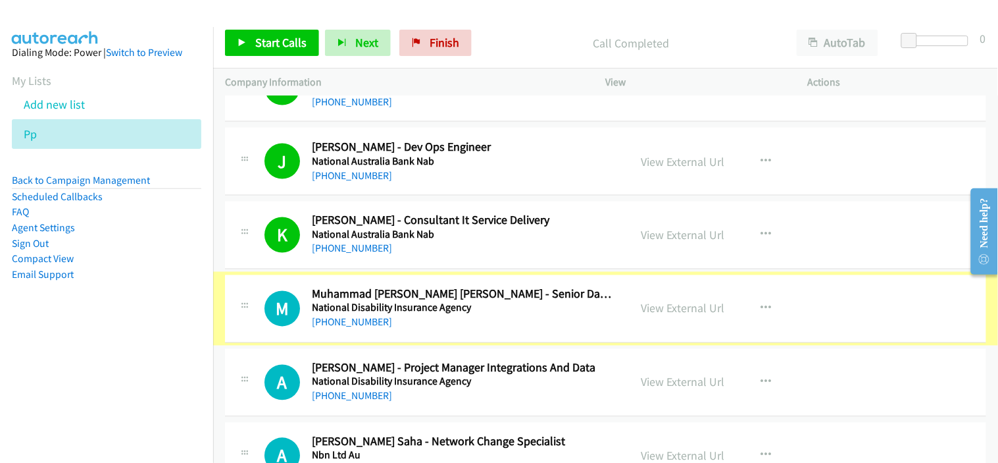
scroll to position [9578, 0]
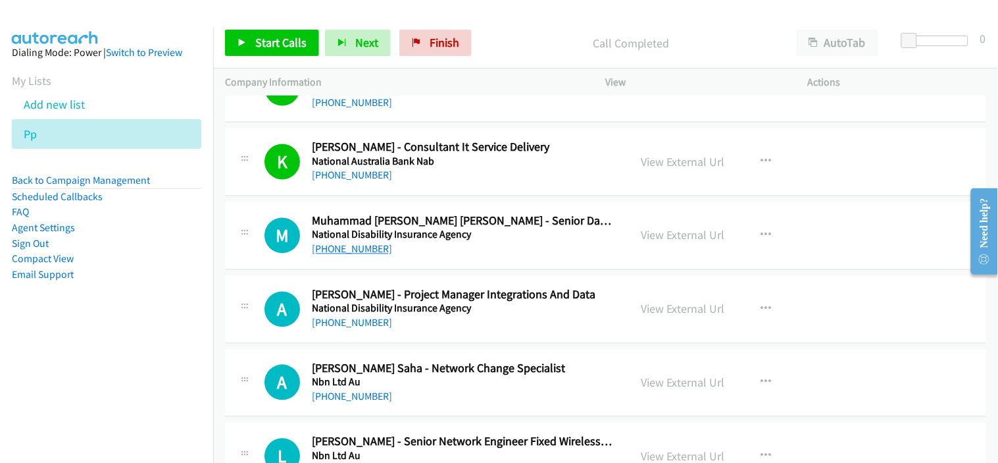
click at [360, 253] on link "[PHONE_NUMBER]" at bounding box center [352, 249] width 80 height 13
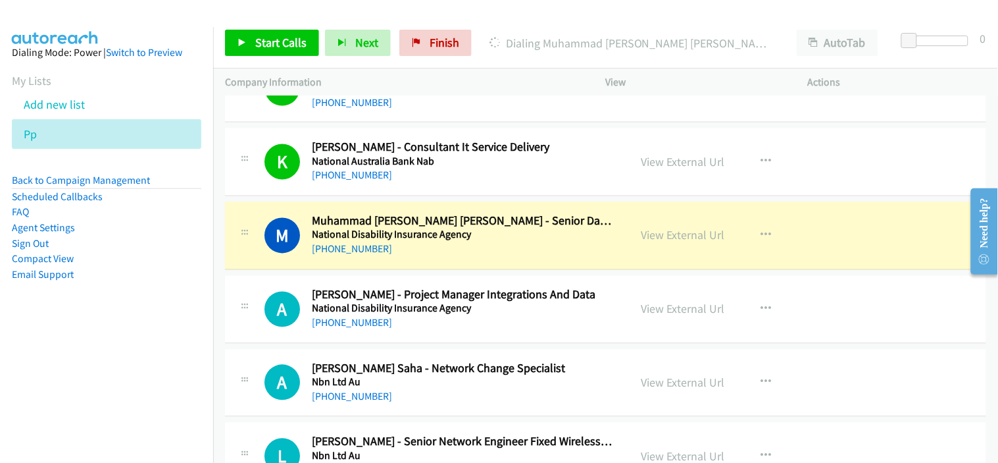
drag, startPoint x: 472, startPoint y: 260, endPoint x: 593, endPoint y: 260, distance: 120.4
click at [472, 257] on div "[PHONE_NUMBER]" at bounding box center [462, 250] width 301 height 16
click at [685, 239] on link "View External Url" at bounding box center [684, 235] width 84 height 15
